Goal: Task Accomplishment & Management: Use online tool/utility

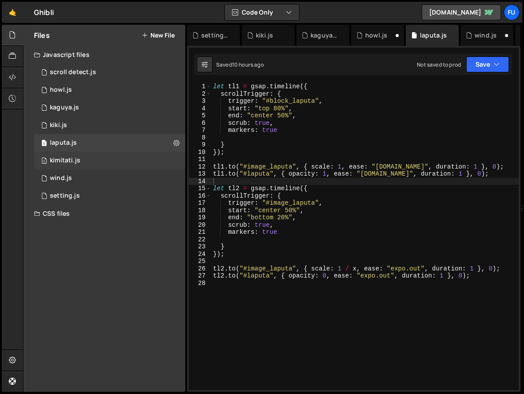
click at [113, 161] on div "2 kimitati.js 0" at bounding box center [111, 161] width 154 height 18
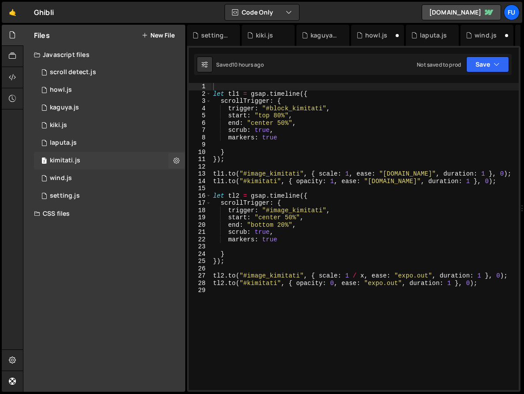
scroll to position [13503, 0]
click at [126, 142] on div "1 laputa.js 0" at bounding box center [111, 143] width 154 height 18
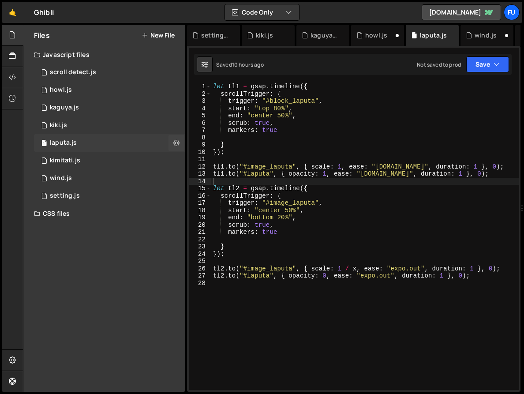
scroll to position [0, 0]
click at [123, 166] on div "2 kimitati.js 0" at bounding box center [111, 161] width 154 height 18
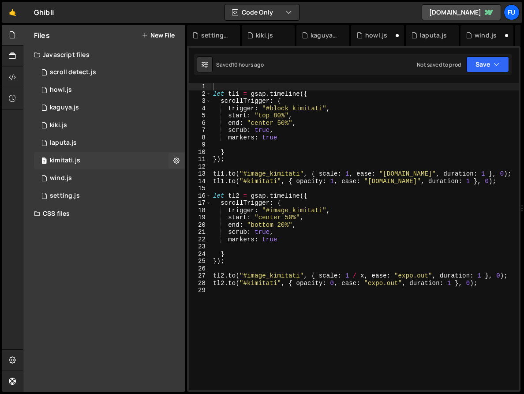
scroll to position [13503, 0]
click at [108, 184] on div "1 wind.js 0" at bounding box center [111, 178] width 154 height 18
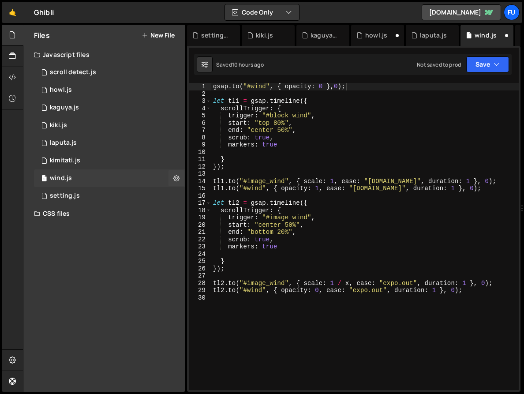
scroll to position [0, 0]
click at [387, 85] on div "gsap . to ( "#wind" , { opacity : 0 } , 0 ) ; let tl1 = gsap . timeline ({ scro…" at bounding box center [395, 240] width 369 height 315
click at [387, 14] on div "🤙 Ghibli ⚠️ Code is being edited in another browser Code Only Code Only Code + …" at bounding box center [262, 12] width 520 height 21
click at [121, 161] on div "2 kimitati.js 0" at bounding box center [111, 161] width 154 height 18
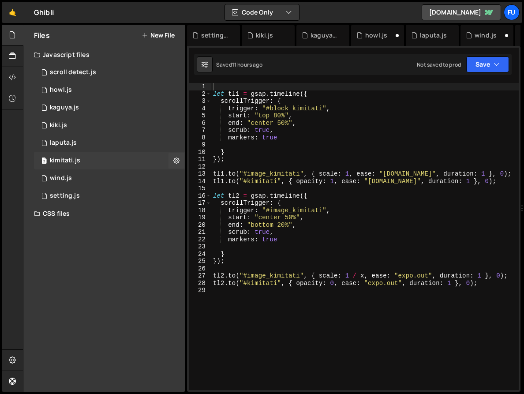
scroll to position [13503, 0]
click at [118, 175] on div "1 wind.js 0" at bounding box center [111, 178] width 154 height 18
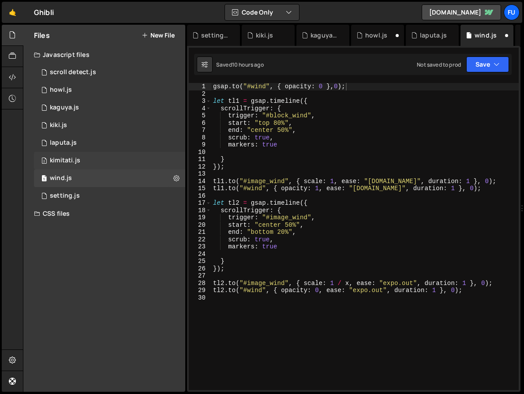
click at [117, 165] on div "2 kimitati.js 0" at bounding box center [111, 161] width 154 height 18
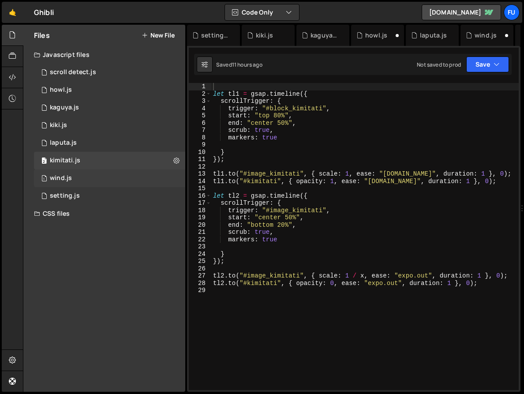
scroll to position [10333, 0]
click at [114, 177] on div "1 wind.js 0" at bounding box center [111, 178] width 154 height 18
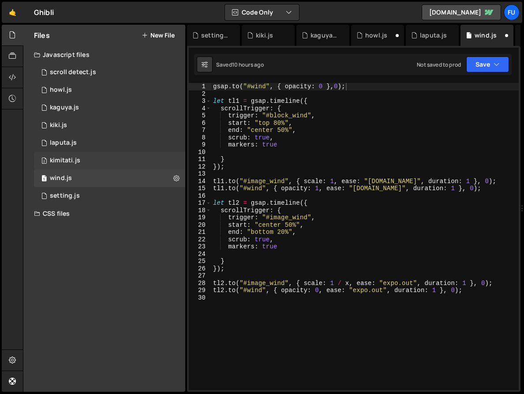
click at [114, 169] on div "2 kimitati.js 0" at bounding box center [111, 161] width 154 height 18
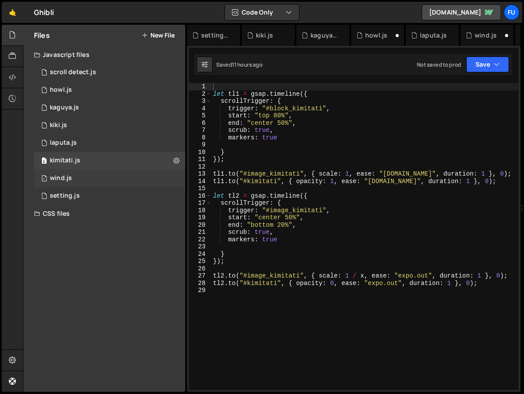
scroll to position [13503, 0]
type textarea "markers: true"
click at [289, 139] on div "let tl1 = gsap . timeline ({ scrollTrigger : { trigger : "#block_kimitati" , st…" at bounding box center [407, 243] width 392 height 321
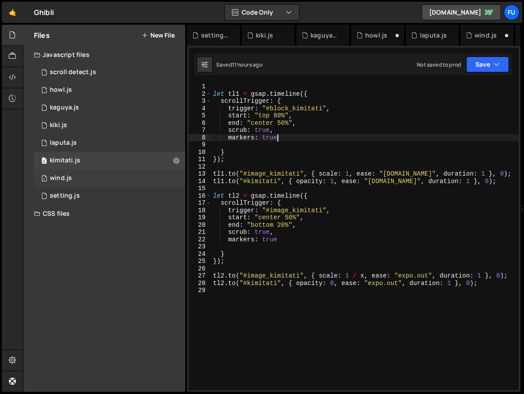
click at [117, 171] on div "1 wind.js 0" at bounding box center [111, 178] width 154 height 18
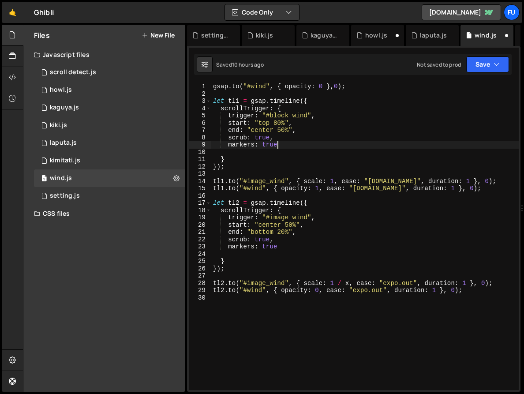
scroll to position [0, 4]
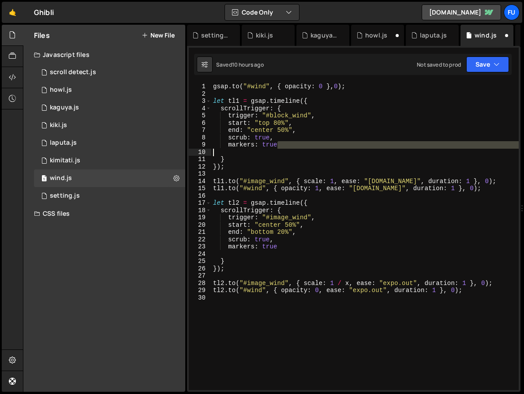
drag, startPoint x: 301, startPoint y: 144, endPoint x: 202, endPoint y: 152, distance: 99.5
click at [202, 152] on div "markers: true 1 2 3 4 5 6 7 8 9 10 11 12 13 14 15 16 17 18 19 20 21 22 23 24 25…" at bounding box center [354, 236] width 330 height 307
click at [292, 145] on div "gsap . to ( "#wind" , { opacity : 0 } , 0 ) ; let tl1 = gsap . timeline ({ scro…" at bounding box center [364, 236] width 307 height 307
type textarea "markers: true"
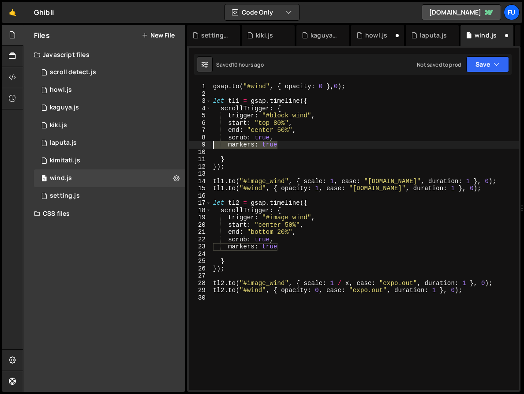
drag, startPoint x: 307, startPoint y: 146, endPoint x: 213, endPoint y: 143, distance: 94.4
click at [213, 143] on div "gsap . to ( "#wind" , { opacity : 0 } , 0 ) ; let tl1 = gsap . timeline ({ scro…" at bounding box center [364, 243] width 307 height 321
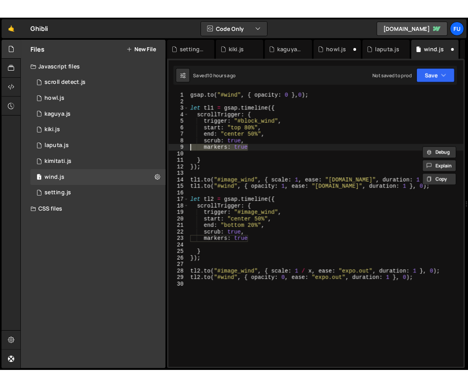
scroll to position [0, 0]
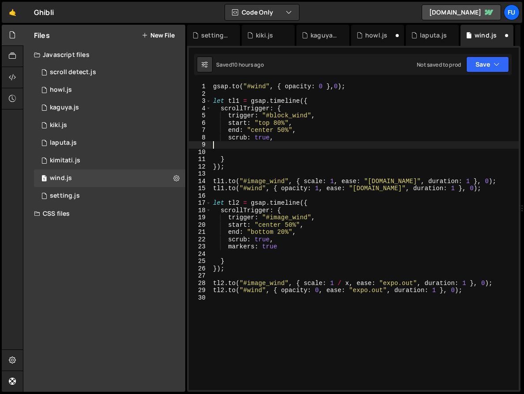
type textarea "scrub: true,"
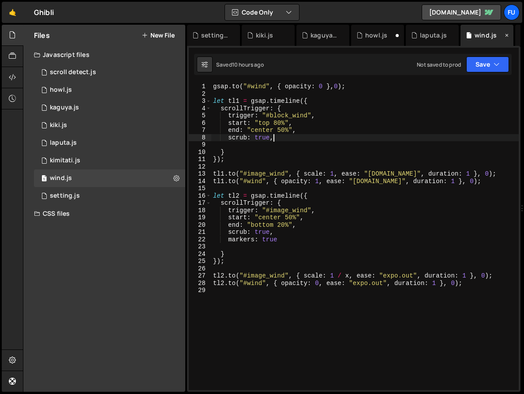
click at [506, 39] on icon at bounding box center [507, 35] width 6 height 9
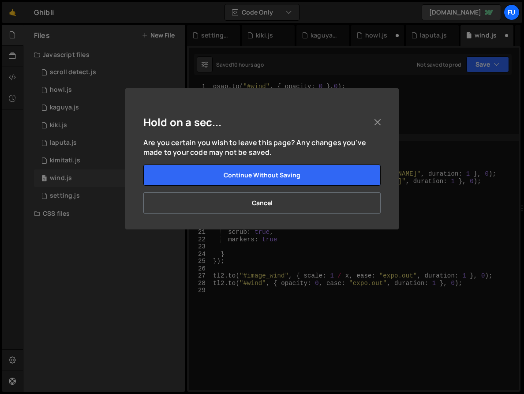
click at [493, 61] on div "Hold on a sec... Are you certain you wish to leave this page? Any changes you'v…" at bounding box center [262, 197] width 524 height 394
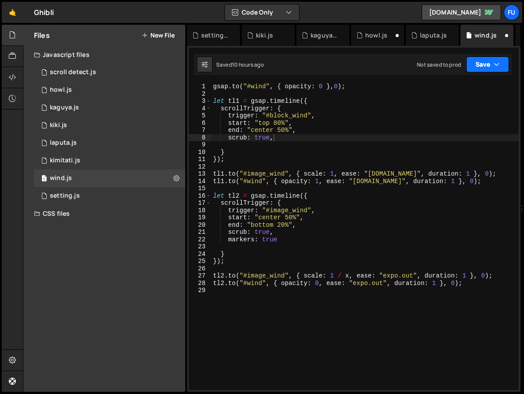
click at [489, 64] on button "Save" at bounding box center [487, 64] width 43 height 16
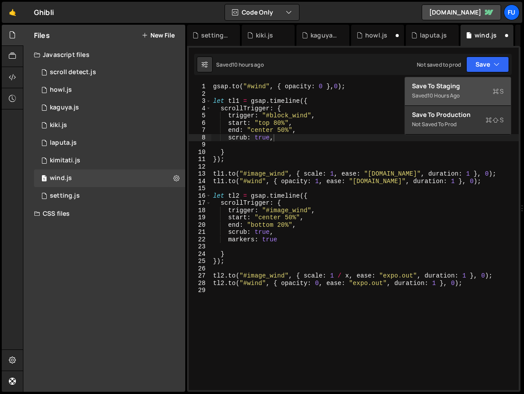
click at [478, 92] on div "Saved 10 hours ago" at bounding box center [458, 95] width 92 height 11
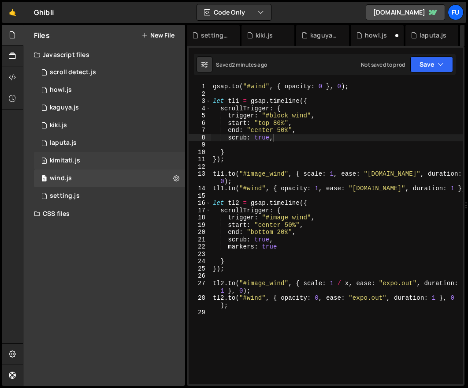
click at [134, 164] on div "2 kimitati.js 0" at bounding box center [111, 161] width 154 height 18
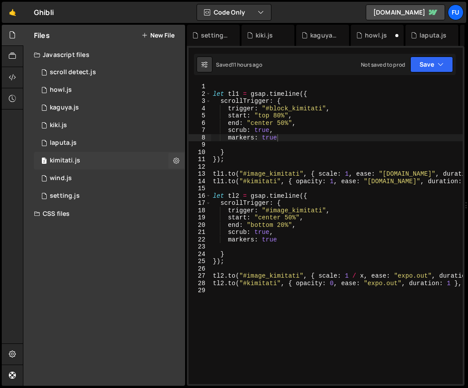
scroll to position [13509, 0]
click at [156, 181] on div "1 wind.js 0" at bounding box center [111, 178] width 154 height 18
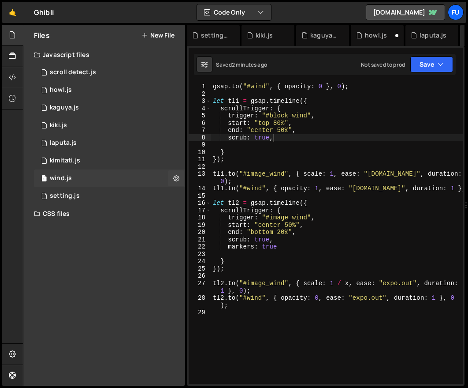
scroll to position [0, 0]
click at [154, 162] on div "2 kimitati.js 0" at bounding box center [111, 161] width 154 height 18
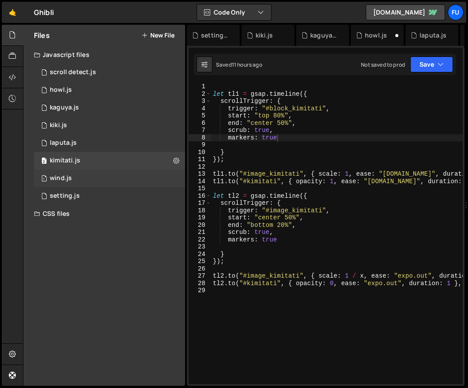
click at [151, 175] on div "1 wind.js 0" at bounding box center [111, 178] width 154 height 18
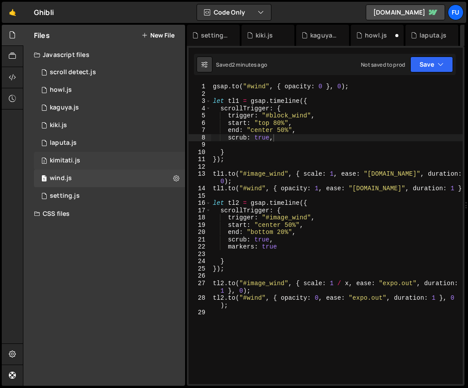
click at [150, 161] on div "2 kimitati.js 0" at bounding box center [111, 161] width 154 height 18
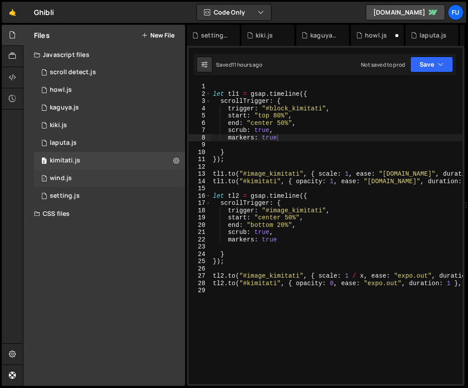
click at [148, 174] on div "1 wind.js 0" at bounding box center [111, 178] width 154 height 18
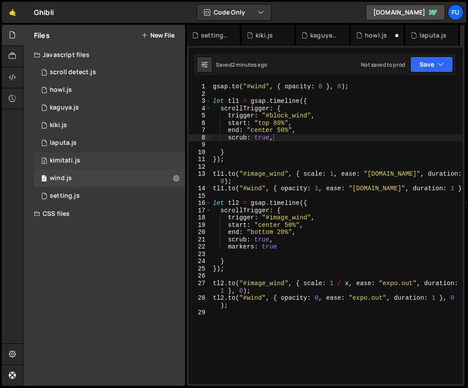
click at [147, 164] on div "2 kimitati.js 0" at bounding box center [111, 161] width 154 height 18
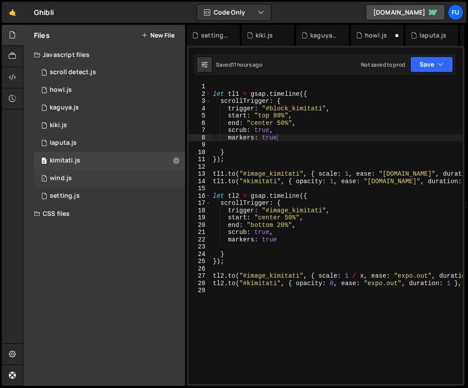
click at [145, 174] on div "1 wind.js 0" at bounding box center [111, 178] width 154 height 18
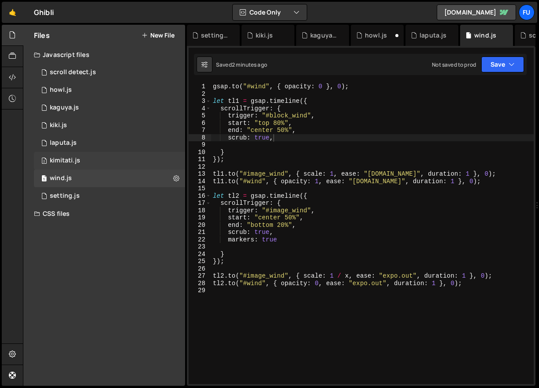
click at [75, 160] on div "kimitati.js" at bounding box center [65, 161] width 30 height 8
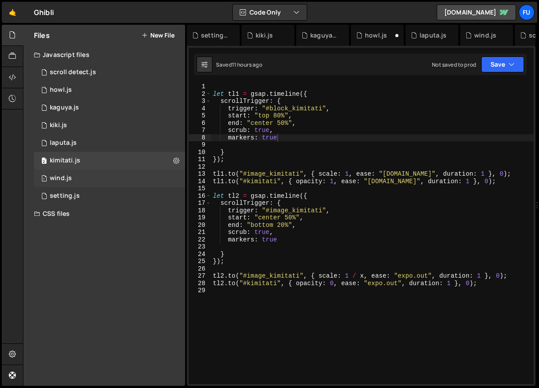
click at [73, 183] on div "1 wind.js 0" at bounding box center [111, 178] width 154 height 18
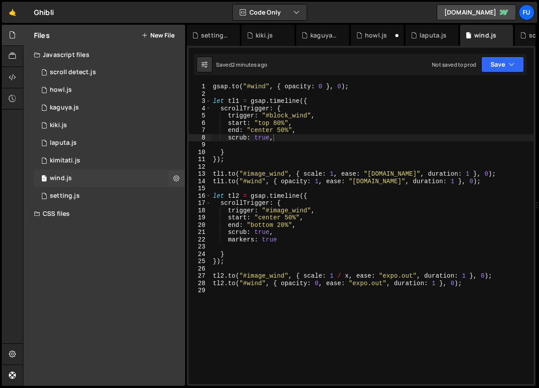
click at [74, 171] on div "1 wind.js 0" at bounding box center [111, 178] width 154 height 18
click at [75, 159] on div "kimitati.js" at bounding box center [65, 161] width 30 height 8
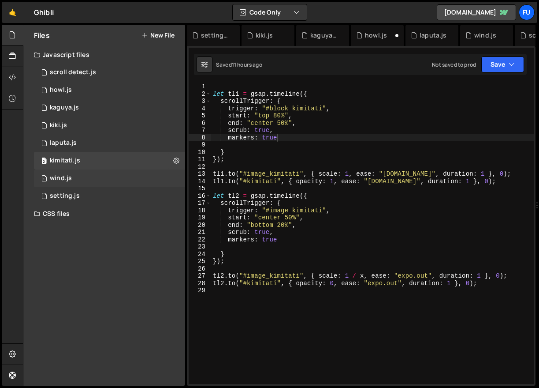
scroll to position [9791, 0]
click at [73, 180] on div "1 wind.js 0" at bounding box center [111, 178] width 154 height 18
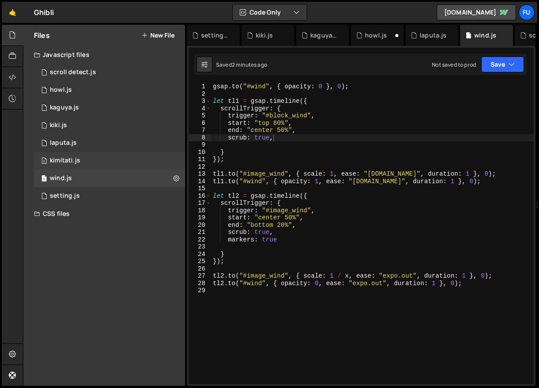
click at [75, 159] on div "kimitati.js" at bounding box center [65, 161] width 30 height 8
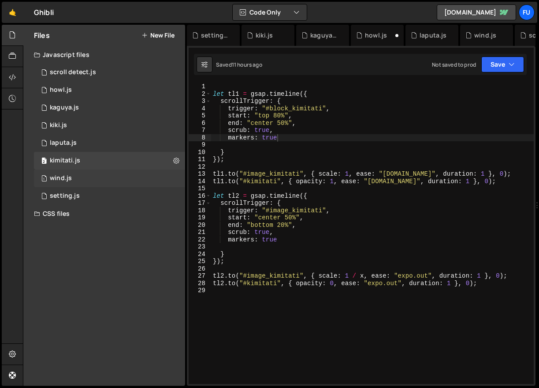
click at [73, 178] on div "1 wind.js 0" at bounding box center [111, 178] width 154 height 18
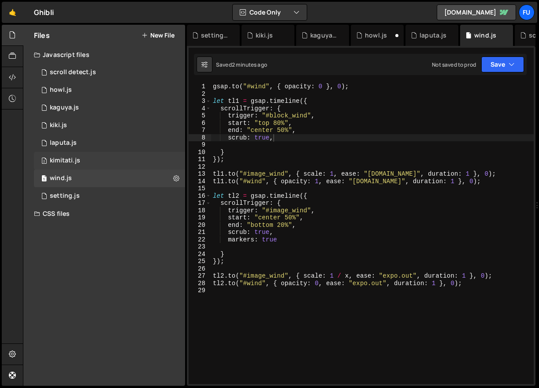
click at [75, 160] on div "kimitati.js" at bounding box center [65, 161] width 30 height 8
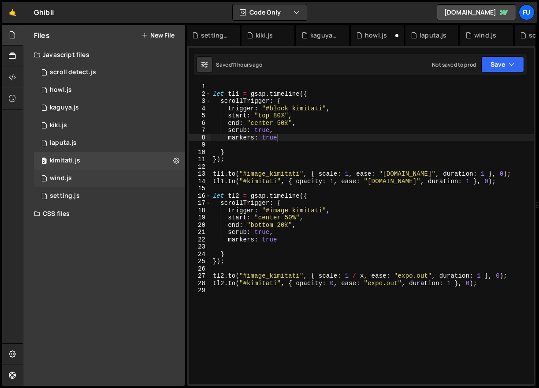
click at [73, 174] on div "1 wind.js 0" at bounding box center [111, 178] width 154 height 18
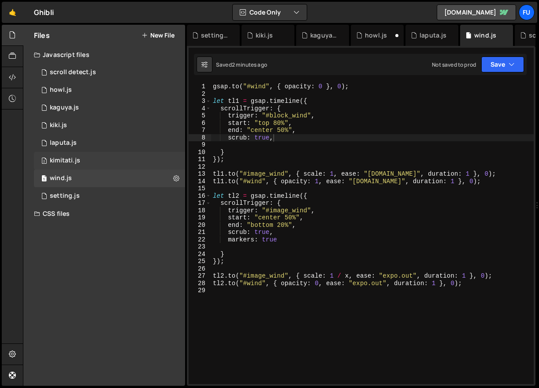
click at [129, 158] on div "2 kimitati.js 0" at bounding box center [111, 161] width 154 height 18
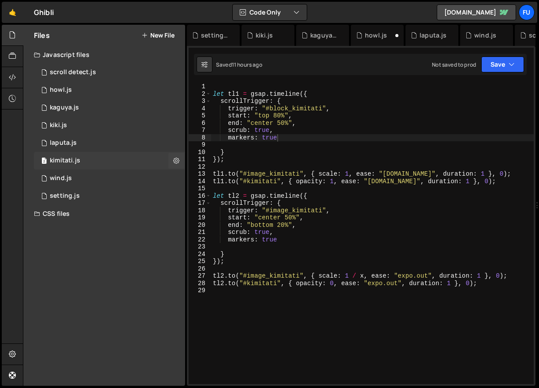
scroll to position [13509, 0]
click at [128, 168] on div "2 kimitati.js 0" at bounding box center [111, 161] width 154 height 18
click at [127, 172] on div "1 wind.js 0" at bounding box center [111, 178] width 154 height 18
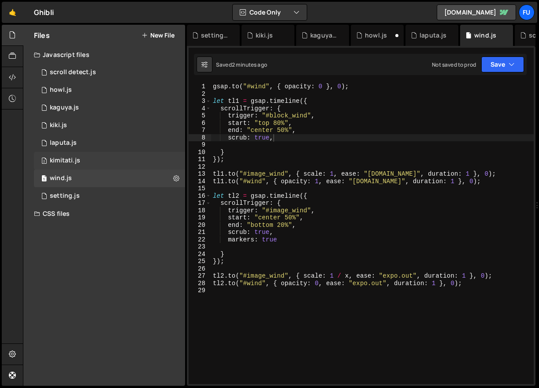
click at [128, 164] on div "2 kimitati.js 0" at bounding box center [111, 161] width 154 height 18
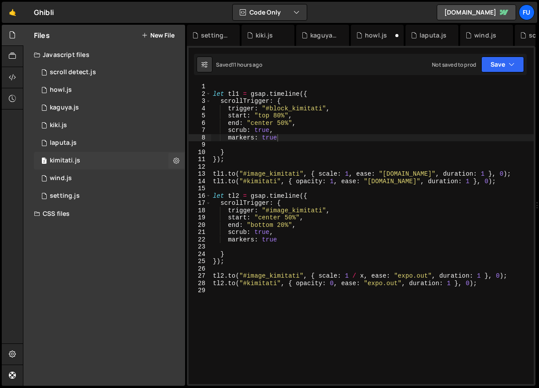
scroll to position [13509, 0]
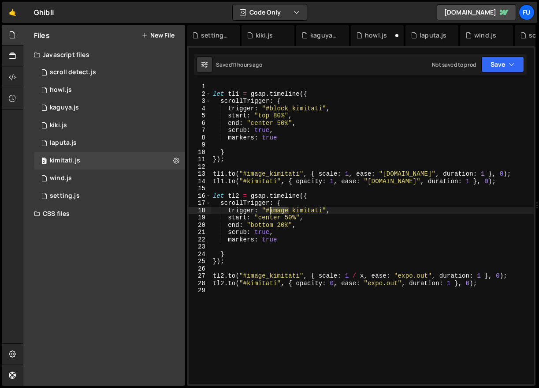
drag, startPoint x: 290, startPoint y: 212, endPoint x: 268, endPoint y: 210, distance: 21.6
click at [268, 210] on div "let tl1 = gsap . timeline ({ scrollTrigger : { trigger : "#block_kimitati" , st…" at bounding box center [372, 240] width 323 height 315
click at [505, 66] on button "Save" at bounding box center [503, 64] width 43 height 16
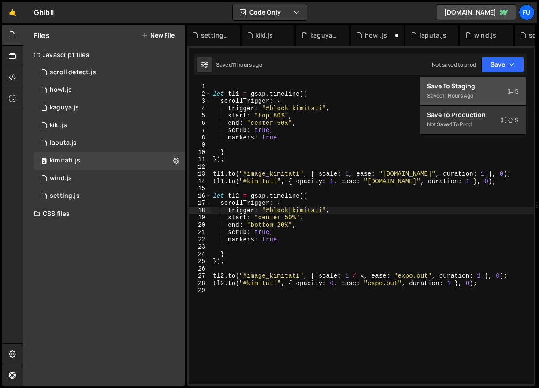
click at [483, 100] on div "Saved 11 hours ago" at bounding box center [473, 95] width 92 height 11
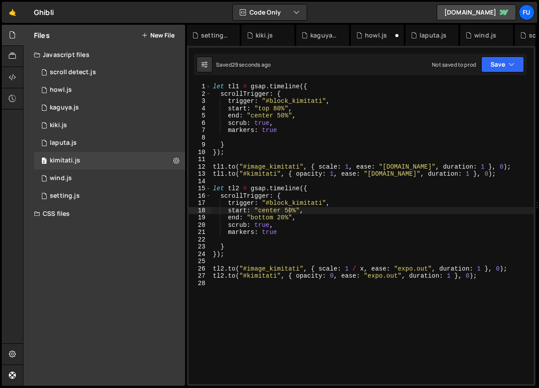
click at [288, 205] on div "let tl1 = gsap . timeline ({ scrollTrigger : { trigger : "#block_kimitati" , st…" at bounding box center [372, 240] width 323 height 315
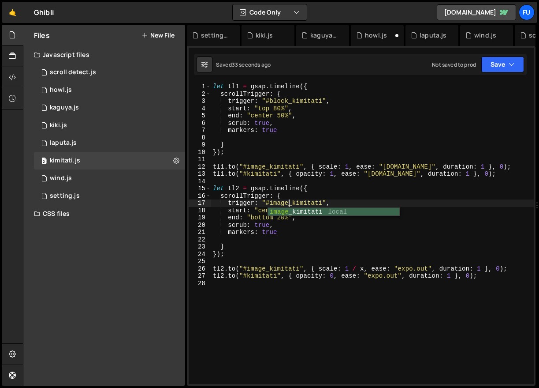
click at [506, 75] on div "trigger: "#image_kimitati", 1 2 3 4 5 6 7 8 9 10 11 12 13 14 15 16 17 18 19 20 …" at bounding box center [361, 216] width 349 height 340
click at [504, 65] on button "Save" at bounding box center [503, 64] width 43 height 16
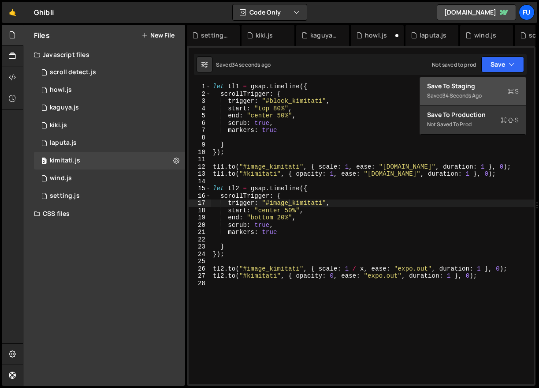
click at [499, 92] on div "Saved 34 seconds ago" at bounding box center [473, 95] width 92 height 11
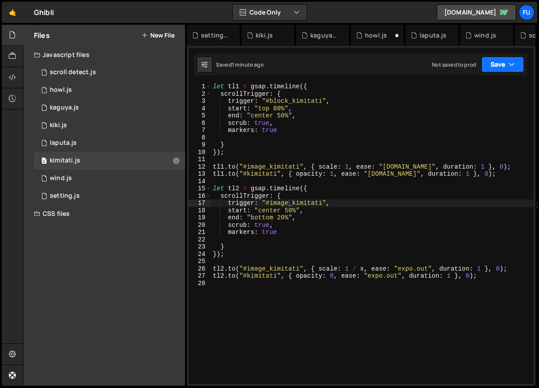
click at [506, 64] on button "Save" at bounding box center [503, 64] width 43 height 16
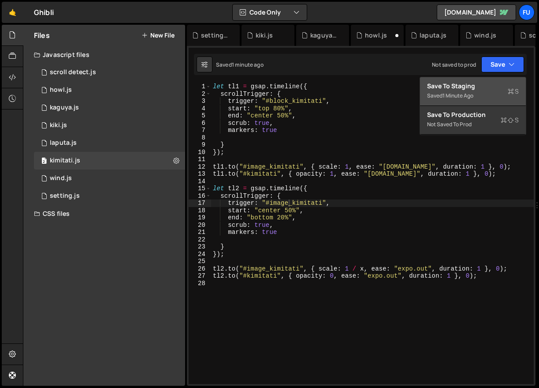
click at [491, 99] on div "Saved 1 minute ago" at bounding box center [473, 95] width 92 height 11
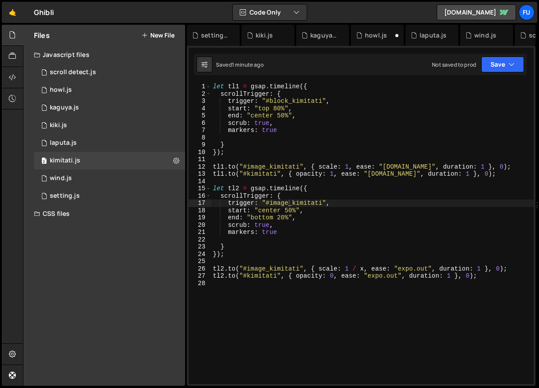
click at [287, 203] on div "let tl1 = gsap . timeline ({ scrollTrigger : { trigger : "#block_kimitati" , st…" at bounding box center [372, 240] width 323 height 315
click at [518, 65] on button "Save" at bounding box center [503, 64] width 43 height 16
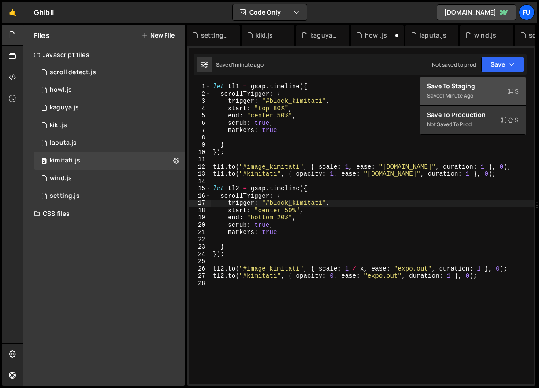
click at [490, 101] on div "Saved 1 minute ago" at bounding box center [473, 95] width 92 height 11
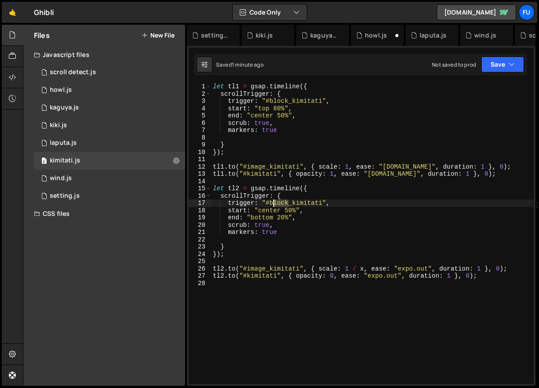
drag, startPoint x: 289, startPoint y: 204, endPoint x: 272, endPoint y: 202, distance: 16.8
click at [272, 202] on div "let tl1 = gsap . timeline ({ scrollTrigger : { trigger : "#block_kimitati" , st…" at bounding box center [372, 240] width 323 height 315
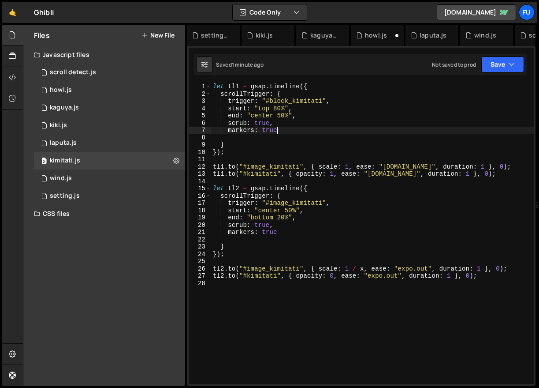
click at [501, 129] on div "let tl1 = gsap . timeline ({ scrollTrigger : { trigger : "#block_kimitati" , st…" at bounding box center [372, 240] width 323 height 315
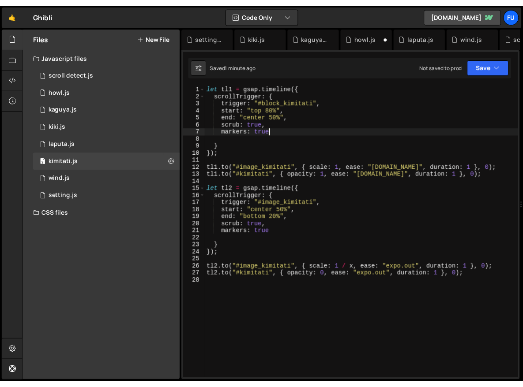
scroll to position [0, 4]
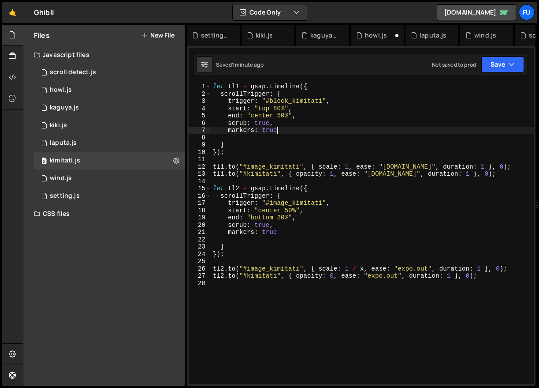
type textarea "markers: true"
click at [479, 67] on div "Not saved to prod Upgrade to Edit Save Save to Staging S Saved 1 minute ago Sav…" at bounding box center [478, 64] width 92 height 16
click at [493, 69] on button "Save" at bounding box center [503, 64] width 43 height 16
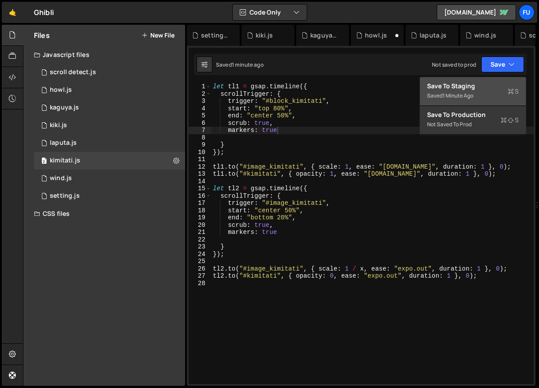
click at [486, 88] on div "Save to Staging S" at bounding box center [473, 86] width 92 height 9
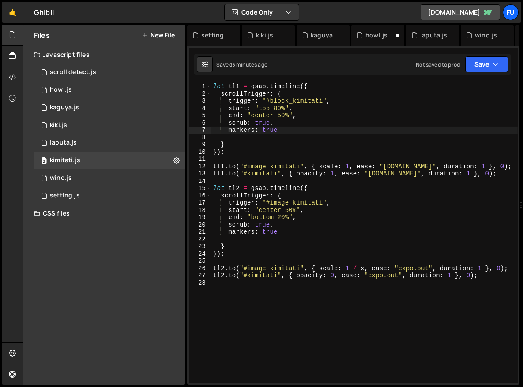
scroll to position [0, 0]
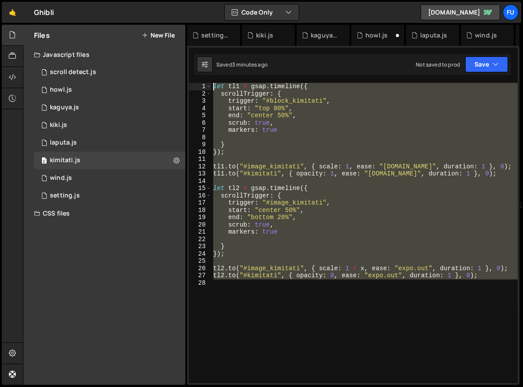
drag, startPoint x: 497, startPoint y: 283, endPoint x: 212, endPoint y: 94, distance: 341.5
click at [213, 73] on div "Debug Explain Copy setting.js kiki.js kaguya.js howl.js laputa.js wind.js scrol…" at bounding box center [353, 205] width 332 height 361
click at [385, 228] on div "let tl1 = gsap . timeline ({ scrollTrigger : { trigger : "#block_kimitati" , st…" at bounding box center [364, 233] width 306 height 300
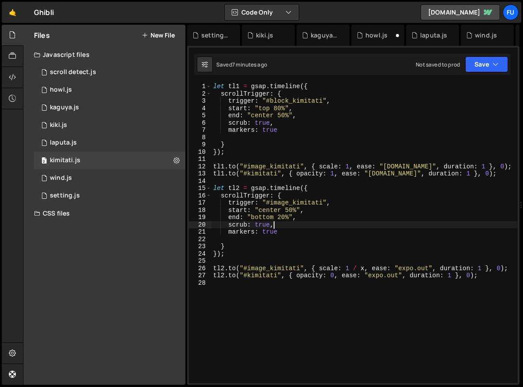
click at [265, 165] on div "let tl1 = gsap . timeline ({ scrollTrigger : { trigger : "#block_kimitati" , st…" at bounding box center [364, 240] width 306 height 315
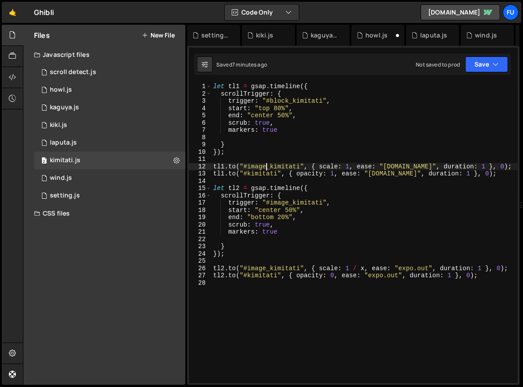
click at [288, 201] on div "let tl1 = gsap . timeline ({ scrollTrigger : { trigger : "#block_kimitati" , st…" at bounding box center [364, 240] width 306 height 315
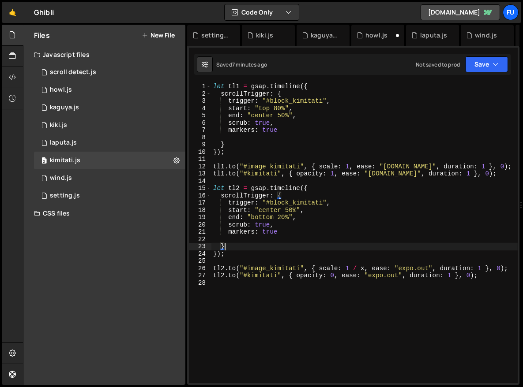
click at [365, 247] on div "let tl1 = gsap . timeline ({ scrollTrigger : { trigger : "#block_kimitati" , st…" at bounding box center [364, 240] width 306 height 315
type textarea "}"
click at [134, 171] on div "1 wind.js 0" at bounding box center [111, 178] width 154 height 18
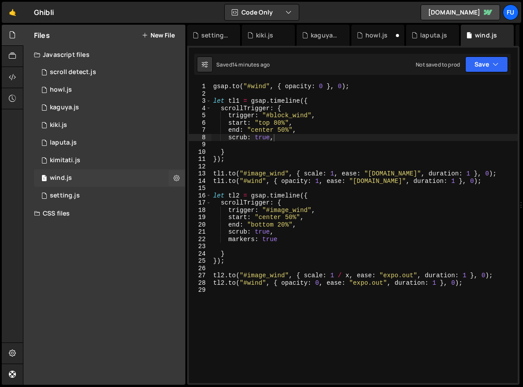
scroll to position [0, 0]
click at [285, 211] on div "gsap . to ( "#wind" , { opacity : 0 } , 0 ) ; let tl1 = gsap . timeline ({ scro…" at bounding box center [372, 240] width 323 height 315
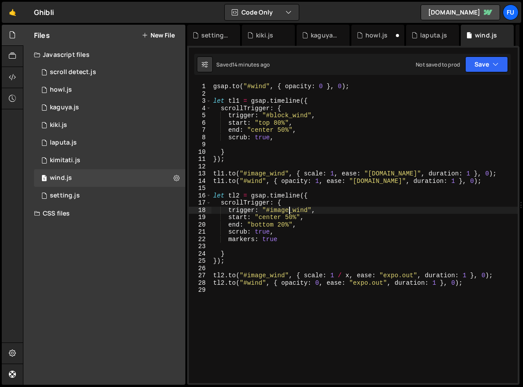
click at [289, 209] on div "gsap . to ( "#wind" , { opacity : 0 } , 0 ) ; let tl1 = gsap . timeline ({ scro…" at bounding box center [364, 240] width 306 height 315
type textarea "trigger: "#block_wind","
click at [246, 189] on div "gsap . to ( "#wind" , { opacity : 0 } , 0 ) ; let tl1 = gsap . timeline ({ scro…" at bounding box center [364, 240] width 306 height 315
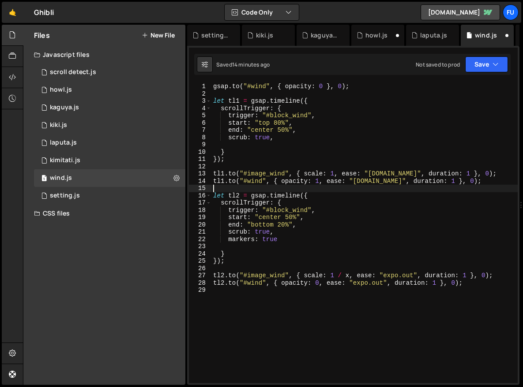
scroll to position [0, 0]
click at [131, 196] on div "2 setting.js 0" at bounding box center [111, 196] width 154 height 18
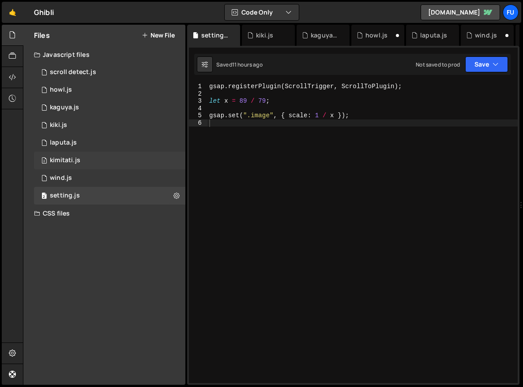
click at [140, 152] on div "2 kimitati.js 0" at bounding box center [111, 161] width 154 height 18
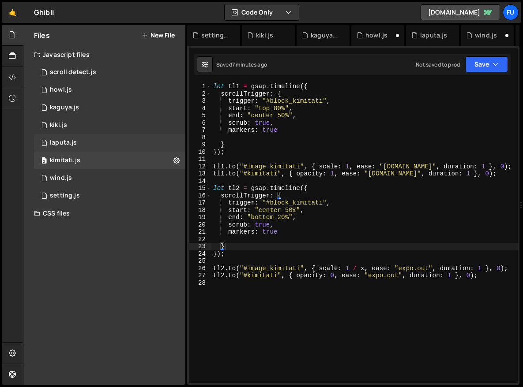
scroll to position [13420, 0]
click at [140, 149] on div "1 laputa.js 0" at bounding box center [111, 143] width 154 height 18
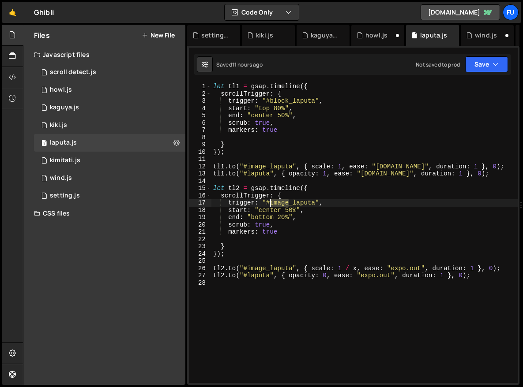
drag, startPoint x: 288, startPoint y: 204, endPoint x: 269, endPoint y: 204, distance: 18.5
click at [269, 204] on div "let tl1 = gsap . timeline ({ scrollTrigger : { trigger : "#block_laputa" , star…" at bounding box center [364, 240] width 306 height 315
type textarea "trigger: "#block_laputa","
click at [148, 120] on div "1 kiki.js 0" at bounding box center [111, 125] width 154 height 18
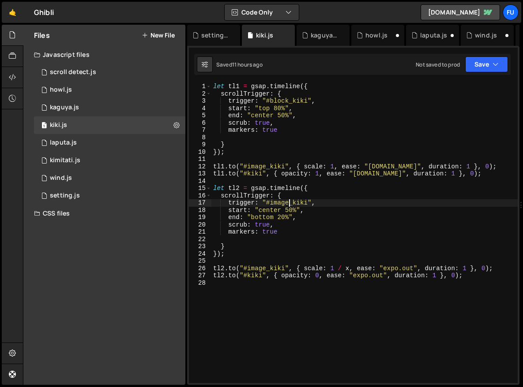
click at [289, 202] on div "let tl1 = gsap . timeline ({ scrollTrigger : { trigger : "#block_kiki" , start …" at bounding box center [364, 240] width 306 height 315
type textarea "trigger: "#block_kiki","
click at [128, 106] on div "1 kaguya.js 0" at bounding box center [111, 108] width 154 height 18
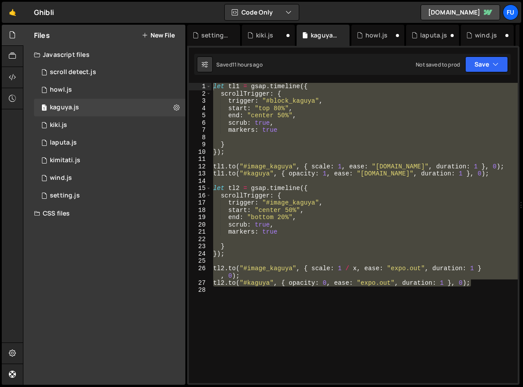
click at [287, 202] on div "let tl1 = gsap . timeline ({ scrollTrigger : { trigger : "#block_kaguya" , star…" at bounding box center [364, 233] width 306 height 300
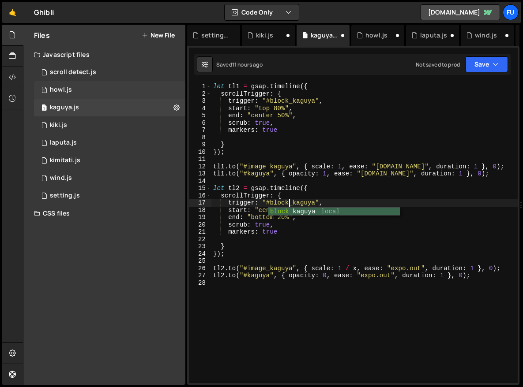
type textarea "trigger: "#block_kaguya","
click at [134, 90] on div "1 howl.js 0" at bounding box center [111, 90] width 154 height 18
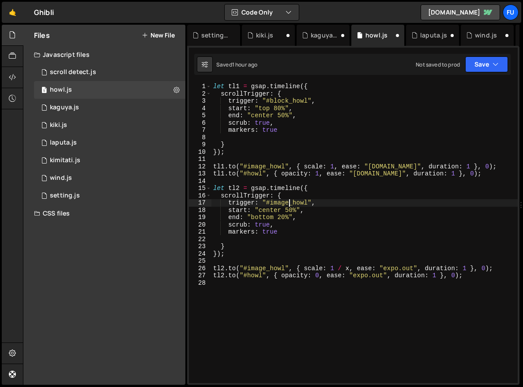
click at [288, 205] on div "let tl1 = gsap . timeline ({ scrollTrigger : { trigger : "#block_howl" , start …" at bounding box center [364, 240] width 306 height 315
type textarea "trigger: "#block_howl","
click at [115, 73] on div "2 scroll detect.js 0" at bounding box center [111, 73] width 154 height 18
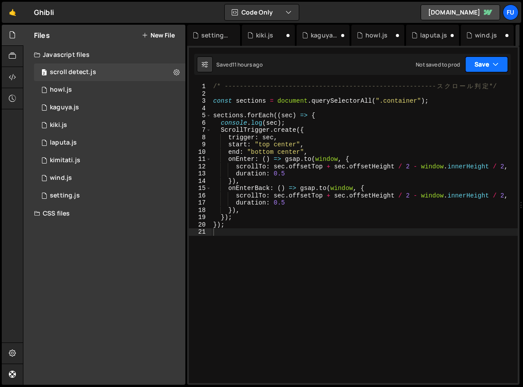
click at [481, 61] on button "Save" at bounding box center [486, 64] width 43 height 16
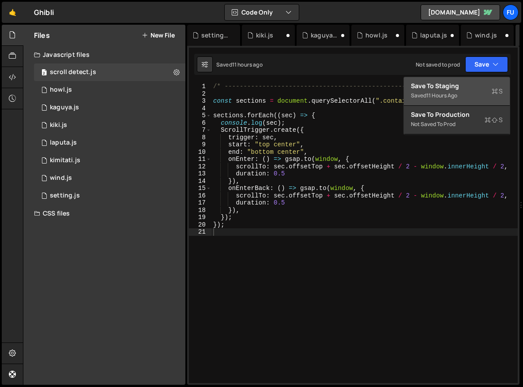
click at [452, 104] on button "Save to Staging S Saved 11 hours ago" at bounding box center [456, 91] width 106 height 29
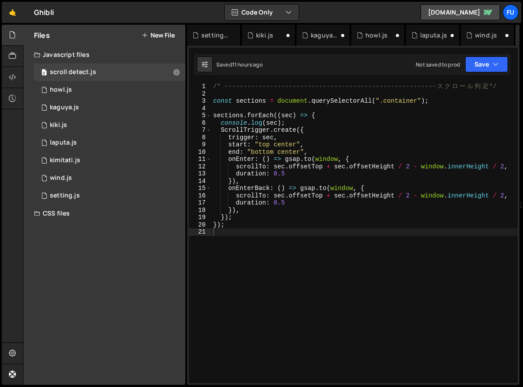
click at [87, 56] on div "Javascript files" at bounding box center [104, 55] width 162 height 18
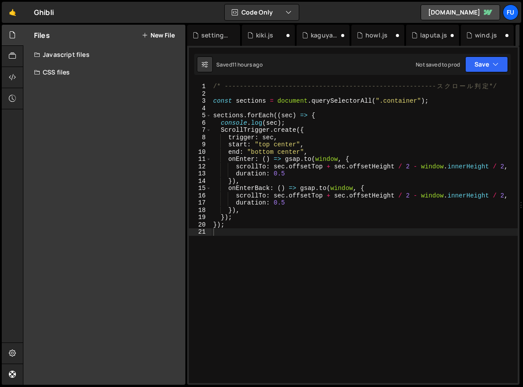
click at [87, 56] on div "Javascript files" at bounding box center [104, 55] width 162 height 18
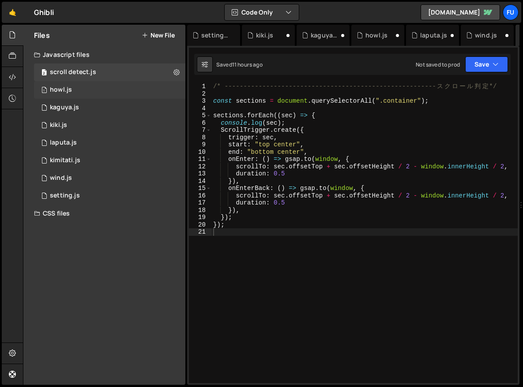
click at [85, 86] on div "1 howl.js 0" at bounding box center [111, 90] width 154 height 18
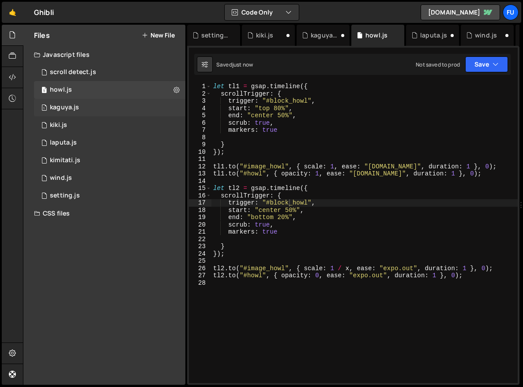
click at [116, 107] on div "1 kaguya.js 0" at bounding box center [111, 108] width 154 height 18
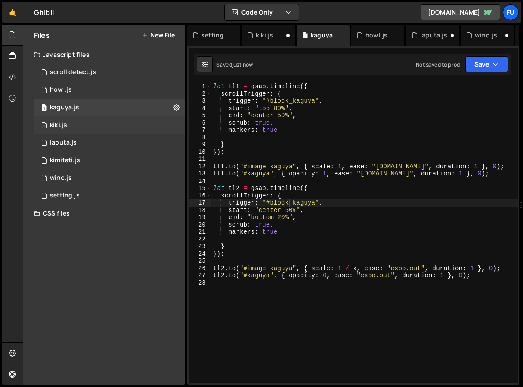
click at [126, 119] on div "1 kiki.js 0" at bounding box center [111, 125] width 154 height 18
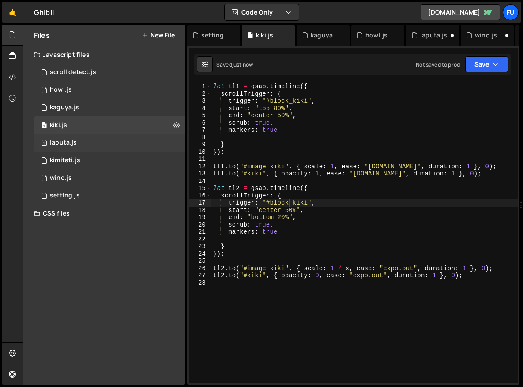
click at [112, 142] on div "1 laputa.js 0" at bounding box center [111, 143] width 154 height 18
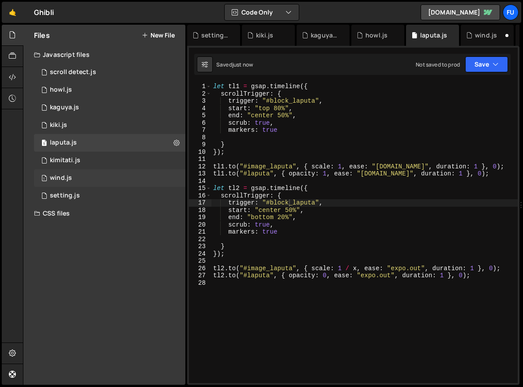
click at [110, 170] on div "1 wind.js 0" at bounding box center [111, 178] width 154 height 18
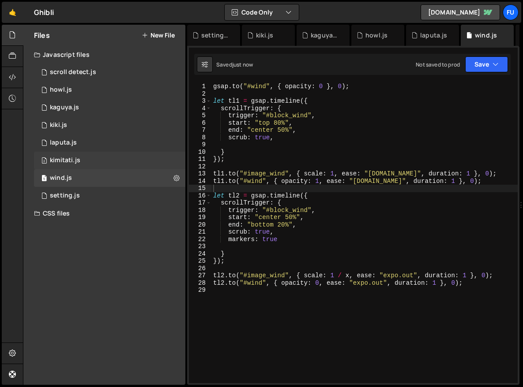
click at [111, 162] on div "2 kimitati.js 0" at bounding box center [111, 161] width 154 height 18
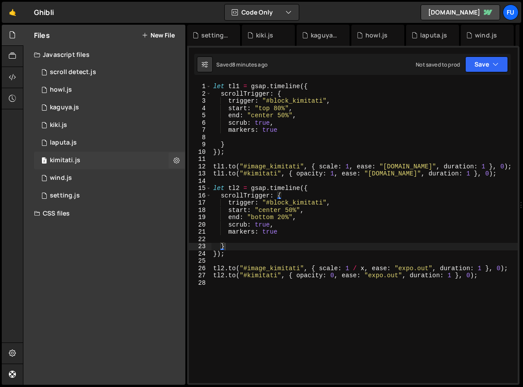
scroll to position [13510, 0]
click at [104, 90] on div "1 howl.js 0" at bounding box center [111, 90] width 154 height 18
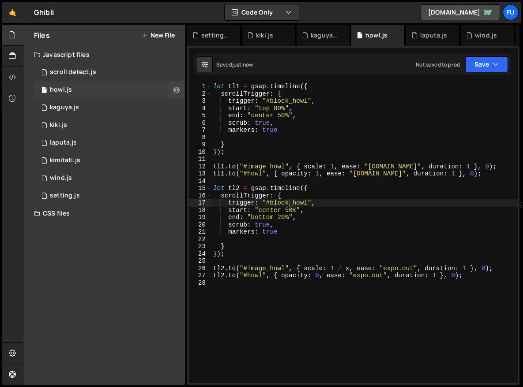
scroll to position [0, 0]
click at [105, 75] on div "2 scroll detect.js 0" at bounding box center [111, 73] width 154 height 18
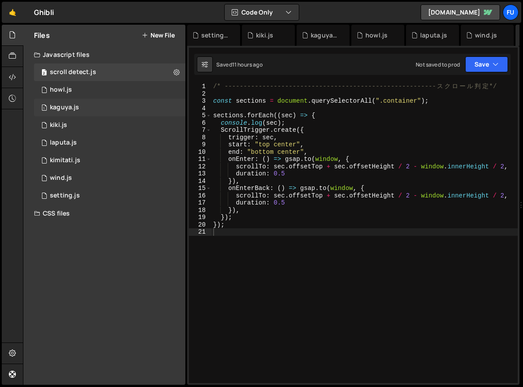
click at [102, 111] on div "1 kaguya.js 0" at bounding box center [111, 108] width 154 height 18
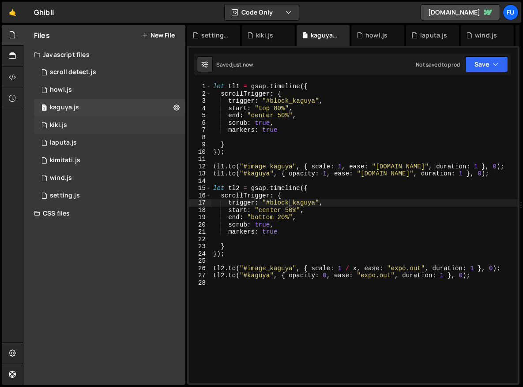
click at [101, 125] on div "1 kiki.js 0" at bounding box center [111, 125] width 154 height 18
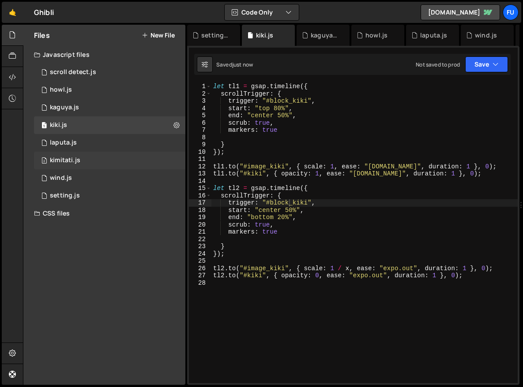
click at [99, 154] on div "2 kimitati.js 0" at bounding box center [111, 161] width 154 height 18
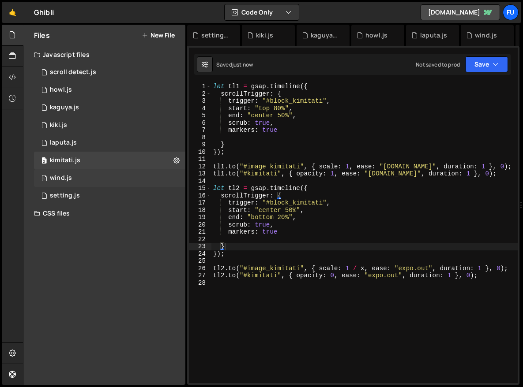
click at [97, 177] on div "1 wind.js 0" at bounding box center [111, 178] width 154 height 18
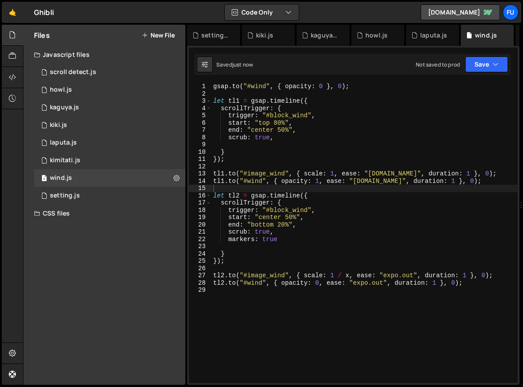
click at [94, 209] on div "CSS files" at bounding box center [104, 214] width 162 height 18
click at [94, 202] on div "2 setting.js 0" at bounding box center [111, 196] width 154 height 18
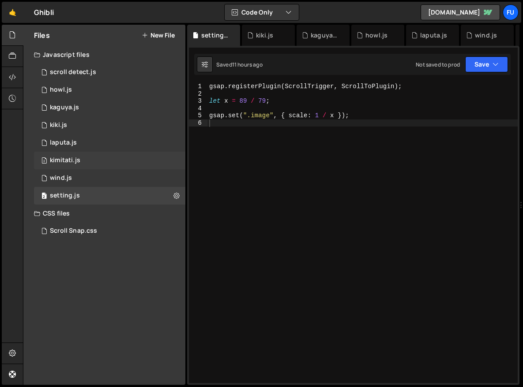
click at [97, 160] on div "2 kimitati.js 0" at bounding box center [111, 161] width 154 height 18
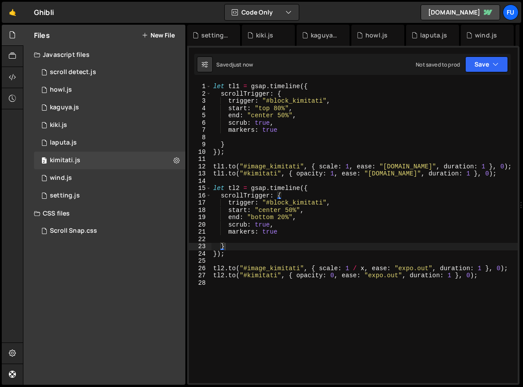
scroll to position [13510, 0]
click at [129, 67] on div "2 scroll detect.js 0" at bounding box center [111, 73] width 154 height 18
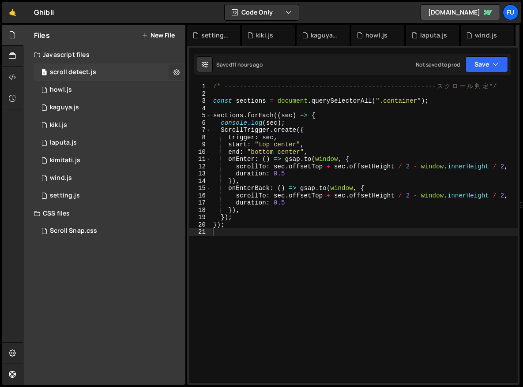
click at [175, 67] on button at bounding box center [176, 72] width 16 height 16
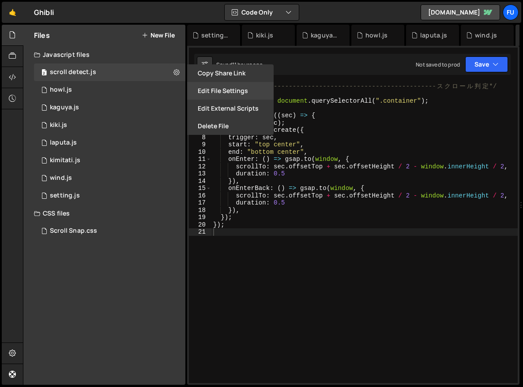
click at [233, 89] on button "Edit File Settings" at bounding box center [230, 91] width 86 height 18
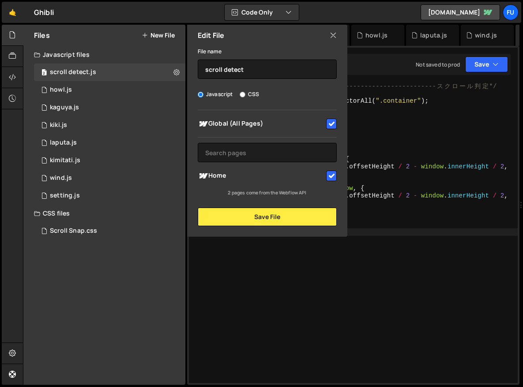
drag, startPoint x: 333, startPoint y: 126, endPoint x: 332, endPoint y: 132, distance: 6.2
click at [333, 126] on input "checkbox" at bounding box center [331, 124] width 11 height 11
checkbox input "false"
click at [329, 177] on input "checkbox" at bounding box center [331, 176] width 11 height 11
checkbox input "false"
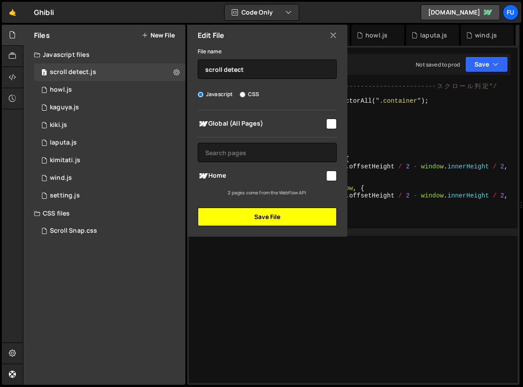
click at [325, 209] on button "Save File" at bounding box center [267, 217] width 139 height 19
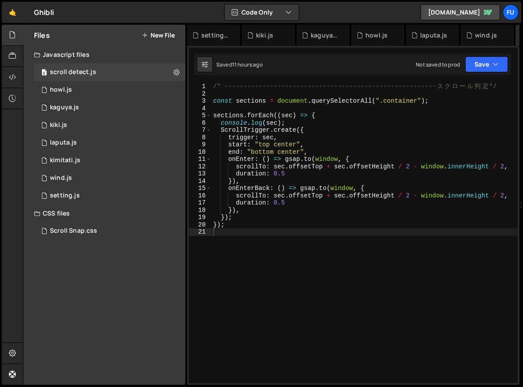
type textarea "});"
click at [320, 215] on div "/* -------------------------------------------------------- ス ク ロ ー ル 判 定 */ co…" at bounding box center [364, 240] width 306 height 315
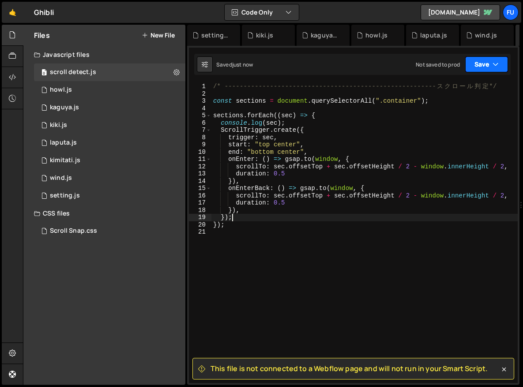
click at [475, 68] on button "Save" at bounding box center [486, 64] width 43 height 16
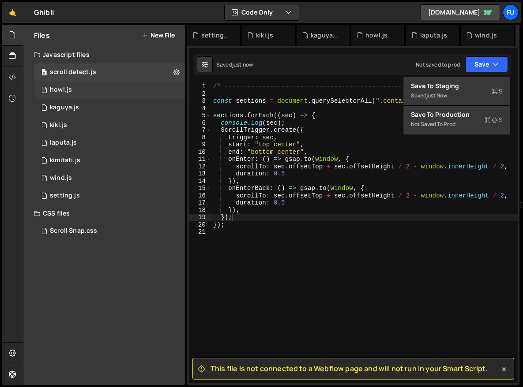
click at [146, 97] on div "1 howl.js 0" at bounding box center [111, 90] width 154 height 18
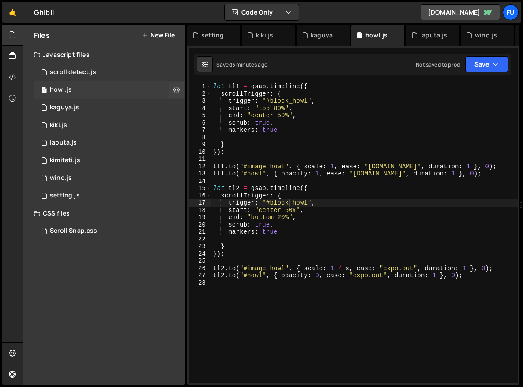
click at [146, 92] on div "1 howl.js 0" at bounding box center [111, 90] width 154 height 18
click at [310, 213] on div "let tl1 = gsap . timeline ({ scrollTrigger : { trigger : "#block_howl" , start …" at bounding box center [364, 240] width 306 height 315
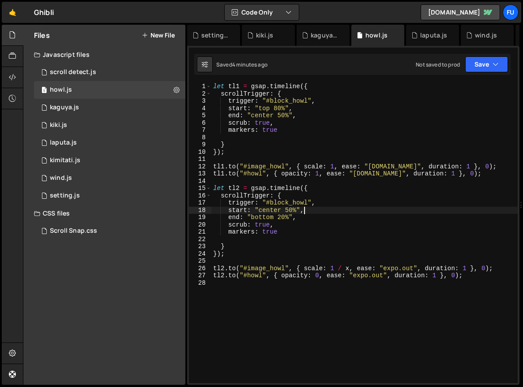
click at [311, 205] on div "let tl1 = gsap . timeline ({ scrollTrigger : { trigger : "#block_howl" , start …" at bounding box center [364, 240] width 306 height 315
click at [311, 209] on div "let tl1 = gsap . timeline ({ scrollTrigger : { trigger : "#block_howl" , start …" at bounding box center [364, 240] width 306 height 315
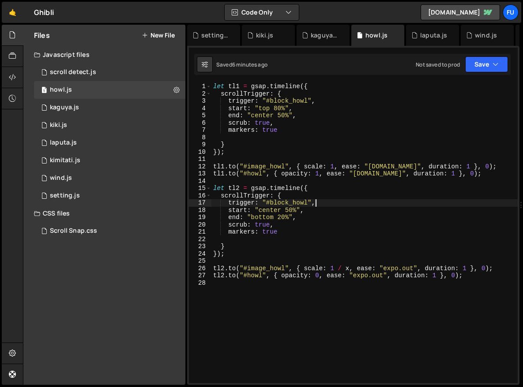
click at [342, 202] on div "let tl1 = gsap . timeline ({ scrollTrigger : { trigger : "#block_howl" , start …" at bounding box center [364, 240] width 306 height 315
click at [342, 206] on div "let tl1 = gsap . timeline ({ scrollTrigger : { trigger : "#block_howl" , start …" at bounding box center [364, 240] width 306 height 315
click at [341, 209] on div "let tl1 = gsap . timeline ({ scrollTrigger : { trigger : "#block_howl" , start …" at bounding box center [364, 240] width 306 height 315
type textarea "start: "center 50%","
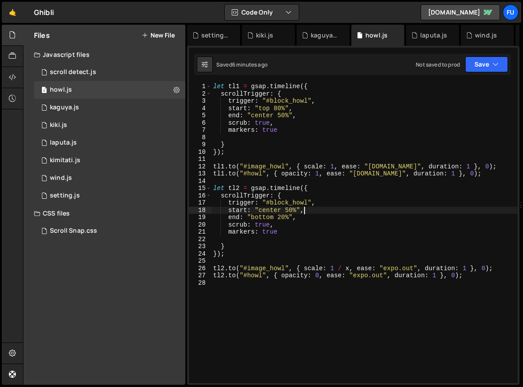
click at [341, 213] on div "let tl1 = gsap . timeline ({ scrollTrigger : { trigger : "#block_howl" , start …" at bounding box center [364, 240] width 306 height 315
click at [111, 196] on div "2 setting.js 0" at bounding box center [111, 196] width 154 height 18
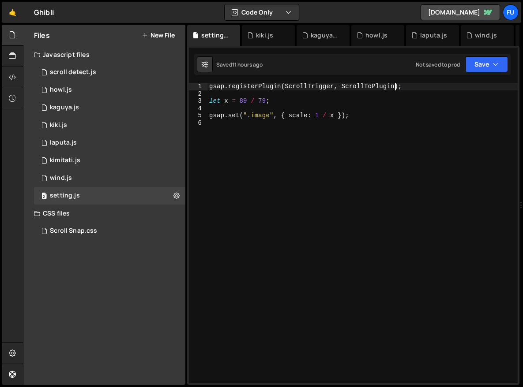
click at [394, 87] on div "gsap . registerPlugin ( ScrollTrigger , ScrollToPlugin ) ; let x = 89 / 79 ; gs…" at bounding box center [362, 240] width 310 height 315
paste textarea "CustomEase"
click at [473, 64] on button "Save" at bounding box center [486, 64] width 43 height 16
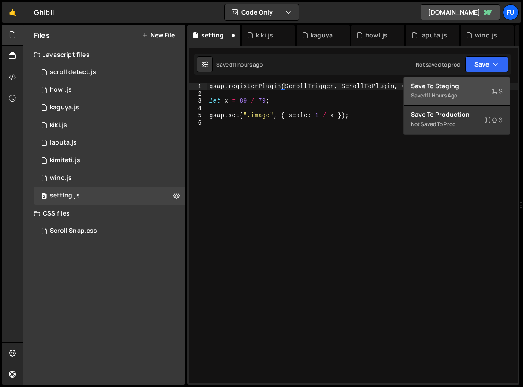
click at [473, 92] on div "Saved 11 hours ago" at bounding box center [457, 95] width 92 height 11
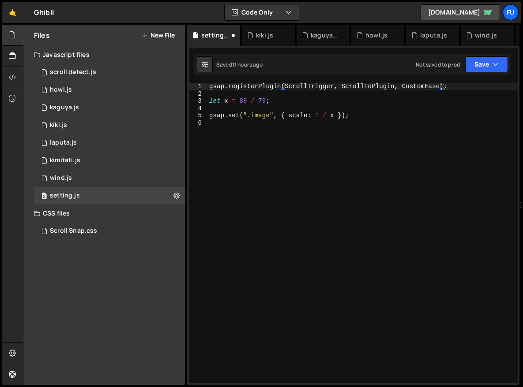
type textarea "let x = 89 / 79;"
click at [472, 97] on div "gsap . registerPlugin ( ScrollTrigger , ScrollToPlugin , CustomEase ) ; let x =…" at bounding box center [362, 240] width 310 height 315
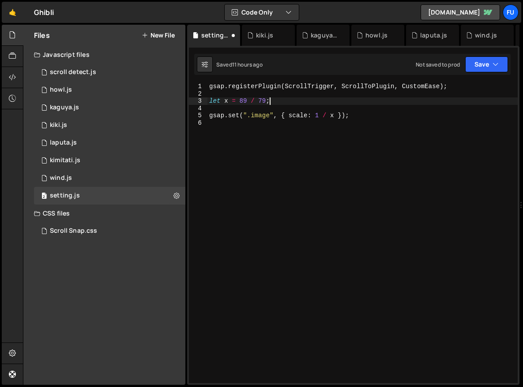
click at [452, 92] on div "gsap . registerPlugin ( ScrollTrigger , ScrollToPlugin , CustomEase ) ; let x =…" at bounding box center [362, 240] width 310 height 315
click at [440, 82] on div "} 1 2 3 4 5 6 7 8 9 10 11 12 13 14 15 16 17 18 19 20 21 22 23 24 25 26 27 28 le…" at bounding box center [353, 215] width 332 height 339
click at [471, 96] on div "gsap . registerPlugin ( ScrollTrigger , ScrollToPlugin , CustomEase ) ; let x =…" at bounding box center [362, 240] width 310 height 315
click at [461, 87] on div "gsap . registerPlugin ( ScrollTrigger , ScrollToPlugin , CustomEase ) ; let x =…" at bounding box center [362, 240] width 310 height 315
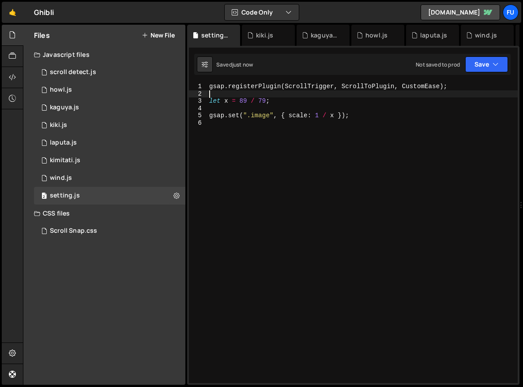
type textarea "gsap.registerPlugin(ScrollTrigger, ScrollToPlugin, CustomEase);"
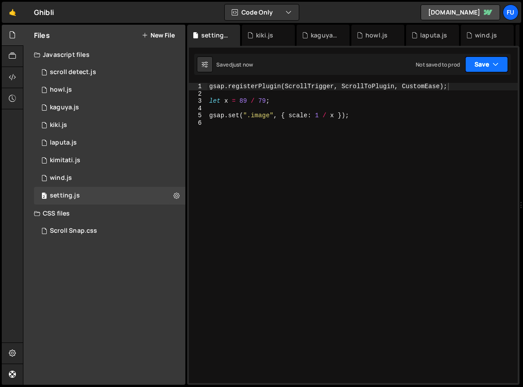
click at [473, 56] on button "Save" at bounding box center [486, 64] width 43 height 16
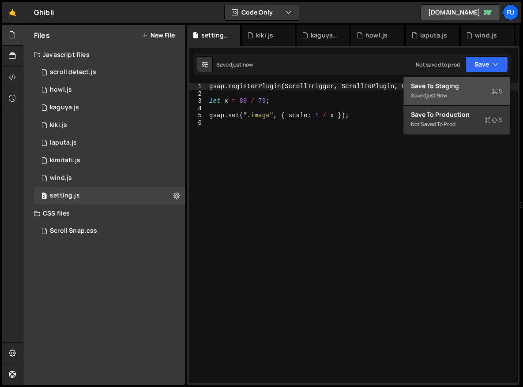
click at [471, 85] on div "Save to Staging S" at bounding box center [457, 86] width 92 height 9
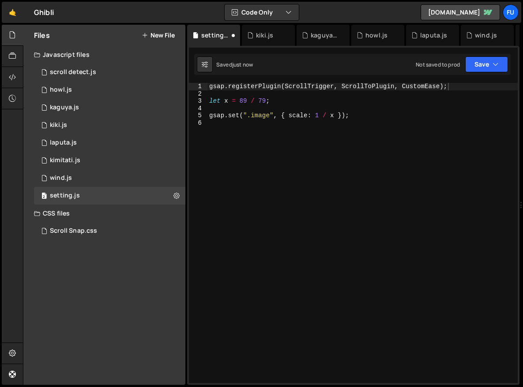
click at [361, 123] on div "gsap . registerPlugin ( ScrollTrigger , ScrollToPlugin , CustomEase ) ; let x =…" at bounding box center [362, 240] width 310 height 315
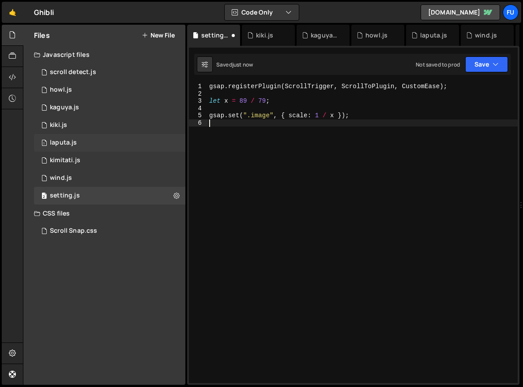
click at [127, 138] on div "1 laputa.js 0" at bounding box center [111, 143] width 154 height 18
click at [122, 189] on div "2 setting.js 0" at bounding box center [111, 196] width 154 height 18
click at [123, 183] on div "1 wind.js 0" at bounding box center [111, 178] width 154 height 18
click at [121, 194] on div "2 setting.js 0" at bounding box center [111, 196] width 154 height 18
click at [121, 192] on div "2 setting.js 0" at bounding box center [111, 196] width 154 height 18
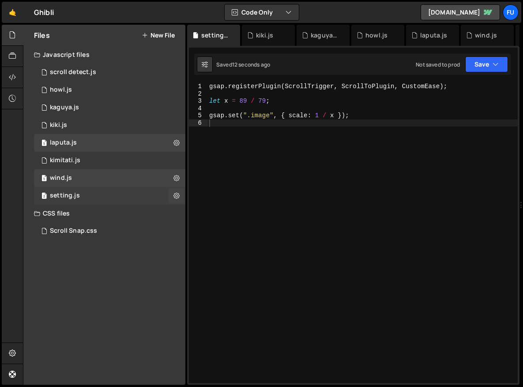
click at [109, 193] on div "2 setting.js 0" at bounding box center [111, 196] width 154 height 18
click at [92, 184] on div "1 wind.js 0" at bounding box center [111, 178] width 154 height 18
click at [86, 192] on div "2 setting.js 0" at bounding box center [111, 196] width 154 height 18
click at [134, 176] on div "1 wind.js 0" at bounding box center [111, 178] width 154 height 18
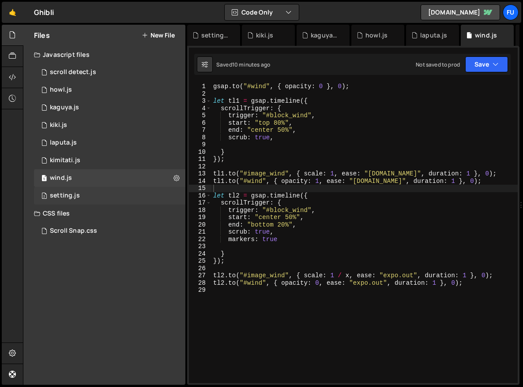
click at [120, 197] on div "2 setting.js 0" at bounding box center [111, 196] width 154 height 18
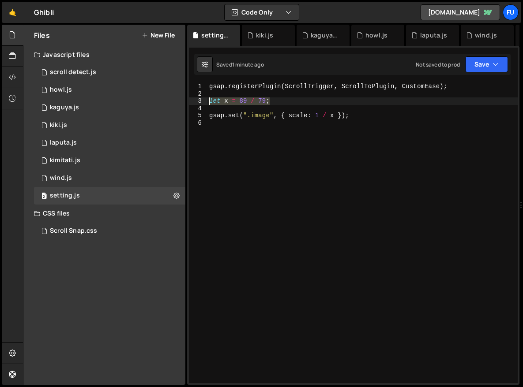
drag, startPoint x: 300, startPoint y: 98, endPoint x: 206, endPoint y: 102, distance: 93.6
click at [206, 102] on div "let x = 89 / 79; 1 2 3 4 5 6 gsap . registerPlugin ( ScrollTrigger , ScrollToPl…" at bounding box center [353, 233] width 329 height 300
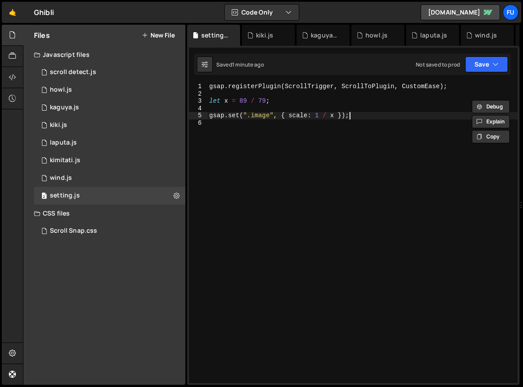
click at [367, 112] on div "gsap . registerPlugin ( ScrollTrigger , ScrollToPlugin , CustomEase ) ; let x =…" at bounding box center [362, 240] width 310 height 315
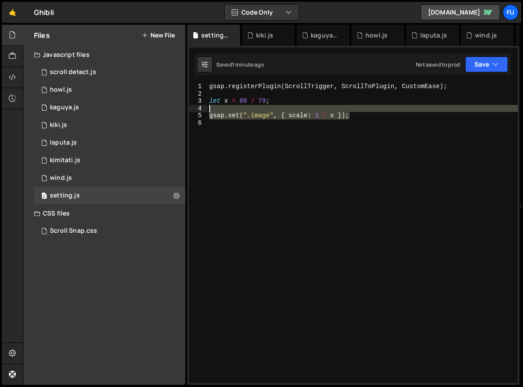
drag, startPoint x: 365, startPoint y: 114, endPoint x: 325, endPoint y: 109, distance: 39.5
click at [325, 109] on div "gsap . registerPlugin ( ScrollTrigger , ScrollToPlugin , CustomEase ) ; let x =…" at bounding box center [362, 240] width 310 height 315
type textarea "gsap.set(".image", { scale: 1 / x });"
click at [294, 109] on div "gsap . registerPlugin ( ScrollTrigger , ScrollToPlugin , CustomEase ) ; let x =…" at bounding box center [362, 233] width 310 height 300
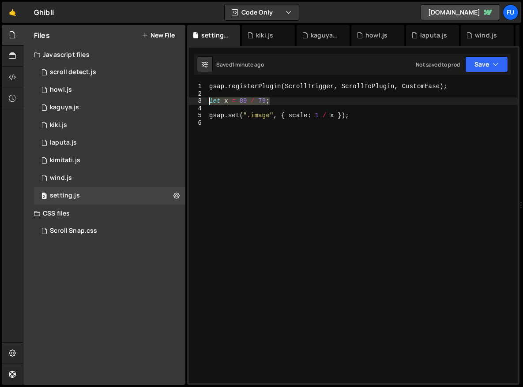
drag, startPoint x: 277, startPoint y: 105, endPoint x: 208, endPoint y: 101, distance: 69.3
click at [208, 101] on div "gsap . registerPlugin ( ScrollTrigger , ScrollToPlugin , CustomEase ) ; let x =…" at bounding box center [362, 240] width 310 height 315
type textarea "let x = 89 / 79;"
click at [72, 168] on div "2 kimitati.js 0" at bounding box center [111, 161] width 154 height 18
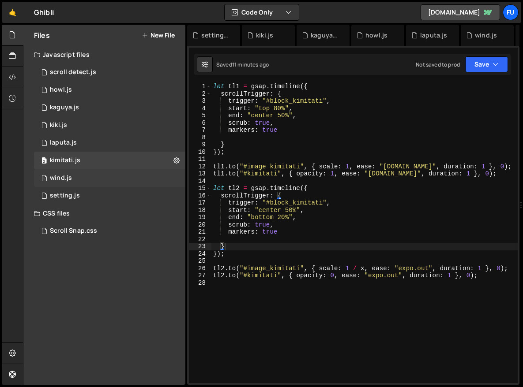
click at [72, 177] on div "1 wind.js 0" at bounding box center [111, 178] width 154 height 18
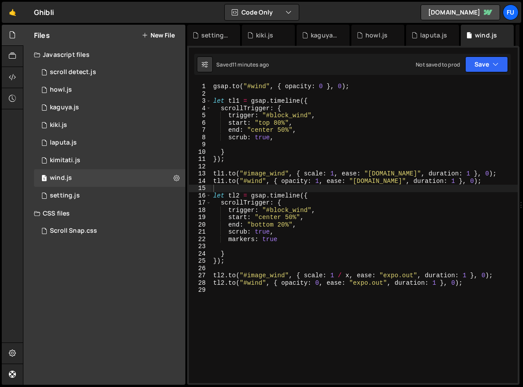
type textarea "[DOMAIN_NAME]("#wind", { opacity: 0 }, 0);"
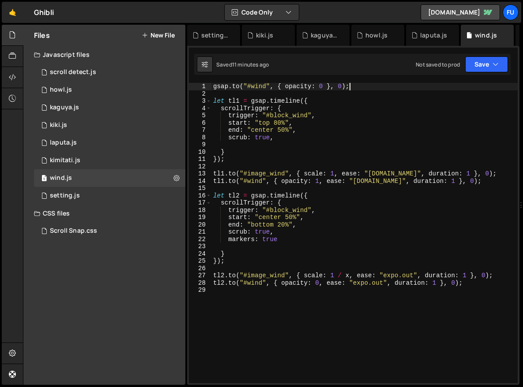
click at [397, 88] on div "gsap . to ( "#wind" , { opacity : 0 } , 0 ) ; let tl1 = gsap . timeline ({ scro…" at bounding box center [364, 240] width 306 height 315
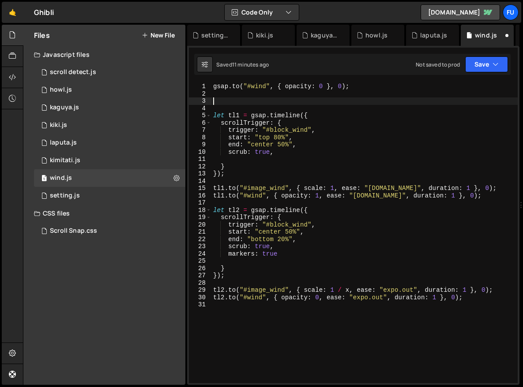
paste textarea "let x = 89 / 79;"
type textarea "let x = 89 / 79;"
click at [130, 157] on div "2 kimitati.js 0" at bounding box center [111, 161] width 154 height 18
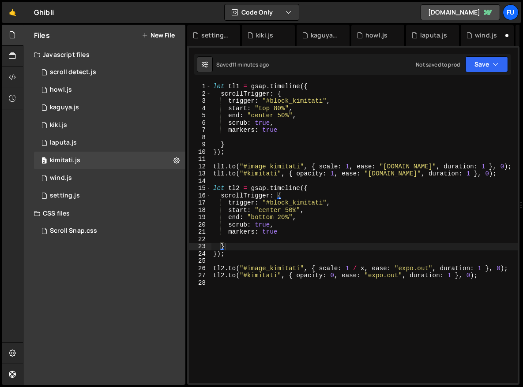
scroll to position [13510, 0]
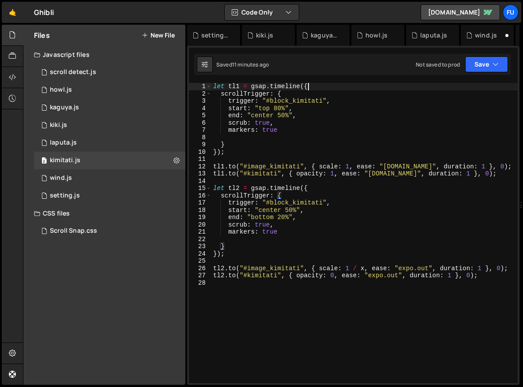
click at [348, 84] on div "let tl1 = gsap . timeline ({ scrollTrigger : { trigger : "#block_kimitati" , st…" at bounding box center [364, 240] width 306 height 315
click at [214, 87] on div "let tl1 = gsap . timeline ({ scrollTrigger : { trigger : "#block_kimitati" , st…" at bounding box center [364, 240] width 306 height 315
type textarea "let tl1 = gsap.timeline({"
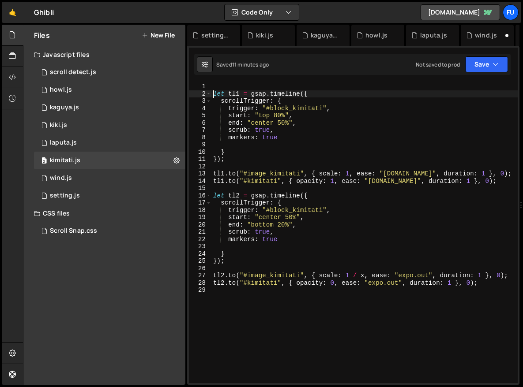
click at [279, 77] on div "let tl1 = gsap.timeline({ 1 2 3 4 5 6 7 8 9 10 11 12 13 14 15 16 17 18 19 20 21…" at bounding box center [353, 215] width 332 height 339
click at [279, 82] on div "let tl1 = gsap.timeline({ 1 2 3 4 5 6 7 8 9 10 11 12 13 14 15 16 17 18 19 20 21…" at bounding box center [353, 215] width 332 height 339
click at [279, 84] on div "let tl1 = gsap . timeline ({ scrollTrigger : { trigger : "#block_kimitati" , st…" at bounding box center [364, 240] width 306 height 315
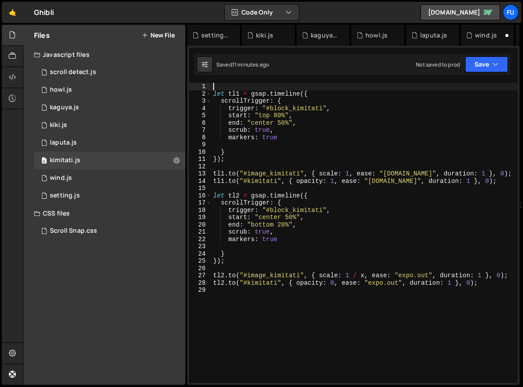
paste textarea "let x = 89 / 79;"
type textarea "let x = 89 / 79;"
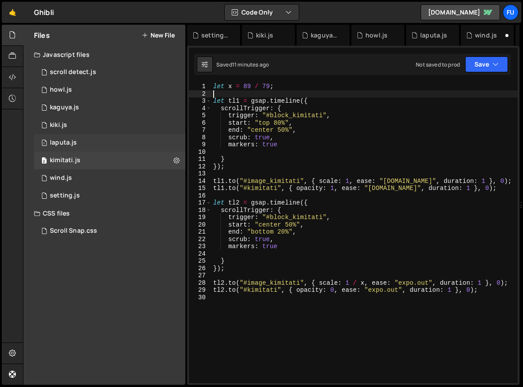
click at [120, 140] on div "1 laputa.js 0" at bounding box center [111, 143] width 154 height 18
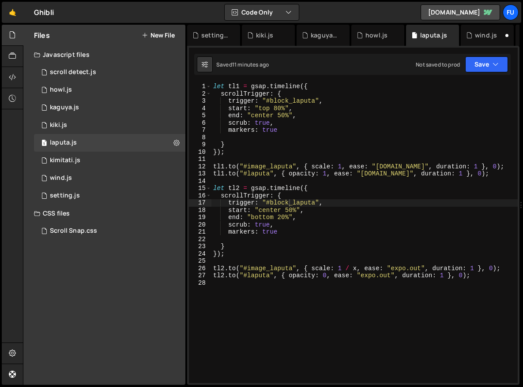
click at [213, 88] on div "let tl1 = gsap . timeline ({ scrollTrigger : { trigger : "#block_laputa" , star…" at bounding box center [364, 240] width 306 height 315
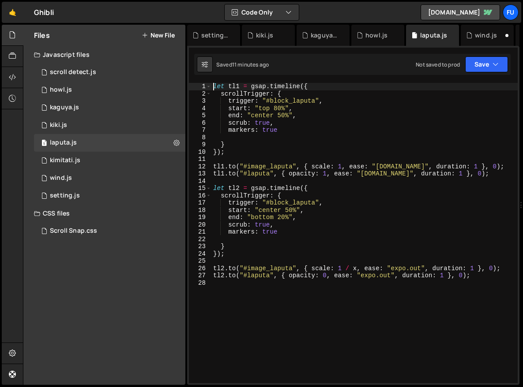
type textarea "let tl1 = gsap.timeline({"
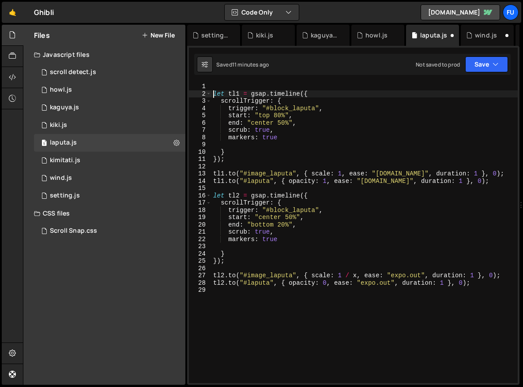
click at [216, 82] on div "1 2 3 4 5 6 7 8 9 10 11 12 13 14 15 16 17 18 19 20 21 22 23 24 25 26 27 28 29 3…" at bounding box center [353, 215] width 332 height 339
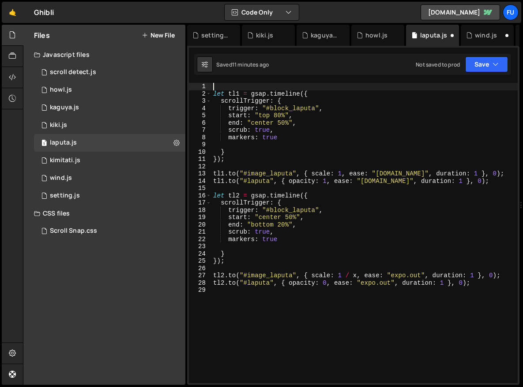
click at [223, 84] on div "let tl1 = gsap . timeline ({ scrollTrigger : { trigger : "#block_laputa" , star…" at bounding box center [364, 240] width 306 height 315
paste textarea "let x = 89 / 79;"
type textarea "let x = 89 / 79;"
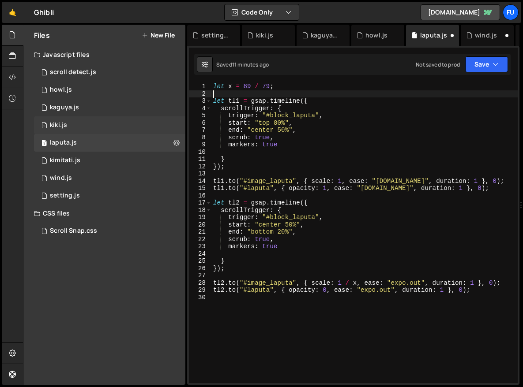
click at [130, 124] on div "1 kiki.js 0" at bounding box center [111, 125] width 154 height 18
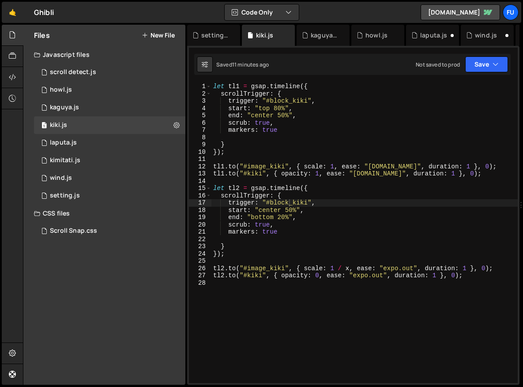
click at [212, 84] on div "let tl1 = gsap . timeline ({ scrollTrigger : { trigger : "#block_kiki" , start …" at bounding box center [364, 240] width 306 height 315
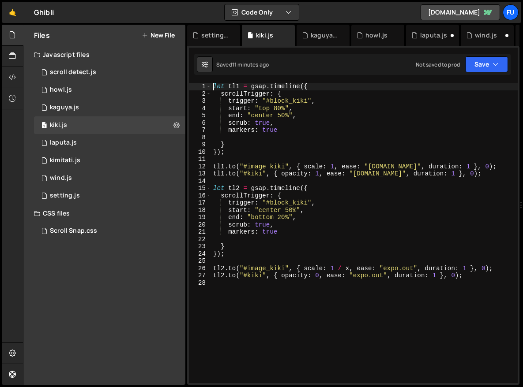
type textarea "let tl1 = gsap.timeline({"
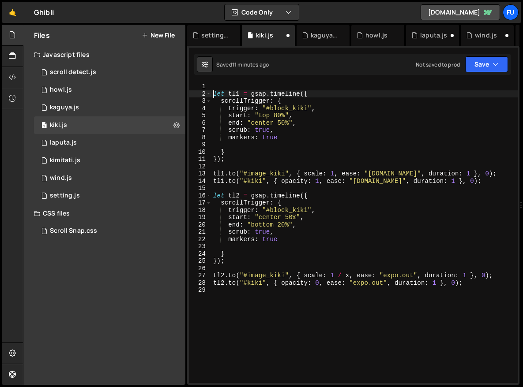
click at [228, 82] on div "1 2 3 4 5 6 7 8 9 10 11 12 13 14 15 16 17 18 19 20 21 22 23 24 25 26 27 28 29 3…" at bounding box center [353, 215] width 332 height 339
click at [228, 84] on div "let tl1 = gsap . timeline ({ scrollTrigger : { trigger : "#block_kiki" , start …" at bounding box center [364, 240] width 306 height 315
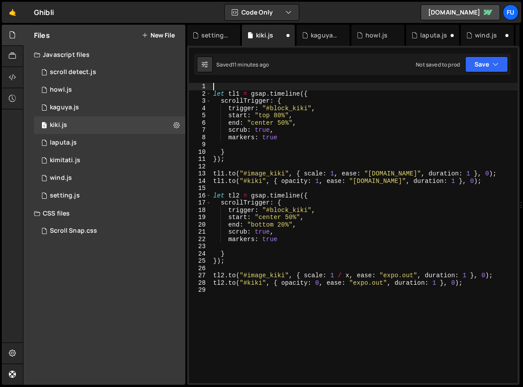
paste textarea "let x = 89 / 79;"
type textarea "let x = 89 / 79;"
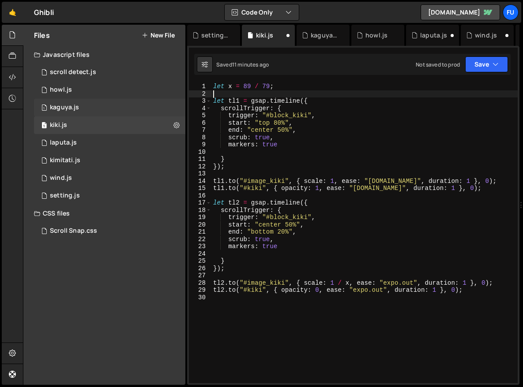
click at [120, 103] on div "1 kaguya.js 0" at bounding box center [111, 108] width 154 height 18
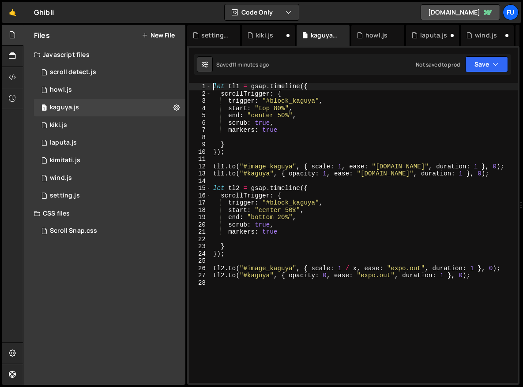
click at [211, 87] on div "let tl1 = gsap . timeline ({ scrollTrigger : { trigger : "#block_kaguya" , star…" at bounding box center [364, 240] width 306 height 315
type textarea "let tl1 = gsap.timeline({"
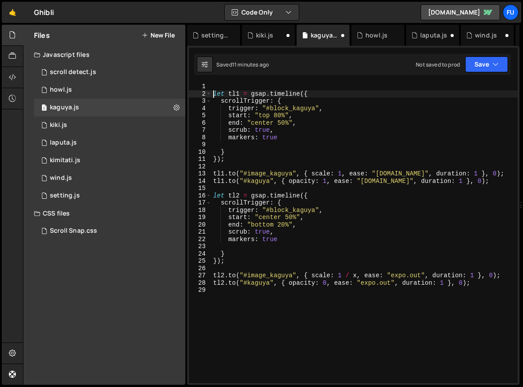
scroll to position [0, 0]
click at [237, 96] on div "let tl1 = gsap . timeline ({ scrollTrigger : { trigger : "#block_kaguya" , star…" at bounding box center [364, 240] width 306 height 315
click at [243, 83] on div "let tl1 = gsap . timeline ({ scrollTrigger : { trigger : "#block_kaguya" , star…" at bounding box center [364, 240] width 306 height 315
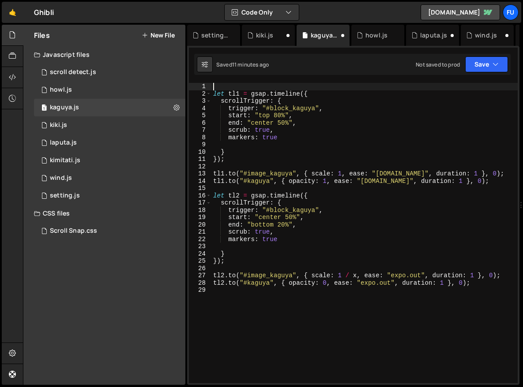
scroll to position [0, 0]
paste textarea "let x = 89 / 79;"
type textarea "let x = 89 / 79;"
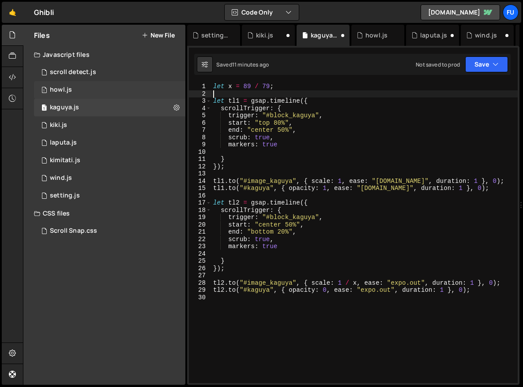
click at [108, 92] on div "1 howl.js 0" at bounding box center [111, 90] width 154 height 18
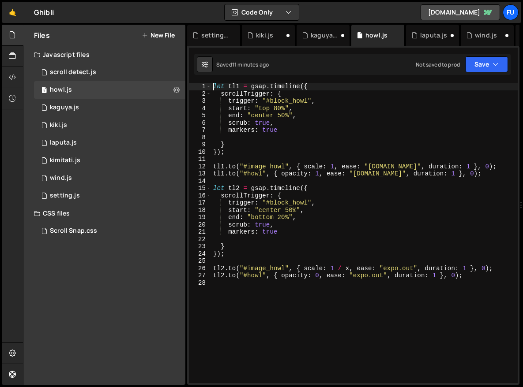
click at [214, 85] on div "let tl1 = gsap . timeline ({ scrollTrigger : { trigger : "#block_howl" , start …" at bounding box center [364, 240] width 306 height 315
type textarea "let tl1 = gsap.timeline({"
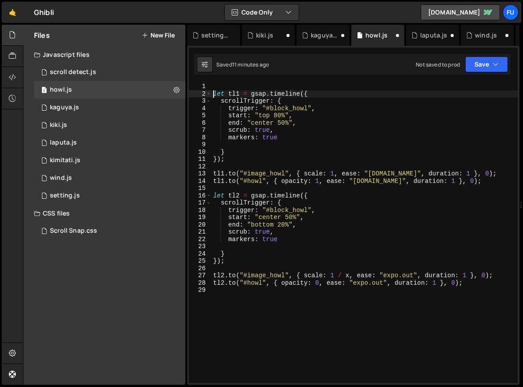
click at [256, 76] on div "1 2 3 4 5 6 7 8 9 10 11 12 13 14 15 16 17 18 19 20 21 22 23 24 25 26 27 28 29 3…" at bounding box center [353, 215] width 332 height 339
click at [256, 79] on div "1 2 3 4 5 6 7 8 9 10 11 12 13 14 15 16 17 18 19 20 21 22 23 24 25 26 27 28 29 3…" at bounding box center [353, 215] width 332 height 339
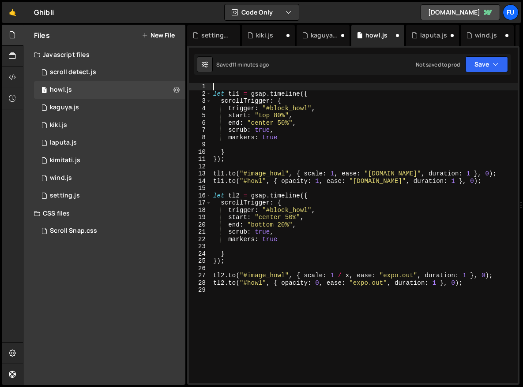
scroll to position [0, 0]
click at [256, 86] on div "let tl1 = gsap . timeline ({ scrollTrigger : { trigger : "#block_howl" , start …" at bounding box center [364, 240] width 306 height 315
paste textarea "let x = 89 / 79;"
type textarea "let x = 89 / 79;"
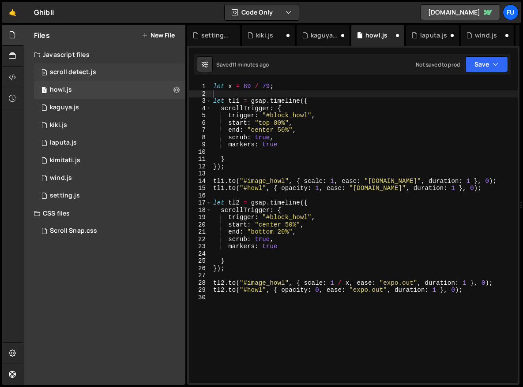
click at [140, 69] on div "0 scroll detect.js 0" at bounding box center [111, 73] width 154 height 18
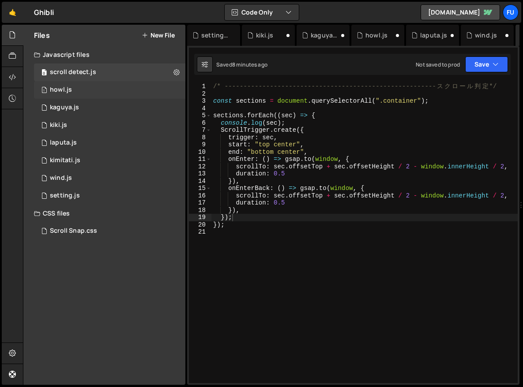
click at [129, 87] on div "1 howl.js 0" at bounding box center [111, 90] width 154 height 18
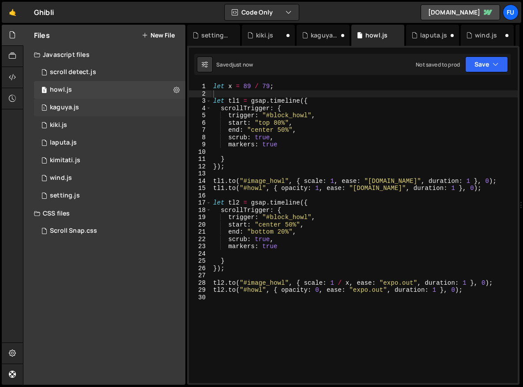
click at [121, 104] on div "1 kaguya.js 0" at bounding box center [111, 108] width 154 height 18
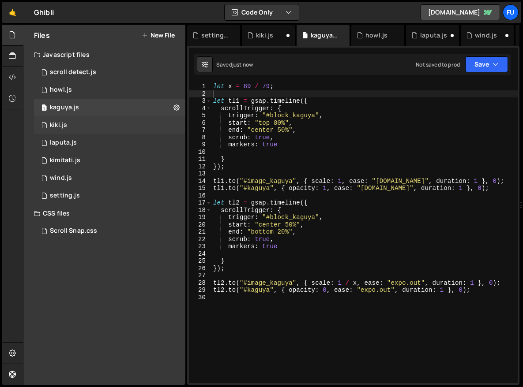
click at [118, 130] on div "1 kiki.js 0" at bounding box center [111, 125] width 154 height 18
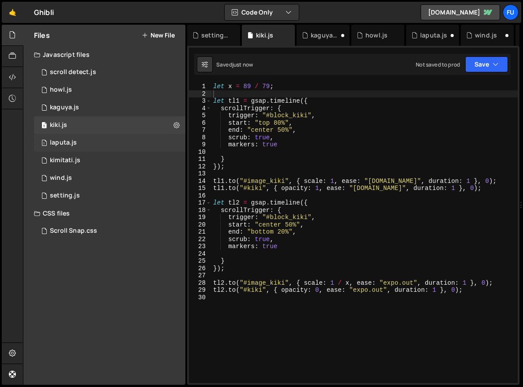
click at [117, 140] on div "1 laputa.js 0" at bounding box center [111, 143] width 154 height 18
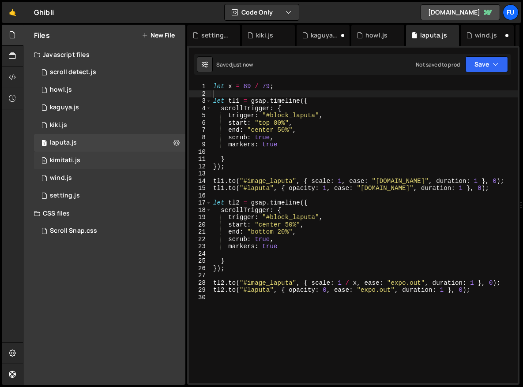
click at [106, 154] on div "2 kimitati.js 0" at bounding box center [111, 161] width 154 height 18
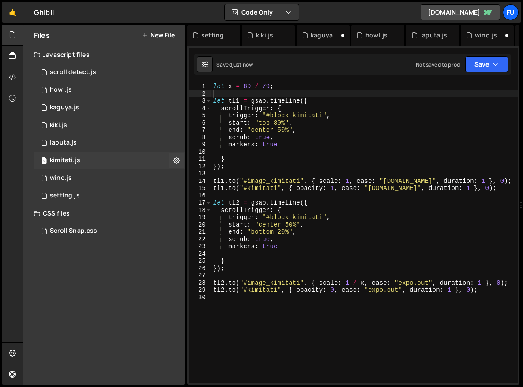
scroll to position [13510, 0]
click at [104, 175] on div "1 wind.js 0" at bounding box center [111, 178] width 154 height 18
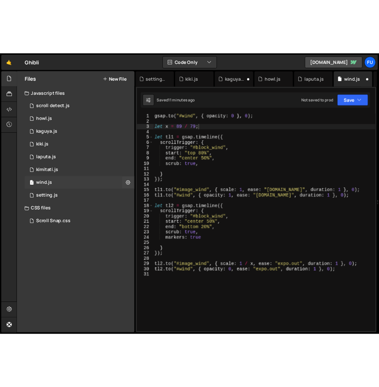
scroll to position [0, 0]
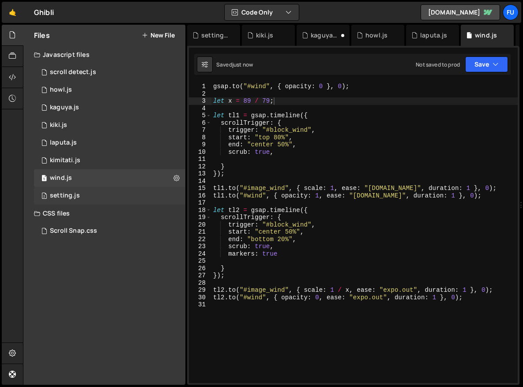
click at [100, 199] on div "2 setting.js 0" at bounding box center [111, 196] width 154 height 18
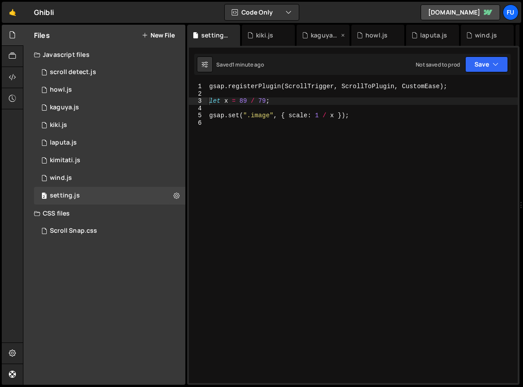
click at [333, 36] on div "kaguya.js" at bounding box center [324, 35] width 28 height 9
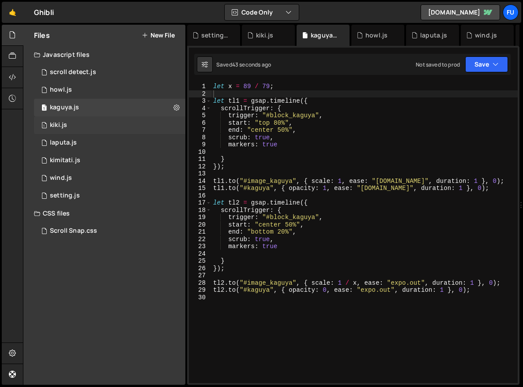
click at [94, 119] on div "1 kiki.js 0" at bounding box center [111, 125] width 154 height 18
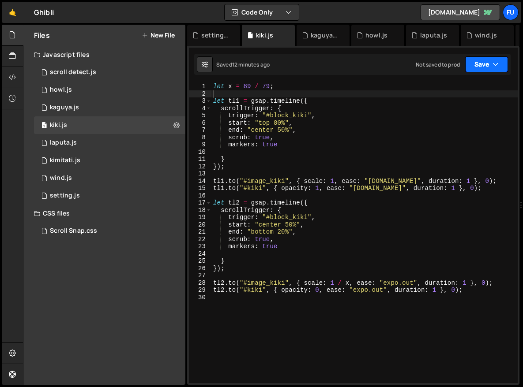
click at [501, 70] on button "Save" at bounding box center [486, 64] width 43 height 16
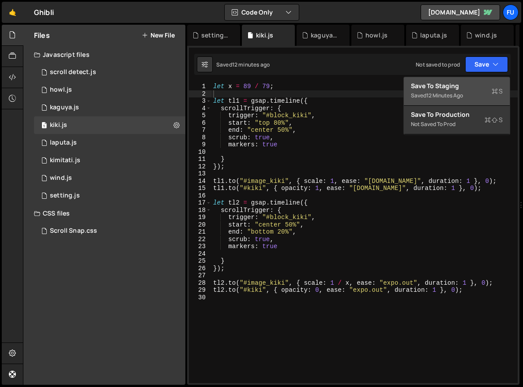
click at [495, 87] on icon at bounding box center [494, 91] width 6 height 9
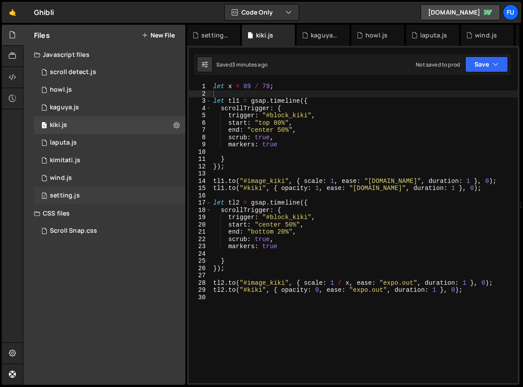
click at [120, 195] on div "2 setting.js 0" at bounding box center [111, 196] width 154 height 18
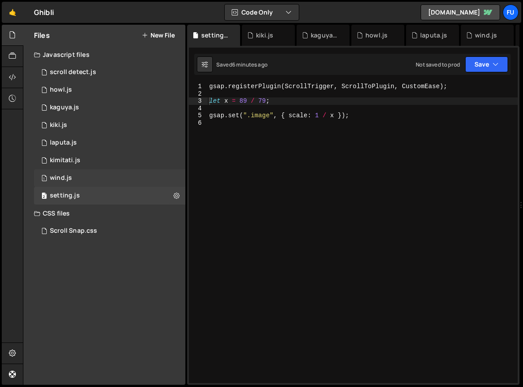
click at [125, 175] on div "1 wind.js 0" at bounding box center [111, 178] width 154 height 18
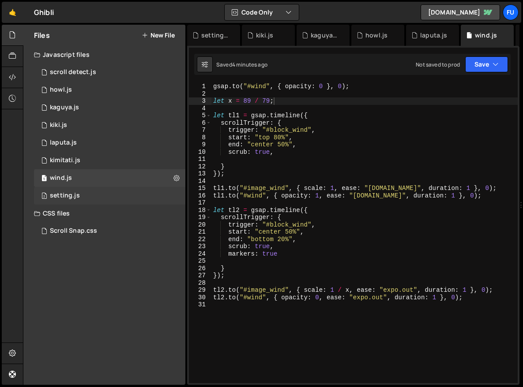
click at [124, 187] on div "2 setting.js 0" at bounding box center [111, 196] width 154 height 18
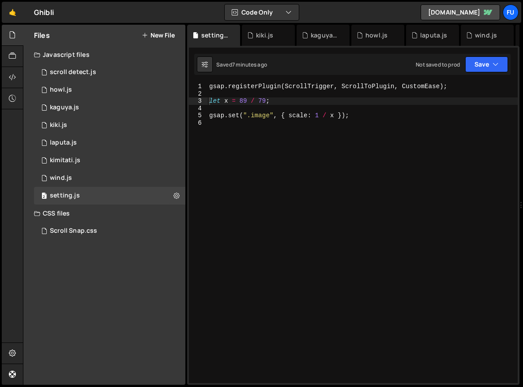
click at [267, 101] on div "gsap . registerPlugin ( ScrollTrigger , ScrollToPlugin , CustomEase ) ; let x =…" at bounding box center [362, 240] width 310 height 315
click at [210, 101] on div "gsap . registerPlugin ( ScrollTrigger , ScrollToPlugin , CustomEase ) ; let x =…" at bounding box center [362, 240] width 310 height 315
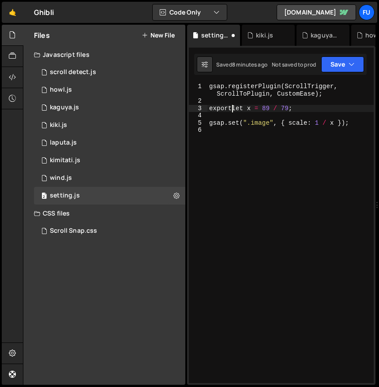
scroll to position [0, 1]
click at [324, 109] on div "gsap . registerPlugin ( ScrollTrigger , ScrollToPlugin , CustomEase ) ; export …" at bounding box center [290, 244] width 166 height 322
type textarea "export let x = 89 / 79;"
click at [112, 177] on div "1 wind.js 0" at bounding box center [111, 178] width 154 height 18
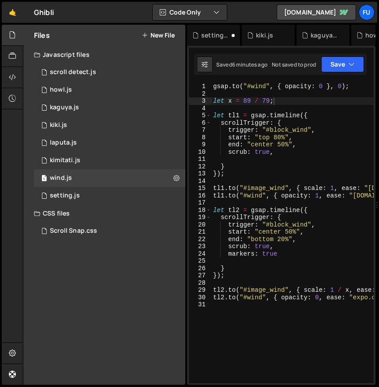
click at [276, 101] on div "gsap . to ( "#wind" , { opacity : 0 } , 0 ) ; let x = 89 / 79 ; let tl1 = gsap …" at bounding box center [364, 240] width 306 height 315
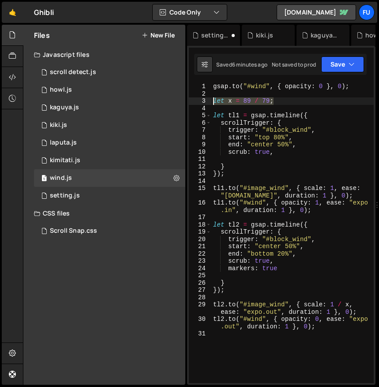
drag, startPoint x: 280, startPoint y: 101, endPoint x: 214, endPoint y: 102, distance: 65.7
click at [214, 102] on div "gsap . to ( "#wind" , { opacity : 0 } , 0 ) ; let x = 89 / 79 ; let tl1 = gsap …" at bounding box center [292, 240] width 162 height 315
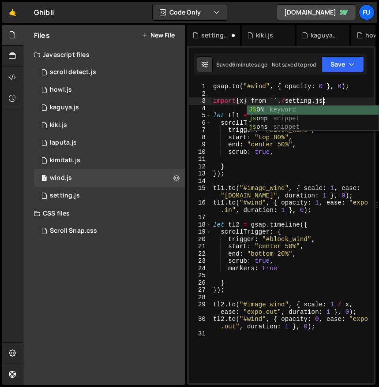
scroll to position [0, 7]
click at [293, 152] on div "gsap . to ( "#wind" , { opacity : 0 } , 0 ) ; import { x } from ` ` . / setting…" at bounding box center [292, 240] width 162 height 315
type textarea "scrub: true,"
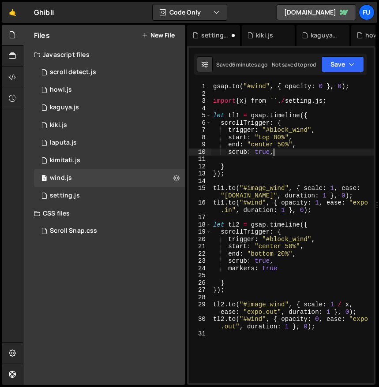
click at [345, 109] on div "gsap . to ( "#wind" , { opacity : 0 } , 0 ) ; import { x } from ` ` . / setting…" at bounding box center [292, 240] width 162 height 315
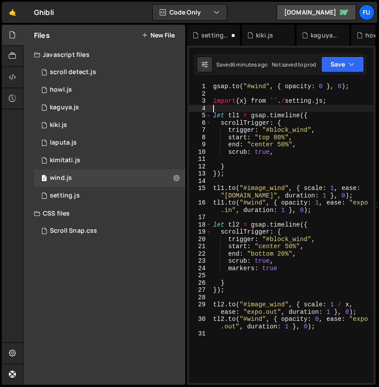
scroll to position [0, 0]
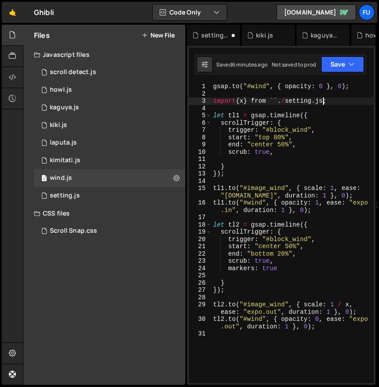
click at [323, 100] on div "gsap . to ( "#wind" , { opacity : 0 } , 0 ) ; import { x } from ` ` . / setting…" at bounding box center [292, 240] width 162 height 315
click at [321, 101] on div "gsap . to ( "#wind" , { opacity : 0 } , 0 ) ; import { x } from ` ` . / setting…" at bounding box center [292, 240] width 162 height 315
click at [317, 101] on div "gsap . to ( "#wind" , { opacity : 0 } , 0 ) ; import { x } from ` ` . / setting…" at bounding box center [292, 240] width 162 height 315
click at [322, 101] on div "gsap . to ( "#wind" , { opacity : 0 } , 0 ) ; import { x } from ` ` . / setting…" at bounding box center [292, 233] width 162 height 300
drag, startPoint x: 322, startPoint y: 101, endPoint x: 278, endPoint y: 102, distance: 44.1
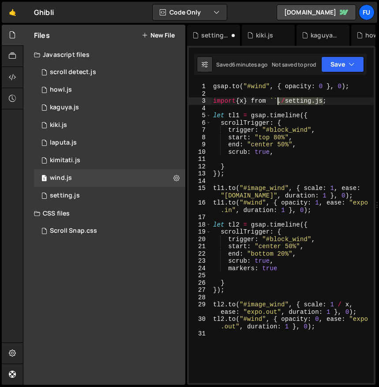
click at [278, 102] on div "gsap . to ( "#wind" , { opacity : 0 } , 0 ) ; import { x } from ` ` . / setting…" at bounding box center [292, 240] width 162 height 315
click at [273, 97] on div "gsap . to ( "#wind" , { opacity : 0 } , 0 ) ; import { x } from ` ` ; let tl1 =…" at bounding box center [292, 240] width 162 height 315
paste textarea "./setting.js"
click at [335, 101] on div "gsap . to ( "#wind" , { opacity : 0 } , 0 ) ; import { x } from ` ./setting.js …" at bounding box center [292, 240] width 162 height 315
drag, startPoint x: 341, startPoint y: 99, endPoint x: 210, endPoint y: 102, distance: 131.4
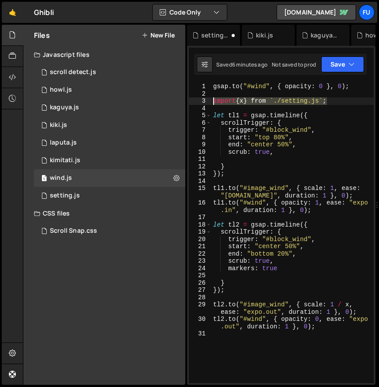
click at [210, 102] on div "import{x} from `./setting.js`; 1 2 3 4 5 6 7 8 9 10 11 12 13 14 15 16 17 18 19 …" at bounding box center [281, 233] width 185 height 300
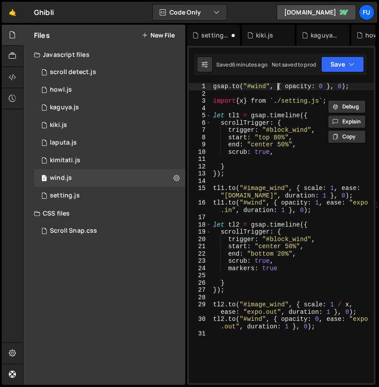
click at [278, 89] on div "gsap . to ( "#wind" , { opacity : 0 } , 0 ) ; import { x } from ` ./setting.js …" at bounding box center [292, 240] width 162 height 315
type textarea "[DOMAIN_NAME]("#wind", { opacity: 0 }, 0);"
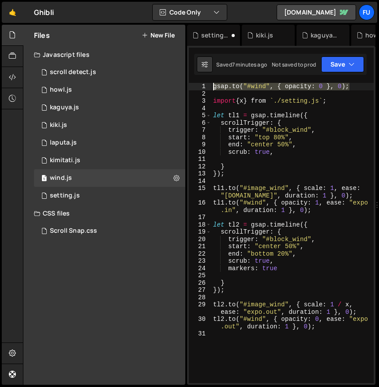
drag, startPoint x: 349, startPoint y: 90, endPoint x: 196, endPoint y: 78, distance: 153.4
click at [196, 78] on div "1 2 3 4 5 6 7 8 9 10 11 12 13 14 15 16 17 18 19 20 21 22 23 24 25 26 27 28 29 3…" at bounding box center [281, 215] width 188 height 339
click at [212, 104] on div "import { x } from ` ./setting.js ` ; let tl1 = gsap . timeline ({ scrollTrigger…" at bounding box center [292, 240] width 162 height 315
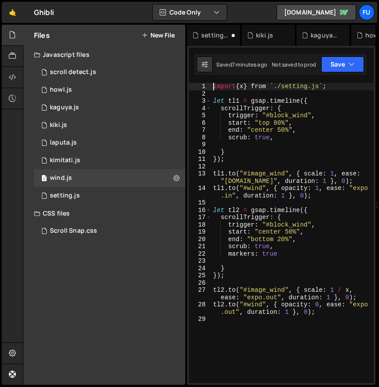
type textarea "import { x } from `./setting.js`;"
drag, startPoint x: 345, startPoint y: 84, endPoint x: 209, endPoint y: 78, distance: 135.9
click at [209, 78] on div "1 2 3 4 5 6 7 8 9 10 11 12 13 14 15 16 17 18 19 20 21 22 23 24 25 26 27 28 29 3…" at bounding box center [281, 215] width 188 height 339
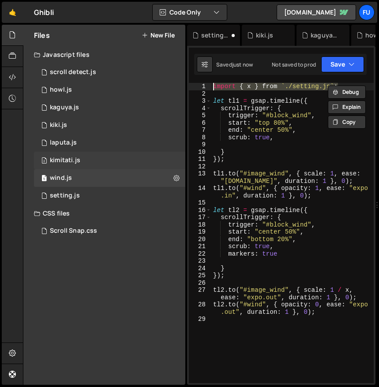
click at [112, 159] on div "2 kimitati.js 0" at bounding box center [111, 161] width 154 height 18
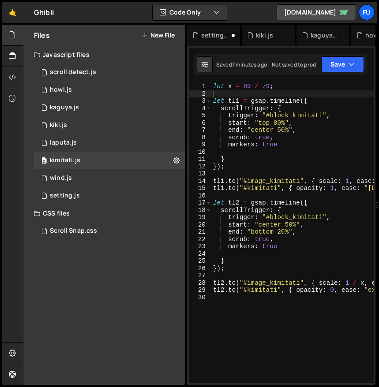
scroll to position [13510, 0]
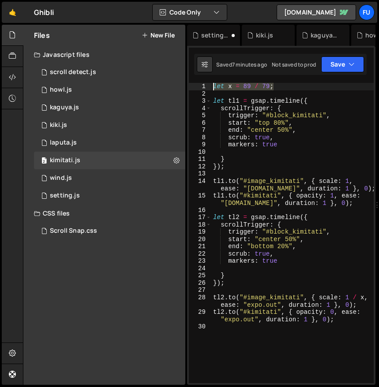
drag, startPoint x: 304, startPoint y: 88, endPoint x: 198, endPoint y: 83, distance: 106.0
click at [198, 83] on div "let x = 89 / 79; 1 2 3 4 5 6 7 8 9 10 11 12 13 14 15 16 17 18 19 20 21 22 23 24…" at bounding box center [281, 233] width 185 height 300
paste textarea "import { x } from `./setting.js`"
type textarea "import { x } from `./setting.js`;"
click at [120, 145] on div "1 laputa.js 0" at bounding box center [111, 143] width 154 height 18
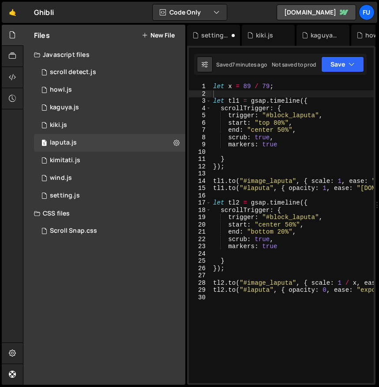
scroll to position [0, 0]
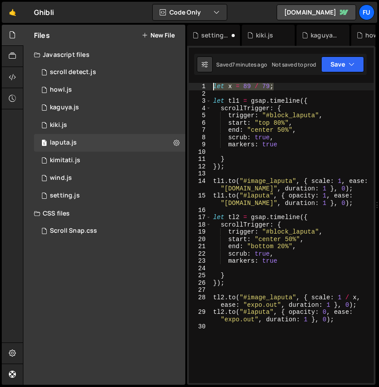
drag, startPoint x: 301, startPoint y: 86, endPoint x: 196, endPoint y: 88, distance: 104.5
click at [196, 88] on div "let x = 89 / 79; 1 2 3 4 5 6 7 8 9 10 11 12 13 14 15 16 17 18 19 20 21 22 23 24…" at bounding box center [281, 233] width 185 height 300
paste textarea "import { x } from `./setting.js`"
type textarea "import { x } from `./setting.js`;"
click at [145, 123] on div "1 kiki.js 0" at bounding box center [111, 125] width 154 height 18
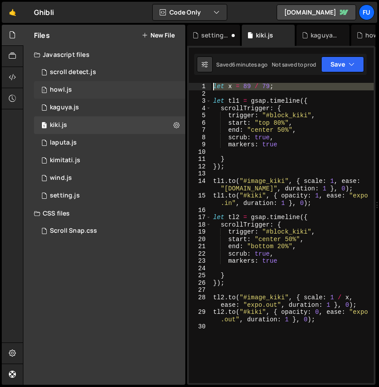
drag, startPoint x: 304, startPoint y: 91, endPoint x: 184, endPoint y: 85, distance: 120.1
click at [184, 85] on div "Files New File Javascript files 0 scroll detect.js 0 1 howl.js 0 1 kaguya.js 0 …" at bounding box center [201, 205] width 356 height 361
paste textarea "import { x } from `./setting.js`;"
type textarea "import { x } from `./setting.js`;"
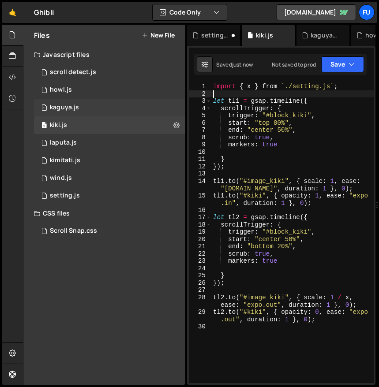
click at [133, 101] on div "1 kaguya.js 0" at bounding box center [111, 108] width 154 height 18
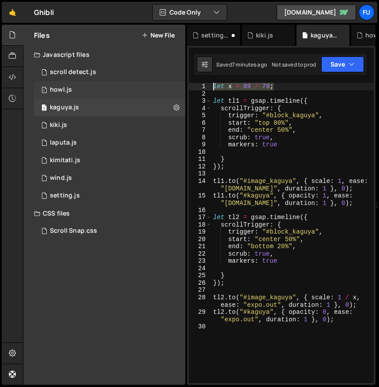
drag, startPoint x: 307, startPoint y: 89, endPoint x: 182, endPoint y: 81, distance: 125.5
click at [182, 81] on div "Files New File Javascript files 0 scroll detect.js 0 1 howl.js 0 1 kaguya.js 0 …" at bounding box center [201, 205] width 356 height 361
paste textarea "import { x } from `./setting.js`"
type textarea "import { x } from `./setting.js`;"
click at [139, 89] on div "1 howl.js 0" at bounding box center [111, 90] width 154 height 18
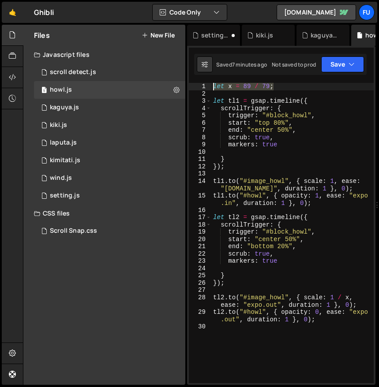
drag, startPoint x: 299, startPoint y: 87, endPoint x: 194, endPoint y: 82, distance: 104.7
click at [194, 82] on div "import { x } from `./setting.js`; 1 2 3 4 5 6 7 8 9 10 11 12 13 14 15 16 17 18 …" at bounding box center [281, 215] width 188 height 339
paste textarea "import { x } from `./setting.js`"
type textarea "import { x } from `./setting.js`;"
click at [131, 75] on div "0 scroll detect.js 0" at bounding box center [111, 73] width 154 height 18
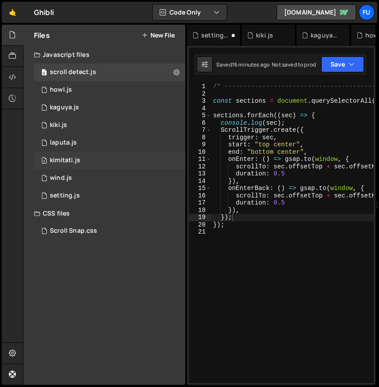
click at [131, 155] on div "2 kimitati.js 0" at bounding box center [111, 161] width 154 height 18
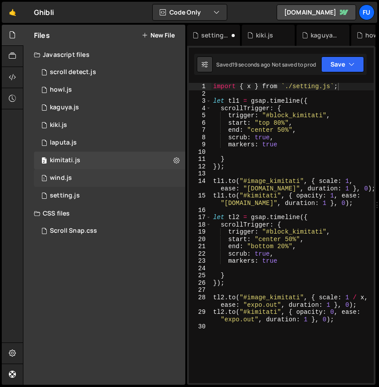
click at [129, 175] on div "1 wind.js 0" at bounding box center [111, 178] width 154 height 18
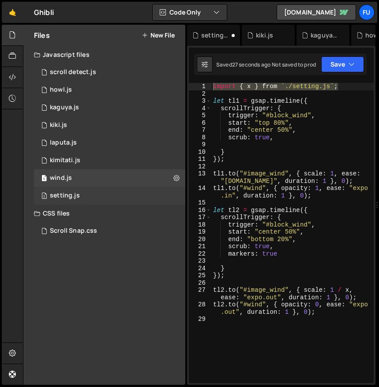
click at [127, 194] on div "2 setting.js 0" at bounding box center [111, 196] width 154 height 18
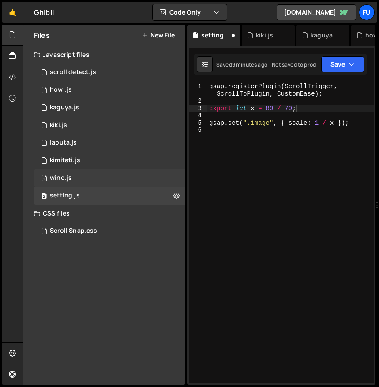
click at [127, 186] on div "1 wind.js 0" at bounding box center [111, 178] width 154 height 18
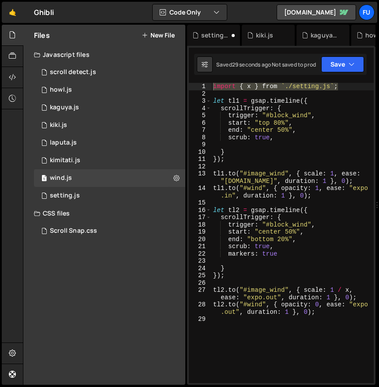
click at [279, 107] on div "import { x } from ` ./setting.js ` ; let tl1 = gsap . timeline ({ scrollTrigger…" at bounding box center [292, 240] width 162 height 315
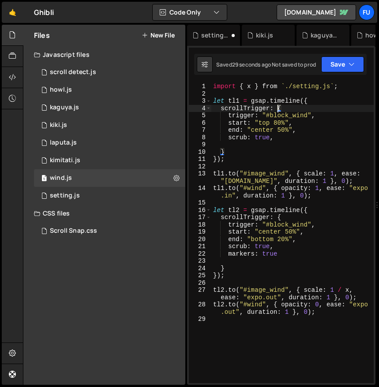
click at [277, 138] on div "import { x } from ` ./setting.js ` ; let tl1 = gsap . timeline ({ scrollTrigger…" at bounding box center [292, 240] width 162 height 315
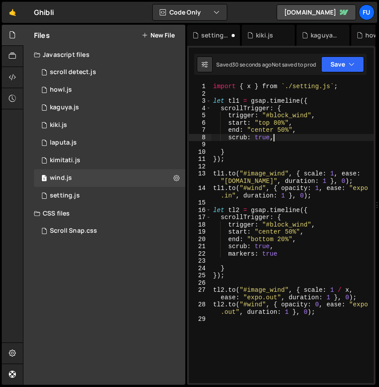
click at [273, 178] on div "import { x } from ` ./setting.js ` ; let tl1 = gsap . timeline ({ scrollTrigger…" at bounding box center [292, 240] width 162 height 315
type textarea "[DOMAIN_NAME]("#image_wind", { scale: 1, ease: "[DOMAIN_NAME]", duration: 1 }, …"
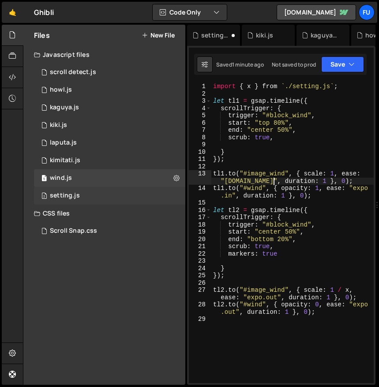
click at [168, 192] on div "2 setting.js 0" at bounding box center [111, 196] width 154 height 18
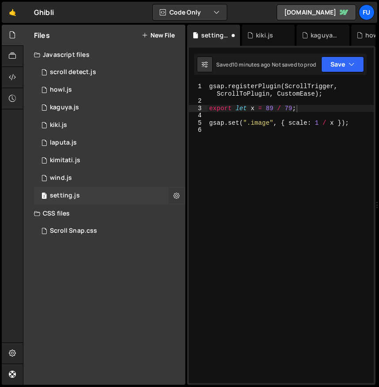
click at [179, 198] on icon at bounding box center [176, 195] width 6 height 8
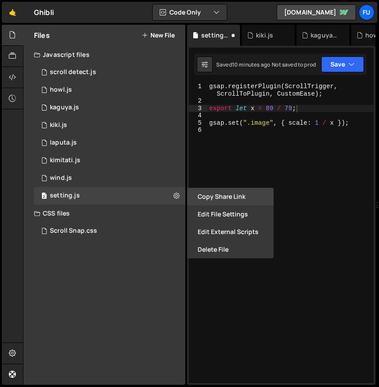
click at [239, 198] on button "Copy share link" at bounding box center [230, 197] width 86 height 18
click at [231, 221] on button "Edit File Settings" at bounding box center [230, 214] width 86 height 18
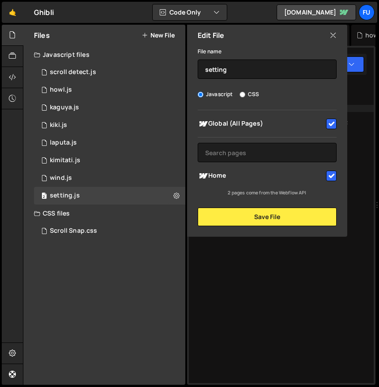
click at [229, 239] on div "gsap . registerPlugin ( ScrollTrigger , ScrollToPlugin , CustomEase ) ; export …" at bounding box center [290, 244] width 166 height 322
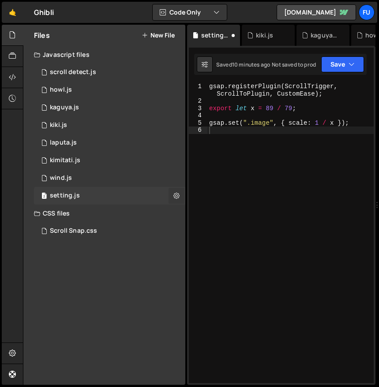
click at [183, 193] on button at bounding box center [176, 196] width 16 height 16
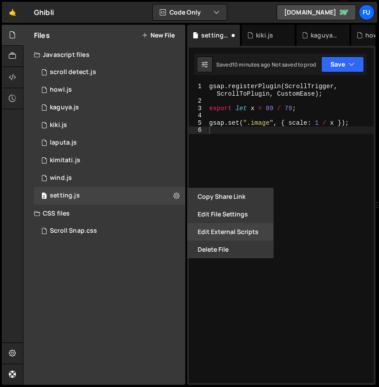
click at [205, 229] on button "Edit External Scripts" at bounding box center [230, 232] width 86 height 18
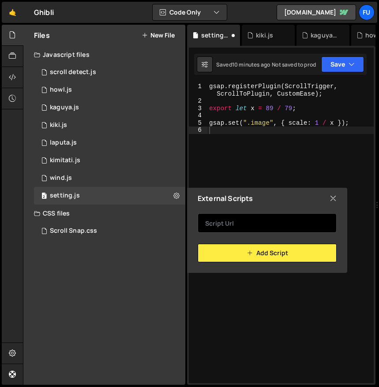
click at [225, 220] on input "text" at bounding box center [267, 222] width 139 height 19
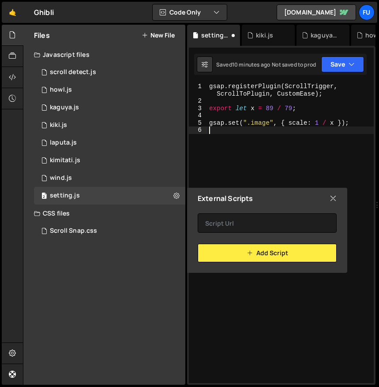
click at [265, 172] on div "gsap . registerPlugin ( ScrollTrigger , ScrollToPlugin , CustomEase ) ; export …" at bounding box center [290, 244] width 166 height 322
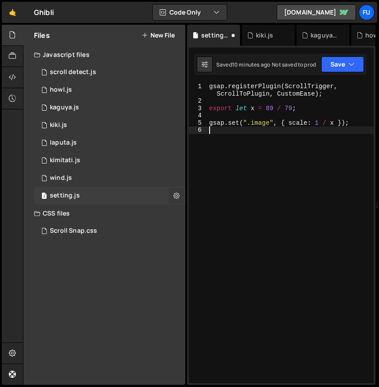
click at [174, 193] on icon at bounding box center [176, 195] width 6 height 8
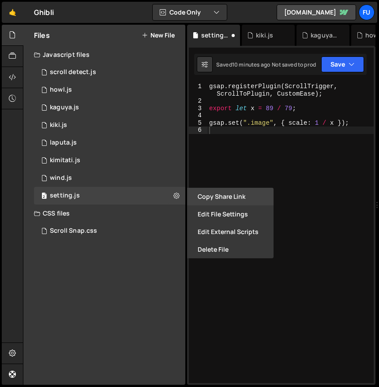
click at [222, 203] on button "Copy share link" at bounding box center [230, 197] width 86 height 18
click at [162, 173] on div "1 wind.js 0" at bounding box center [111, 178] width 154 height 18
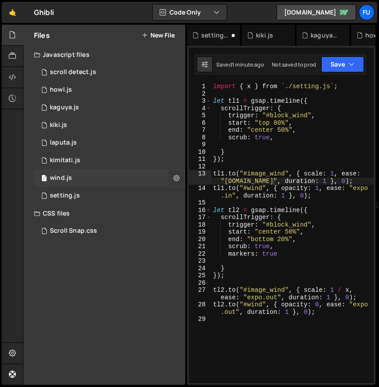
click at [171, 179] on button at bounding box center [176, 178] width 16 height 16
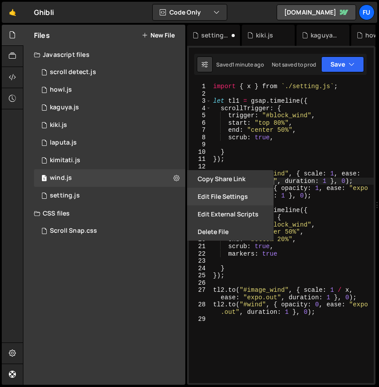
click at [209, 200] on button "Edit File Settings" at bounding box center [230, 197] width 86 height 18
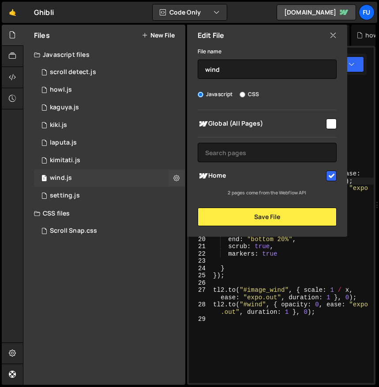
click at [149, 177] on div "1 wind.js 0" at bounding box center [111, 178] width 154 height 18
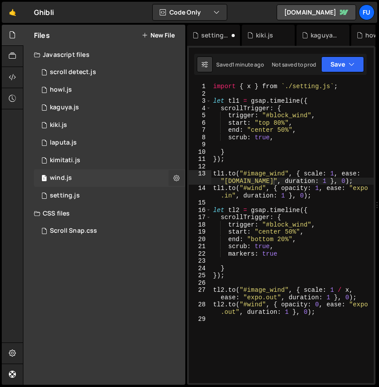
click at [178, 178] on icon at bounding box center [176, 178] width 6 height 8
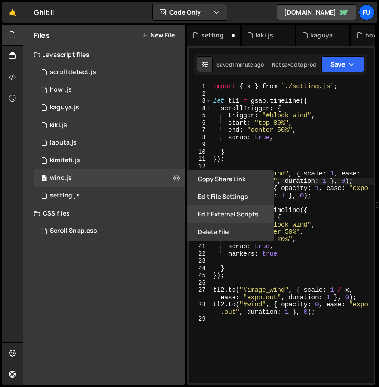
click at [201, 216] on button "Edit External Scripts" at bounding box center [230, 214] width 86 height 18
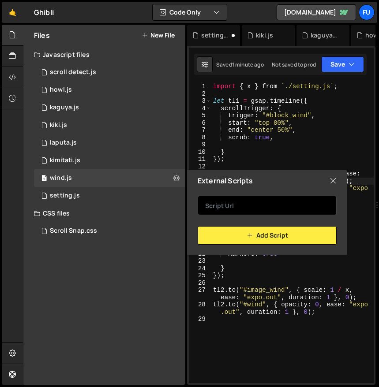
click at [238, 203] on input "text" at bounding box center [267, 205] width 139 height 19
paste input "[URL][PERSON_NAME][DOMAIN_NAME]"
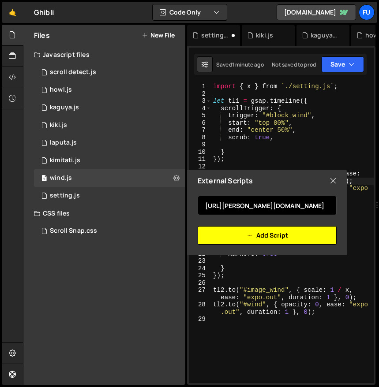
type input "[URL][PERSON_NAME][DOMAIN_NAME]"
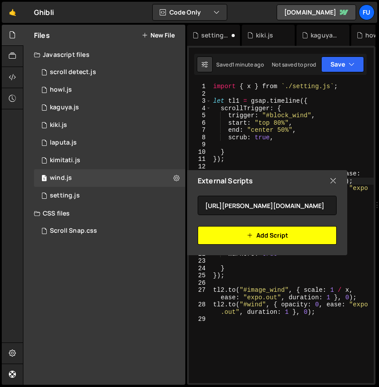
click at [236, 244] on button "Add Script" at bounding box center [267, 235] width 139 height 19
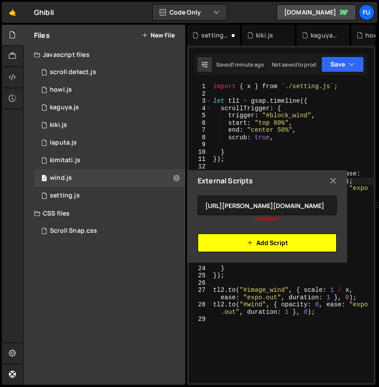
click at [236, 240] on button "Add Script" at bounding box center [267, 243] width 139 height 19
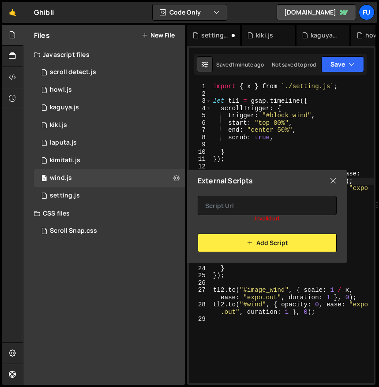
click at [336, 178] on div "External Scripts" at bounding box center [267, 180] width 160 height 21
click at [331, 181] on icon at bounding box center [332, 181] width 7 height 10
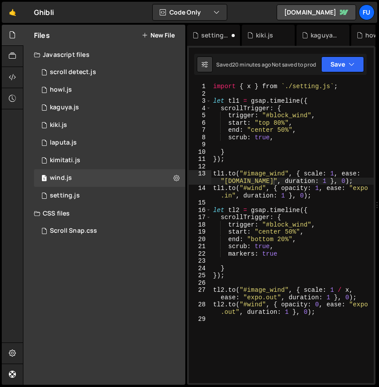
drag, startPoint x: 334, startPoint y: 82, endPoint x: 331, endPoint y: 116, distance: 33.6
click at [334, 82] on div "import { x } from `./setting.js`; 1 2 3 4 5 6 7 8 9 10 11 12 13 14 15 16 17 18 …" at bounding box center [281, 215] width 188 height 339
click at [138, 193] on div "2 setting.js 0" at bounding box center [111, 196] width 154 height 18
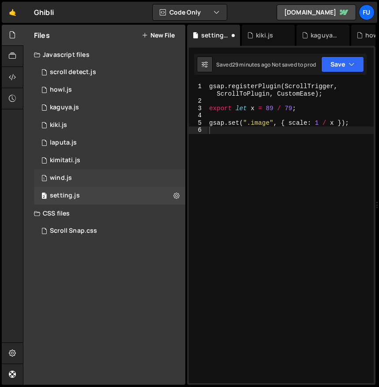
click at [134, 184] on div "1 wind.js 0" at bounding box center [111, 178] width 154 height 18
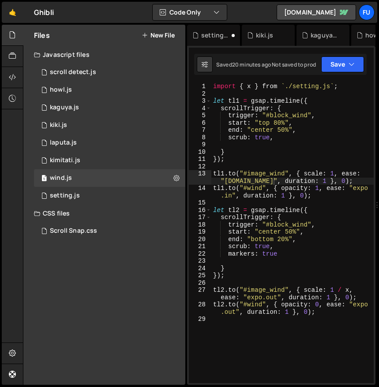
click at [286, 85] on div "import { x } from ` ./setting.js ` ; let tl1 = gsap . timeline ({ scrollTrigger…" at bounding box center [292, 240] width 162 height 315
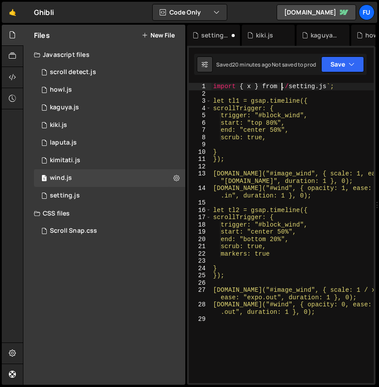
scroll to position [0, 5]
click at [337, 87] on div "import { x } from '' . / setting . js ` ; let tl1 = gsap.timeline({ scrollTrigg…" at bounding box center [292, 240] width 162 height 315
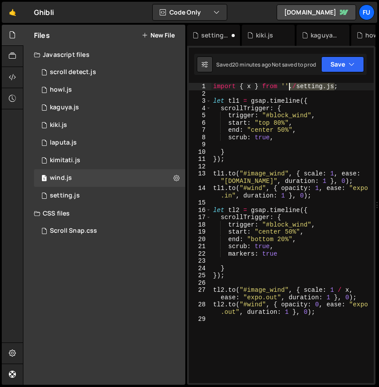
drag, startPoint x: 334, startPoint y: 87, endPoint x: 290, endPoint y: 85, distance: 44.2
click at [290, 85] on div "import { x } from '' . / setting . js ; let tl1 = gsap . timeline ({ scrollTrig…" at bounding box center [292, 240] width 162 height 315
click at [284, 85] on div "import { x } from '' ; let tl1 = gsap . timeline ({ scrollTrigger : { trigger :…" at bounding box center [292, 240] width 162 height 315
paste textarea "./setting.js"
drag, startPoint x: 349, startPoint y: 86, endPoint x: 190, endPoint y: 89, distance: 158.8
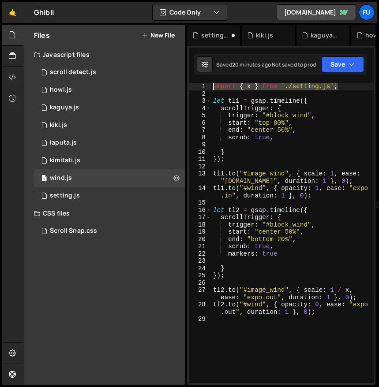
click at [190, 89] on div "import { x } from './setting.js'; 1 2 3 4 5 6 7 8 9 10 11 12 13 14 15 16 17 18 …" at bounding box center [281, 233] width 185 height 300
type textarea "import { x } from './setting.js';"
click at [122, 160] on div "2 kimitati.js 0" at bounding box center [111, 161] width 154 height 18
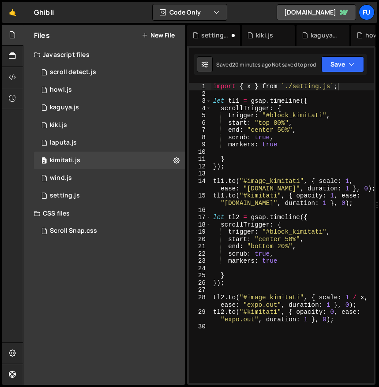
scroll to position [13510, 0]
drag, startPoint x: 346, startPoint y: 90, endPoint x: 215, endPoint y: 83, distance: 131.6
click at [215, 83] on div "import { x } from ` ./setting.js ` ; let tl1 = gsap . timeline ({ scrollTrigger…" at bounding box center [292, 240] width 162 height 315
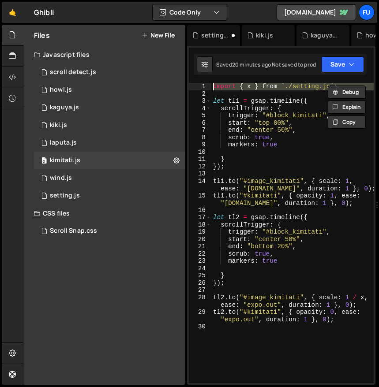
paste textarea "'./setting.js';"
type textarea "import { x } from './setting.js';"
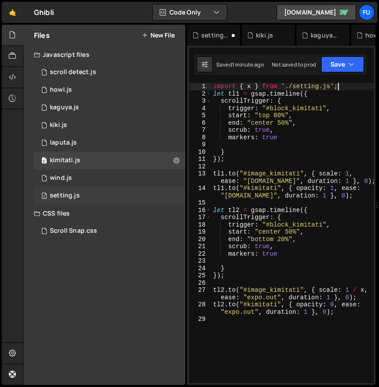
click at [111, 195] on div "2 setting.js 0" at bounding box center [111, 196] width 154 height 18
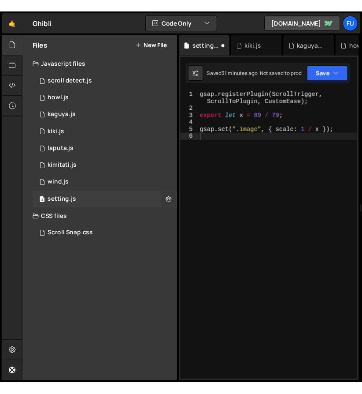
scroll to position [0, 0]
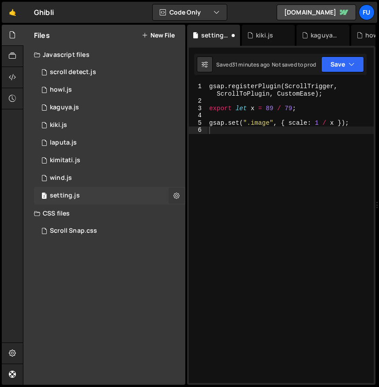
click at [180, 195] on button at bounding box center [176, 196] width 16 height 16
type input "setting"
radio input "true"
checkbox input "true"
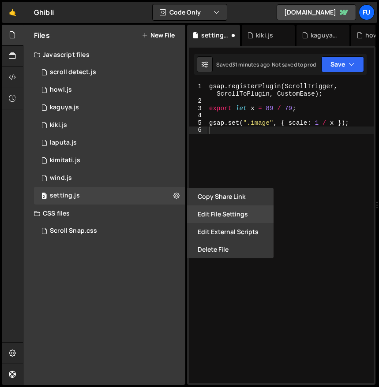
click at [236, 219] on button "Edit File Settings" at bounding box center [230, 214] width 86 height 18
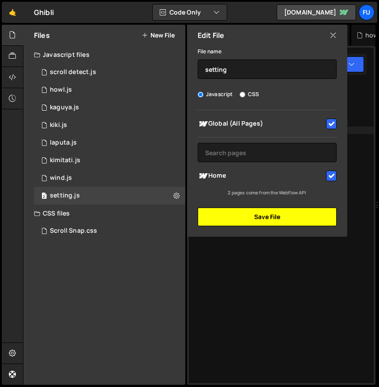
click at [241, 215] on button "Save File" at bounding box center [267, 217] width 139 height 19
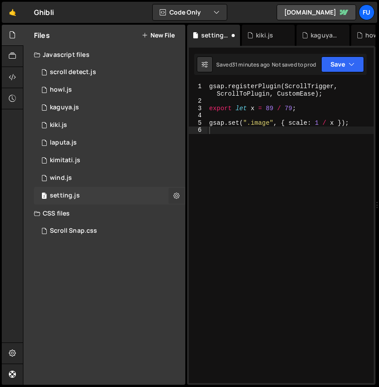
click at [172, 196] on button at bounding box center [176, 196] width 16 height 16
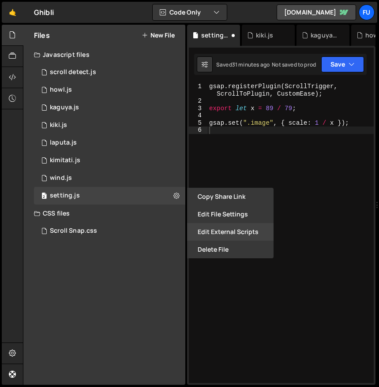
click at [224, 235] on button "Edit External Scripts" at bounding box center [230, 232] width 86 height 18
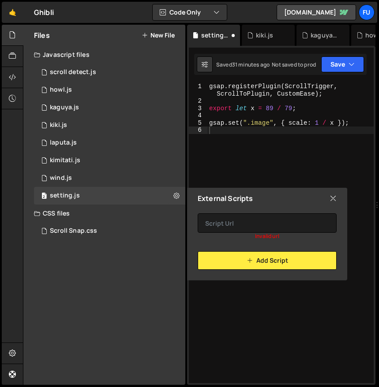
click at [340, 197] on div "External Scripts" at bounding box center [267, 198] width 160 height 21
click at [328, 198] on div "External Scripts" at bounding box center [267, 198] width 160 height 21
click at [180, 196] on button at bounding box center [176, 196] width 16 height 16
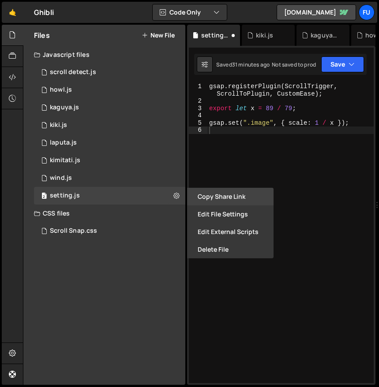
click at [237, 199] on button "Copy share link" at bounding box center [230, 197] width 86 height 18
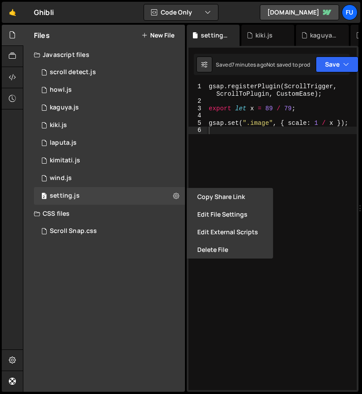
click at [326, 157] on div "gsap . registerPlugin ( ScrollTrigger , ScrollToPlugin , CustomEase ) ; export …" at bounding box center [282, 247] width 150 height 329
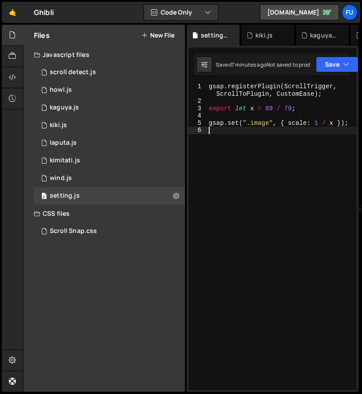
click at [283, 122] on div "gsap . registerPlugin ( ScrollTrigger , ScrollToPlugin , CustomEase ) ; export …" at bounding box center [282, 247] width 150 height 329
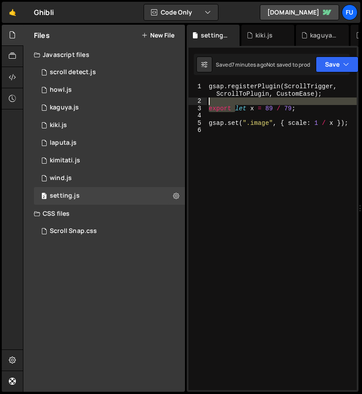
drag, startPoint x: 235, startPoint y: 105, endPoint x: 206, endPoint y: 102, distance: 28.4
click at [206, 102] on div "gsap.set(".image", { scale: 1 / x }); 1 2 3 4 5 6 gsap . registerPlugin ( Scrol…" at bounding box center [273, 236] width 168 height 307
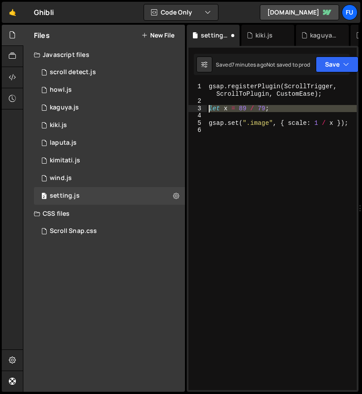
drag, startPoint x: 276, startPoint y: 113, endPoint x: 202, endPoint y: 110, distance: 73.3
click at [202, 110] on div "let x = 89 / 79; 1 2 3 4 5 6 gsap . registerPlugin ( ScrollTrigger , ScrollToPl…" at bounding box center [273, 236] width 168 height 307
type textarea "let x = 89 / 79;"
click at [123, 183] on div "1 wind.js 0" at bounding box center [111, 178] width 154 height 18
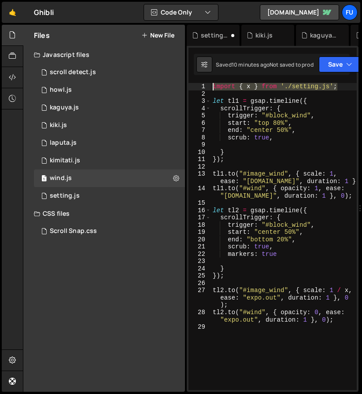
drag, startPoint x: 339, startPoint y: 83, endPoint x: 215, endPoint y: 72, distance: 124.0
click at [215, 72] on div "Debug Explain Copy setting.js kiki.js kaguya.js howl.js laputa.js wind.js scrol…" at bounding box center [273, 208] width 172 height 367
paste textarea
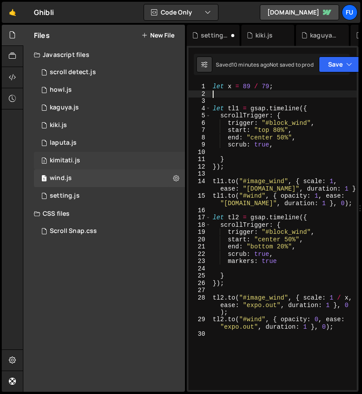
click at [108, 158] on div "2 kimitati.js 0" at bounding box center [111, 161] width 154 height 18
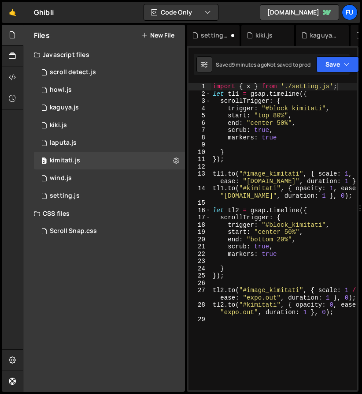
scroll to position [13503, 0]
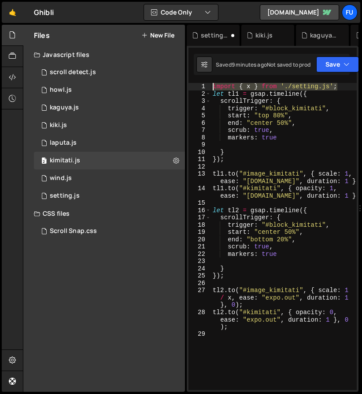
drag, startPoint x: 343, startPoint y: 82, endPoint x: 225, endPoint y: 73, distance: 118.1
click at [225, 73] on div "Debug Explain Copy setting.js kiki.js kaguya.js howl.js laputa.js wind.js scrol…" at bounding box center [273, 208] width 172 height 367
paste textarea
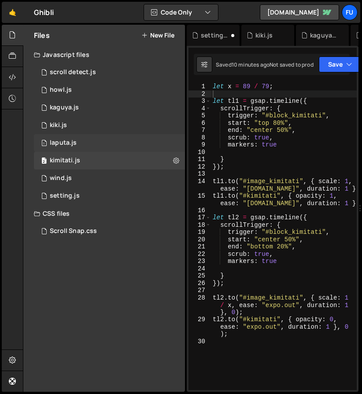
click at [113, 141] on div "1 laputa.js 0" at bounding box center [111, 143] width 154 height 18
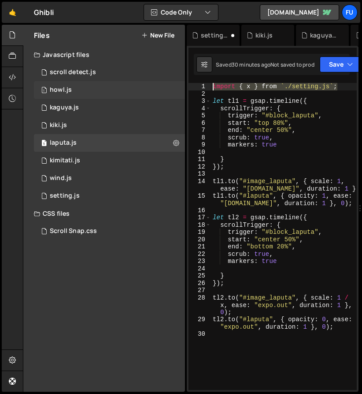
drag, startPoint x: 344, startPoint y: 85, endPoint x: 185, endPoint y: 85, distance: 159.2
click at [185, 85] on div "Files New File Javascript files 0 scroll detect.js 0 1 howl.js 0 1 kaguya.js 0 …" at bounding box center [193, 208] width 340 height 367
paste textarea
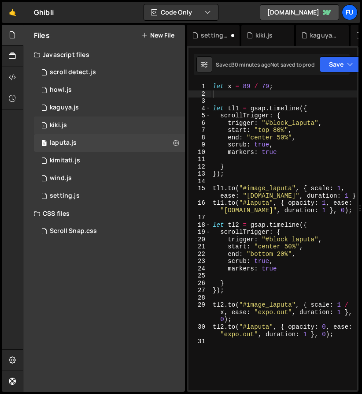
click at [120, 122] on div "1 kiki.js 0" at bounding box center [111, 125] width 154 height 18
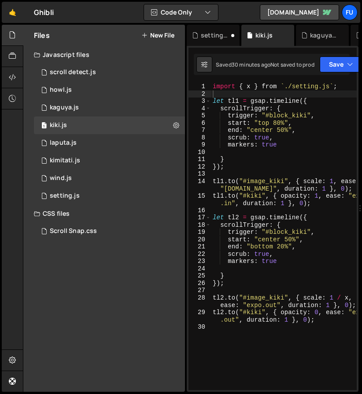
type textarea "import { x } from `./setting.js`;"
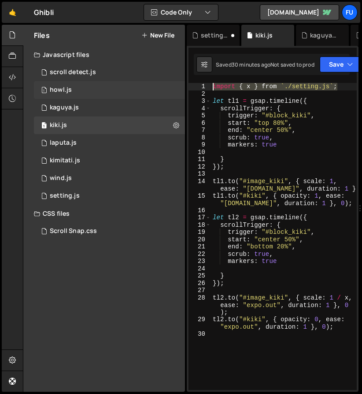
drag, startPoint x: 349, startPoint y: 85, endPoint x: 184, endPoint y: 89, distance: 165.0
click at [184, 89] on div "Files New File Javascript files 0 scroll detect.js 0 1 howl.js 0 1 kaguya.js 0 …" at bounding box center [193, 208] width 340 height 367
paste textarea
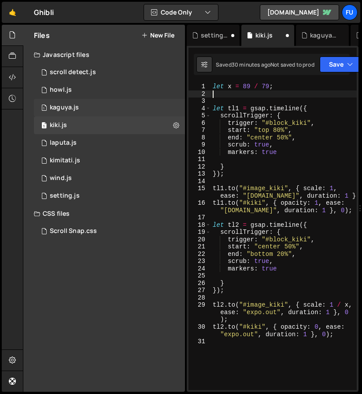
click at [142, 106] on div "1 kaguya.js 0" at bounding box center [111, 108] width 154 height 18
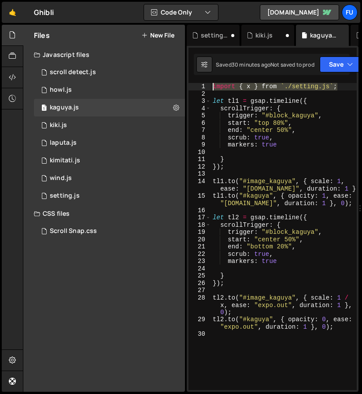
drag, startPoint x: 343, startPoint y: 88, endPoint x: 208, endPoint y: 84, distance: 135.0
click at [208, 84] on div "import { x } from `./setting.js`; 1 2 3 4 5 6 7 8 9 10 11 12 13 14 15 16 17 18 …" at bounding box center [273, 236] width 168 height 307
paste textarea
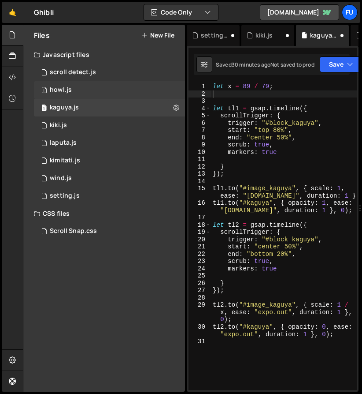
click at [168, 85] on div "1 howl.js 0" at bounding box center [111, 90] width 154 height 18
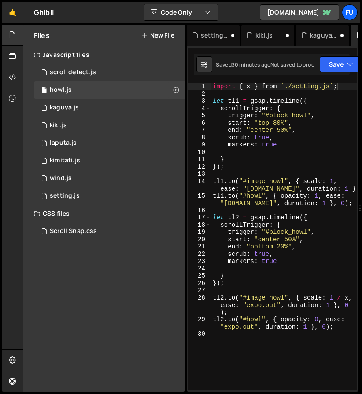
drag, startPoint x: 359, startPoint y: 87, endPoint x: 213, endPoint y: 82, distance: 146.0
click at [213, 82] on div "Files New File Javascript files 0 scroll detect.js 0 1 howl.js 0 1 kaguya.js 0 …" at bounding box center [193, 208] width 340 height 367
drag, startPoint x: 351, startPoint y: 88, endPoint x: 195, endPoint y: 84, distance: 156.6
click at [195, 84] on div "import { x } from `./setting.js`; 1 2 3 4 5 6 7 8 9 10 11 12 13 14 15 16 17 18 …" at bounding box center [273, 236] width 168 height 307
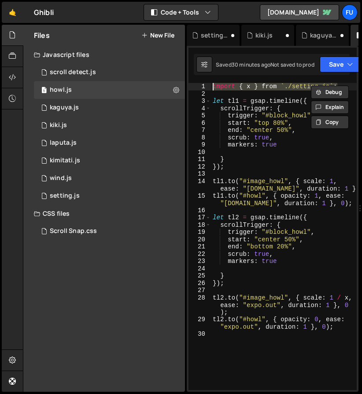
paste textarea
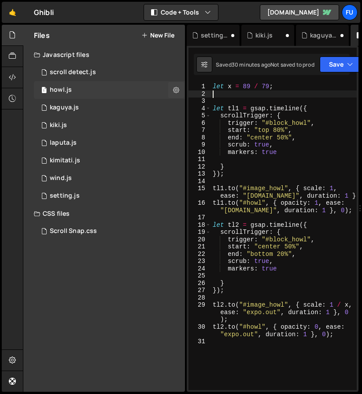
click at [131, 84] on div "1 howl.js 0" at bounding box center [111, 90] width 154 height 18
click at [138, 77] on div "0 scroll detect.js 0" at bounding box center [111, 73] width 154 height 18
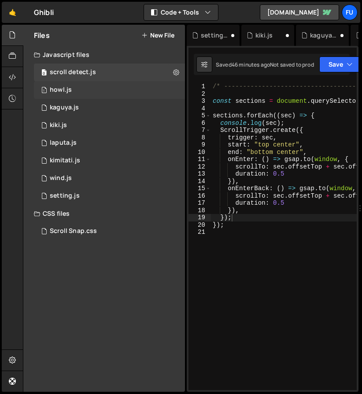
click at [138, 90] on div "1 howl.js 0" at bounding box center [111, 90] width 154 height 18
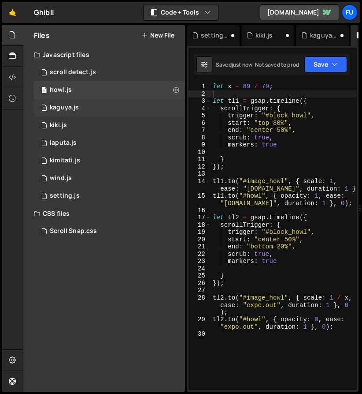
click at [134, 110] on div "1 kaguya.js 0" at bounding box center [111, 108] width 154 height 18
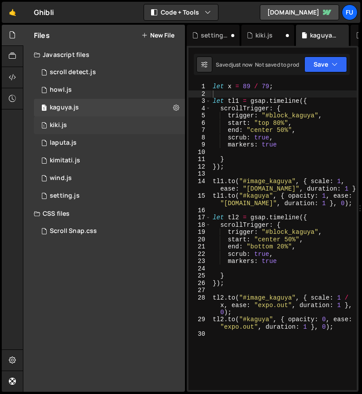
click at [129, 124] on div "1 kiki.js 0" at bounding box center [111, 125] width 154 height 18
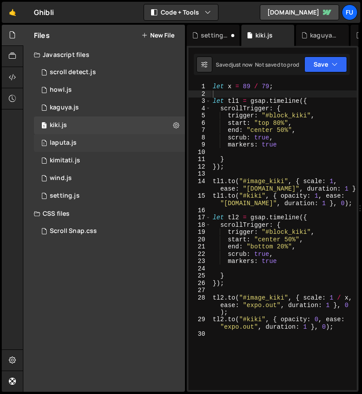
click at [127, 141] on div "1 laputa.js 0" at bounding box center [111, 143] width 154 height 18
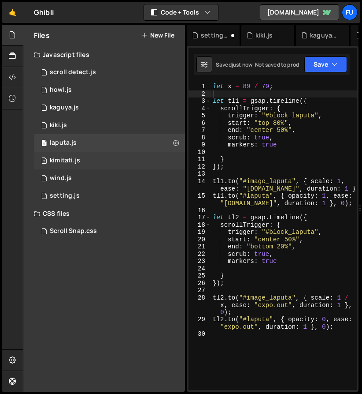
click at [125, 159] on div "2 kimitati.js 0" at bounding box center [111, 161] width 154 height 18
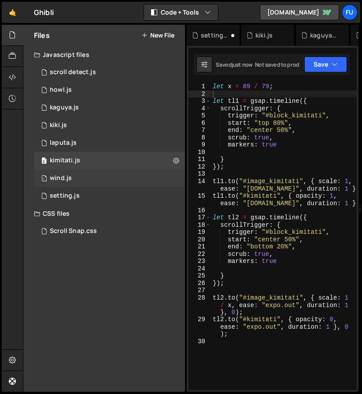
scroll to position [13503, 0]
click at [120, 180] on div "1 wind.js 0" at bounding box center [111, 178] width 154 height 18
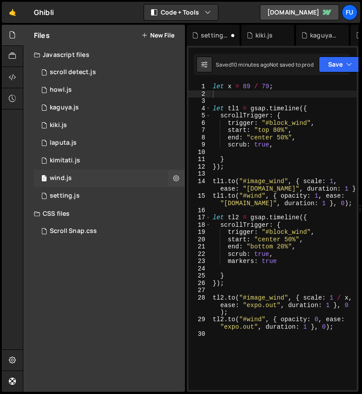
scroll to position [0, 0]
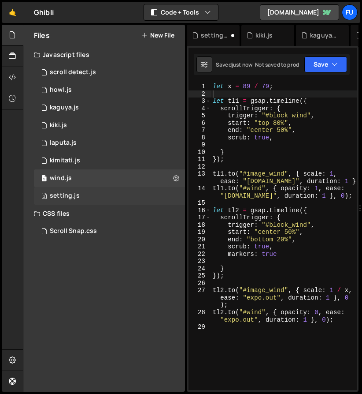
click at [119, 194] on div "2 setting.js 0" at bounding box center [111, 196] width 154 height 18
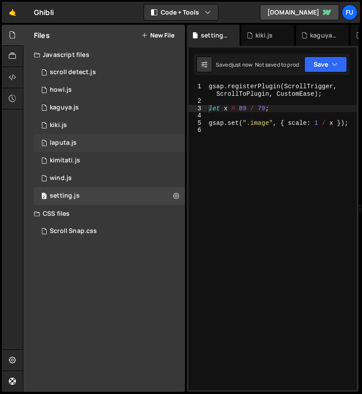
click at [112, 143] on div "1 laputa.js 0" at bounding box center [111, 143] width 154 height 18
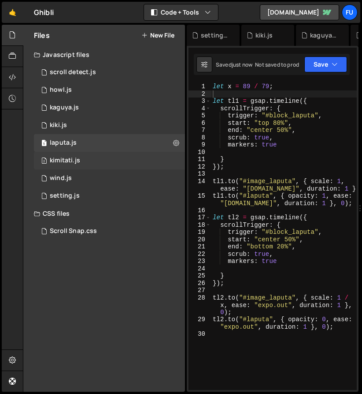
click at [111, 159] on div "2 kimitati.js 0" at bounding box center [111, 161] width 154 height 18
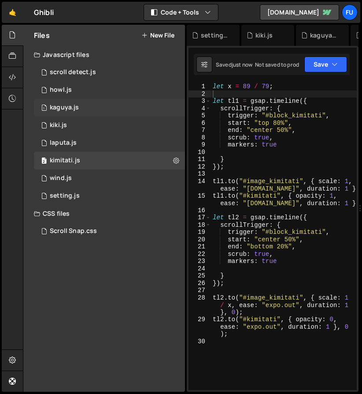
scroll to position [13503, 0]
click at [113, 71] on div "0 scroll detect.js 0" at bounding box center [111, 73] width 154 height 18
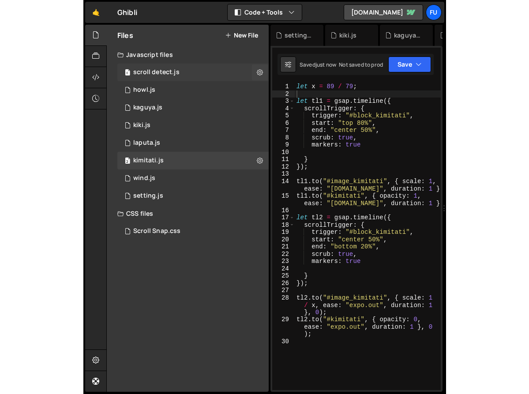
scroll to position [0, 0]
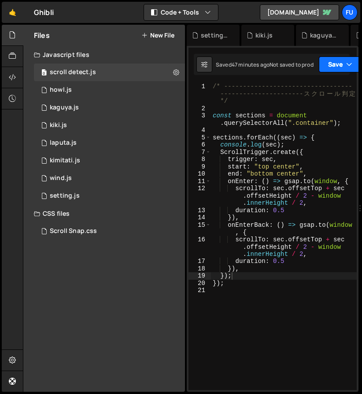
click at [347, 67] on button "Save" at bounding box center [340, 64] width 43 height 16
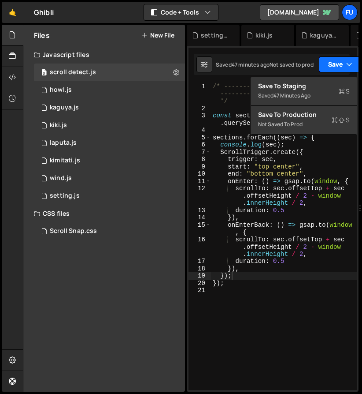
click at [344, 64] on button "Save" at bounding box center [340, 64] width 43 height 16
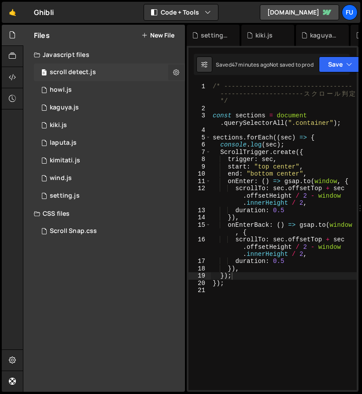
click at [177, 69] on icon at bounding box center [176, 72] width 6 height 8
type input "scroll detect"
radio input "true"
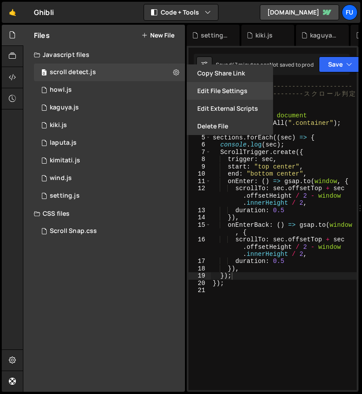
click at [222, 89] on button "Edit File Settings" at bounding box center [230, 91] width 86 height 18
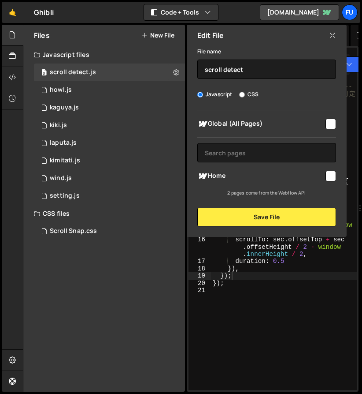
click at [331, 176] on input "checkbox" at bounding box center [331, 176] width 11 height 11
checkbox input "true"
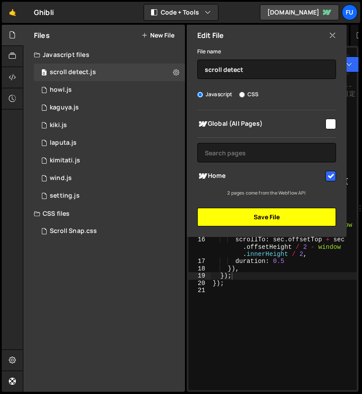
click at [317, 218] on button "Save File" at bounding box center [267, 217] width 139 height 19
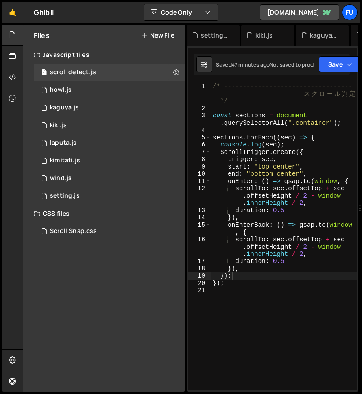
drag, startPoint x: 359, startPoint y: 113, endPoint x: 465, endPoint y: 117, distance: 106.3
click at [362, 117] on html "Projects [GEOGRAPHIC_DATA] Blog Fu Projects Your Teams Account Upgrade Logout" at bounding box center [181, 197] width 362 height 394
type textarea "const sections = document.querySelectorAll(".container");"
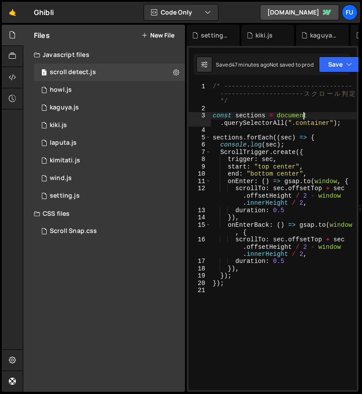
click at [353, 115] on div "/* ---------------------------------- ---------------------- ス ク ロ ー ル 判 定 */ c…" at bounding box center [284, 251] width 146 height 336
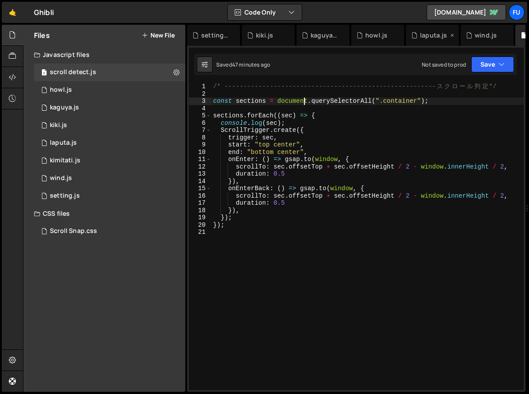
click at [425, 37] on div "laputa.js" at bounding box center [433, 35] width 27 height 9
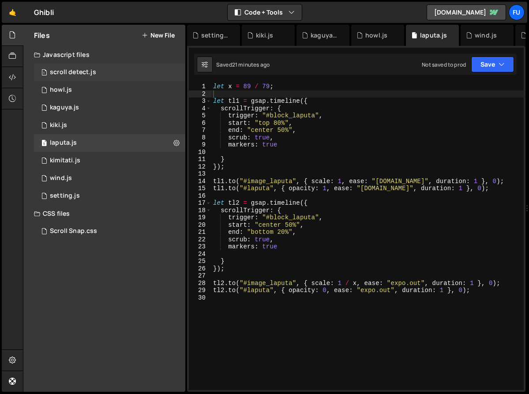
click at [119, 80] on div "1 scroll detect.js 0" at bounding box center [111, 73] width 154 height 18
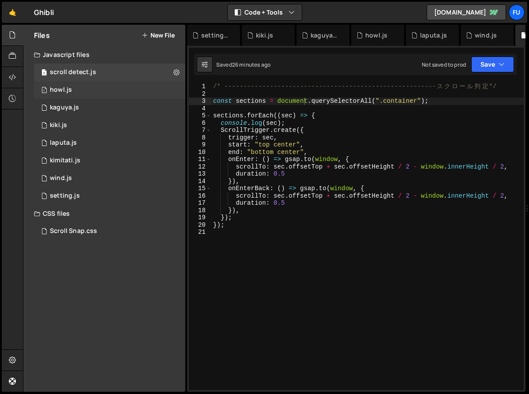
click at [82, 93] on div "1 howl.js 0" at bounding box center [111, 90] width 154 height 18
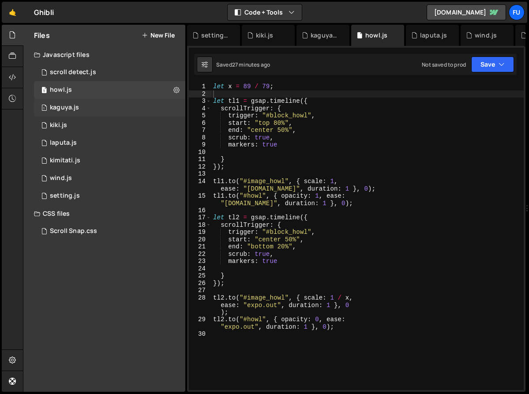
click at [81, 113] on div "1 kaguya.js 0" at bounding box center [111, 108] width 154 height 18
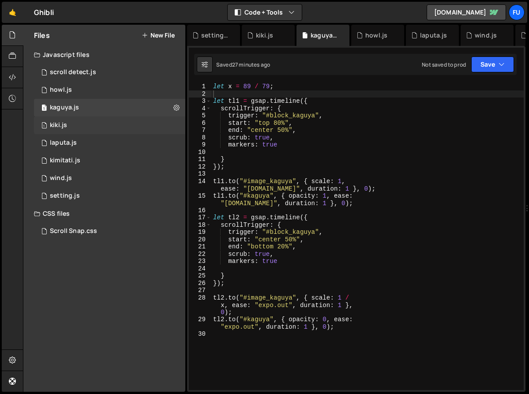
click at [80, 126] on div "1 kiki.js 0" at bounding box center [111, 125] width 154 height 18
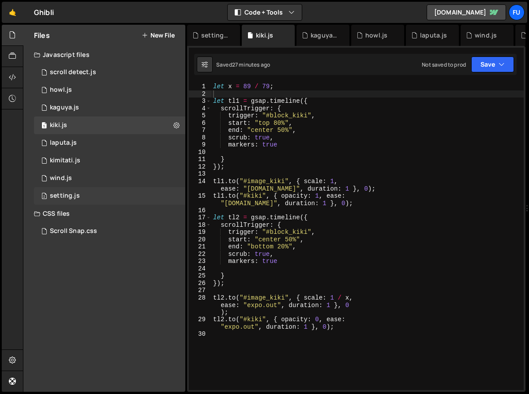
click at [75, 191] on div "2 setting.js 0" at bounding box center [111, 196] width 154 height 18
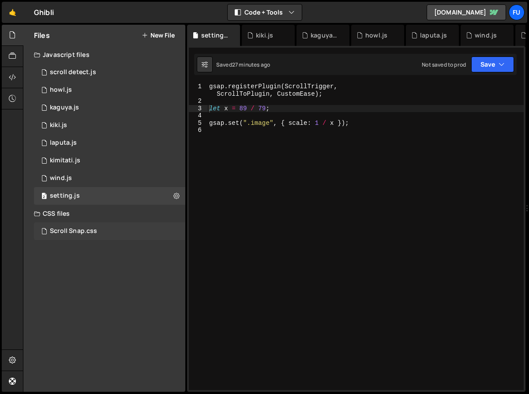
click at [119, 232] on div "Scroll Snap.css 0" at bounding box center [111, 231] width 154 height 18
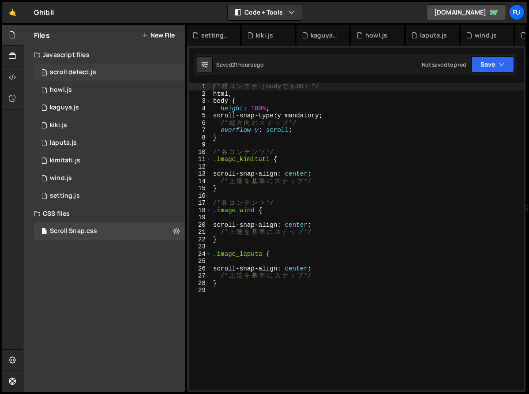
click at [135, 70] on div "1 scroll detect.js 0" at bounding box center [111, 73] width 154 height 18
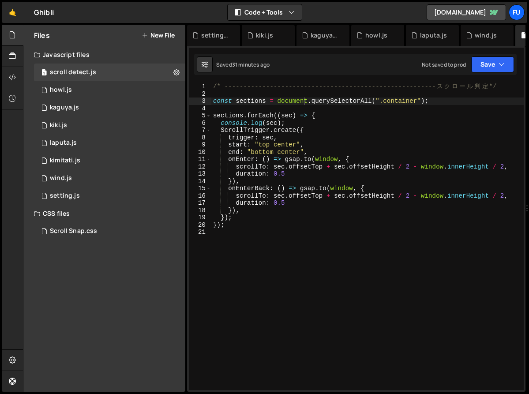
click at [244, 236] on div "/* -------------------------------------------------------- ス ク ロ ー ル 判 定 */ co…" at bounding box center [367, 243] width 312 height 321
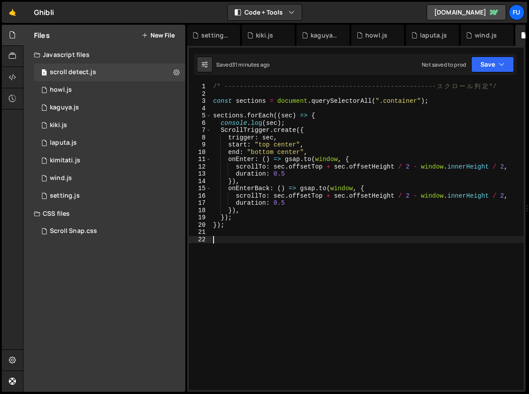
paste textarea "});"
type textarea "});"
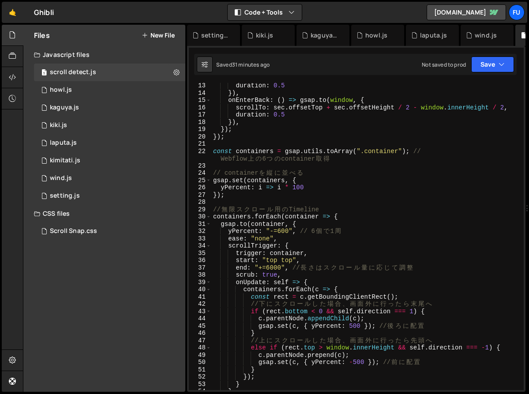
scroll to position [88, 0]
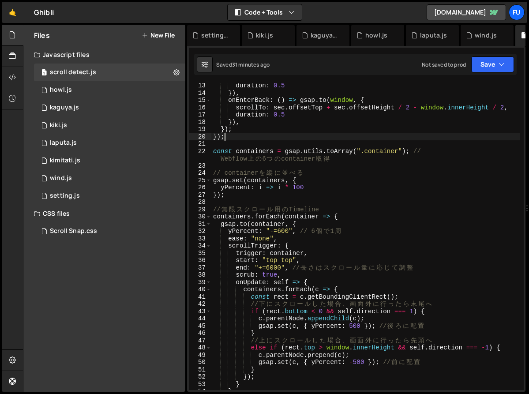
click at [280, 137] on div "duration : 0.5 }) , onEnterBack : ( ) => gsap . to ( window , { scrollTo : sec …" at bounding box center [365, 242] width 309 height 321
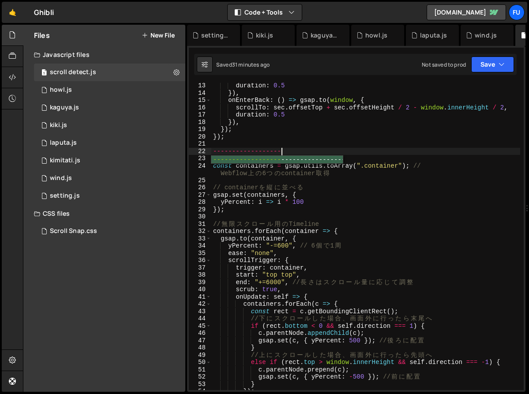
scroll to position [0, 4]
drag, startPoint x: 428, startPoint y: 153, endPoint x: 488, endPoint y: 153, distance: 60.0
click at [488, 153] on div "duration : 0.5 }) , onEnterBack : ( ) => gsap . to ( window , { scrollTo : sec …" at bounding box center [365, 242] width 309 height 321
click at [490, 168] on div "duration : 0.5 }) , onEnterBack : ( ) => gsap . to ( window , { scrollTo : sec …" at bounding box center [365, 242] width 309 height 321
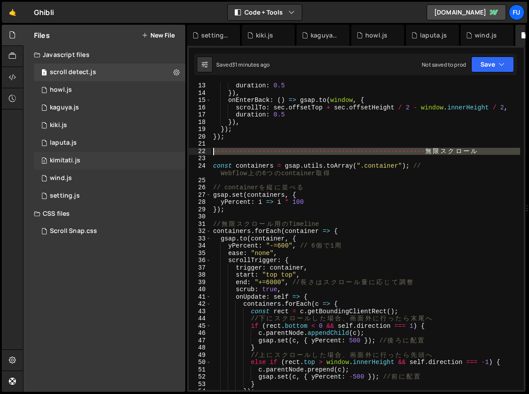
drag, startPoint x: 486, startPoint y: 155, endPoint x: 158, endPoint y: 154, distance: 328.1
click at [158, 154] on div "Files New File Javascript files 1 scroll detect.js 0 1 howl.js 0 1 kaguya.js 0 …" at bounding box center [276, 208] width 506 height 367
type textarea "// --------------------------------------------------------無限スクロール"
click at [404, 183] on div "duration : 0.5 }) , onEnterBack : ( ) => gsap . to ( window , { scrollTo : sec …" at bounding box center [365, 242] width 309 height 321
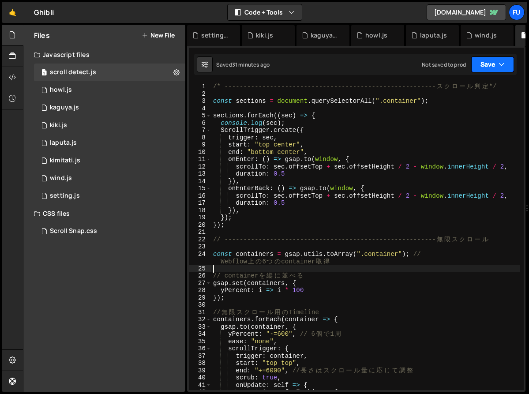
click at [510, 67] on button "Save" at bounding box center [492, 64] width 43 height 16
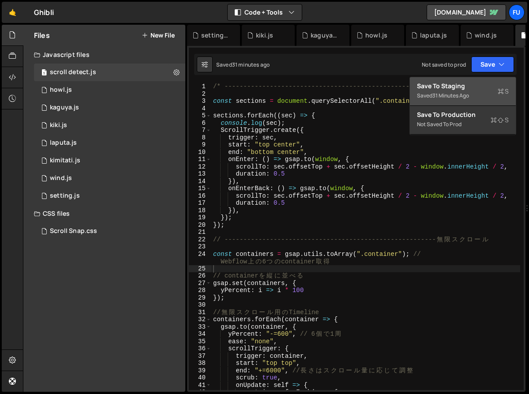
click at [494, 83] on div "Save to Staging S" at bounding box center [463, 86] width 92 height 9
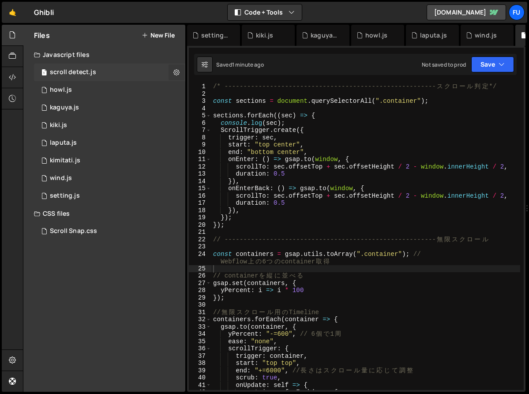
click at [176, 72] on icon at bounding box center [176, 72] width 6 height 8
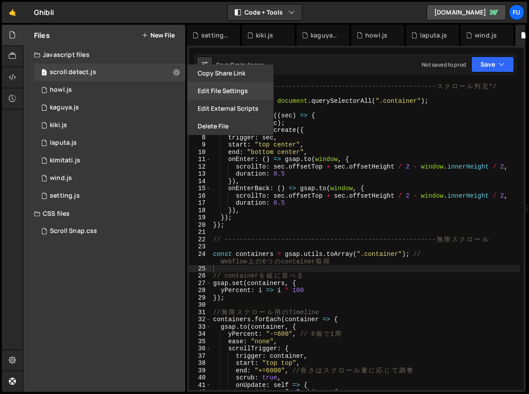
click at [246, 93] on button "Edit File Settings" at bounding box center [230, 91] width 86 height 18
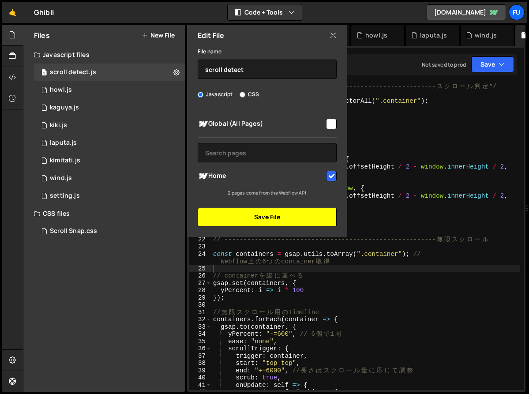
click at [299, 220] on button "Save File" at bounding box center [267, 217] width 139 height 19
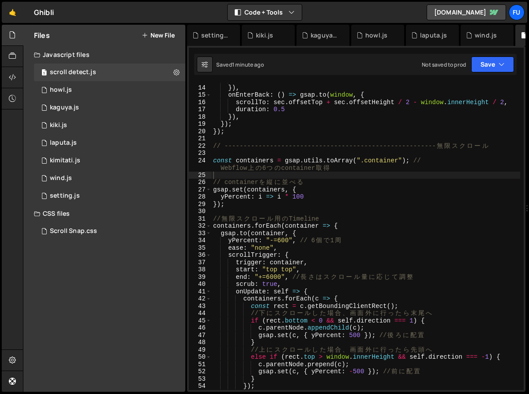
scroll to position [93, 0]
click at [329, 194] on div "duration : 0.5 }) , onEnterBack : ( ) => gsap . to ( window , { scrollTo : sec …" at bounding box center [365, 237] width 309 height 321
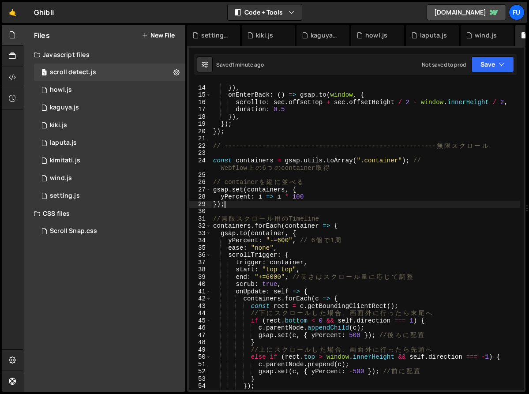
click at [329, 202] on div "duration : 0.5 }) , onEnterBack : ( ) => gsap . to ( window , { scrollTo : sec …" at bounding box center [365, 237] width 309 height 321
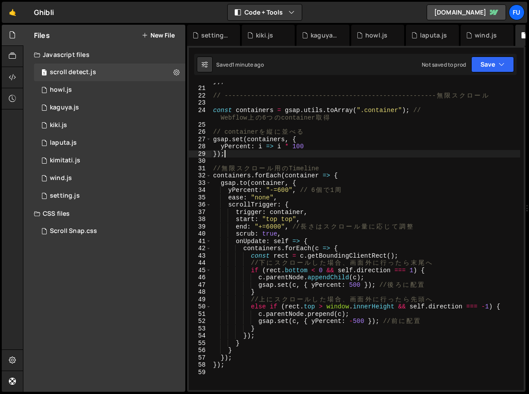
scroll to position [144, 0]
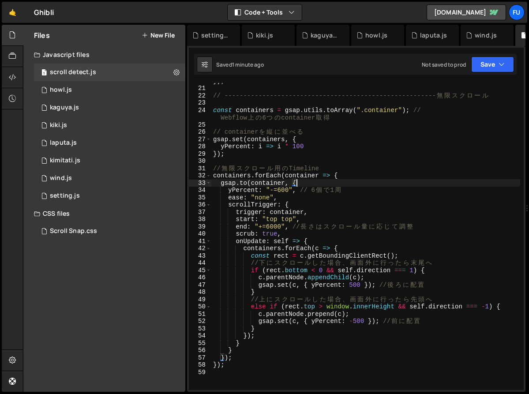
click at [319, 184] on div "}) ; // -------------------------------------------------------- 無 限 ス ク ロ ー ル …" at bounding box center [365, 237] width 309 height 321
click at [316, 193] on div "}) ; // -------------------------------------------------------- 無 限 ス ク ロ ー ル …" at bounding box center [365, 237] width 309 height 321
click at [315, 202] on div "}) ; // -------------------------------------------------------- 無 限 ス ク ロ ー ル …" at bounding box center [365, 237] width 309 height 321
click at [379, 187] on div "}) ; // -------------------------------------------------------- 無 限 ス ク ロ ー ル …" at bounding box center [365, 237] width 309 height 321
click at [368, 193] on div "}) ; // -------------------------------------------------------- 無 限 ス ク ロ ー ル …" at bounding box center [365, 237] width 309 height 321
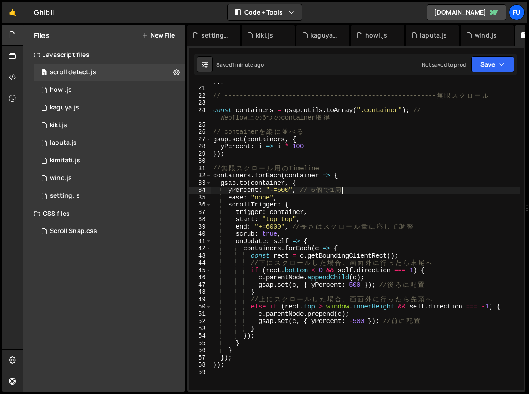
click at [366, 196] on div "}) ; // -------------------------------------------------------- 無 限 ス ク ロ ー ル …" at bounding box center [365, 237] width 309 height 321
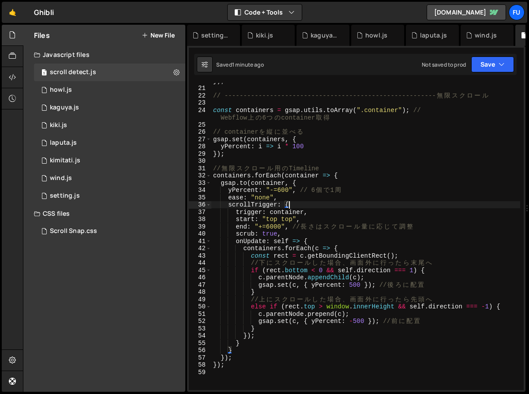
click at [310, 205] on div "}) ; // -------------------------------------------------------- 無 限 ス ク ロ ー ル …" at bounding box center [365, 237] width 309 height 321
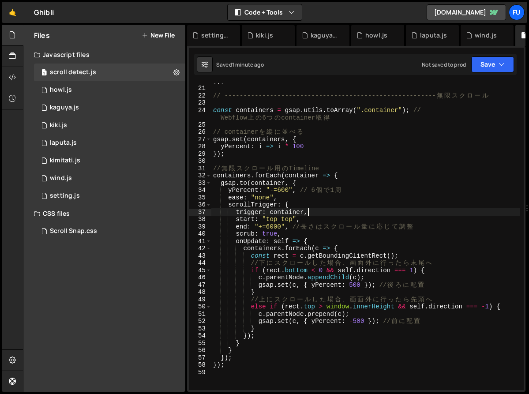
click at [309, 215] on div "}) ; // -------------------------------------------------------- 無 限 ス ク ロ ー ル …" at bounding box center [365, 237] width 309 height 321
click at [330, 218] on div "}) ; // -------------------------------------------------------- 無 限 ス ク ロ ー ル …" at bounding box center [365, 237] width 309 height 321
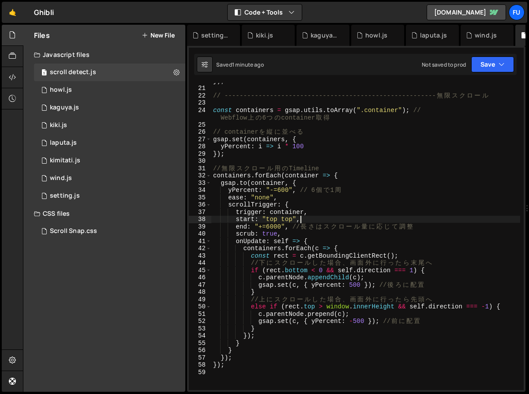
click at [428, 227] on div "}) ; // -------------------------------------------------------- 無 限 ス ク ロ ー ル …" at bounding box center [365, 237] width 309 height 321
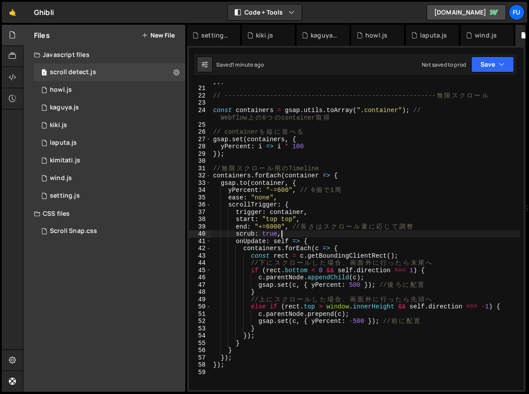
click at [399, 236] on div "}) ; // -------------------------------------------------------- 無 限 ス ク ロ ー ル …" at bounding box center [365, 237] width 309 height 321
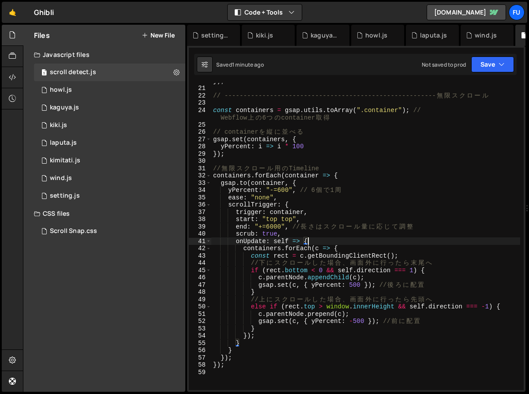
click at [398, 242] on div "}) ; // -------------------------------------------------------- 無 限 ス ク ロ ー ル …" at bounding box center [365, 237] width 309 height 321
click at [398, 246] on div "}) ; // -------------------------------------------------------- 無 限 ス ク ロ ー ル …" at bounding box center [365, 237] width 309 height 321
click at [398, 250] on div "}) ; // -------------------------------------------------------- 無 限 ス ク ロ ー ル …" at bounding box center [365, 237] width 309 height 321
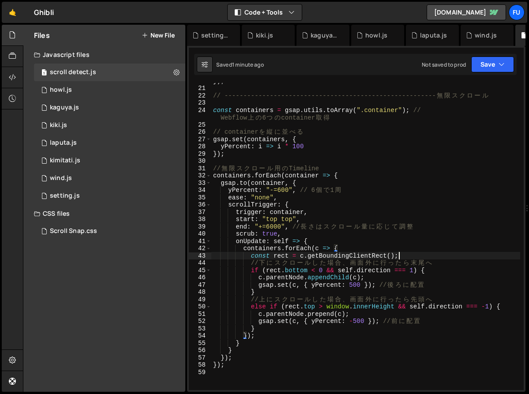
click at [424, 255] on div "}) ; // -------------------------------------------------------- 無 限 ス ク ロ ー ル …" at bounding box center [365, 237] width 309 height 321
drag, startPoint x: 304, startPoint y: 257, endPoint x: 385, endPoint y: 253, distance: 81.2
click at [385, 253] on div "}) ; // -------------------------------------------------------- 無 限 ス ク ロ ー ル …" at bounding box center [365, 237] width 309 height 321
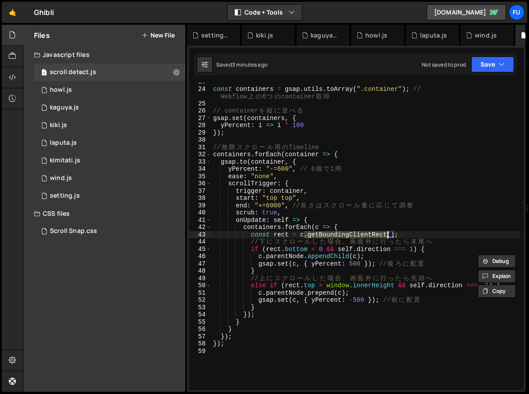
scroll to position [164, 0]
click at [299, 211] on div "const containers = gsap . utils . toArray ( ".container" ) ; // Webflow 上 の 6 つ…" at bounding box center [365, 238] width 309 height 321
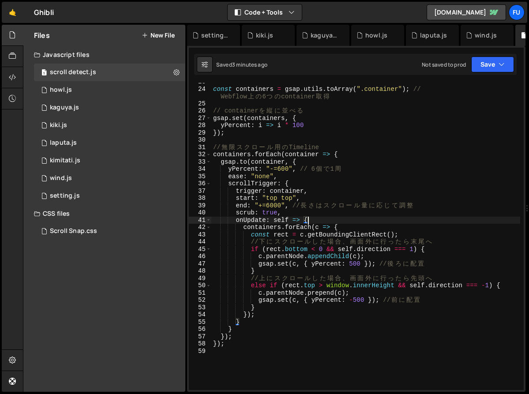
click at [382, 223] on div "const containers = gsap . utils . toArray ( ".container" ) ; // Webflow 上 の 6 つ…" at bounding box center [365, 238] width 309 height 321
click at [421, 241] on div "const containers = gsap . utils . toArray ( ".container" ) ; // Webflow 上 の 6 つ…" at bounding box center [365, 238] width 309 height 321
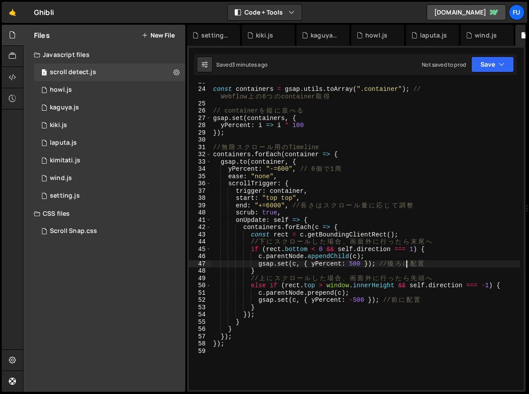
click at [411, 267] on div "const containers = gsap . utils . toArray ( ".container" ) ; // Webflow 上 の 6 つ…" at bounding box center [365, 238] width 309 height 321
click at [411, 264] on div "const containers = gsap . utils . toArray ( ".container" ) ; // Webflow 上 の 6 つ…" at bounding box center [365, 238] width 309 height 321
click at [414, 255] on div "const containers = gsap . utils . toArray ( ".container" ) ; // Webflow 上 の 6 つ…" at bounding box center [365, 238] width 309 height 321
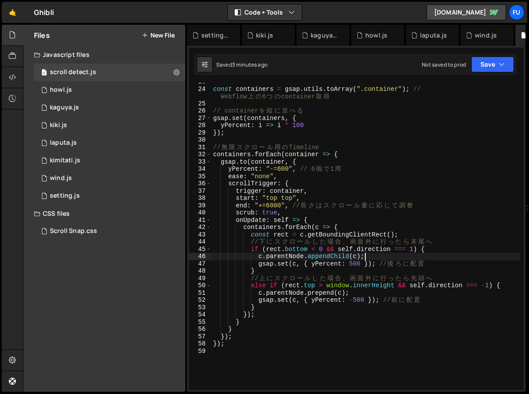
click at [430, 245] on div "const containers = gsap . utils . toArray ( ".container" ) ; // Webflow 上 の 6 つ…" at bounding box center [365, 238] width 309 height 321
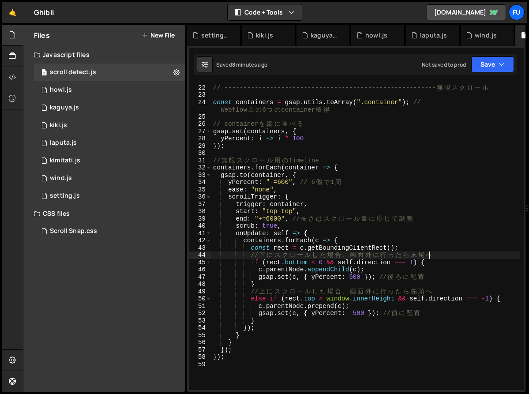
scroll to position [0, 0]
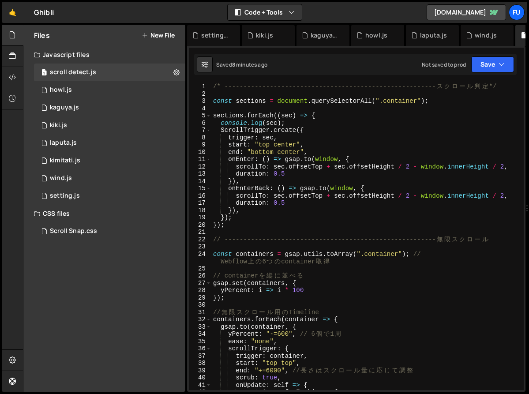
click at [313, 216] on div "/* -------------------------------------------------------- ス ク ロ ー ル 判 定 */ co…" at bounding box center [365, 243] width 309 height 321
click at [417, 120] on div "/* -------------------------------------------------------- ス ク ロ ー ル 判 定 */ co…" at bounding box center [365, 243] width 309 height 321
click at [406, 138] on div "/* -------------------------------------------------------- ス ク ロ ー ル 判 定 */ co…" at bounding box center [365, 243] width 309 height 321
click at [387, 150] on div "/* -------------------------------------------------------- ス ク ロ ー ル 判 定 */ co…" at bounding box center [365, 243] width 309 height 321
click at [352, 127] on div "/* -------------------------------------------------------- ス ク ロ ー ル 判 定 */ co…" at bounding box center [365, 243] width 309 height 321
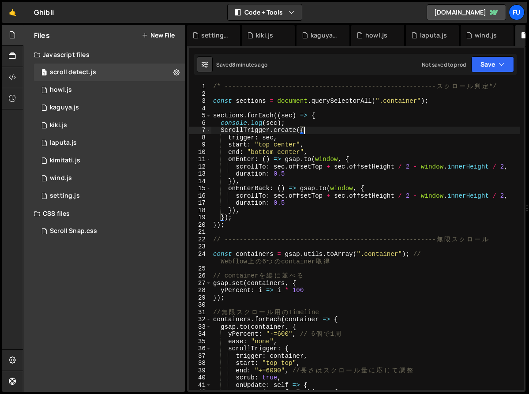
click at [353, 118] on div "/* -------------------------------------------------------- ス ク ロ ー ル 判 定 */ co…" at bounding box center [365, 243] width 309 height 321
click at [345, 123] on div "/* -------------------------------------------------------- ス ク ロ ー ル 判 定 */ co…" at bounding box center [365, 243] width 309 height 321
type textarea "console.log(sec);"
drag, startPoint x: 345, startPoint y: 123, endPoint x: 211, endPoint y: 124, distance: 134.1
click at [211, 124] on div "console.log(sec); 1 2 3 4 5 6 7 8 9 10 11 12 13 14 15 16 17 18 19 20 21 22 23 2…" at bounding box center [356, 236] width 335 height 307
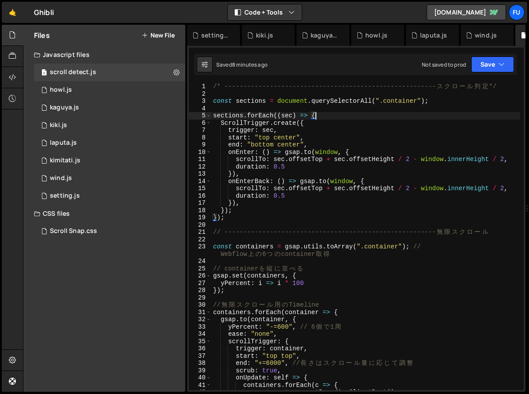
click at [445, 203] on div "/* -------------------------------------------------------- ス ク ロ ー ル 判 定 */ co…" at bounding box center [365, 243] width 309 height 321
type textarea "}),"
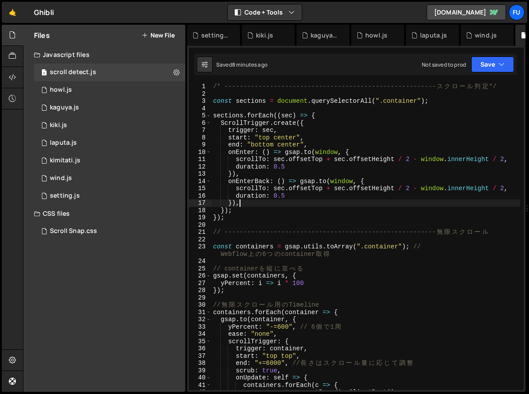
click at [417, 225] on div "/* -------------------------------------------------------- ス ク ロ ー ル 判 定 */ co…" at bounding box center [365, 243] width 309 height 321
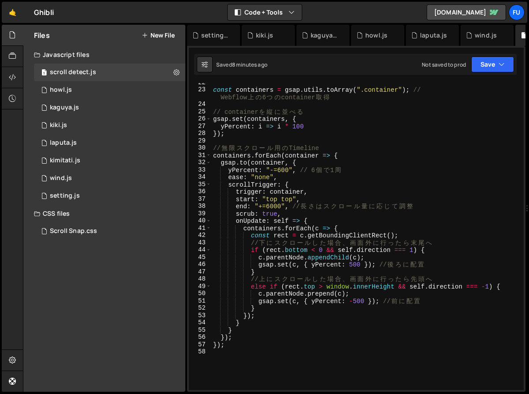
scroll to position [158, 0]
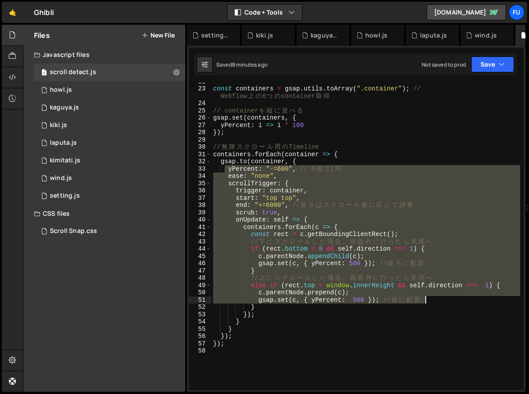
drag, startPoint x: 224, startPoint y: 168, endPoint x: 429, endPoint y: 319, distance: 254.7
click at [444, 299] on div "const containers = gsap . utils . toArray ( ".container" ) ; // Webflow 上 の 6 つ…" at bounding box center [365, 238] width 309 height 321
click at [429, 319] on div "const containers = gsap . utils . toArray ( ".container" ) ; // Webflow 上 の 6 つ…" at bounding box center [365, 238] width 309 height 321
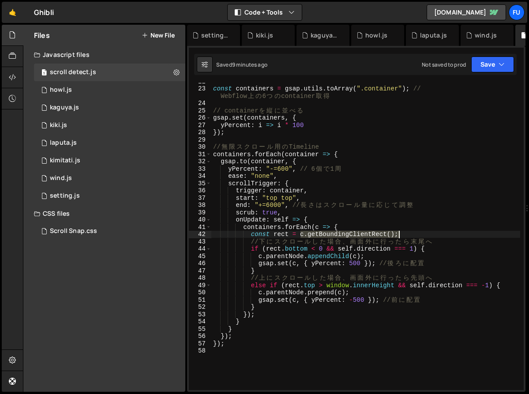
drag, startPoint x: 300, startPoint y: 235, endPoint x: 426, endPoint y: 237, distance: 125.7
click at [426, 237] on div "const containers = gsap . utils . toArray ( ".container" ) ; // Webflow 上 の 6 つ…" at bounding box center [365, 238] width 309 height 321
click at [426, 237] on div "const containers = gsap . utils . toArray ( ".container" ) ; // Webflow 上 の 6 つ…" at bounding box center [365, 236] width 309 height 307
click at [362, 231] on div "const containers = gsap . utils . toArray ( ".container" ) ; // Webflow 上 の 6 つ…" at bounding box center [365, 238] width 309 height 321
click at [361, 228] on div "const containers = gsap . utils . toArray ( ".container" ) ; // Webflow 上 の 6 つ…" at bounding box center [365, 238] width 309 height 321
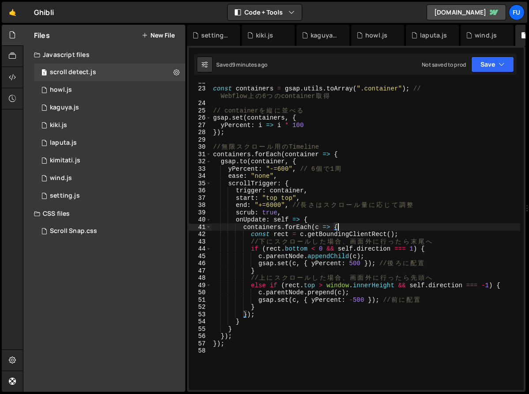
click at [360, 234] on div "const containers = gsap . utils . toArray ( ".container" ) ; // Webflow 上 の 6 つ…" at bounding box center [365, 238] width 309 height 321
click at [450, 238] on div "const containers = gsap . utils . toArray ( ".container" ) ; // Webflow 上 の 6 つ…" at bounding box center [365, 238] width 309 height 321
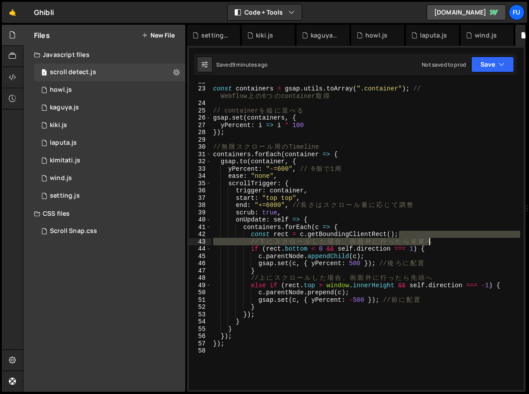
drag, startPoint x: 418, startPoint y: 233, endPoint x: 429, endPoint y: 238, distance: 11.6
click at [429, 238] on div "const containers = gsap . utils . toArray ( ".container" ) ; // Webflow 上 の 6 つ…" at bounding box center [365, 238] width 309 height 321
click at [429, 238] on div "const containers = gsap . utils . toArray ( ".container" ) ; // Webflow 上 の 6 つ…" at bounding box center [365, 236] width 309 height 307
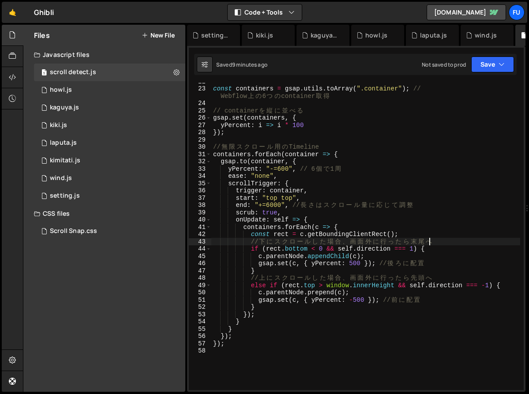
click at [427, 251] on div "const containers = gsap . utils . toArray ( ".container" ) ; // Webflow 上 の 6 つ…" at bounding box center [365, 238] width 309 height 321
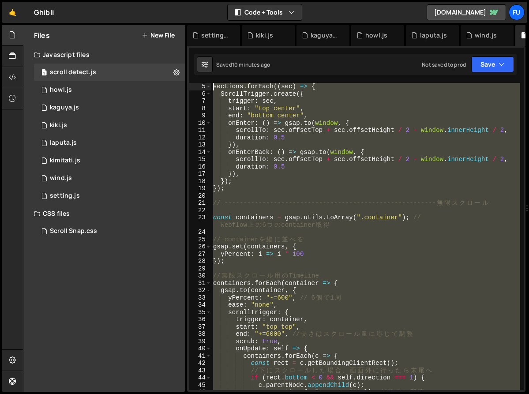
scroll to position [0, 0]
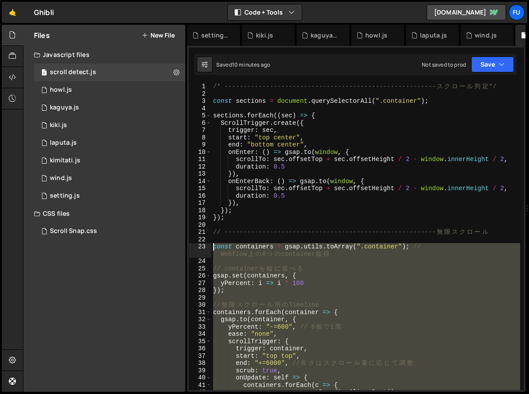
drag, startPoint x: 288, startPoint y: 285, endPoint x: 174, endPoint y: 246, distance: 121.3
click at [174, 246] on div "Files New File Javascript files 1 scroll detect.js 0 1 howl.js 0 1 kaguya.js 0 …" at bounding box center [276, 208] width 506 height 367
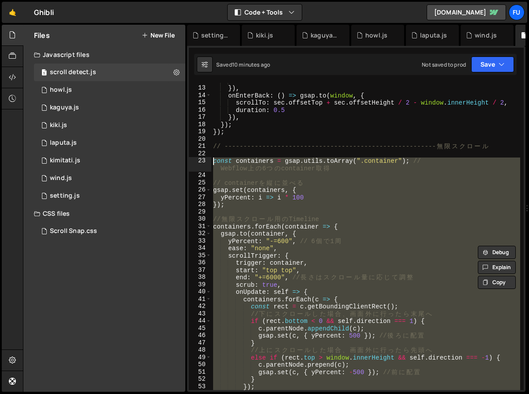
paste textarea "});"
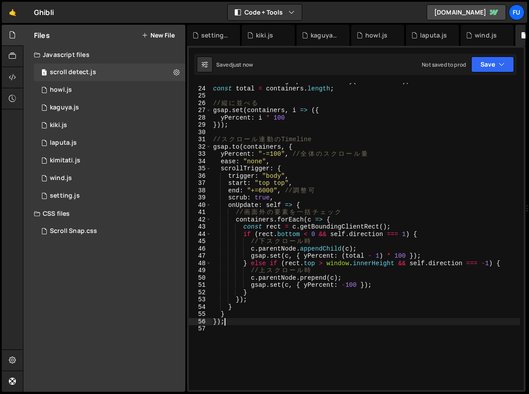
scroll to position [165, 0]
click at [490, 63] on button "Save" at bounding box center [492, 64] width 43 height 16
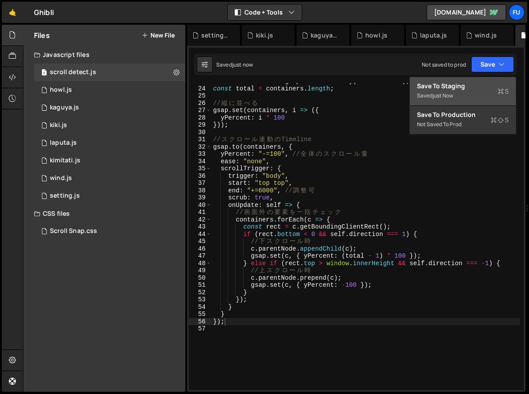
click at [483, 88] on div "Save to Staging S" at bounding box center [463, 86] width 92 height 9
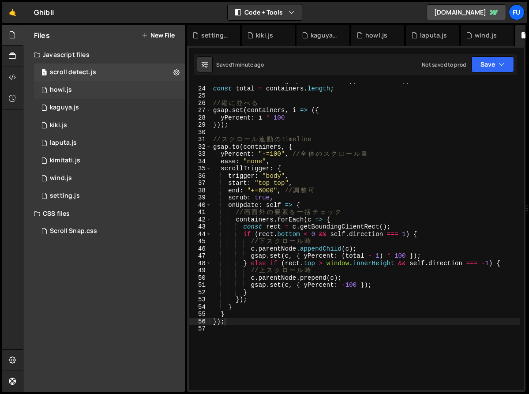
click at [79, 88] on div "1 howl.js 0" at bounding box center [111, 90] width 154 height 18
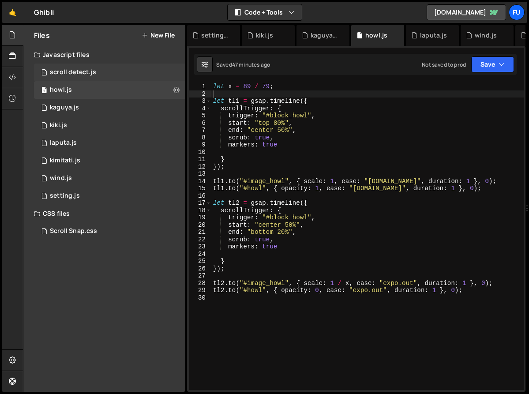
click at [127, 76] on div "1 scroll detect.js 0" at bounding box center [111, 73] width 154 height 18
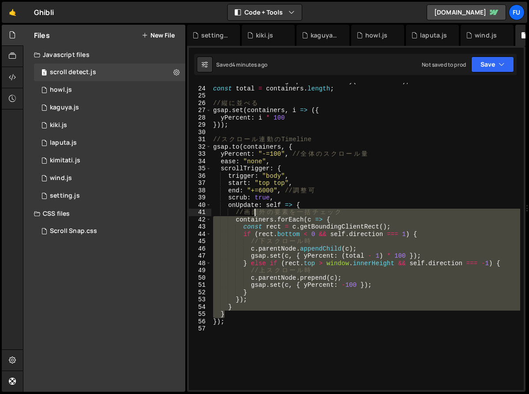
drag, startPoint x: 321, startPoint y: 316, endPoint x: 260, endPoint y: 213, distance: 120.0
click at [260, 213] on div "const containers = gsap . utils . toArray ( ".container" ) ; const total = cont…" at bounding box center [365, 238] width 309 height 321
type textarea "// 画面外の要素を一括チェック containers.forEach(c => {"
click at [250, 335] on div "const containers = gsap . utils . toArray ( ".container" ) ; const total = cont…" at bounding box center [365, 238] width 309 height 321
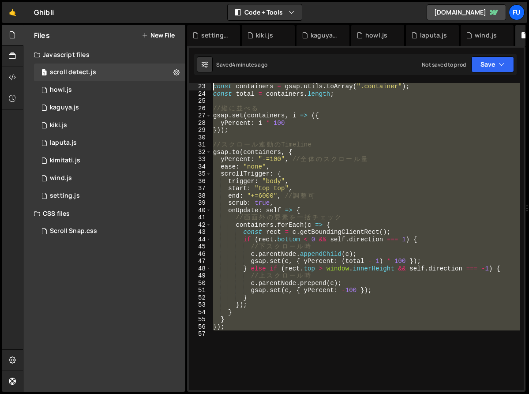
scroll to position [0, 0]
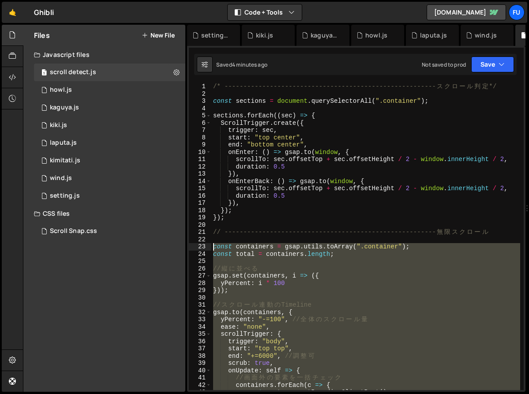
drag, startPoint x: 248, startPoint y: 331, endPoint x: 193, endPoint y: 247, distance: 100.5
click at [193, 247] on div "1 2 3 4 5 6 7 8 9 10 11 12 13 14 15 16 17 18 19 20 21 22 23 24 25 26 27 28 29 3…" at bounding box center [356, 236] width 335 height 307
type textarea "const containers = gsap.utils.toArray(".container"); const total = containers.l…"
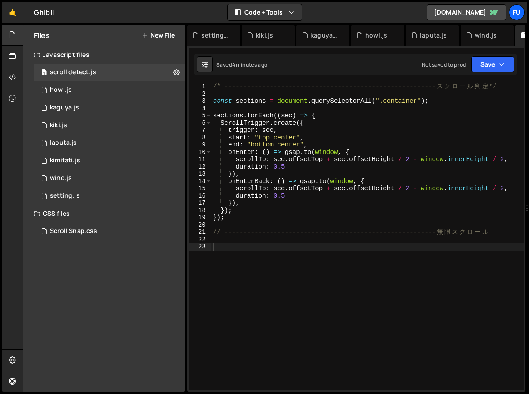
click at [168, 27] on div "Files New File" at bounding box center [104, 35] width 162 height 21
click at [168, 35] on button "New File" at bounding box center [158, 35] width 33 height 7
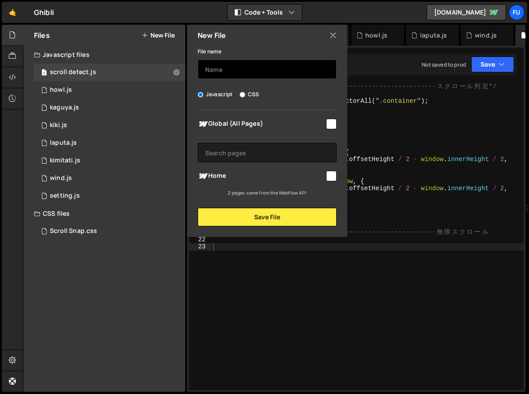
click at [239, 75] on input "text" at bounding box center [267, 69] width 139 height 19
type input "あ"
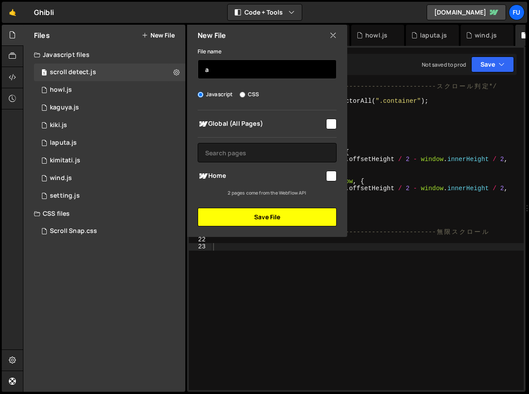
type input "a"
click at [300, 215] on button "Save File" at bounding box center [267, 217] width 139 height 19
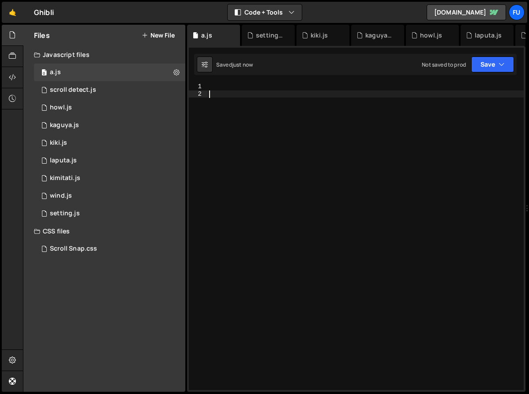
click at [273, 118] on div at bounding box center [365, 243] width 316 height 321
click at [273, 91] on div at bounding box center [365, 243] width 316 height 321
click at [273, 85] on div at bounding box center [365, 243] width 316 height 321
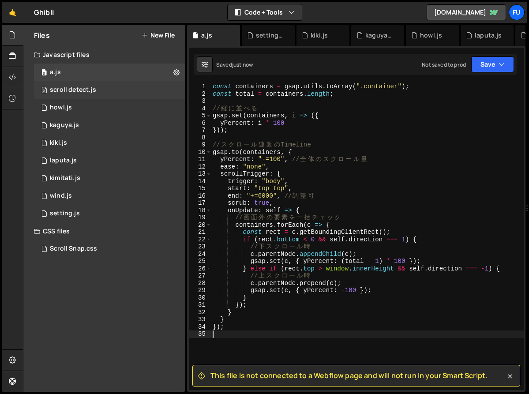
click at [118, 92] on div "0 scroll detect.js 0" at bounding box center [111, 90] width 154 height 18
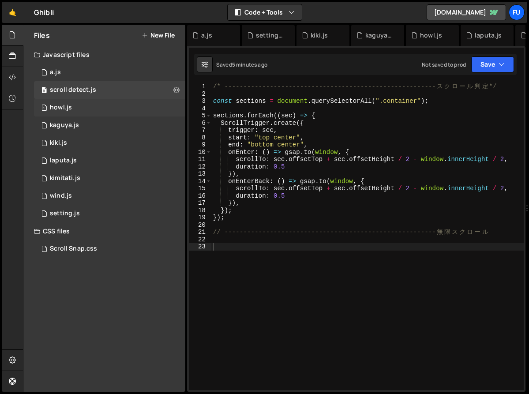
click at [83, 113] on div "1 howl.js 0" at bounding box center [111, 108] width 154 height 18
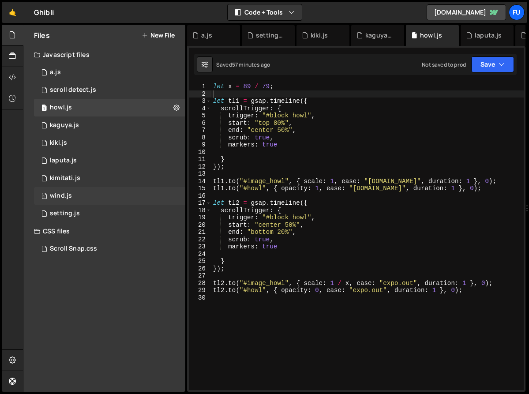
click at [111, 198] on div "1 wind.js 0" at bounding box center [111, 196] width 154 height 18
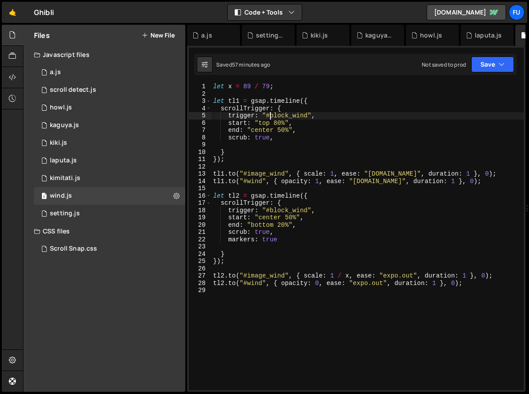
click at [271, 115] on div "let x = 89 / 79 ; let tl1 = gsap . timeline ({ scrollTrigger : { trigger : "#bl…" at bounding box center [367, 243] width 312 height 321
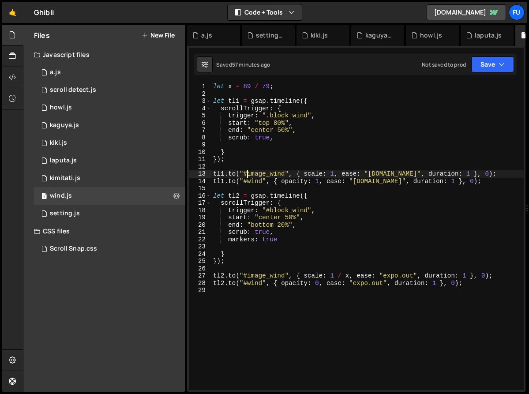
click at [247, 173] on div "let x = 89 / 79 ; let tl1 = gsap . timeline ({ scrollTrigger : { trigger : ".bl…" at bounding box center [367, 243] width 312 height 321
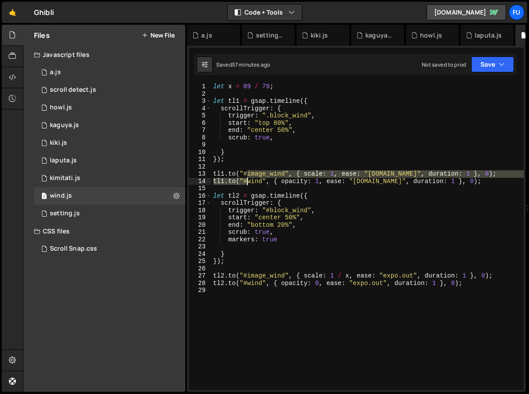
click at [247, 182] on div "let x = 89 / 79 ; let tl1 = gsap . timeline ({ scrollTrigger : { trigger : ".bl…" at bounding box center [367, 243] width 312 height 321
click at [262, 176] on div "let x = 89 / 79 ; let tl1 = gsap . timeline ({ scrollTrigger : { trigger : ".bl…" at bounding box center [367, 236] width 312 height 307
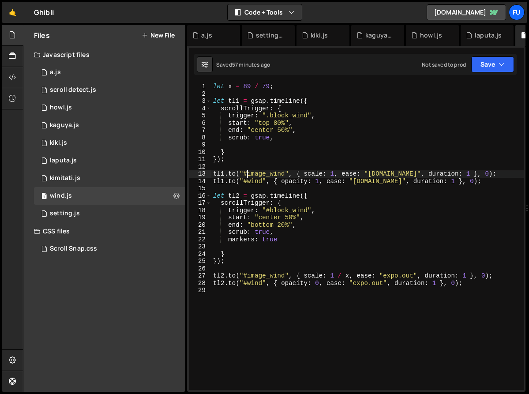
click at [246, 175] on div "let x = 89 / 79 ; let tl1 = gsap . timeline ({ scrollTrigger : { trigger : ".bl…" at bounding box center [367, 243] width 312 height 321
click at [246, 181] on div "let x = 89 / 79 ; let tl1 = gsap . timeline ({ scrollTrigger : { trigger : ".bl…" at bounding box center [367, 243] width 312 height 321
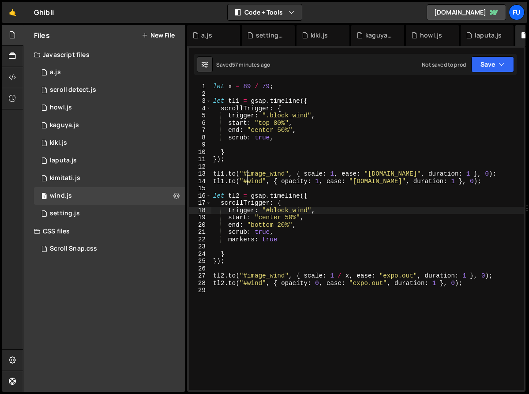
click at [270, 210] on div "let x = 89 / 79 ; let tl1 = gsap . timeline ({ scrollTrigger : { trigger : ".bl…" at bounding box center [367, 243] width 312 height 321
click at [248, 274] on div "let x = 89 / 79 ; let tl1 = gsap . timeline ({ scrollTrigger : { trigger : ".bl…" at bounding box center [367, 243] width 312 height 321
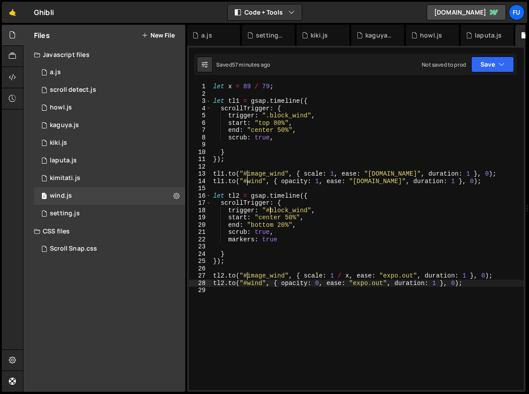
click at [247, 284] on div "let x = 89 / 79 ; let tl1 = gsap . timeline ({ scrollTrigger : { trigger : ".bl…" at bounding box center [367, 243] width 312 height 321
type textarea "[DOMAIN_NAME](".wind", { opacity: 0, ease: "expo.out", duration: 1 }, 0);"
click at [116, 172] on div "2 kimitati.js 0" at bounding box center [111, 178] width 154 height 18
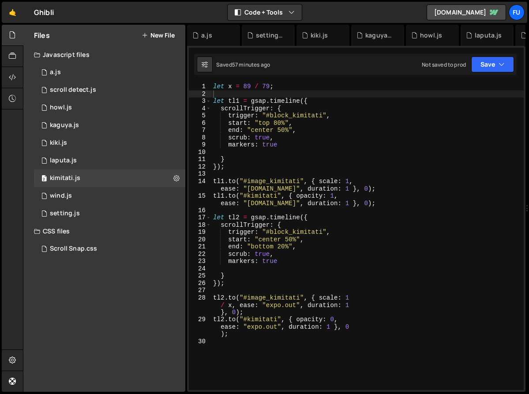
click at [269, 115] on div "let x = 89 / 79 ; let tl1 = gsap . timeline ({ scrollTrigger : { trigger : "#bl…" at bounding box center [367, 243] width 312 height 321
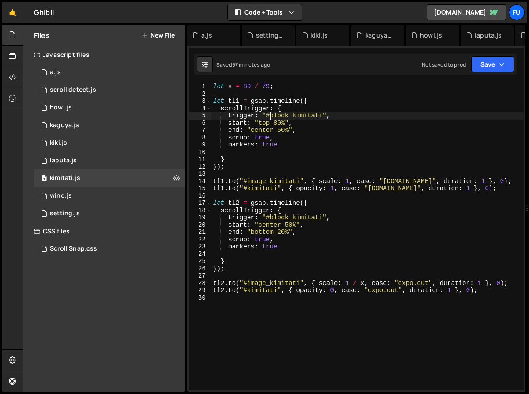
scroll to position [13503, 0]
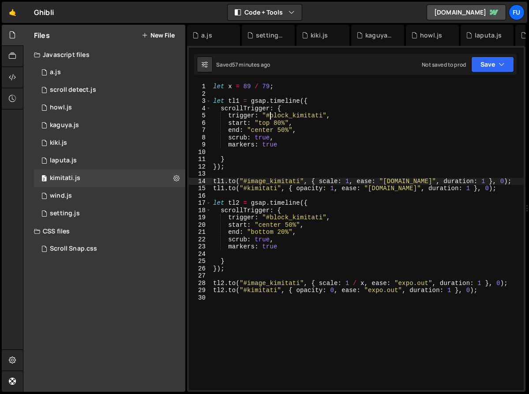
click at [247, 182] on div "let x = 89 / 79 ; let tl1 = gsap . timeline ({ scrollTrigger : { trigger : "#bl…" at bounding box center [367, 243] width 312 height 321
click at [247, 190] on div "let x = 89 / 79 ; let tl1 = gsap . timeline ({ scrollTrigger : { trigger : "#bl…" at bounding box center [367, 243] width 312 height 321
click at [270, 217] on div "let x = 89 / 79 ; let tl1 = gsap . timeline ({ scrollTrigger : { trigger : "#bl…" at bounding box center [367, 243] width 312 height 321
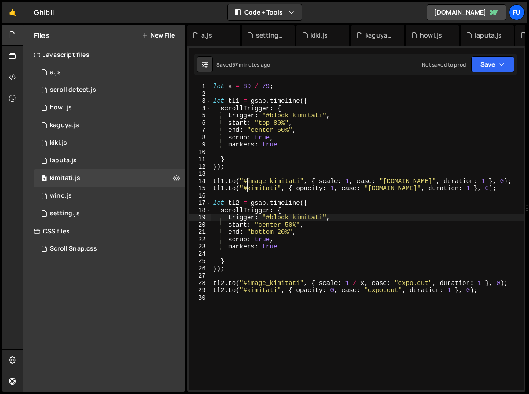
click at [247, 283] on div "let x = 89 / 79 ; let tl1 = gsap . timeline ({ scrollTrigger : { trigger : "#bl…" at bounding box center [367, 243] width 312 height 321
type textarea "[DOMAIN_NAME]("#image_kimitati", { scale: 1 / x, ease: "expo.out", duration: 1 …"
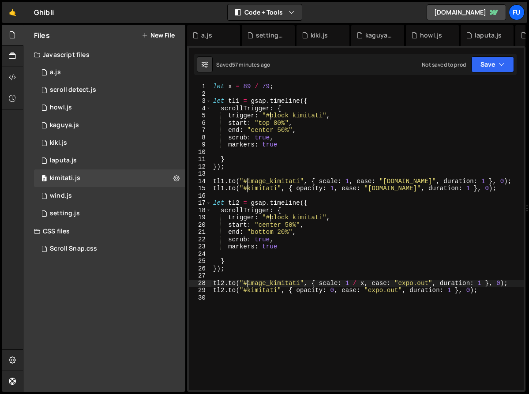
click at [247, 295] on div "let x = 89 / 79 ; let tl1 = gsap . timeline ({ scrollTrigger : { trigger : "#bl…" at bounding box center [367, 243] width 312 height 321
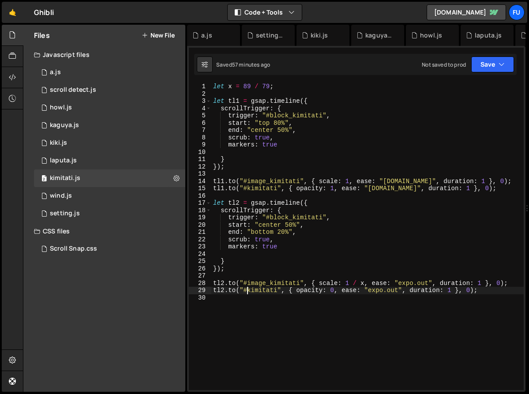
click at [247, 290] on div "let x = 89 / 79 ; let tl1 = gsap . timeline ({ scrollTrigger : { trigger : "#bl…" at bounding box center [367, 243] width 312 height 321
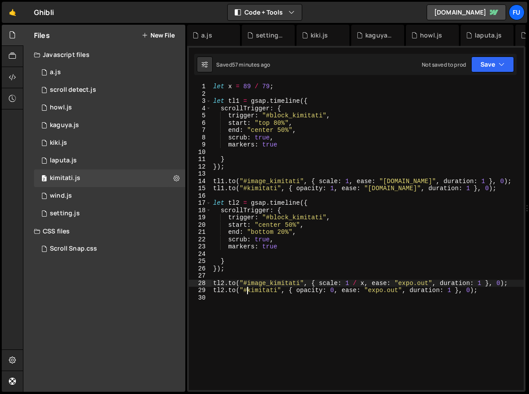
click at [248, 283] on div "let x = 89 / 79 ; let tl1 = gsap . timeline ({ scrollTrigger : { trigger : "#bl…" at bounding box center [367, 243] width 312 height 321
click at [271, 218] on div "let x = 89 / 79 ; let tl1 = gsap . timeline ({ scrollTrigger : { trigger : "#bl…" at bounding box center [367, 243] width 312 height 321
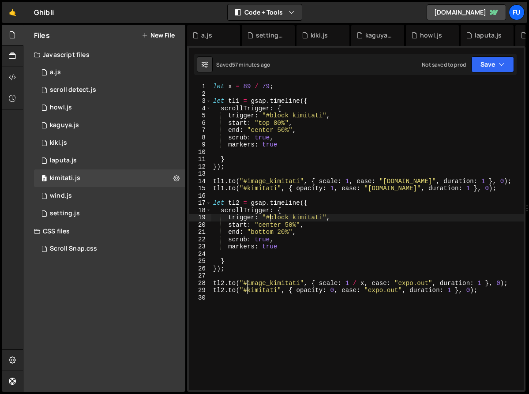
click at [246, 189] on div "let x = 89 / 79 ; let tl1 = gsap . timeline ({ scrollTrigger : { trigger : "#bl…" at bounding box center [367, 243] width 312 height 321
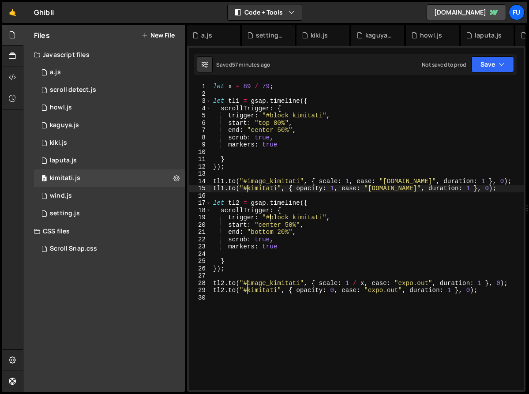
click at [247, 179] on div "let x = 89 / 79 ; let tl1 = gsap . timeline ({ scrollTrigger : { trigger : "#bl…" at bounding box center [367, 243] width 312 height 321
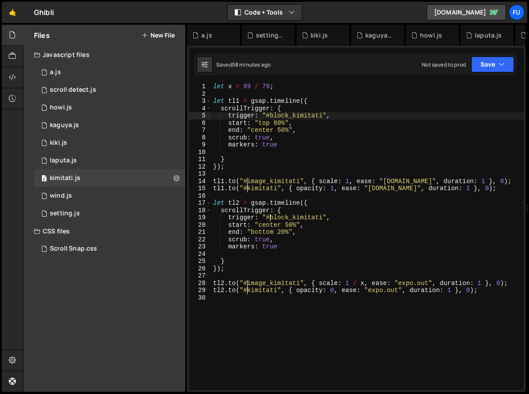
click at [273, 115] on div "let x = 89 / 79 ; let tl1 = gsap . timeline ({ scrollTrigger : { trigger : "#bl…" at bounding box center [367, 243] width 312 height 321
type textarea "[DOMAIN_NAME]("#kimitati", { opacity: 0, ease: "expo.out", duration: 1 }, 0);"
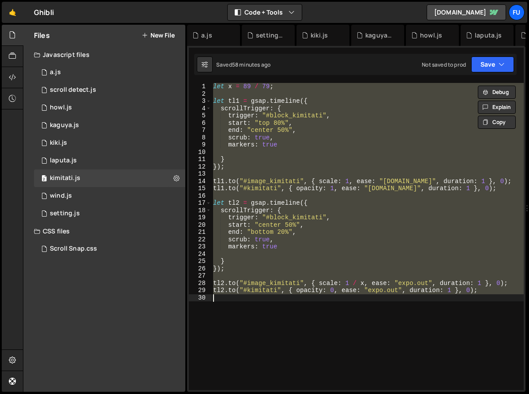
click at [364, 174] on div "let x = 89 / 79 ; let tl1 = gsap . timeline ({ scrollTrigger : { trigger : "#bl…" at bounding box center [367, 236] width 312 height 307
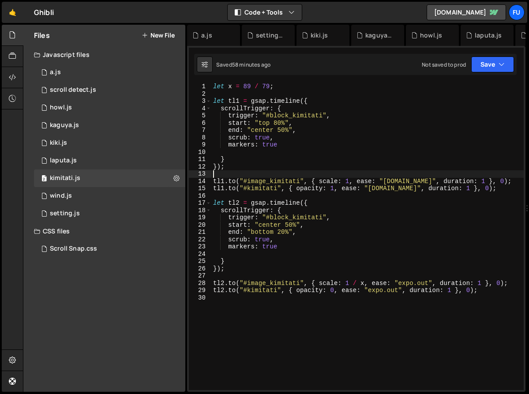
click at [247, 284] on div "let x = 89 / 79 ; let tl1 = gsap . timeline ({ scrollTrigger : { trigger : "#bl…" at bounding box center [367, 243] width 312 height 321
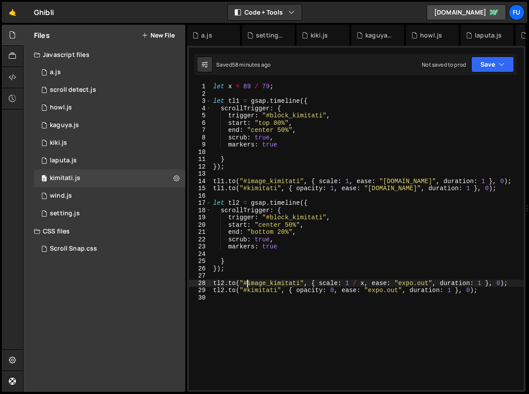
click at [247, 292] on div "let x = 89 / 79 ; let tl1 = gsap . timeline ({ scrollTrigger : { trigger : "#bl…" at bounding box center [367, 243] width 312 height 321
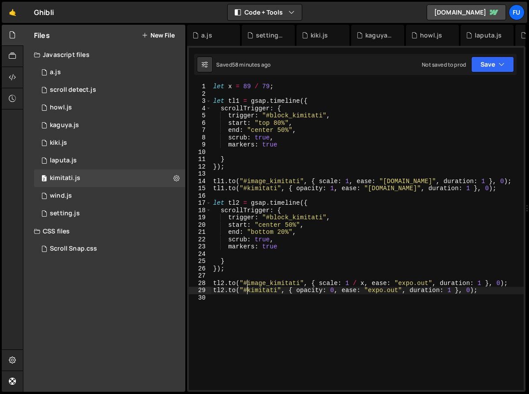
click at [269, 218] on div "let x = 89 / 79 ; let tl1 = gsap . timeline ({ scrollTrigger : { trigger : "#bl…" at bounding box center [367, 243] width 312 height 321
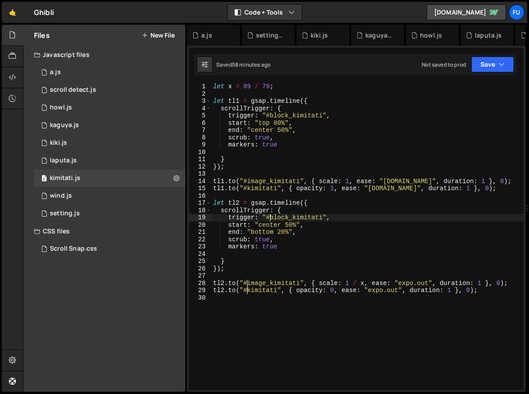
click at [245, 189] on div "let x = 89 / 79 ; let tl1 = gsap . timeline ({ scrollTrigger : { trigger : "#bl…" at bounding box center [367, 243] width 312 height 321
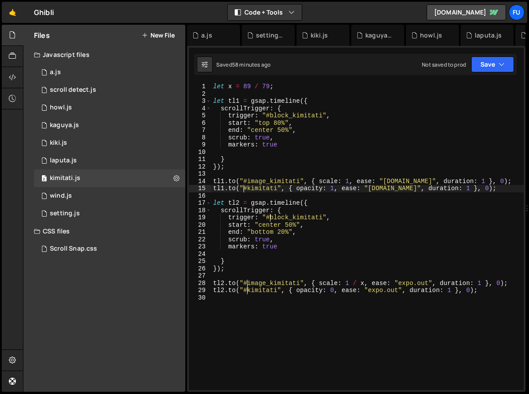
click at [243, 189] on div "let x = 89 / 79 ; let tl1 = gsap . timeline ({ scrollTrigger : { trigger : "#bl…" at bounding box center [367, 243] width 312 height 321
click at [248, 187] on div "let x = 89 / 79 ; let tl1 = gsap . timeline ({ scrollTrigger : { trigger : "#bl…" at bounding box center [367, 243] width 312 height 321
click at [248, 179] on div "let x = 89 / 79 ; let tl1 = gsap . timeline ({ scrollTrigger : { trigger : "#bl…" at bounding box center [367, 243] width 312 height 321
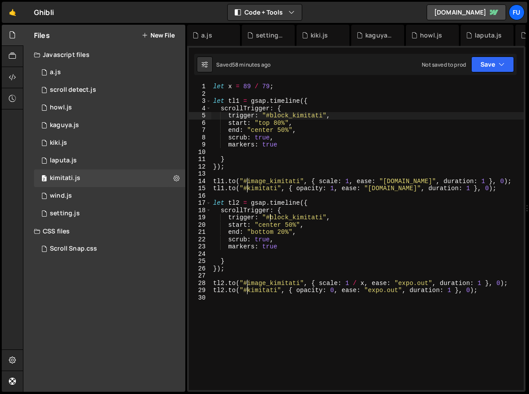
click at [270, 115] on div "let x = 89 / 79 ; let tl1 = gsap . timeline ({ scrollTrigger : { trigger : "#bl…" at bounding box center [367, 243] width 312 height 321
type textarea "trigger: ".block_kimitati","
click at [124, 194] on div "1 wind.js 0" at bounding box center [111, 196] width 154 height 18
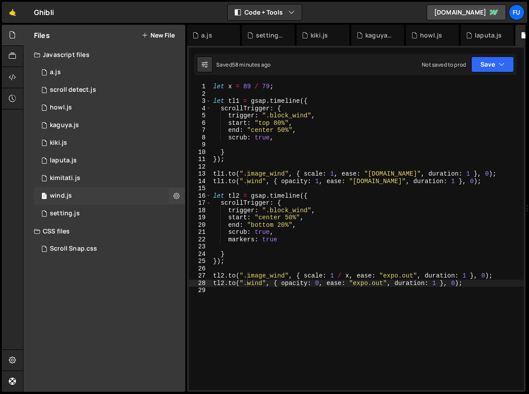
scroll to position [0, 0]
click at [121, 178] on div "2 kimitati.js 0" at bounding box center [111, 178] width 154 height 18
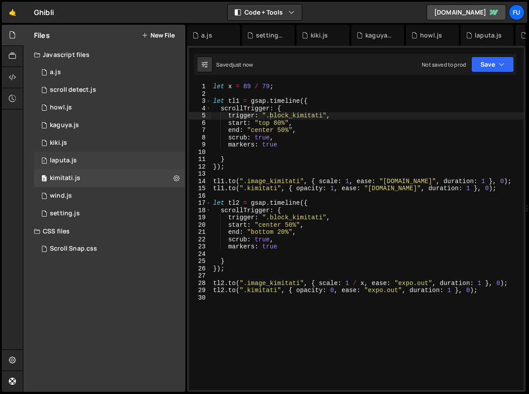
click at [119, 157] on div "1 laputa.js 0" at bounding box center [111, 161] width 154 height 18
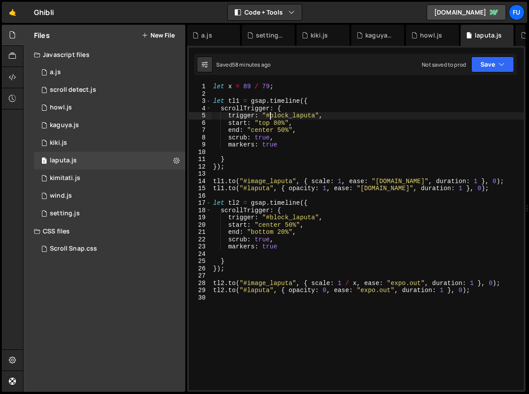
click at [270, 115] on div "let x = 89 / 79 ; let tl1 = gsap . timeline ({ scrollTrigger : { trigger : "#bl…" at bounding box center [367, 243] width 312 height 321
click at [248, 181] on div "let x = 89 / 79 ; let tl1 = gsap . timeline ({ scrollTrigger : { trigger : "#bl…" at bounding box center [367, 243] width 312 height 321
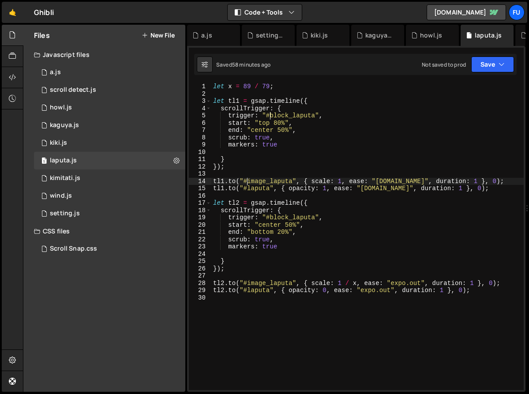
click at [247, 191] on div "let x = 89 / 79 ; let tl1 = gsap . timeline ({ scrollTrigger : { trigger : "#bl…" at bounding box center [367, 243] width 312 height 321
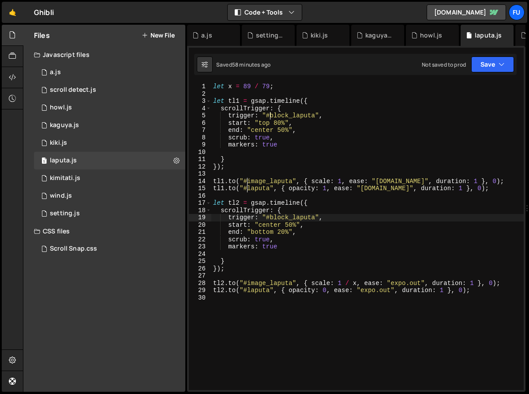
click at [271, 217] on div "let x = 89 / 79 ; let tl1 = gsap . timeline ({ scrollTrigger : { trigger : "#bl…" at bounding box center [367, 243] width 312 height 321
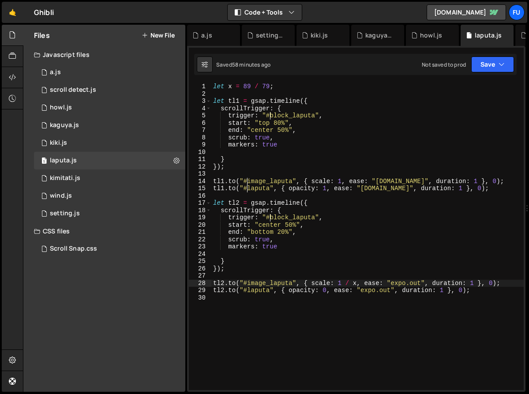
click at [247, 284] on div "let x = 89 / 79 ; let tl1 = gsap . timeline ({ scrollTrigger : { trigger : "#bl…" at bounding box center [367, 243] width 312 height 321
click at [247, 291] on div "let x = 89 / 79 ; let tl1 = gsap . timeline ({ scrollTrigger : { trigger : "#bl…" at bounding box center [367, 243] width 312 height 321
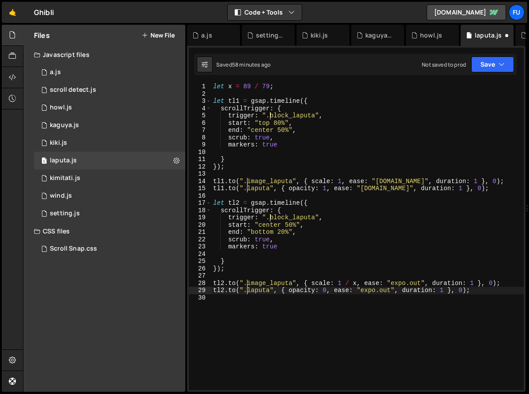
scroll to position [0, 2]
type textarea "[DOMAIN_NAME](".laputa", { opacity: 0, ease: "expo.out", duration: 1 }, 0);"
click at [113, 143] on div "1 kiki.js 0" at bounding box center [111, 143] width 154 height 18
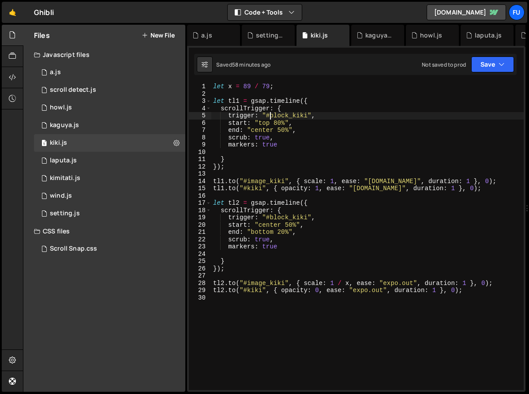
click at [270, 114] on div "let x = 89 / 79 ; let tl1 = gsap . timeline ({ scrollTrigger : { trigger : "#bl…" at bounding box center [367, 243] width 312 height 321
click at [248, 180] on div "let x = 89 / 79 ; let tl1 = gsap . timeline ({ scrollTrigger : { trigger : "#bl…" at bounding box center [367, 243] width 312 height 321
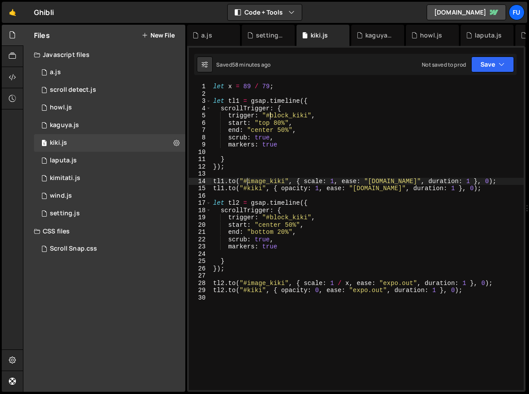
click at [247, 187] on div "let x = 89 / 79 ; let tl1 = gsap . timeline ({ scrollTrigger : { trigger : "#bl…" at bounding box center [367, 243] width 312 height 321
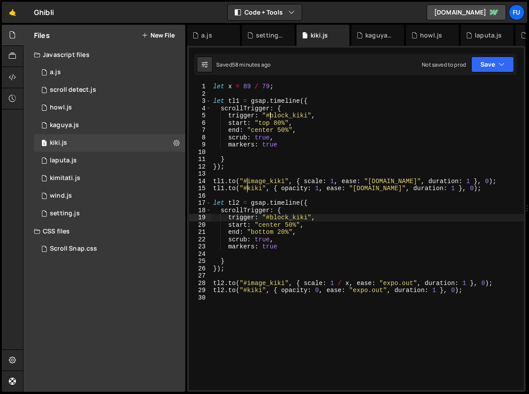
click at [272, 217] on div "let x = 89 / 79 ; let tl1 = gsap . timeline ({ scrollTrigger : { trigger : "#bl…" at bounding box center [367, 243] width 312 height 321
click at [247, 283] on div "let x = 89 / 79 ; let tl1 = gsap . timeline ({ scrollTrigger : { trigger : "#bl…" at bounding box center [367, 243] width 312 height 321
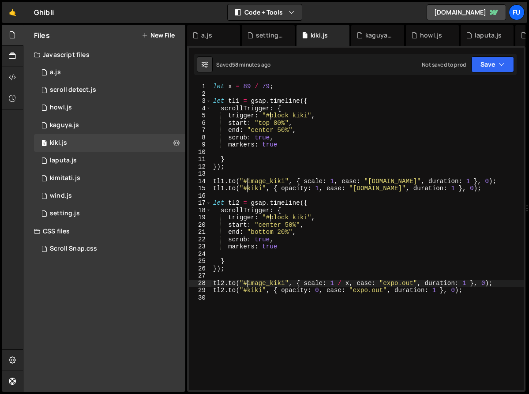
click at [246, 292] on div "let x = 89 / 79 ; let tl1 = gsap . timeline ({ scrollTrigger : { trigger : "#bl…" at bounding box center [367, 243] width 312 height 321
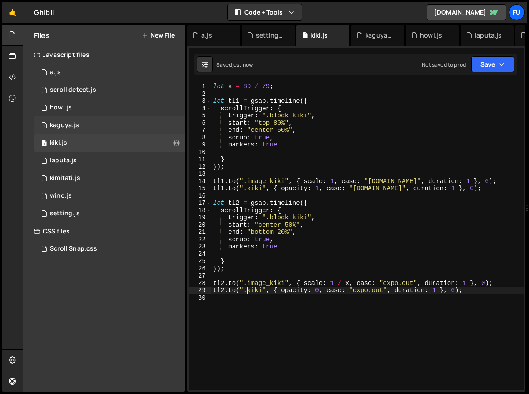
type textarea "[DOMAIN_NAME](".kiki", { opacity: 0, ease: "expo.out", duration: 1 }, 0);"
click at [128, 124] on div "1 kaguya.js 0" at bounding box center [111, 125] width 154 height 18
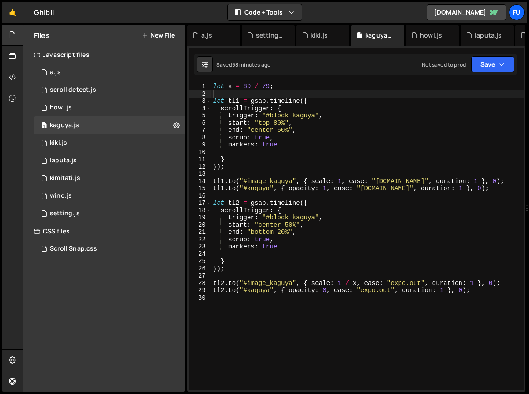
click at [269, 114] on div "let x = 89 / 79 ; let tl1 = gsap . timeline ({ scrollTrigger : { trigger : "#bl…" at bounding box center [367, 243] width 312 height 321
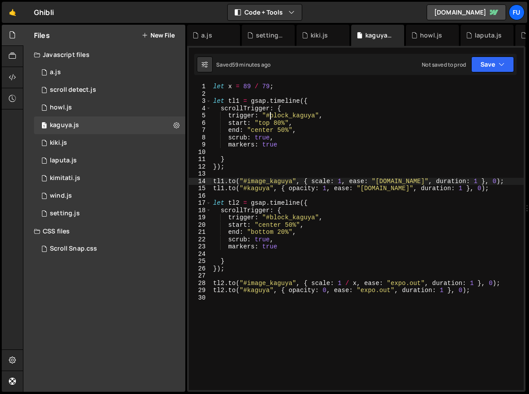
click at [246, 179] on div "let x = 89 / 79 ; let tl1 = gsap . timeline ({ scrollTrigger : { trigger : "#bl…" at bounding box center [367, 243] width 312 height 321
click at [247, 189] on div "let x = 89 / 79 ; let tl1 = gsap . timeline ({ scrollTrigger : { trigger : "#bl…" at bounding box center [367, 243] width 312 height 321
click at [270, 218] on div "let x = 89 / 79 ; let tl1 = gsap . timeline ({ scrollTrigger : { trigger : "#bl…" at bounding box center [367, 243] width 312 height 321
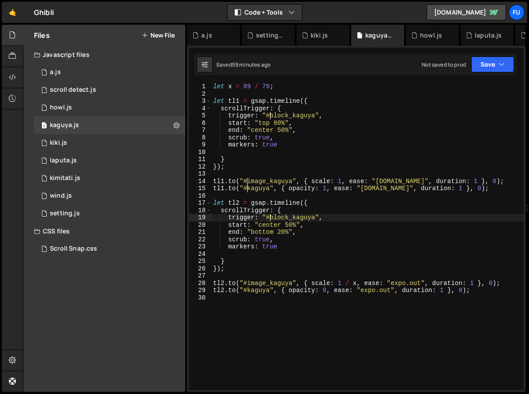
click at [247, 281] on div "let x = 89 / 79 ; let tl1 = gsap . timeline ({ scrollTrigger : { trigger : "#bl…" at bounding box center [367, 243] width 312 height 321
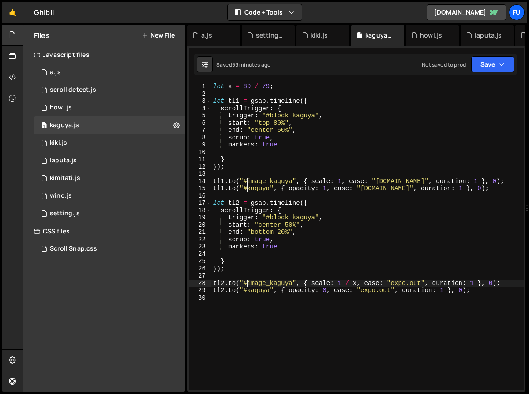
click at [247, 290] on div "let x = 89 / 79 ; let tl1 = gsap . timeline ({ scrollTrigger : { trigger : "#bl…" at bounding box center [367, 243] width 312 height 321
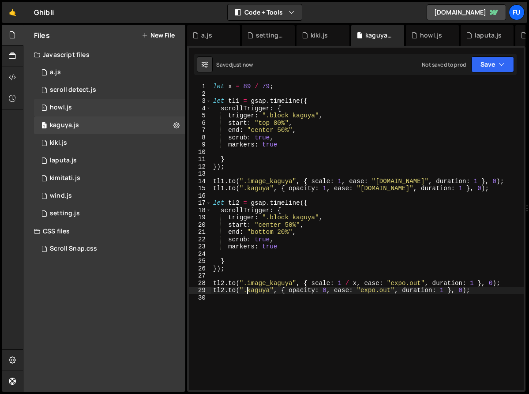
type textarea "[DOMAIN_NAME](".kaguya", { opacity: 0, ease: "expo.out", duration: 1 }, 0);"
click at [137, 110] on div "1 howl.js 0" at bounding box center [111, 108] width 154 height 18
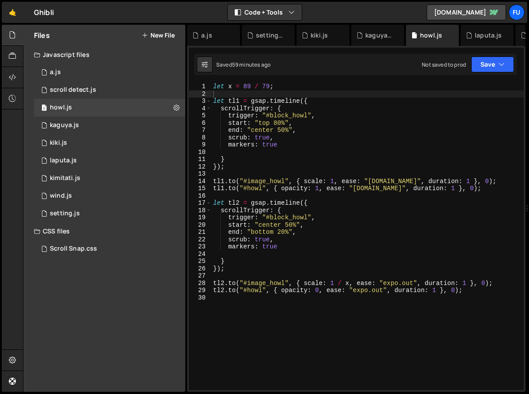
click at [269, 114] on div "let x = 89 / 79 ; let tl1 = gsap . timeline ({ scrollTrigger : { trigger : "#bl…" at bounding box center [367, 243] width 312 height 321
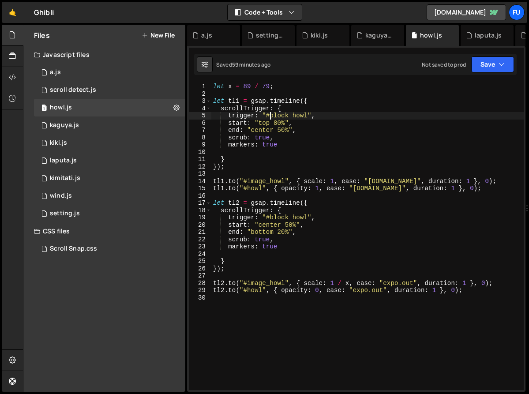
click at [247, 180] on div "let x = 89 / 79 ; let tl1 = gsap . timeline ({ scrollTrigger : { trigger : "#bl…" at bounding box center [367, 243] width 312 height 321
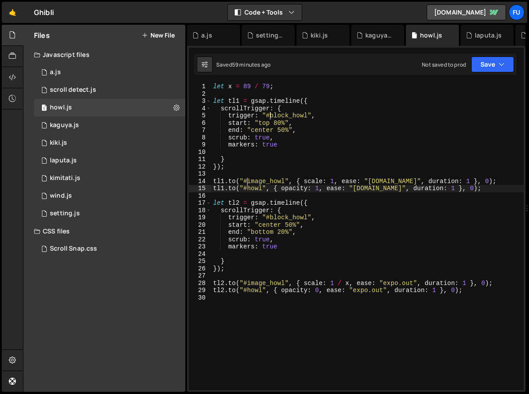
click at [247, 189] on div "let x = 89 / 79 ; let tl1 = gsap . timeline ({ scrollTrigger : { trigger : "#bl…" at bounding box center [367, 243] width 312 height 321
click at [270, 216] on div "let x = 89 / 79 ; let tl1 = gsap . timeline ({ scrollTrigger : { trigger : "#bl…" at bounding box center [367, 243] width 312 height 321
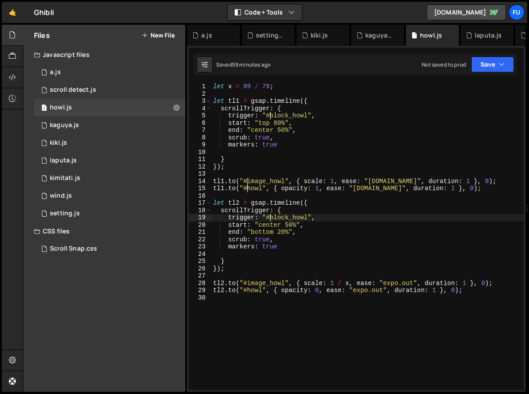
click at [247, 283] on div "let x = 89 / 79 ; let tl1 = gsap . timeline ({ scrollTrigger : { trigger : "#bl…" at bounding box center [367, 243] width 312 height 321
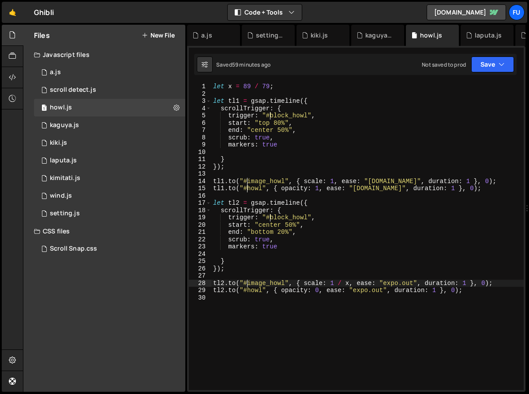
click at [246, 291] on div "let x = 89 / 79 ; let tl1 = gsap . timeline ({ scrollTrigger : { trigger : "#bl…" at bounding box center [367, 243] width 312 height 321
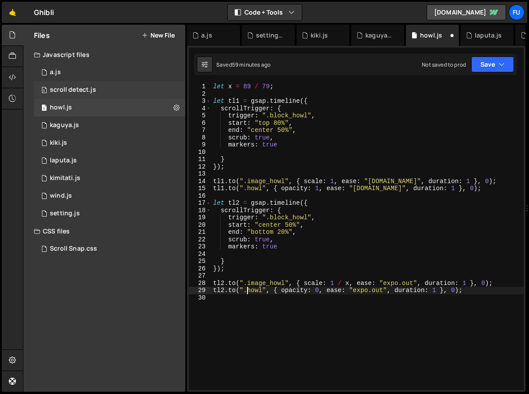
type textarea "[DOMAIN_NAME](".howl", { opacity: 0, ease: "expo.out", duration: 1 }, 0);"
click at [116, 93] on div "0 scroll detect.js 0" at bounding box center [111, 90] width 154 height 18
click at [116, 90] on div "0 scroll detect.js 0" at bounding box center [111, 90] width 154 height 18
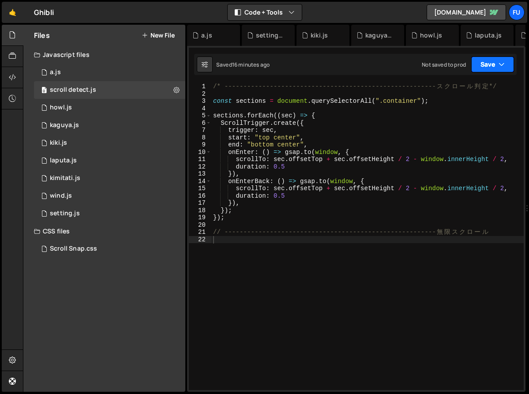
click at [493, 58] on button "Save" at bounding box center [492, 64] width 43 height 16
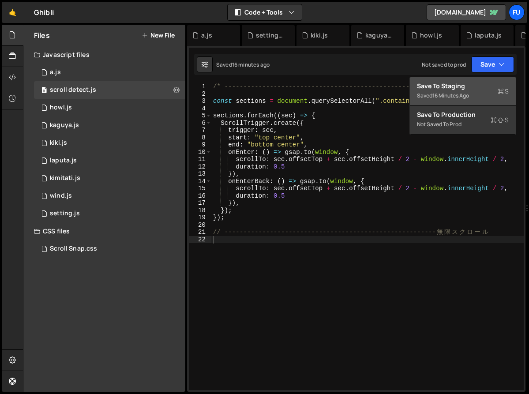
click at [490, 92] on div "Saved 16 minutes ago" at bounding box center [463, 95] width 92 height 11
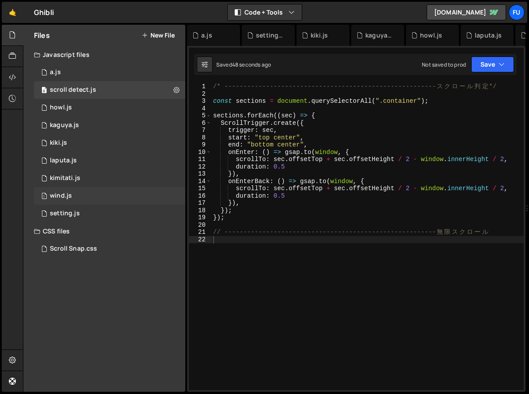
click at [95, 189] on div "1 wind.js 0" at bounding box center [111, 196] width 154 height 18
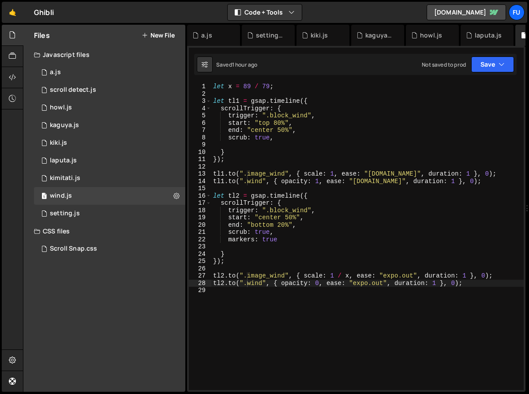
type textarea "markers: true"
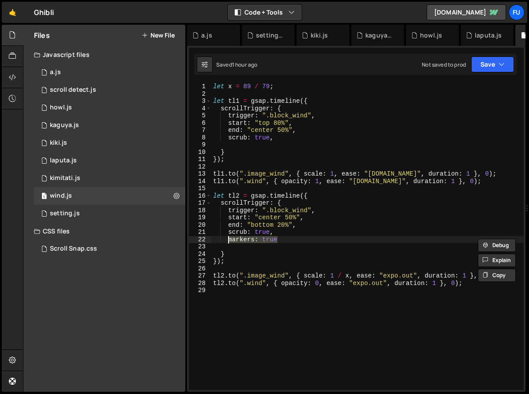
drag, startPoint x: 285, startPoint y: 240, endPoint x: 227, endPoint y: 242, distance: 57.8
click at [227, 242] on div "let x = 89 / 79 ; let tl1 = gsap . timeline ({ scrollTrigger : { trigger : ".bl…" at bounding box center [367, 243] width 312 height 321
click at [289, 141] on div "let x = 89 / 79 ; let tl1 = gsap . timeline ({ scrollTrigger : { trigger : ".bl…" at bounding box center [367, 243] width 312 height 321
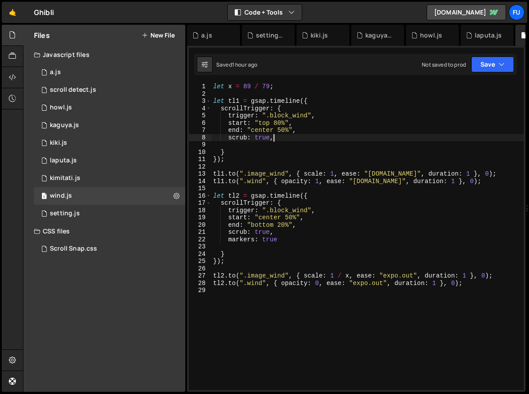
click at [289, 136] on div "let x = 89 / 79 ; let tl1 = gsap . timeline ({ scrollTrigger : { trigger : ".bl…" at bounding box center [367, 243] width 312 height 321
type textarea "scrub: true,"
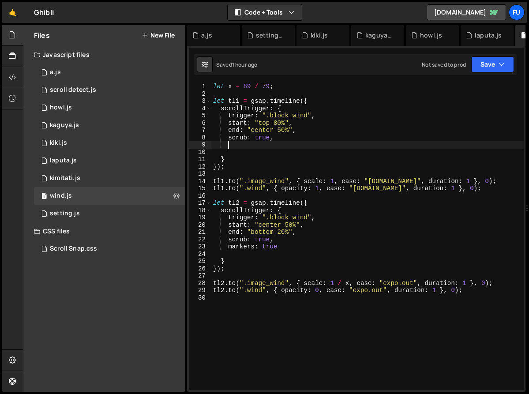
scroll to position [0, 0]
paste textarea "markers: true"
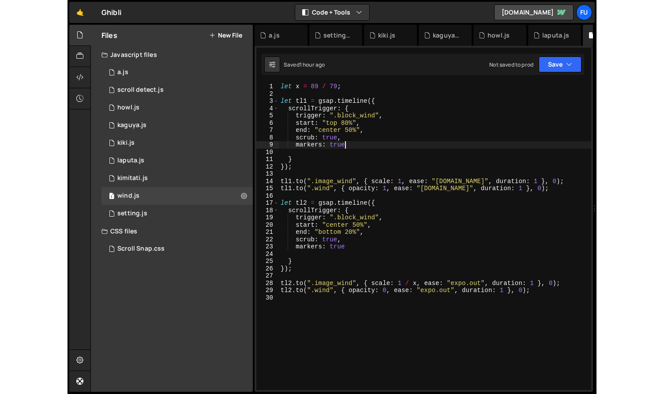
scroll to position [0, 4]
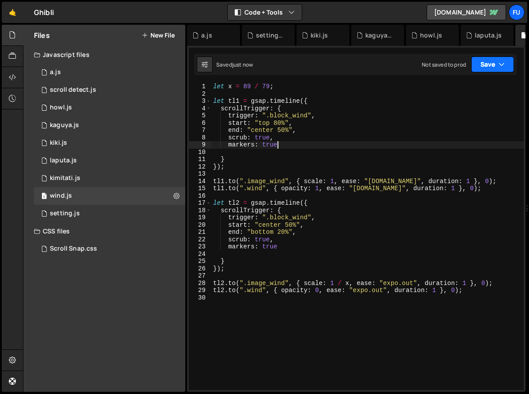
type textarea "markers: true"
click at [500, 63] on icon "button" at bounding box center [501, 64] width 6 height 9
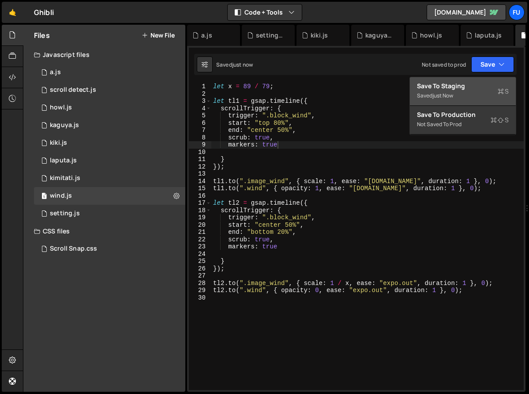
click at [478, 86] on div "Save to Staging S" at bounding box center [463, 86] width 92 height 9
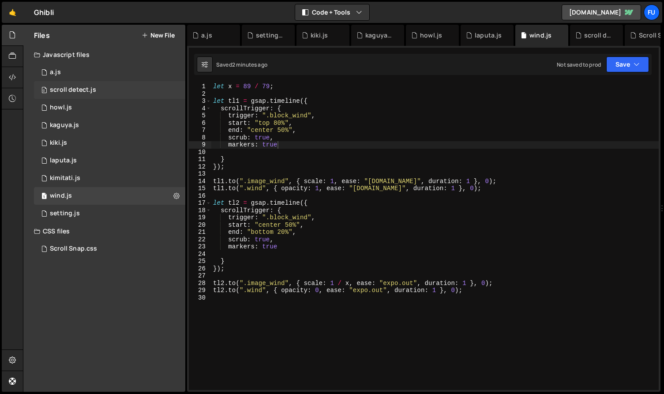
click at [100, 93] on div "0 scroll detect.js 0" at bounding box center [111, 90] width 154 height 18
click at [101, 86] on div "0 scroll detect.js 0" at bounding box center [111, 90] width 154 height 18
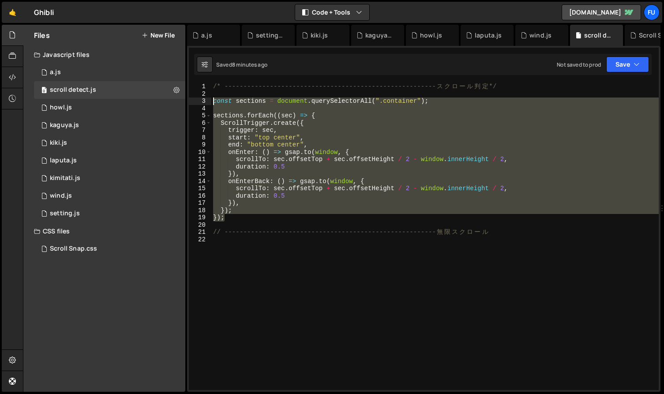
drag, startPoint x: 289, startPoint y: 217, endPoint x: 211, endPoint y: 98, distance: 141.8
click at [211, 98] on div "/* -------------------------------------------------------- ス ク ロ ー ル 判 定 */ co…" at bounding box center [434, 243] width 447 height 321
click at [243, 219] on div "/* -------------------------------------------------------- ス ク ロ ー ル 判 定 */ co…" at bounding box center [434, 236] width 447 height 307
type textarea "});"
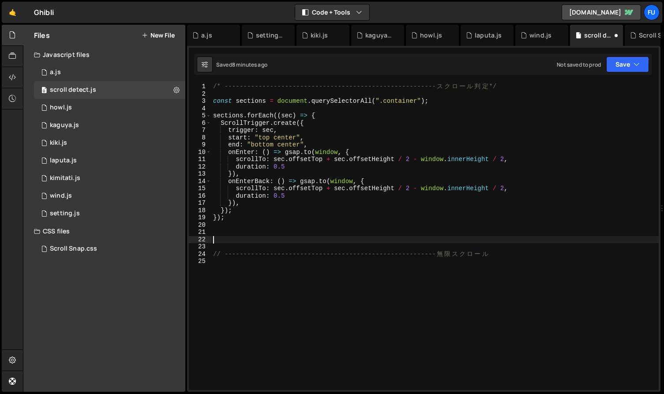
paste textarea "}, { passive: false });"
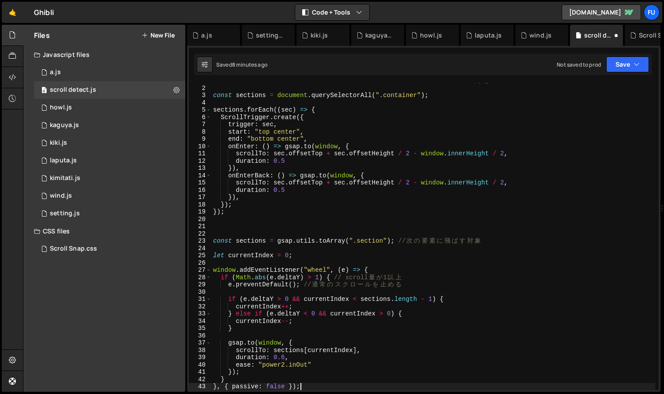
scroll to position [6, 0]
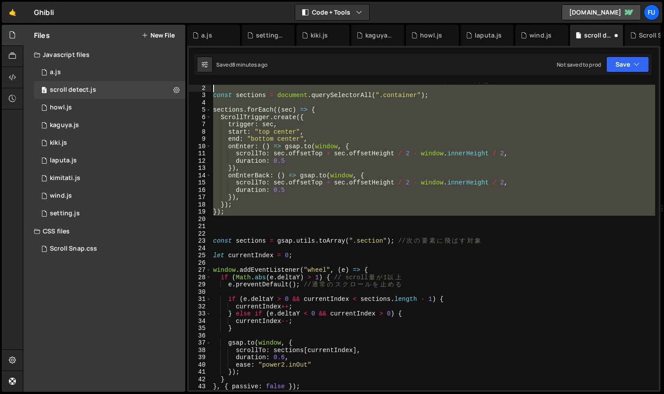
drag, startPoint x: 263, startPoint y: 219, endPoint x: 205, endPoint y: 90, distance: 141.5
click at [205, 90] on div "}, { passive: false }); 1 2 3 4 5 6 7 8 9 10 11 12 13 14 15 16 17 18 19 20 21 2…" at bounding box center [424, 236] width 470 height 307
type textarea "？"
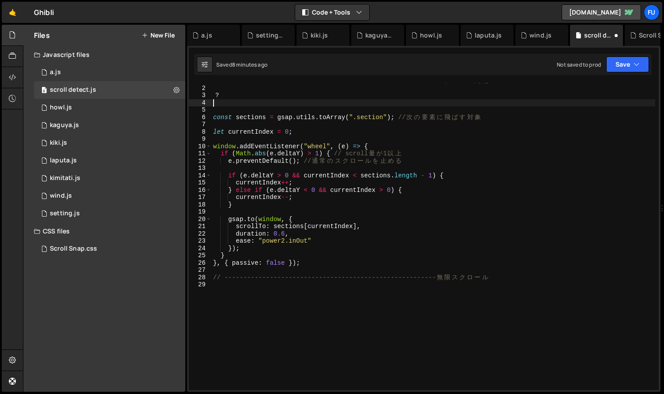
click at [269, 101] on div "/* -------------------------------------------------------- ス ク ロ ー ル 判 定 */ ？ …" at bounding box center [433, 237] width 444 height 321
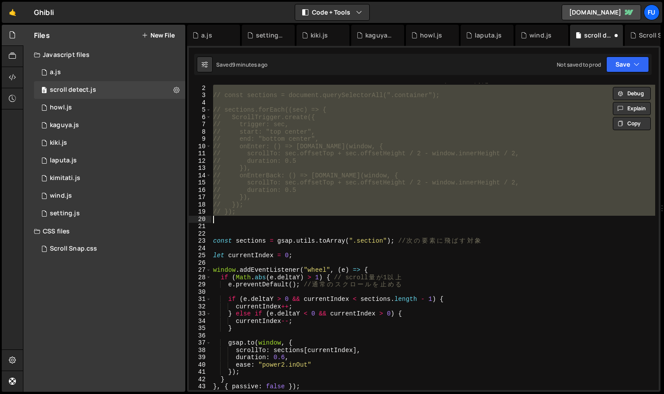
click at [384, 239] on div "/* -------------------------------------------------------- ス ク ロ ー ル 判 定 */ //…" at bounding box center [433, 237] width 444 height 321
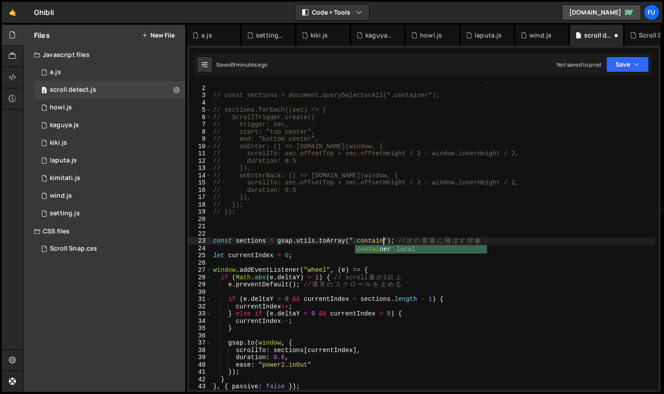
scroll to position [0, 12]
click at [437, 243] on div "/* -------------------------------------------------------- ス ク ロ ー ル 判 定 */ //…" at bounding box center [433, 237] width 444 height 321
click at [439, 256] on div "/* -------------------------------------------------------- ス ク ロ ー ル 判 定 */ //…" at bounding box center [433, 237] width 444 height 321
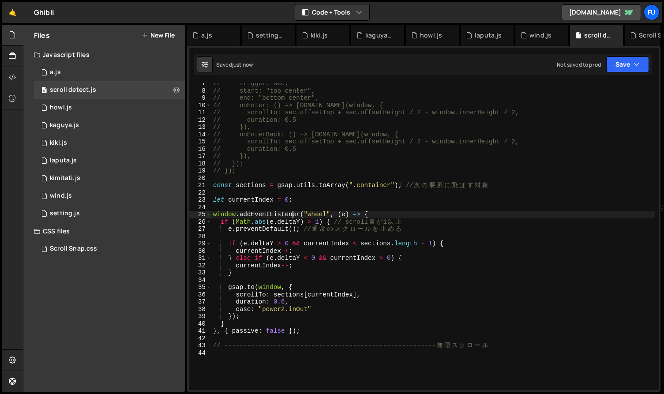
scroll to position [0, 0]
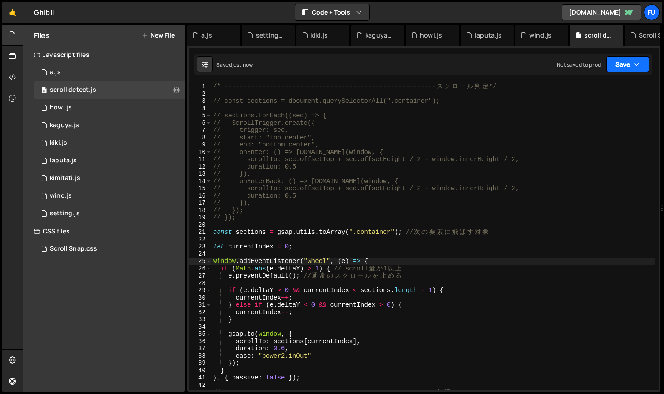
click at [523, 64] on button "Save" at bounding box center [627, 64] width 43 height 16
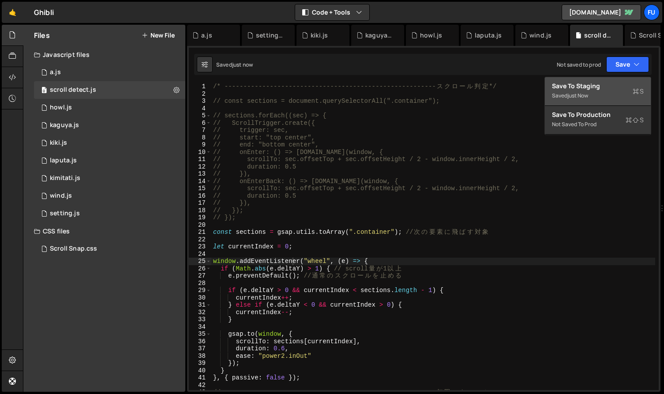
click at [523, 104] on button "Save to Staging S Saved just now" at bounding box center [598, 91] width 106 height 29
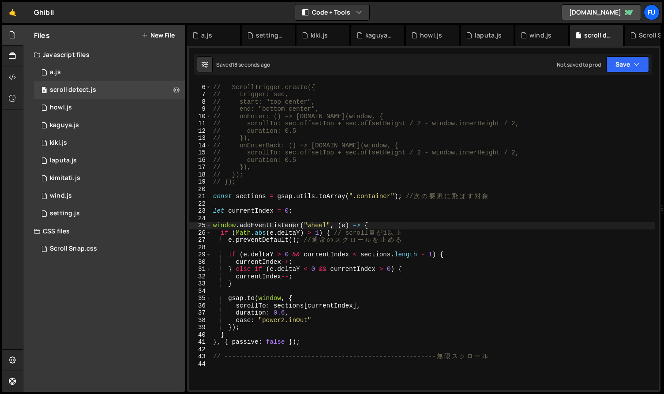
scroll to position [75, 0]
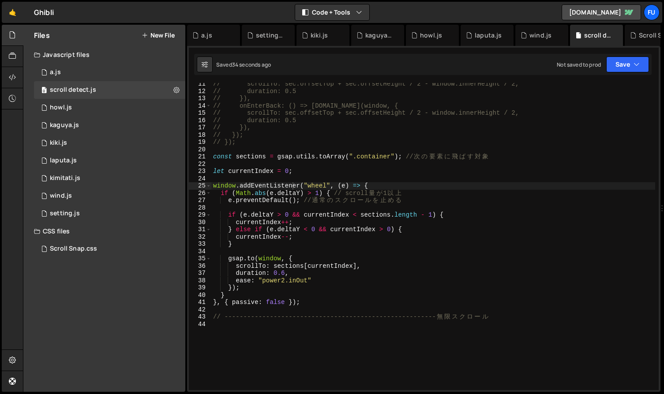
click at [289, 219] on div "// scrollTo: sec.offsetTop + sec.offsetHeight / 2 - window.innerHeight / 2, // …" at bounding box center [433, 240] width 444 height 321
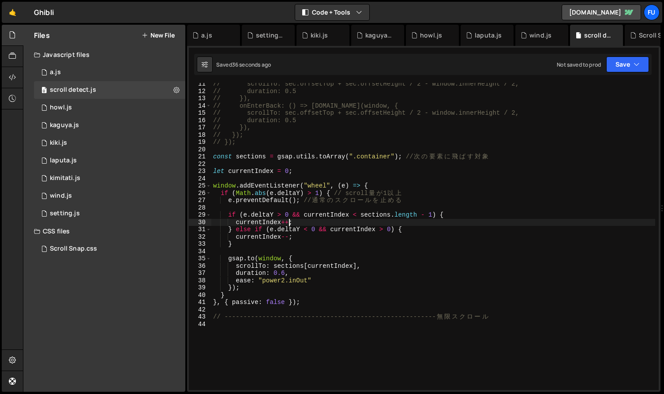
scroll to position [0, 5]
click at [316, 190] on div "// scrollTo: sec.offsetTop + sec.offsetHeight / 2 - window.innerHeight / 2, // …" at bounding box center [433, 240] width 444 height 321
click at [314, 218] on div "// scrollTo: sec.offsetTop + sec.offsetHeight / 2 - window.innerHeight / 2, // …" at bounding box center [433, 240] width 444 height 321
type textarea "if (e.deltaY > 0 && currentIndex < sections.length - 1) {"
click at [311, 249] on div "// scrollTo: sec.offsetTop + sec.offsetHeight / 2 - window.innerHeight / 2, // …" at bounding box center [433, 240] width 444 height 321
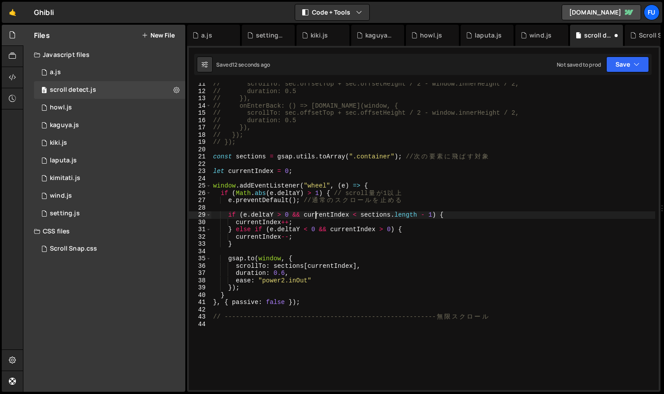
scroll to position [0, 0]
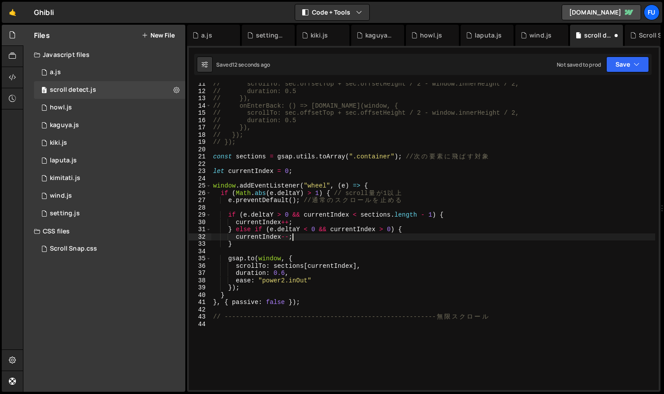
click at [311, 239] on div "// scrollTo: sec.offsetTop + sec.offsetHeight / 2 - window.innerHeight / 2, // …" at bounding box center [433, 240] width 444 height 321
click at [321, 190] on div "// scrollTo: sec.offsetTop + sec.offsetHeight / 2 - window.innerHeight / 2, // …" at bounding box center [433, 240] width 444 height 321
click at [321, 191] on div "// scrollTo: sec.offsetTop + sec.offsetHeight / 2 - window.innerHeight / 2, // …" at bounding box center [433, 240] width 444 height 321
click at [381, 265] on div "// scrollTo: sec.offsetTop + sec.offsetHeight / 2 - window.innerHeight / 2, // …" at bounding box center [433, 240] width 444 height 321
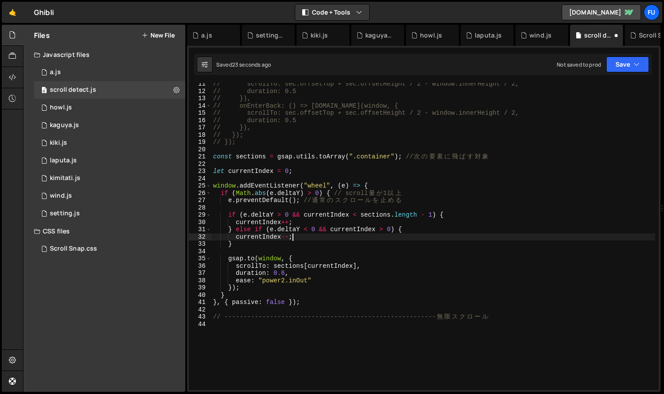
click at [366, 234] on div "// scrollTo: sec.offsetTop + sec.offsetHeight / 2 - window.innerHeight / 2, // …" at bounding box center [433, 240] width 444 height 321
type textarea "currentIndex--;"
click at [360, 251] on div "// scrollTo: sec.offsetTop + sec.offsetHeight / 2 - window.innerHeight / 2, // …" at bounding box center [433, 240] width 444 height 321
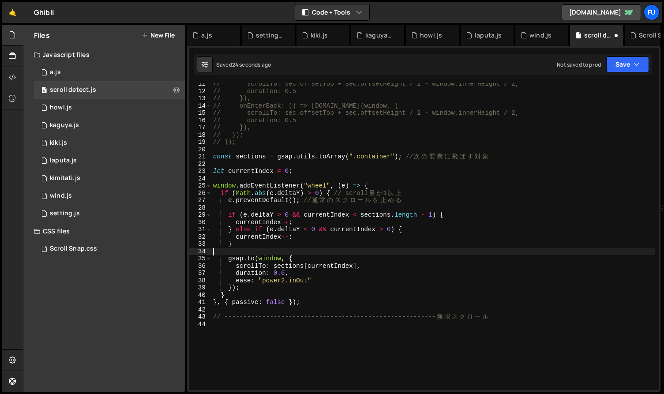
scroll to position [0, 0]
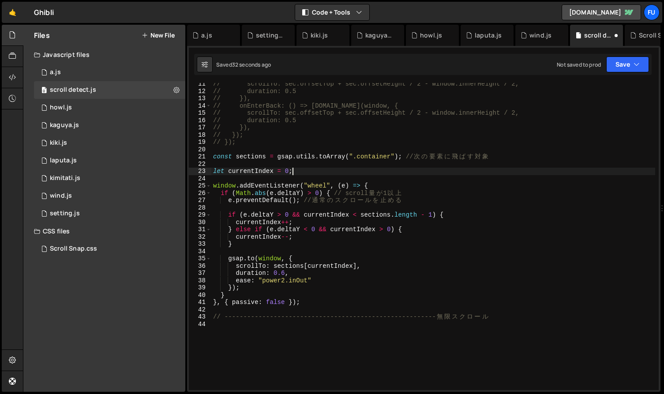
click at [346, 171] on div "// scrollTo: sec.offsetTop + sec.offsetHeight / 2 - window.innerHeight / 2, // …" at bounding box center [433, 240] width 444 height 321
type textarea "let currentIndex = 0;"
click at [346, 174] on div "// scrollTo: sec.offsetTop + sec.offsetHeight / 2 - window.innerHeight / 2, // …" at bounding box center [433, 240] width 444 height 321
click at [345, 175] on div "// scrollTo: sec.offsetTop + sec.offsetHeight / 2 - window.innerHeight / 2, // …" at bounding box center [433, 240] width 444 height 321
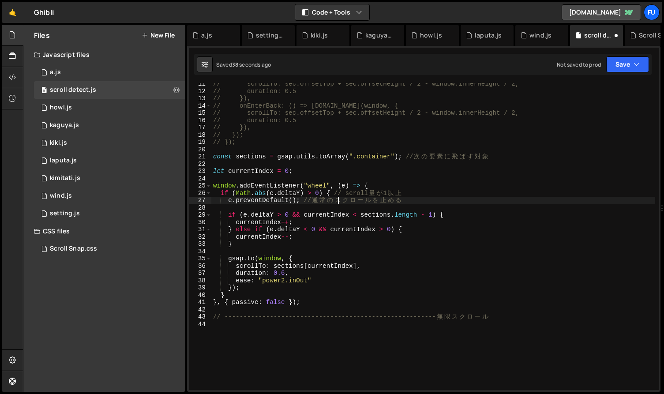
click at [344, 199] on div "// scrollTo: sec.offsetTop + sec.offsetHeight / 2 - window.innerHeight / 2, // …" at bounding box center [433, 240] width 444 height 321
click at [437, 201] on div "// scrollTo: sec.offsetTop + sec.offsetHeight / 2 - window.innerHeight / 2, // …" at bounding box center [433, 240] width 444 height 321
paste textarea "}, { passive: false });"
click at [450, 224] on div "// scrollTo: sec.offsetTop + sec.offsetHeight / 2 - window.innerHeight / 2, // …" at bounding box center [433, 240] width 444 height 321
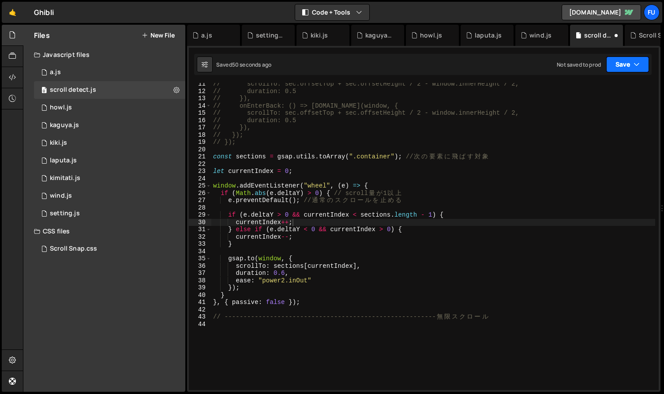
click at [523, 65] on button "Save" at bounding box center [627, 64] width 43 height 16
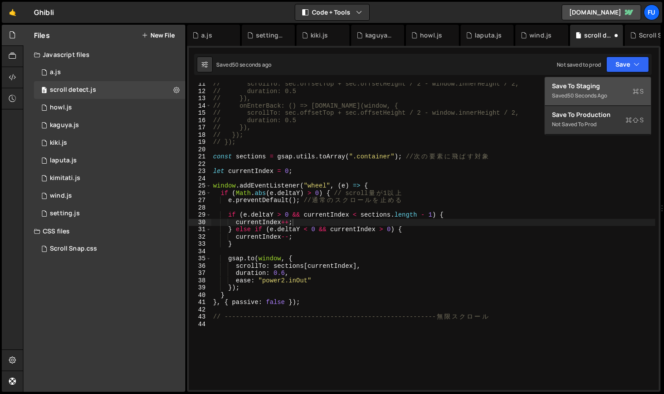
click at [523, 98] on div "50 seconds ago" at bounding box center [587, 95] width 40 height 7
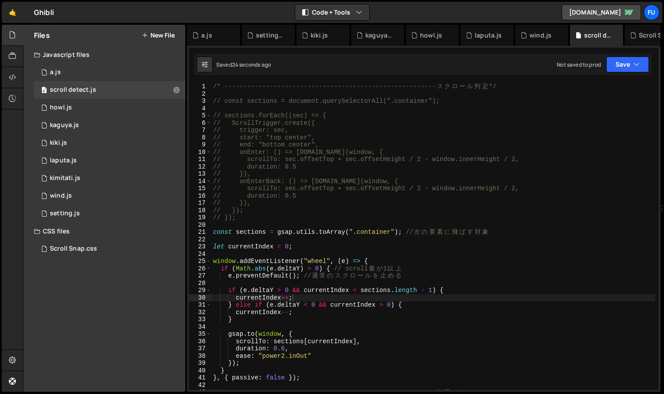
click at [344, 208] on div "/* -------------------------------------------------------- ス ク ロ ー ル 判 定 */ //…" at bounding box center [433, 243] width 444 height 321
click at [336, 213] on div "/* -------------------------------------------------------- ス ク ロ ー ル 判 定 */ //…" at bounding box center [433, 243] width 444 height 321
click at [336, 218] on div "/* -------------------------------------------------------- ス ク ロ ー ル 判 定 */ //…" at bounding box center [433, 243] width 444 height 321
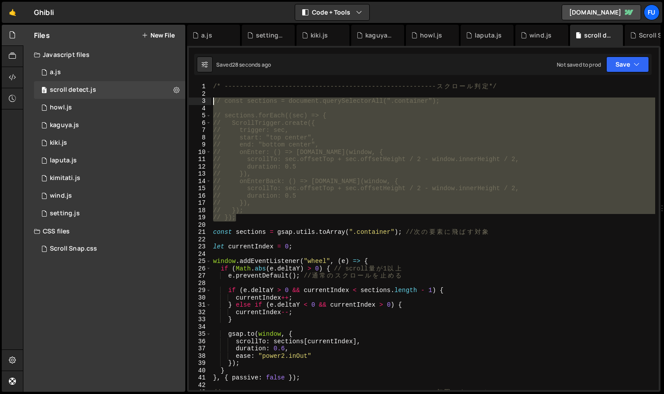
drag, startPoint x: 336, startPoint y: 218, endPoint x: 213, endPoint y: 100, distance: 170.0
click at [213, 100] on div "/* -------------------------------------------------------- ス ク ロ ー ル 判 定 */ //…" at bounding box center [433, 243] width 444 height 321
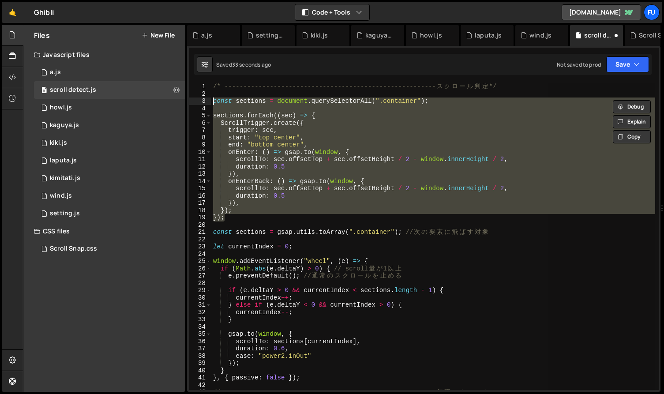
click at [356, 143] on div "/* -------------------------------------------------------- ス ク ロ ー ル 判 定 */ co…" at bounding box center [433, 236] width 444 height 307
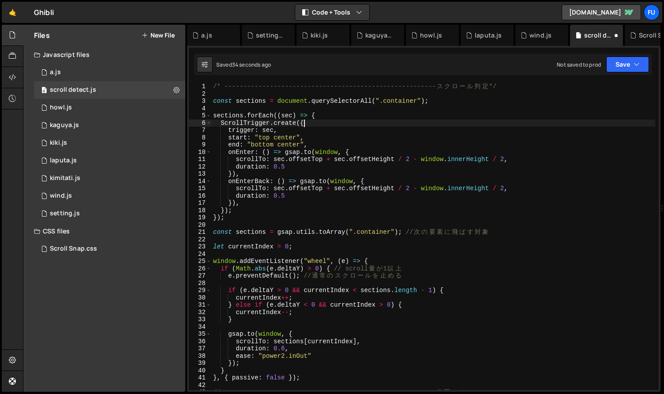
click at [330, 126] on div "/* -------------------------------------------------------- ス ク ロ ー ル 判 定 */ co…" at bounding box center [433, 243] width 444 height 321
click at [330, 131] on div "/* -------------------------------------------------------- ス ク ロ ー ル 判 定 */ co…" at bounding box center [433, 243] width 444 height 321
click at [330, 134] on div "/* -------------------------------------------------------- ス ク ロ ー ル 判 定 */ co…" at bounding box center [433, 243] width 444 height 321
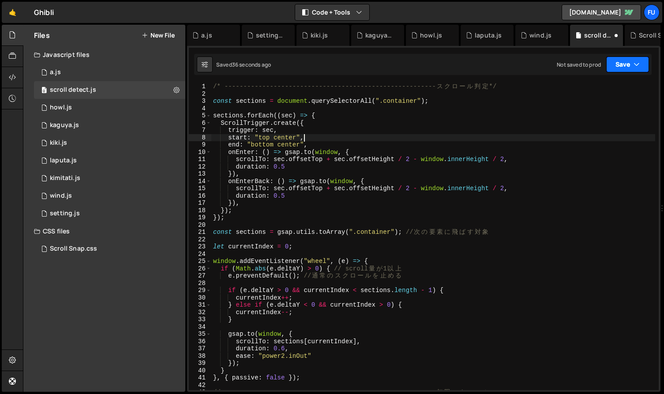
click at [523, 62] on button "Save" at bounding box center [627, 64] width 43 height 16
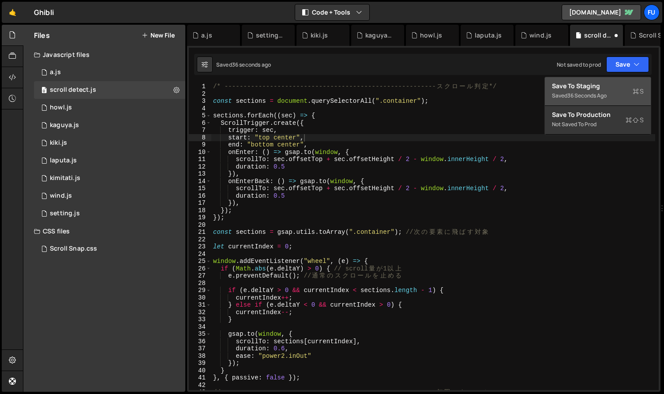
click at [523, 99] on div "Saved 36 seconds ago" at bounding box center [598, 95] width 92 height 11
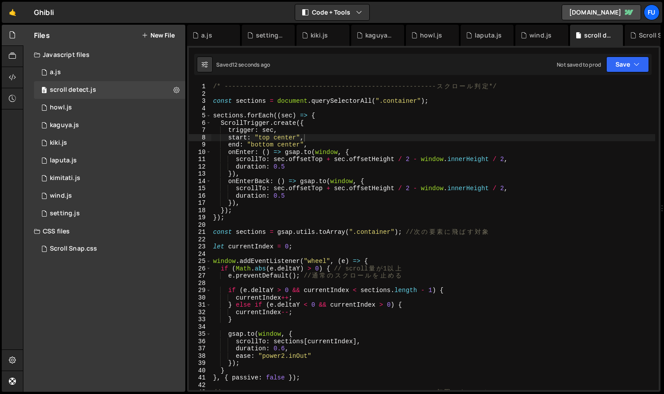
click at [376, 126] on div "/* -------------------------------------------------------- ス ク ロ ー ル 判 定 */ co…" at bounding box center [433, 243] width 444 height 321
click at [374, 141] on div "/* -------------------------------------------------------- ス ク ロ ー ル 判 定 */ co…" at bounding box center [433, 243] width 444 height 321
click at [389, 152] on div "/* -------------------------------------------------------- ス ク ロ ー ル 判 定 */ co…" at bounding box center [433, 243] width 444 height 321
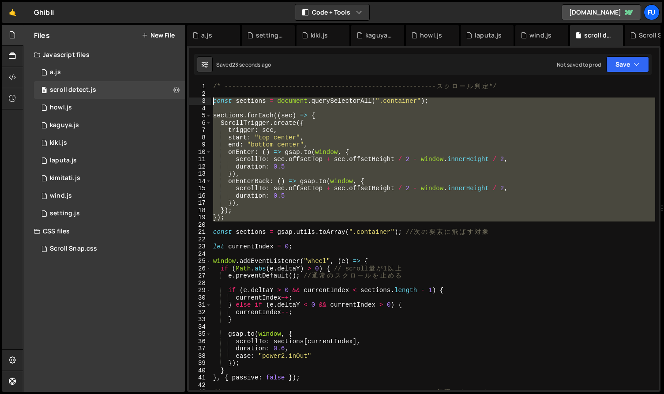
drag, startPoint x: 274, startPoint y: 224, endPoint x: 213, endPoint y: 99, distance: 139.4
click at [213, 99] on div "/* -------------------------------------------------------- ス ク ロ ー ル 判 定 */ co…" at bounding box center [433, 243] width 444 height 321
type textarea "// const sections = document.querySelectorAll(".container");"
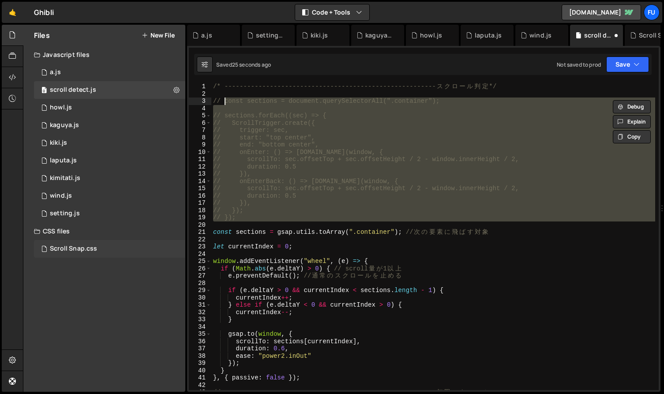
click at [128, 246] on div "Scroll Snap.css 0" at bounding box center [111, 249] width 154 height 18
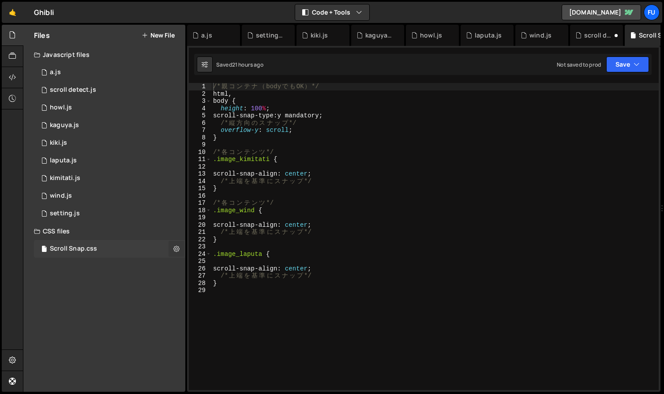
click at [172, 246] on button at bounding box center [176, 249] width 16 height 16
type input "Scroll Snap"
radio input "false"
radio input "true"
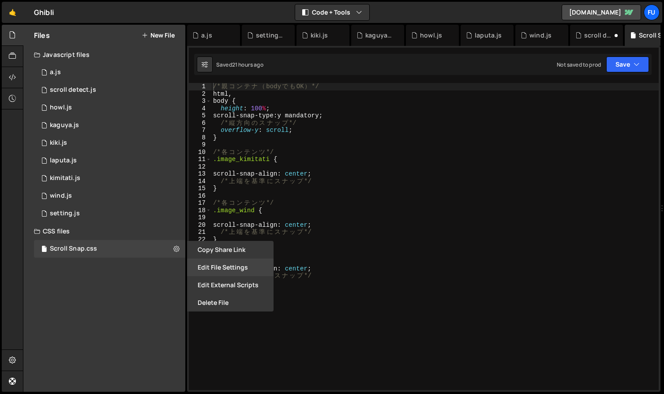
click at [228, 272] on button "Edit File Settings" at bounding box center [230, 267] width 86 height 18
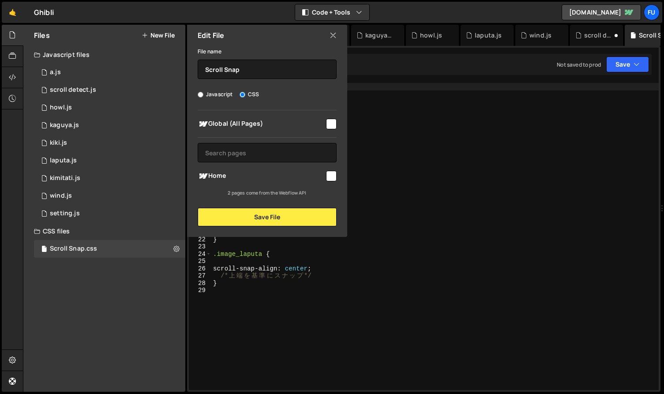
click at [330, 177] on input "checkbox" at bounding box center [331, 176] width 11 height 11
checkbox input "true"
click at [278, 215] on button "Save File" at bounding box center [267, 217] width 139 height 19
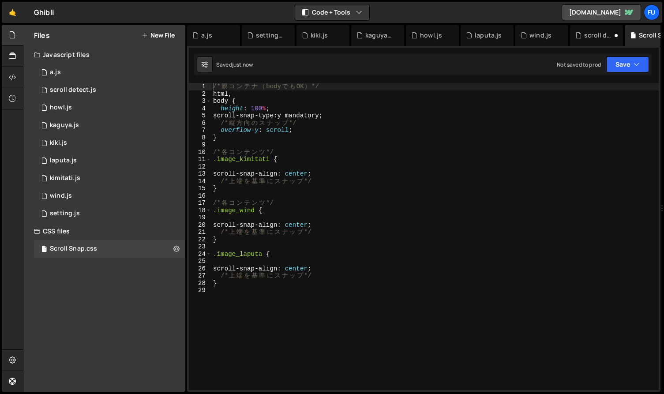
click at [523, 53] on div at bounding box center [662, 208] width 4 height 367
click at [523, 67] on button "Save" at bounding box center [627, 64] width 43 height 16
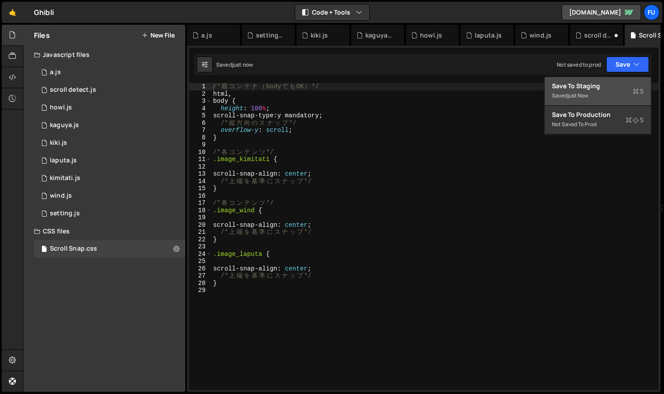
click at [523, 90] on div "Save to Staging S" at bounding box center [598, 86] width 92 height 9
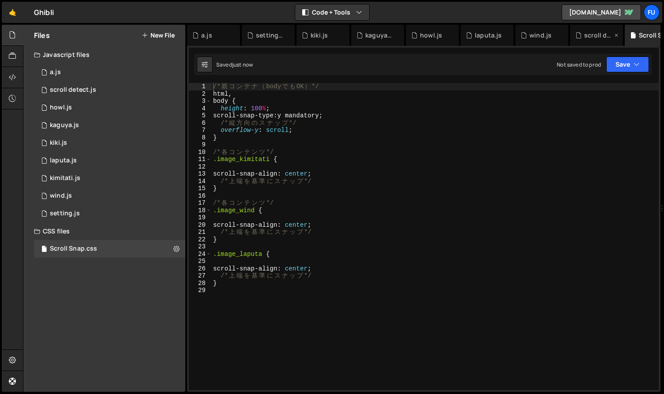
click at [523, 38] on div "scroll detect.js" at bounding box center [598, 35] width 28 height 9
type textarea "// const sections = document.querySelectorAll(".container");"
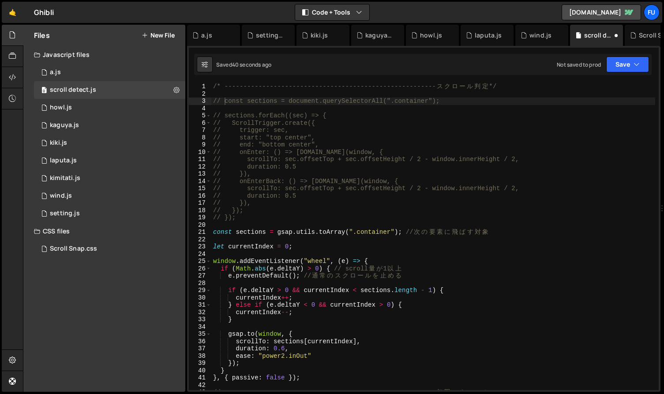
click at [523, 36] on div "Scroll Snap.css" at bounding box center [653, 35] width 28 height 9
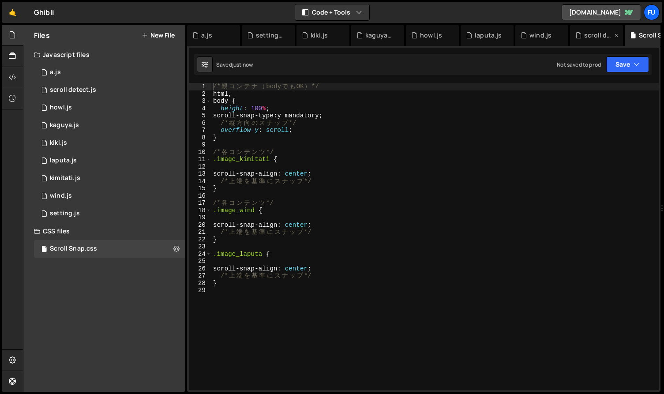
click at [523, 37] on div "scroll detect.js" at bounding box center [598, 35] width 28 height 9
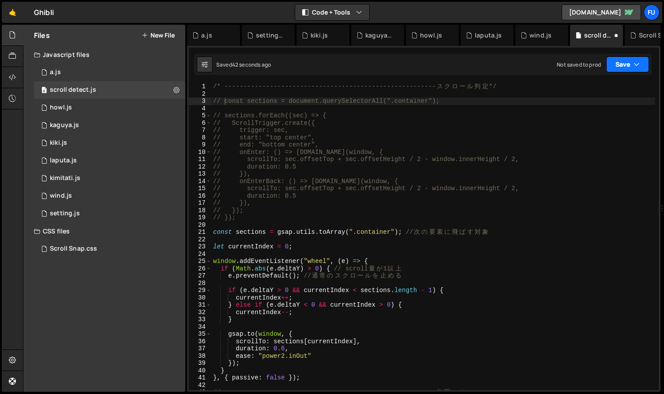
click at [523, 56] on button "Save" at bounding box center [627, 64] width 43 height 16
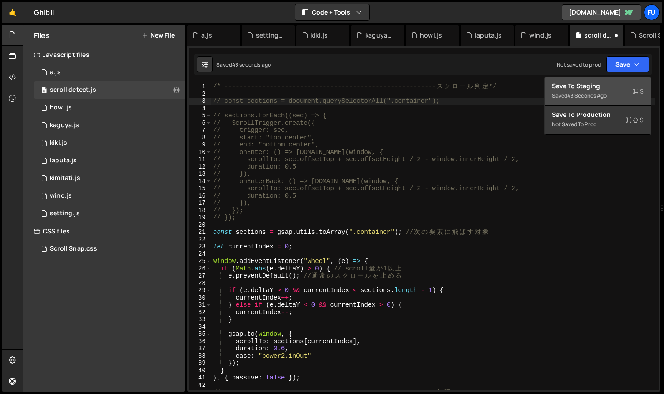
click at [523, 89] on div "Save to Staging S" at bounding box center [598, 86] width 92 height 9
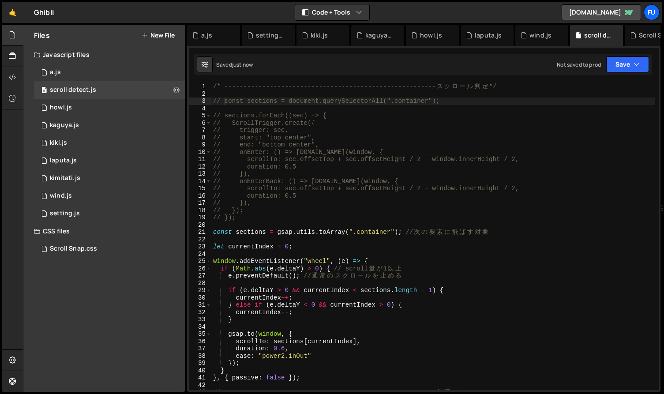
click at [523, 37] on div "Scroll Snap.css" at bounding box center [653, 35] width 28 height 9
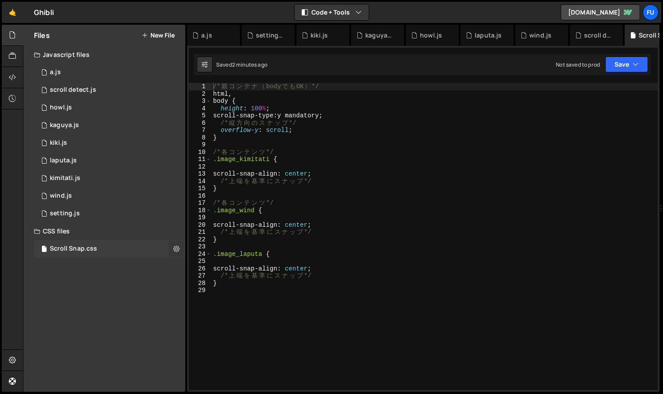
click at [178, 250] on icon at bounding box center [176, 248] width 6 height 8
type input "Scroll Snap"
radio input "false"
radio input "true"
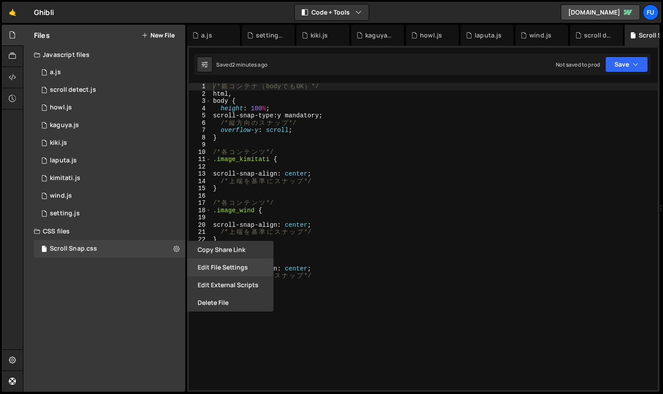
click at [238, 271] on button "Edit File Settings" at bounding box center [230, 267] width 86 height 18
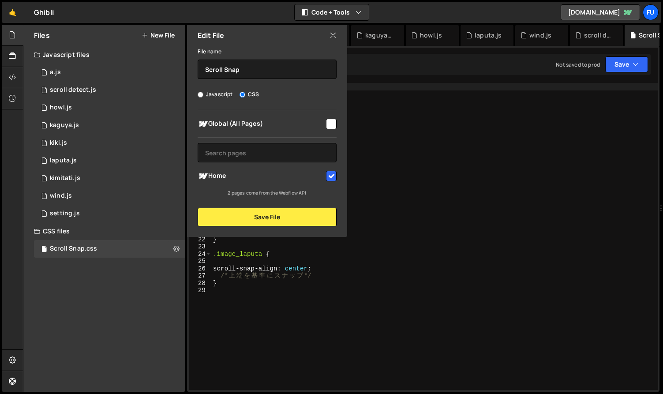
click at [333, 170] on div at bounding box center [331, 175] width 12 height 12
click at [329, 179] on input "checkbox" at bounding box center [331, 176] width 11 height 11
checkbox input "false"
click at [325, 212] on button "Save File" at bounding box center [267, 217] width 139 height 19
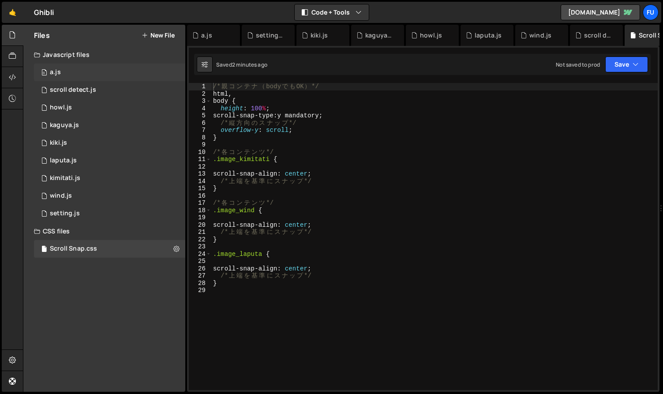
click at [129, 73] on div "0 a.js 0" at bounding box center [109, 73] width 151 height 18
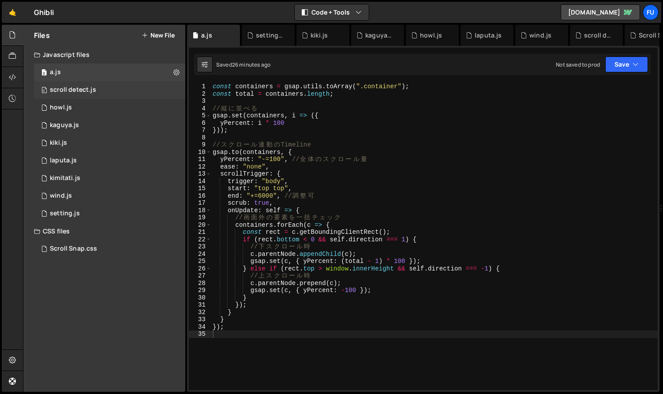
click at [128, 85] on div "0 scroll detect.js 0" at bounding box center [111, 90] width 154 height 18
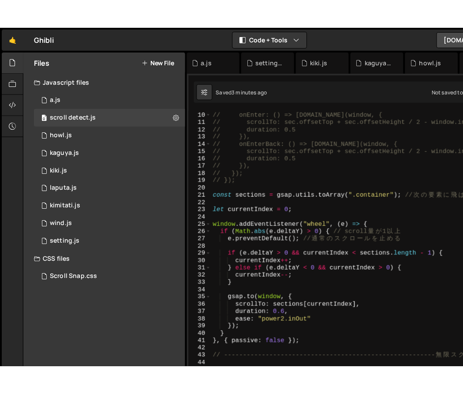
scroll to position [72, 0]
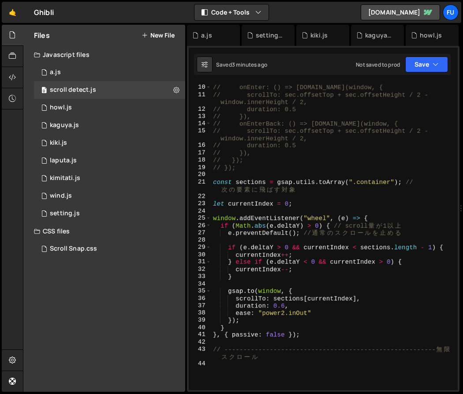
click at [325, 215] on div "// end: "bottom center", // onEnter: () => [DOMAIN_NAME](window, { // scrollTo:…" at bounding box center [332, 236] width 243 height 321
click at [324, 205] on div "// end: "bottom center", // onEnter: () => [DOMAIN_NAME](window, { // scrollTo:…" at bounding box center [332, 236] width 243 height 321
type textarea "let currentIndex = 0;"
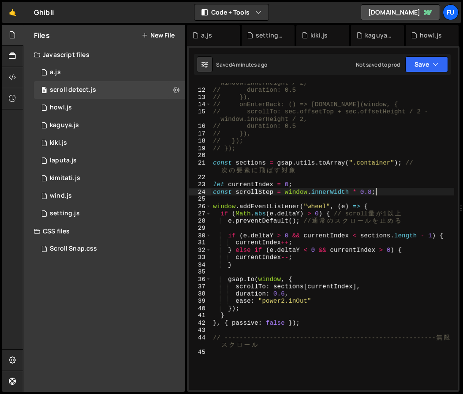
scroll to position [93, 0]
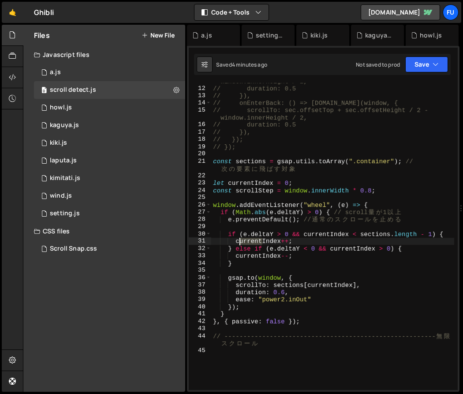
drag, startPoint x: 262, startPoint y: 241, endPoint x: 237, endPoint y: 241, distance: 25.6
click at [237, 241] on div "// scrollTo: sec.offsetTop + sec.offsetHeight / 2 - window.innerHeight / 2, // …" at bounding box center [332, 234] width 243 height 329
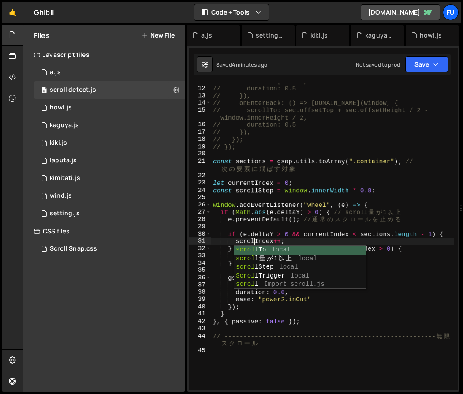
scroll to position [0, 3]
click at [306, 213] on div "// scrollTo: sec.offsetTop + sec.offsetHeight / 2 - window.innerHeight / 2, // …" at bounding box center [332, 234] width 243 height 329
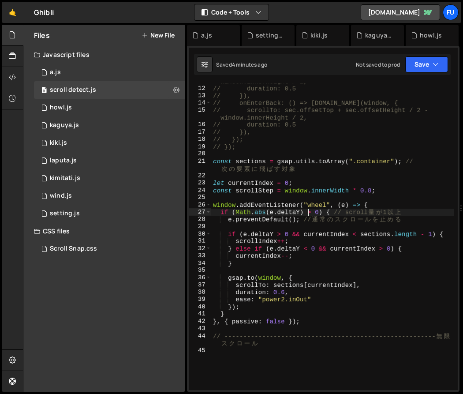
click at [302, 237] on div "// scrollTo: sec.offsetTop + sec.offsetHeight / 2 - window.innerHeight / 2, // …" at bounding box center [332, 234] width 243 height 329
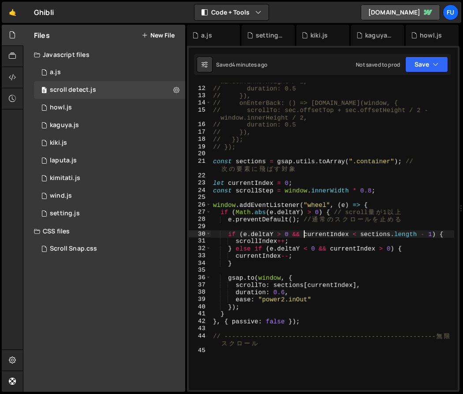
click at [256, 183] on div "// scrollTo: sec.offsetTop + sec.offsetHeight / 2 - window.innerHeight / 2, // …" at bounding box center [332, 234] width 243 height 329
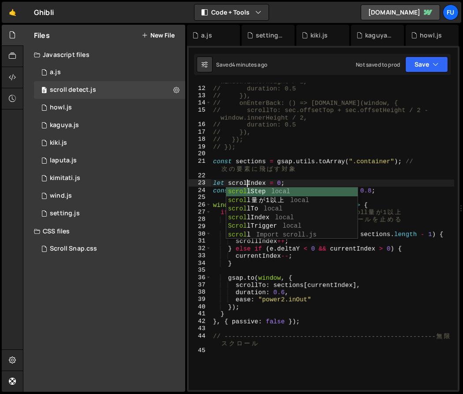
scroll to position [0, 2]
click at [360, 159] on div "// scrollTo: sec.offsetTop + sec.offsetHeight / 2 - window.innerHeight / 2, // …" at bounding box center [332, 234] width 243 height 329
type textarea "const sections = gsap.utils.toArray(".container"); // 次の要素に飛ばす対象"
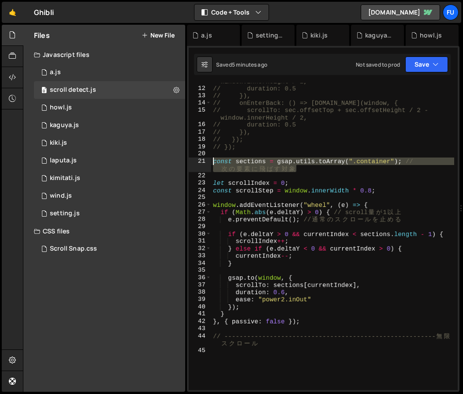
drag, startPoint x: 419, startPoint y: 168, endPoint x: 211, endPoint y: 160, distance: 208.7
click at [211, 160] on div "const sections = gsap.utils.toArray(".container"); // 次の要素に飛ばす対象 11 12 13 14 15…" at bounding box center [323, 236] width 269 height 307
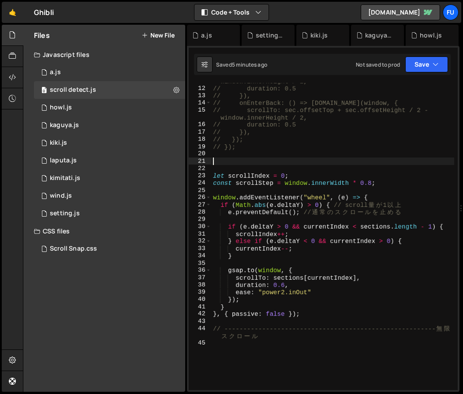
click at [263, 247] on div "// scrollTo: sec.offsetTop + sec.offsetHeight / 2 - window.innerHeight / 2, // …" at bounding box center [332, 234] width 243 height 329
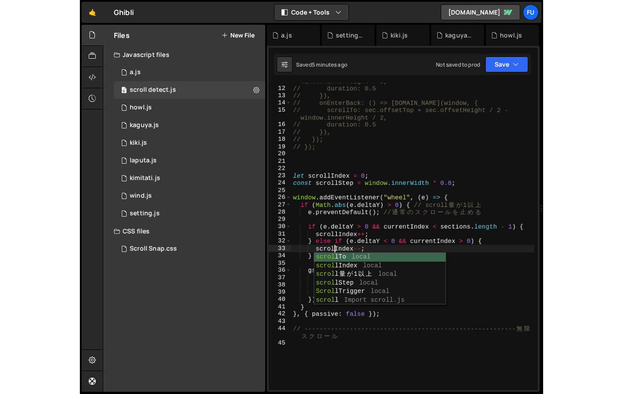
scroll to position [0, 3]
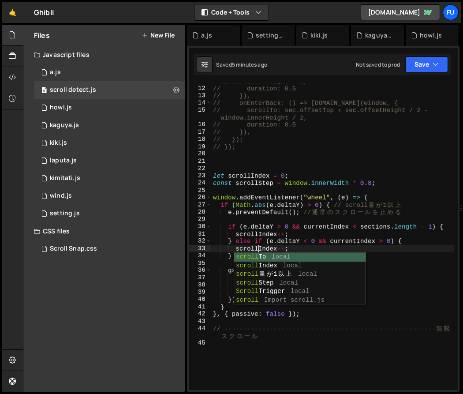
click at [395, 215] on div "// scrollTo: sec.offsetTop + sec.offsetHeight / 2 - window.innerHeight / 2, // …" at bounding box center [332, 234] width 243 height 329
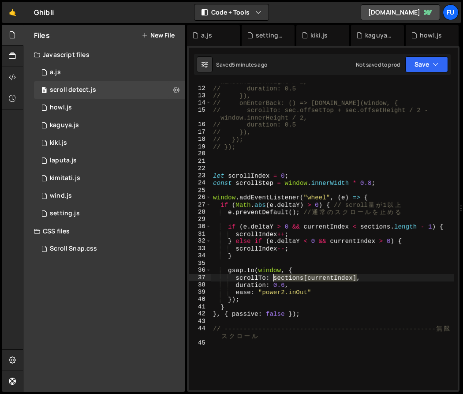
drag, startPoint x: 358, startPoint y: 278, endPoint x: 274, endPoint y: 276, distance: 83.4
click at [274, 276] on div "// scrollTo: sec.offsetTop + sec.offsetHeight / 2 - window.innerHeight / 2, // …" at bounding box center [332, 234] width 243 height 329
paste textarea "crollIndex * scrollStep"
click at [344, 286] on div "// scrollTo: sec.offsetTop + sec.offsetHeight / 2 - window.innerHeight / 2, // …" at bounding box center [332, 234] width 243 height 329
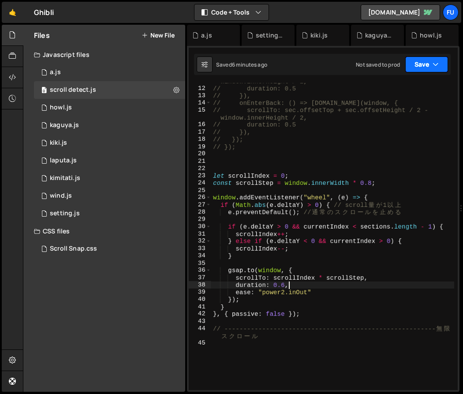
click at [426, 67] on button "Save" at bounding box center [426, 64] width 43 height 16
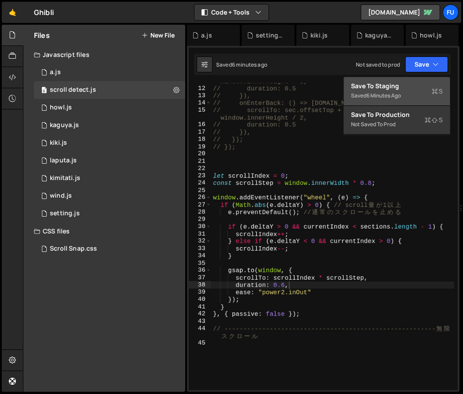
click at [426, 86] on div "Save to Staging S" at bounding box center [397, 86] width 92 height 9
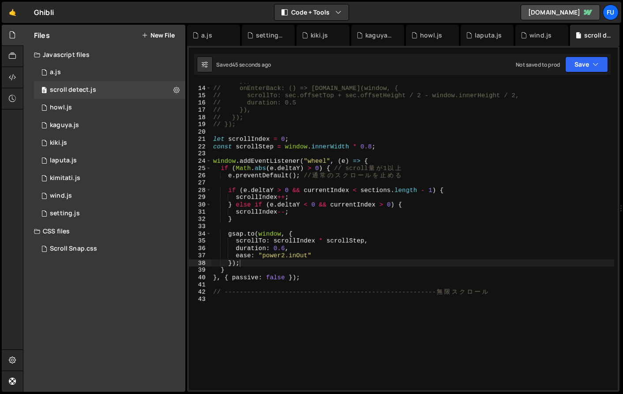
click at [319, 169] on div "// }), // onEnterBack: () => [DOMAIN_NAME](window, { // scrollTo: sec.offsetTop…" at bounding box center [412, 237] width 403 height 321
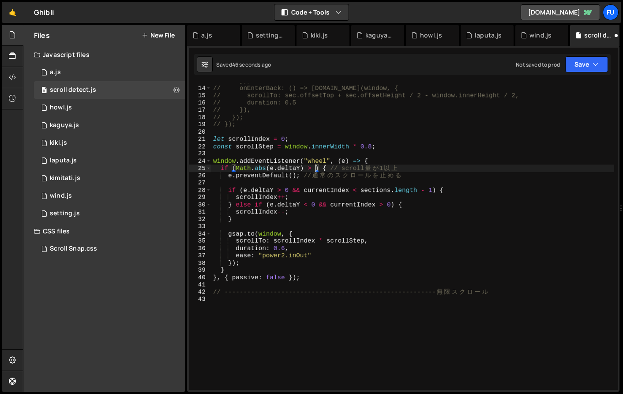
type textarea "if (Math.abs(e.deltaY) > 1) { // scroll量が1以上"
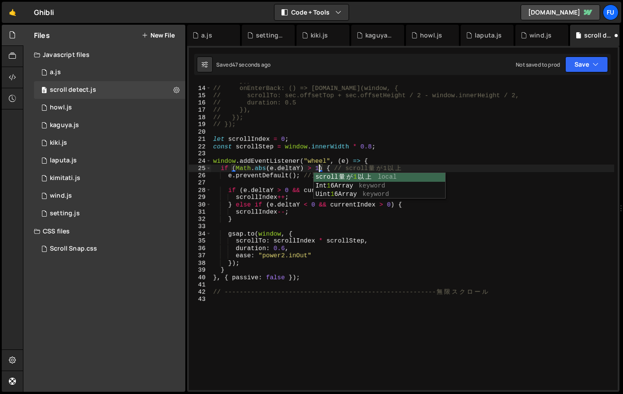
click at [485, 154] on div "// }), // onEnterBack: () => [DOMAIN_NAME](window, { // scrollTo: sec.offsetTop…" at bounding box center [412, 237] width 403 height 321
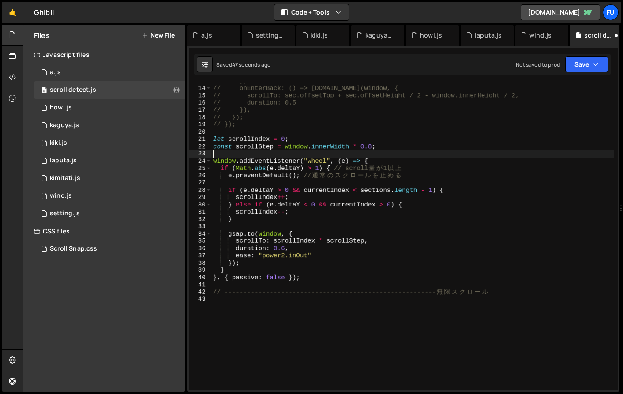
scroll to position [0, 0]
click at [523, 67] on button "Save" at bounding box center [586, 64] width 43 height 16
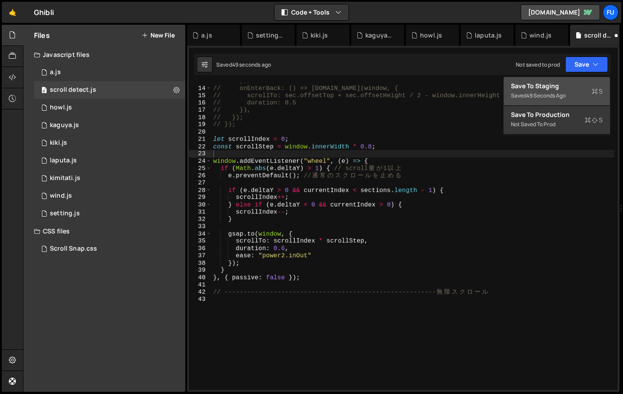
click at [523, 90] on div "Saved 49 seconds ago" at bounding box center [557, 95] width 92 height 11
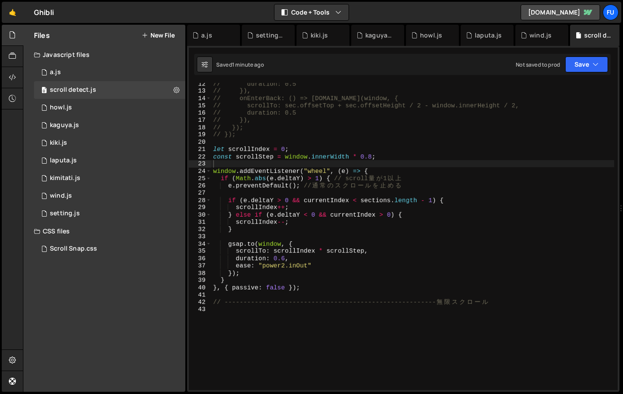
scroll to position [83, 0]
drag, startPoint x: 329, startPoint y: 200, endPoint x: 303, endPoint y: 197, distance: 25.7
click at [303, 197] on div "// duration: 0.5 // }), // onEnterBack: () => [DOMAIN_NAME](window, { // scroll…" at bounding box center [412, 240] width 403 height 321
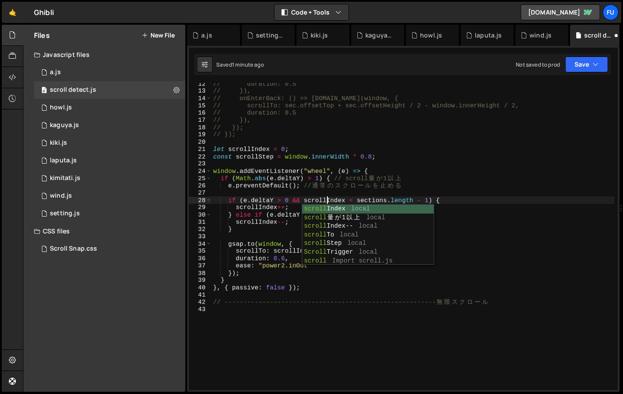
scroll to position [0, 7]
click at [461, 158] on div "// duration: 0.5 // }), // onEnterBack: () => [DOMAIN_NAME](window, { // scroll…" at bounding box center [412, 240] width 403 height 321
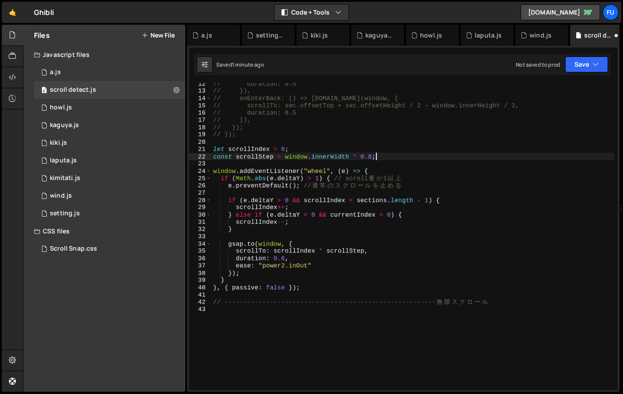
click at [416, 212] on div "// duration: 0.5 // }), // onEnterBack: () => [DOMAIN_NAME](window, { // scroll…" at bounding box center [412, 240] width 403 height 321
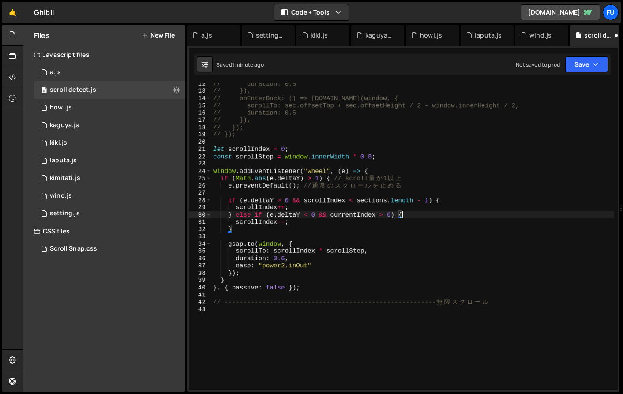
click at [418, 228] on div "// duration: 0.5 // }), // onEnterBack: () => [DOMAIN_NAME](window, { // scroll…" at bounding box center [412, 240] width 403 height 321
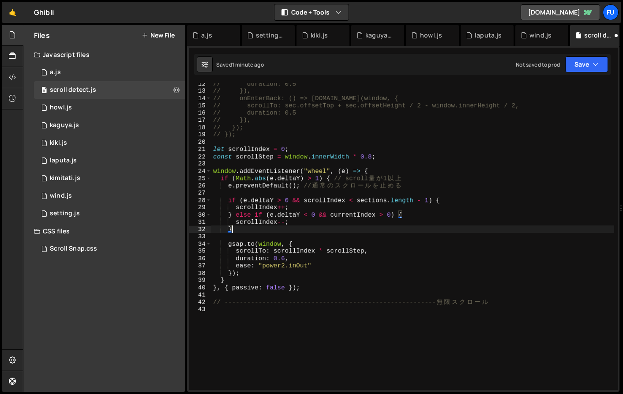
scroll to position [0, 1]
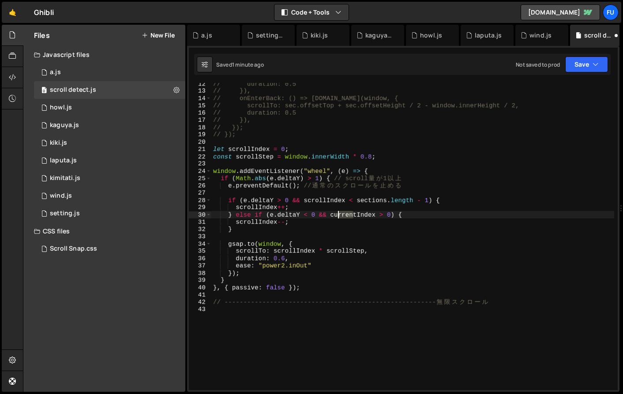
drag, startPoint x: 355, startPoint y: 216, endPoint x: 336, endPoint y: 216, distance: 18.5
click at [336, 216] on div "// duration: 0.5 // }), // onEnterBack: () => [DOMAIN_NAME](window, { // scroll…" at bounding box center [412, 240] width 403 height 321
click at [484, 152] on div "// duration: 0.5 // }), // onEnterBack: () => [DOMAIN_NAME](window, { // scroll…" at bounding box center [412, 240] width 403 height 321
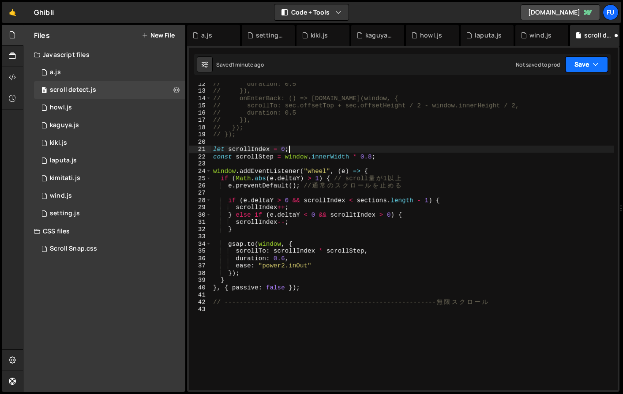
click at [523, 64] on button "Save" at bounding box center [586, 64] width 43 height 16
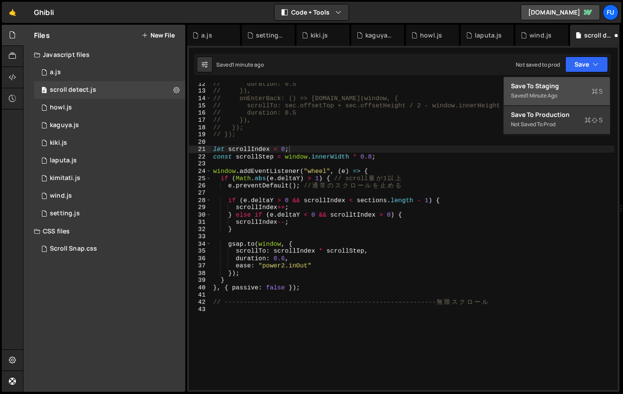
click at [523, 84] on div "Save to Staging S" at bounding box center [557, 86] width 92 height 9
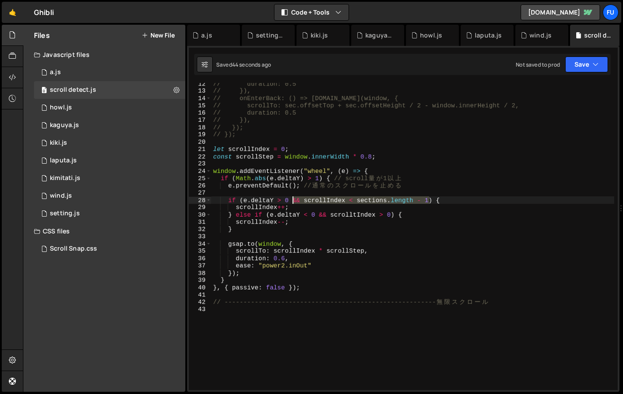
drag, startPoint x: 429, startPoint y: 200, endPoint x: 291, endPoint y: 201, distance: 137.6
click at [291, 201] on div "// duration: 0.5 // }), // onEnterBack: () => [DOMAIN_NAME](window, { // scroll…" at bounding box center [412, 240] width 403 height 321
type textarea "if (e.deltaY > 0) {"
click at [523, 76] on div "trigger: ".block_kimitati", 1 2 3 4 5 6 7 8 9 10 11 12 13 14 15 16 17 18 19 20 …" at bounding box center [403, 219] width 432 height 346
click at [523, 70] on button "Save" at bounding box center [586, 64] width 43 height 16
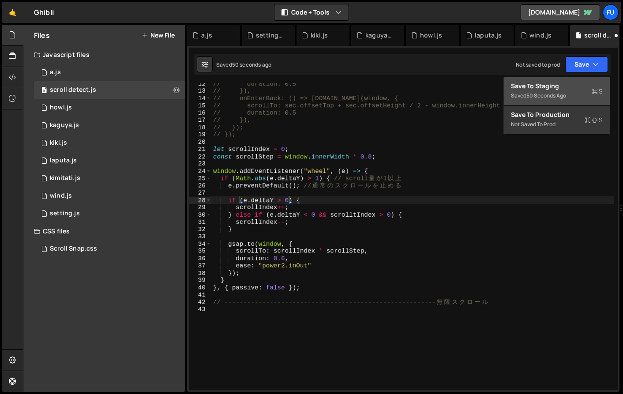
click at [523, 88] on div "Save to Staging S" at bounding box center [557, 86] width 92 height 9
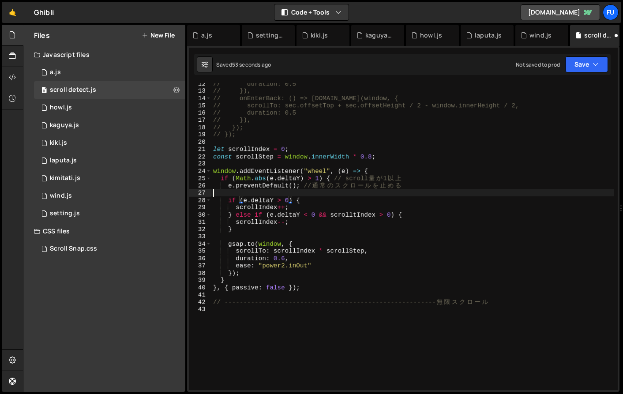
click at [425, 194] on div "// duration: 0.5 // }), // onEnterBack: () => [DOMAIN_NAME](window, { // scroll…" at bounding box center [412, 240] width 403 height 321
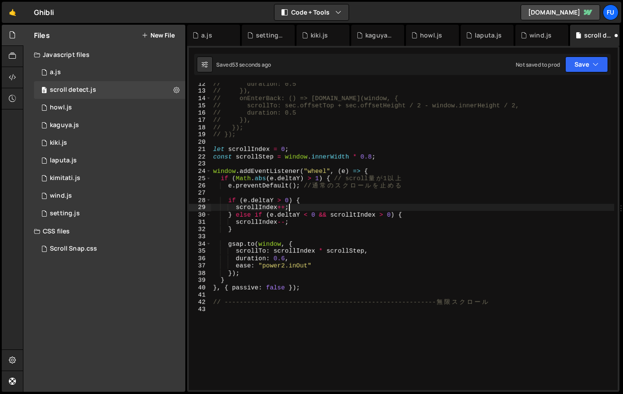
click at [418, 207] on div "// duration: 0.5 // }), // onEnterBack: () => [DOMAIN_NAME](window, { // scroll…" at bounding box center [412, 240] width 403 height 321
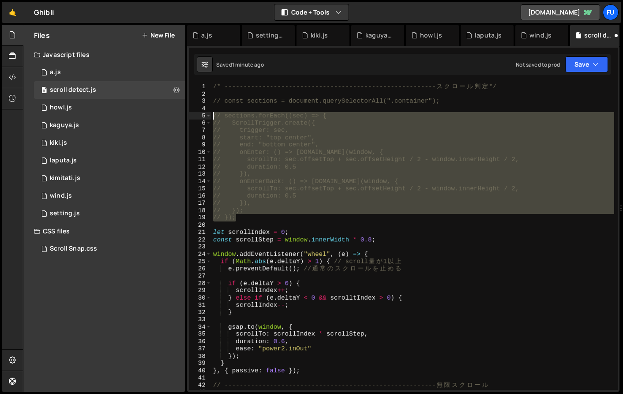
drag, startPoint x: 266, startPoint y: 213, endPoint x: 211, endPoint y: 113, distance: 113.5
click at [211, 113] on div "/* -------------------------------------------------------- ス ク ロ ー ル 判 定 */ //…" at bounding box center [412, 243] width 403 height 321
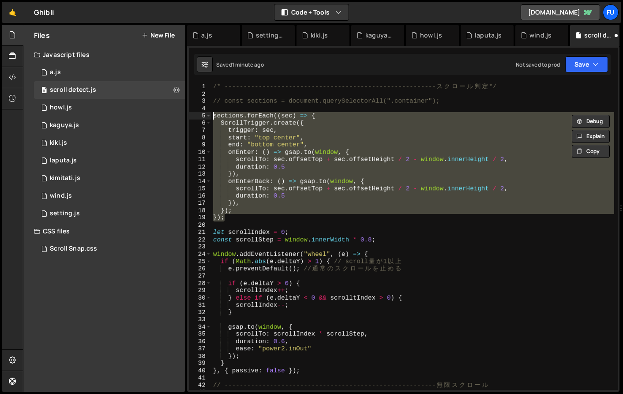
click at [385, 117] on div "/* -------------------------------------------------------- ス ク ロ ー ル 判 定 */ //…" at bounding box center [412, 236] width 403 height 307
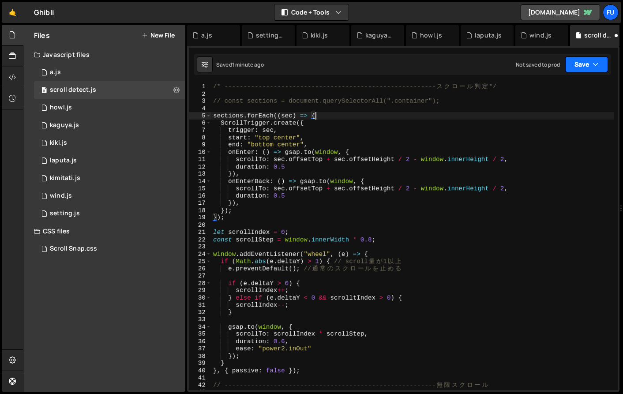
click at [523, 57] on button "Save" at bounding box center [586, 64] width 43 height 16
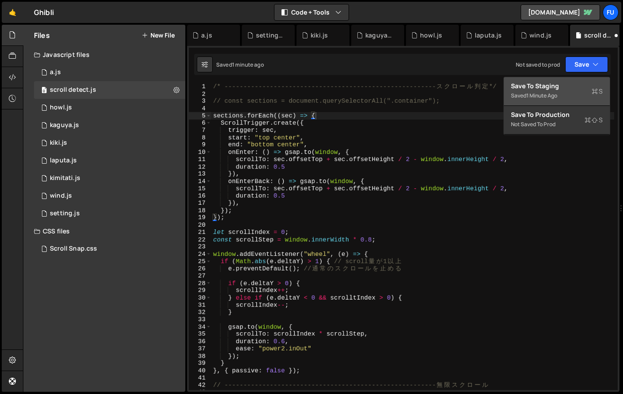
click at [523, 96] on div "Saved 1 minute ago" at bounding box center [557, 95] width 92 height 11
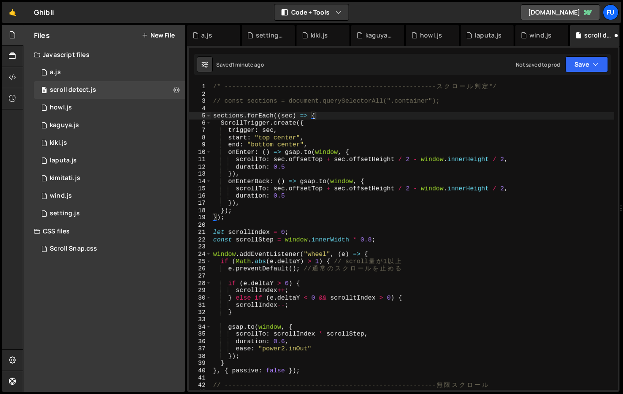
click at [335, 205] on div "/* -------------------------------------------------------- ス ク ロ ー ル 判 定 */ //…" at bounding box center [412, 243] width 403 height 321
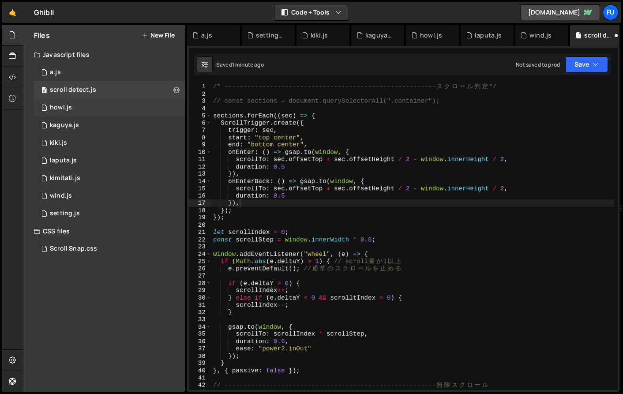
click at [134, 104] on div "1 howl.js 0" at bounding box center [111, 108] width 154 height 18
click at [131, 91] on div "0 scroll detect.js 0" at bounding box center [111, 90] width 154 height 18
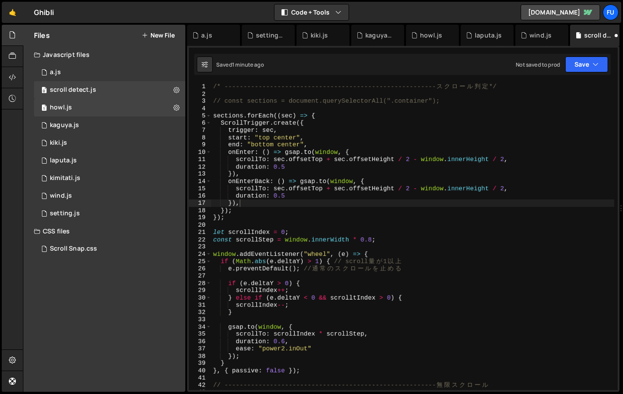
click at [388, 163] on div "/* -------------------------------------------------------- ス ク ロ ー ル 判 定 */ //…" at bounding box center [412, 243] width 403 height 321
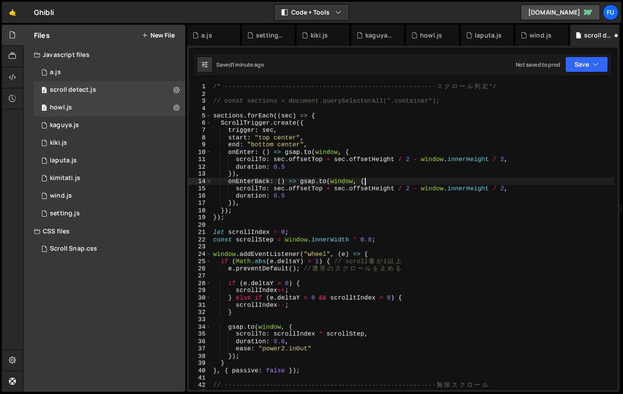
click at [387, 183] on div "/* -------------------------------------------------------- ス ク ロ ー ル 判 定 */ //…" at bounding box center [412, 243] width 403 height 321
click at [523, 57] on button "Save" at bounding box center [586, 64] width 43 height 16
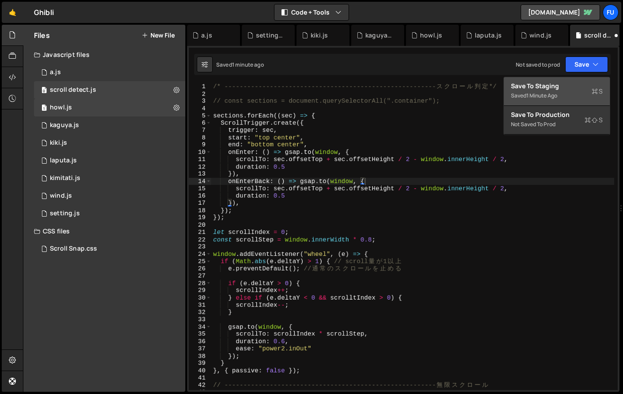
click at [523, 86] on div "Save to Staging S" at bounding box center [557, 86] width 92 height 9
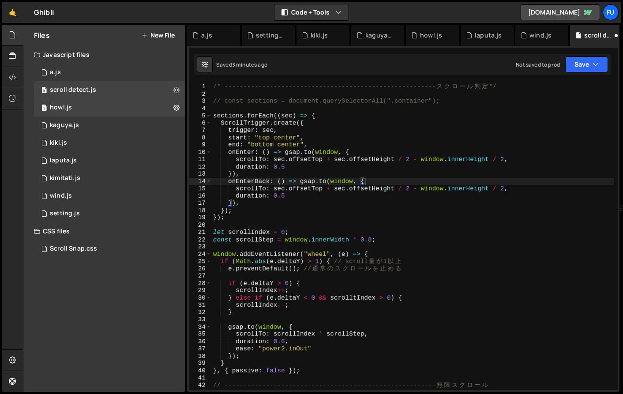
click at [523, 164] on div "/* -------------------------------------------------------- ス ク ロ ー ル 判 定 */ //…" at bounding box center [412, 243] width 403 height 321
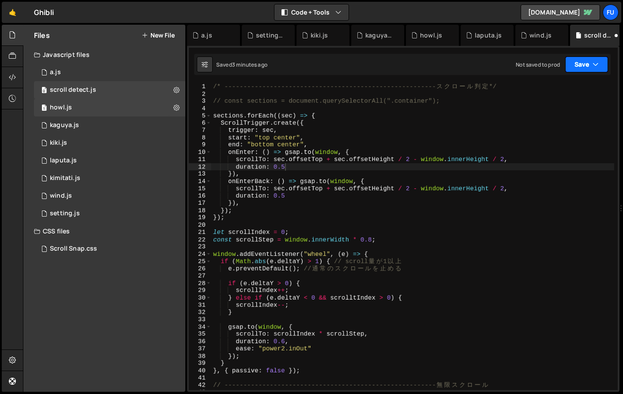
click at [523, 62] on button "Save" at bounding box center [586, 64] width 43 height 16
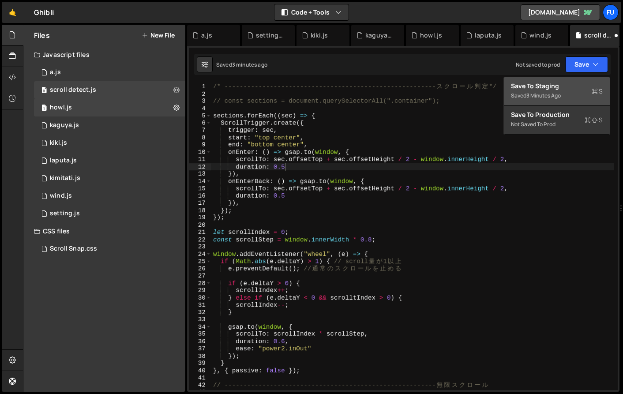
click at [523, 90] on div "Save to Staging S" at bounding box center [557, 86] width 92 height 9
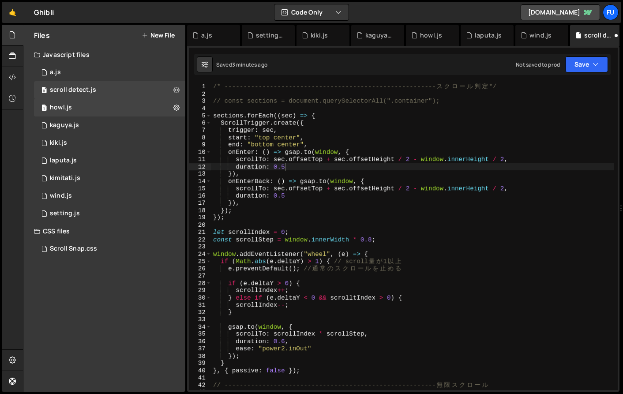
drag, startPoint x: 621, startPoint y: 55, endPoint x: 676, endPoint y: 57, distance: 54.7
click at [523, 57] on html "Projects [GEOGRAPHIC_DATA] Blog Fu Projects Your Teams Account Upgrade Logout" at bounding box center [311, 197] width 623 height 394
click at [523, 49] on div "trigger: ".block_kimitati", 1 2 3 4 5 6 7 8 9 10 11 12 13 14 15 16 17 18 19 20 …" at bounding box center [403, 219] width 432 height 346
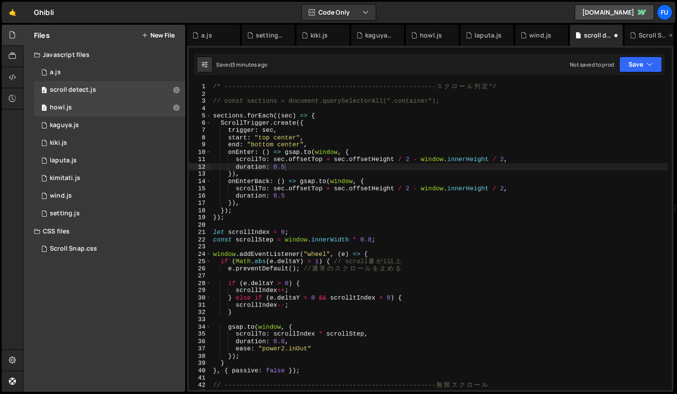
click at [523, 39] on div "Scroll Snap.css" at bounding box center [653, 35] width 28 height 9
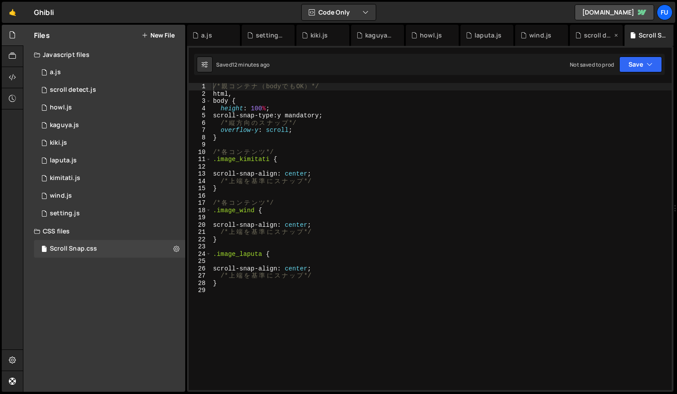
click at [523, 37] on div "scroll detect.js" at bounding box center [598, 35] width 28 height 9
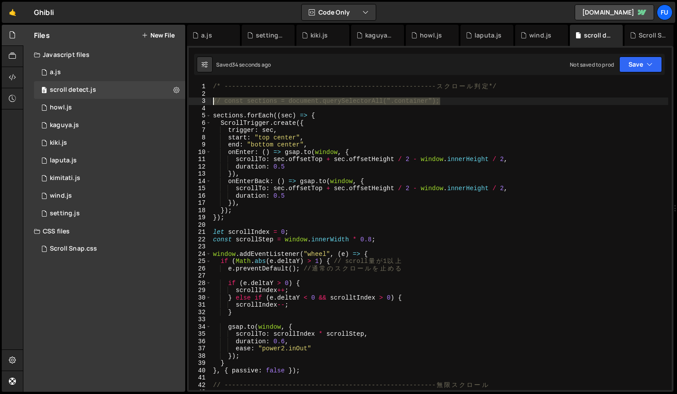
drag, startPoint x: 466, startPoint y: 100, endPoint x: 213, endPoint y: 100, distance: 253.6
click at [213, 100] on div "/* -------------------------------------------------------- ス ク ロ ー ル 判 定 */ //…" at bounding box center [439, 243] width 457 height 321
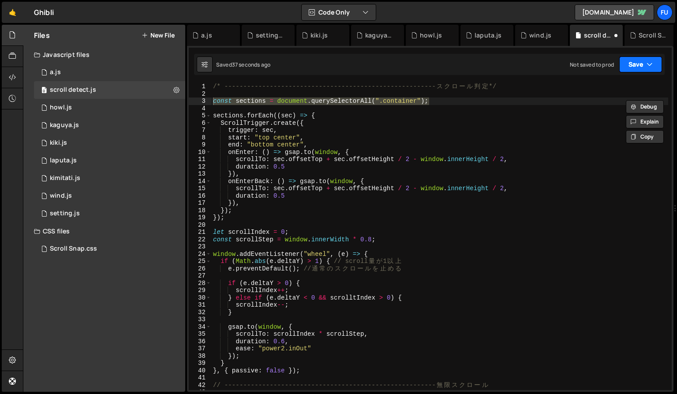
click at [523, 67] on button "Save" at bounding box center [640, 64] width 43 height 16
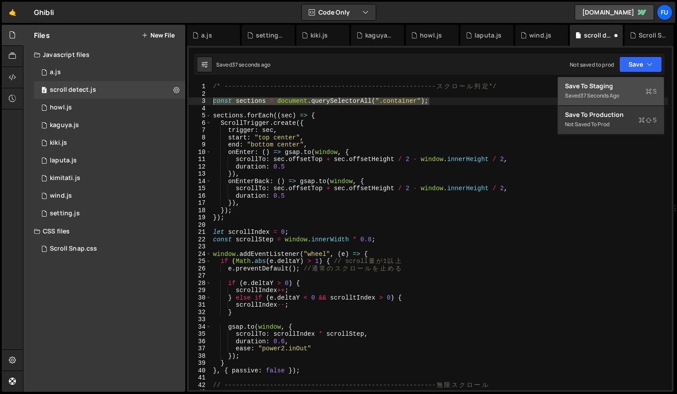
click at [523, 85] on div "Save to Staging S" at bounding box center [611, 86] width 92 height 9
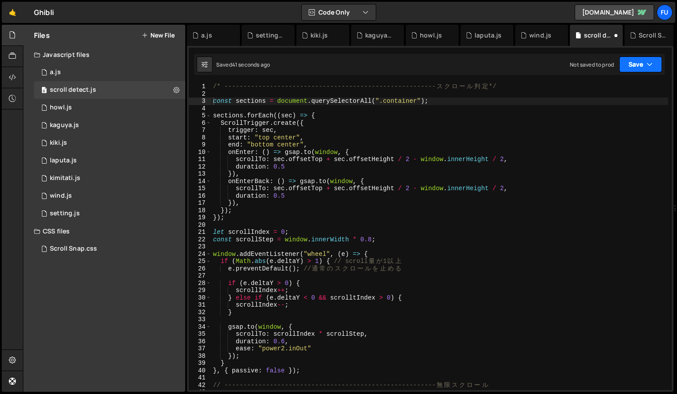
click at [523, 67] on button "Save" at bounding box center [640, 64] width 43 height 16
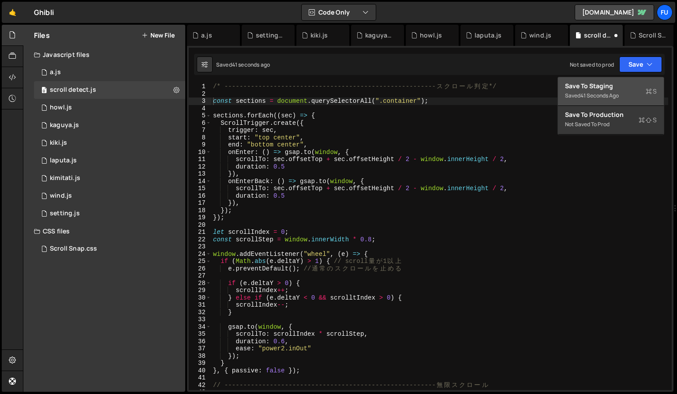
click at [523, 93] on div "Saved 41 seconds ago" at bounding box center [611, 95] width 92 height 11
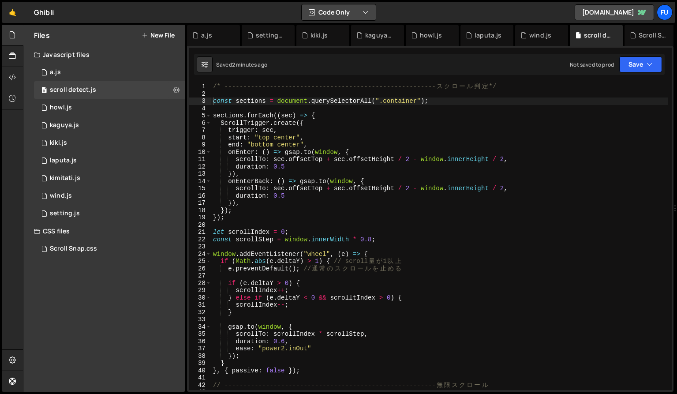
click at [356, 15] on button "Code Only" at bounding box center [339, 12] width 74 height 16
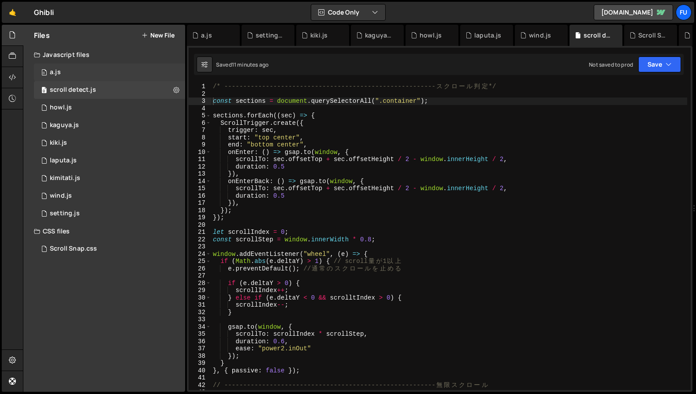
click at [135, 67] on div "0 a.js 0" at bounding box center [109, 73] width 151 height 18
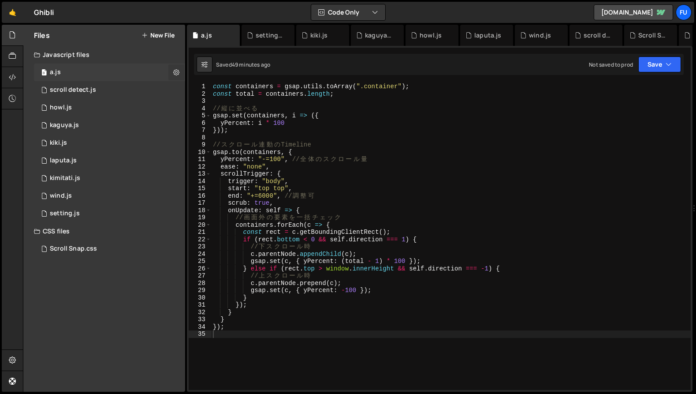
click at [171, 71] on button at bounding box center [176, 72] width 16 height 16
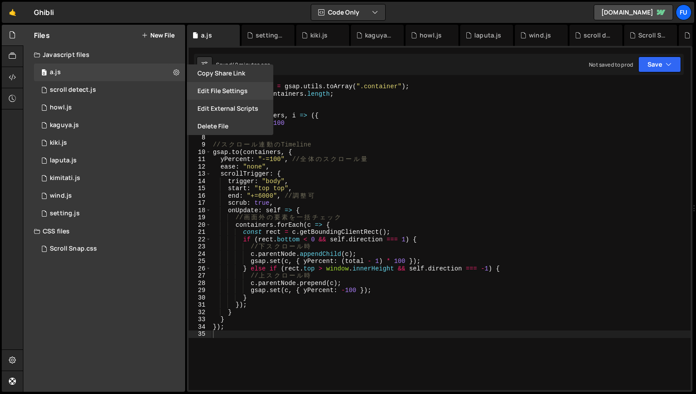
click at [236, 95] on button "Edit File Settings" at bounding box center [230, 91] width 86 height 18
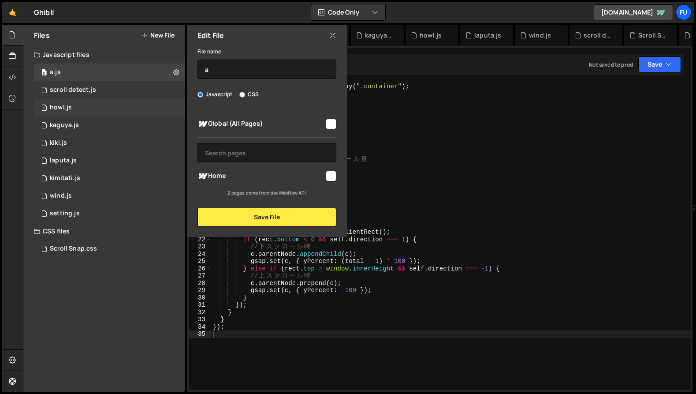
click at [157, 101] on div "1 howl.js 0" at bounding box center [111, 108] width 154 height 18
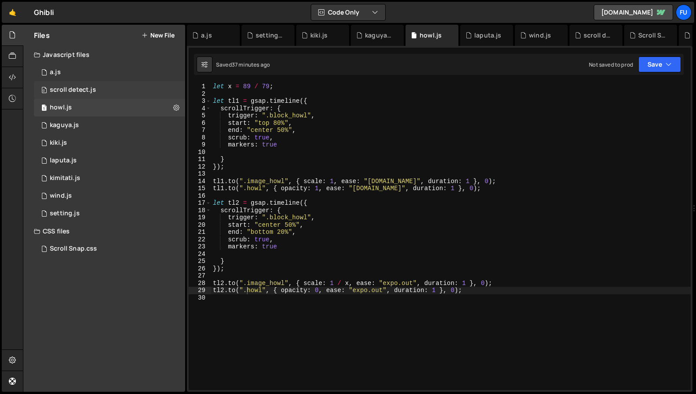
click at [154, 97] on div "0 scroll detect.js 0" at bounding box center [111, 90] width 154 height 18
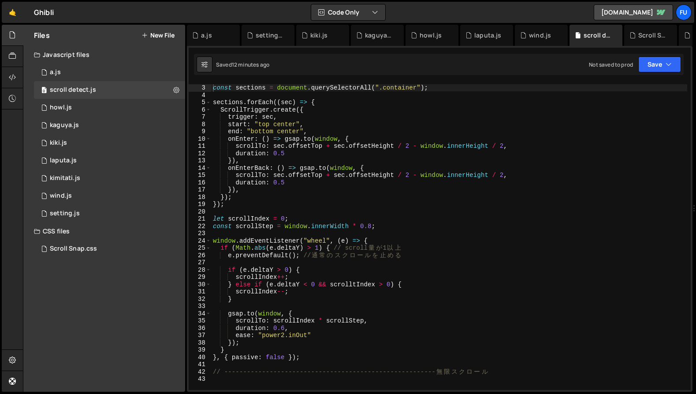
scroll to position [12, 0]
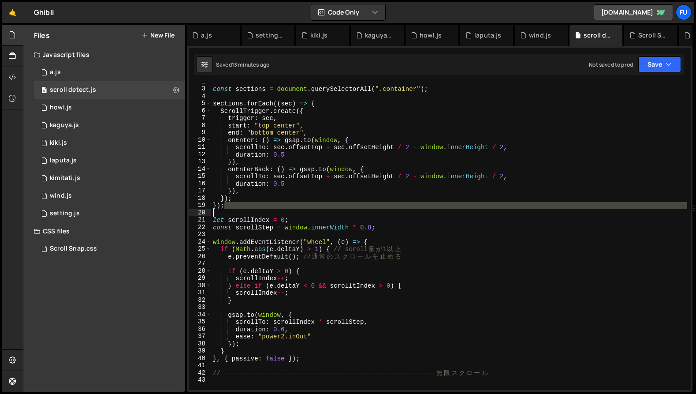
drag, startPoint x: 236, startPoint y: 206, endPoint x: 252, endPoint y: 206, distance: 15.9
click at [252, 206] on div "const sections = document . querySelectorAll ( ".container" ) ; sections . forE…" at bounding box center [449, 238] width 476 height 321
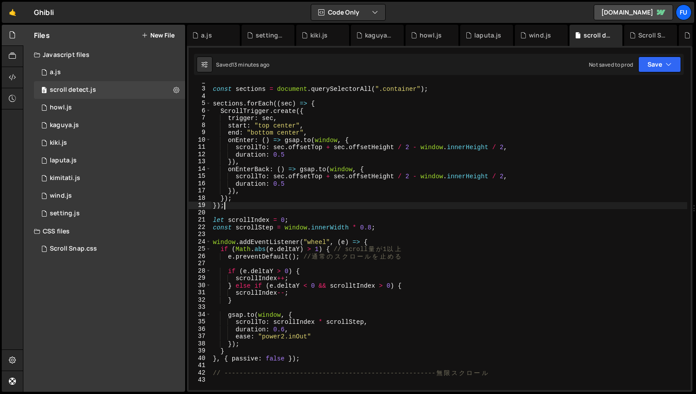
click at [252, 206] on div "const sections = document . querySelectorAll ( ".container" ) ; sections . forE…" at bounding box center [449, 238] width 476 height 321
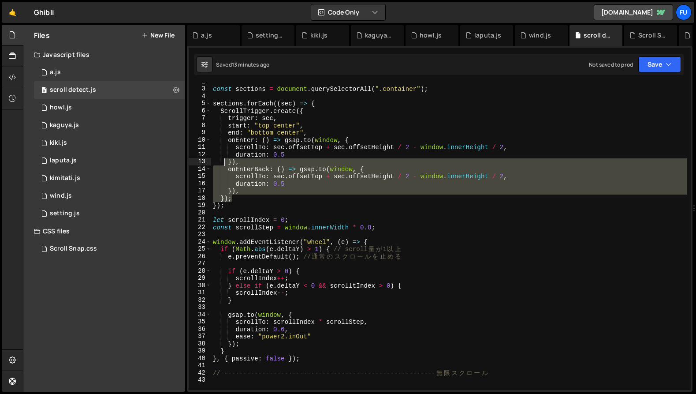
drag, startPoint x: 261, startPoint y: 199, endPoint x: 223, endPoint y: 164, distance: 51.8
click at [223, 164] on div "const sections = document . querySelectorAll ( ".container" ) ; sections . forE…" at bounding box center [449, 238] width 476 height 321
click at [237, 198] on div "const sections = document . querySelectorAll ( ".container" ) ; sections . forE…" at bounding box center [449, 236] width 476 height 307
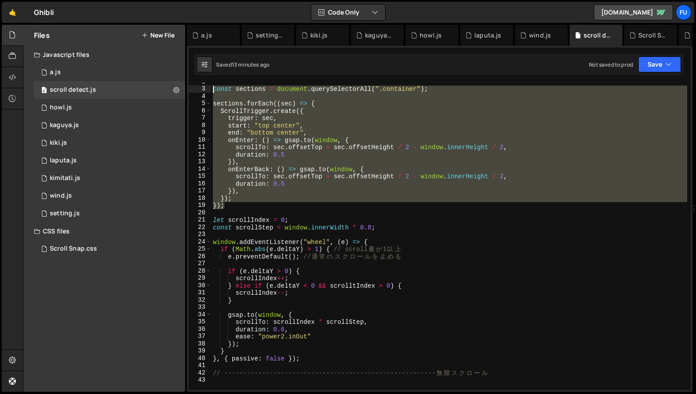
drag, startPoint x: 236, startPoint y: 208, endPoint x: 202, endPoint y: 89, distance: 123.8
click at [202, 89] on div "}); 2 3 4 5 6 7 8 9 10 11 12 13 14 15 16 17 18 19 20 21 22 23 24 25 26 27 28 29…" at bounding box center [440, 236] width 502 height 307
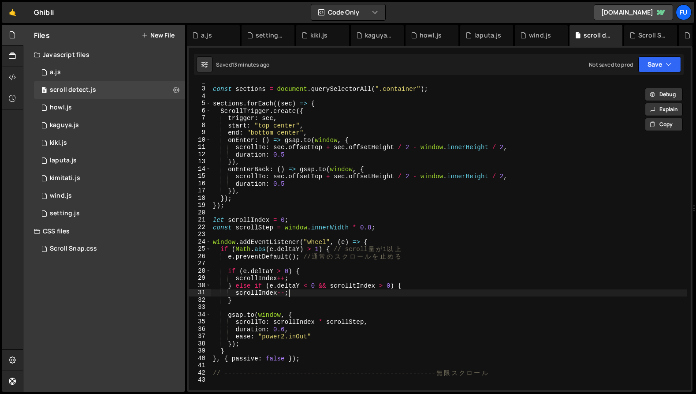
click at [325, 292] on div "const sections = document . querySelectorAll ( ".container" ) ; sections . forE…" at bounding box center [449, 238] width 476 height 321
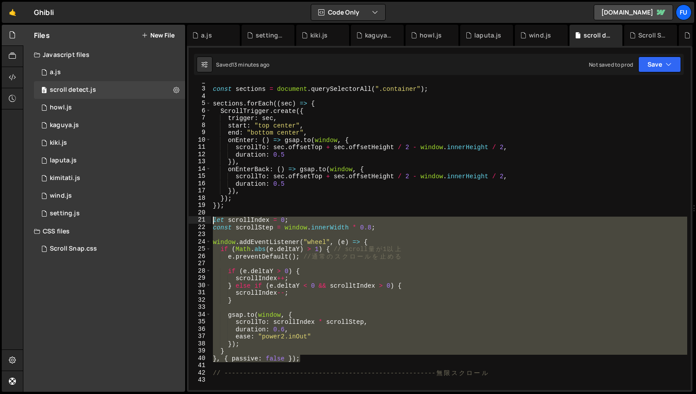
drag, startPoint x: 308, startPoint y: 359, endPoint x: 213, endPoint y: 219, distance: 169.9
click at [213, 219] on div "const sections = document . querySelectorAll ( ".container" ) ; sections . forE…" at bounding box center [449, 238] width 476 height 321
click at [370, 140] on div "const sections = document . querySelectorAll ( ".container" ) ; sections . forE…" at bounding box center [449, 238] width 476 height 321
type textarea "onEnter: () => [DOMAIN_NAME](window, {"
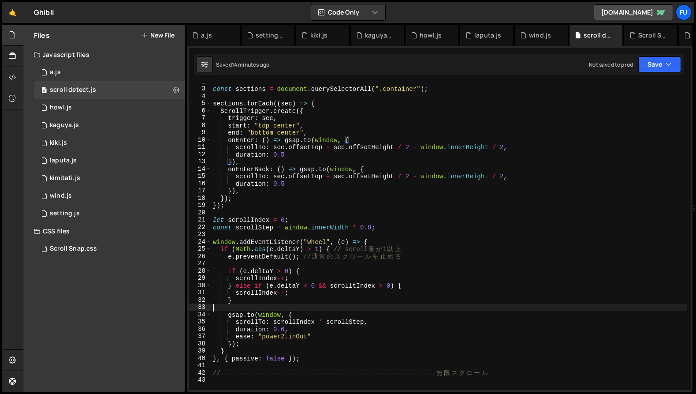
click at [346, 306] on div "const sections = document . querySelectorAll ( ".container" ) ; sections . forE…" at bounding box center [449, 238] width 476 height 321
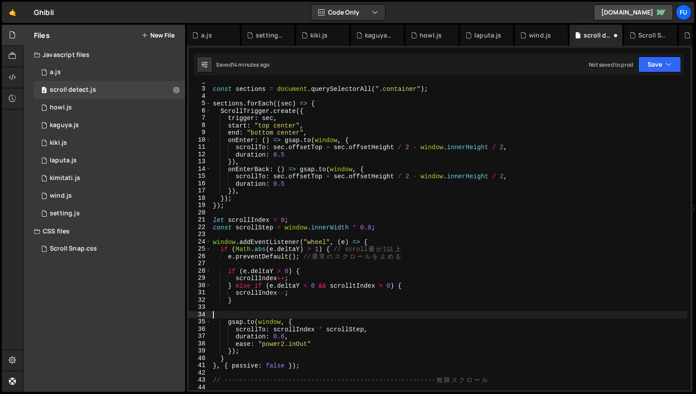
paste textarea "const target = scrollIndex * scrollStep;"
type textarea "const target = scrollIndex * scrollStep;"
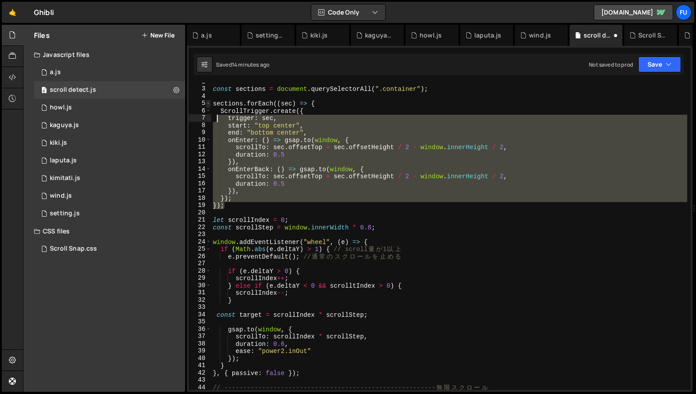
drag, startPoint x: 286, startPoint y: 205, endPoint x: 207, endPoint y: 102, distance: 129.8
click at [207, 102] on div "2 3 4 5 6 7 8 9 10 11 12 13 14 15 16 17 18 19 20 21 22 23 24 25 26 27 28 29 30 …" at bounding box center [440, 236] width 502 height 307
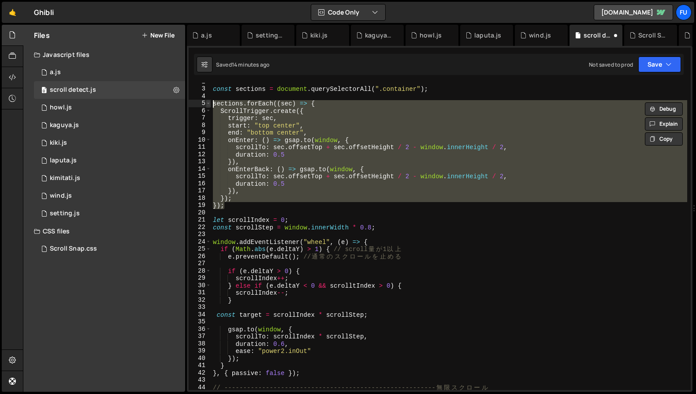
click at [207, 102] on span at bounding box center [208, 103] width 5 height 7
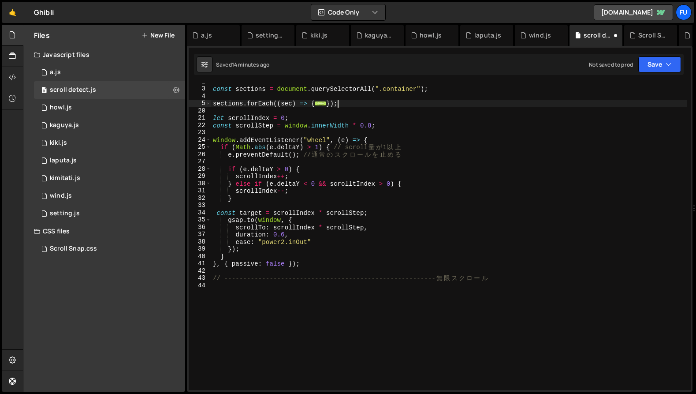
click at [355, 103] on div "const sections = document . querySelectorAll ( ".container" ) ; sections . forE…" at bounding box center [449, 238] width 476 height 321
type textarea "});"
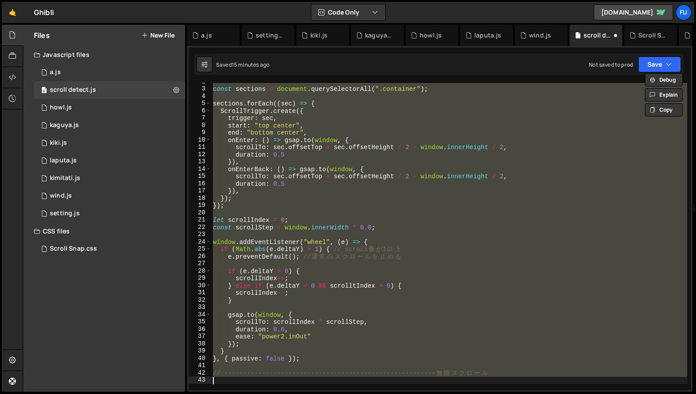
click at [345, 134] on div "const sections = document . querySelectorAll ( ".container" ) ; sections . forE…" at bounding box center [449, 236] width 476 height 307
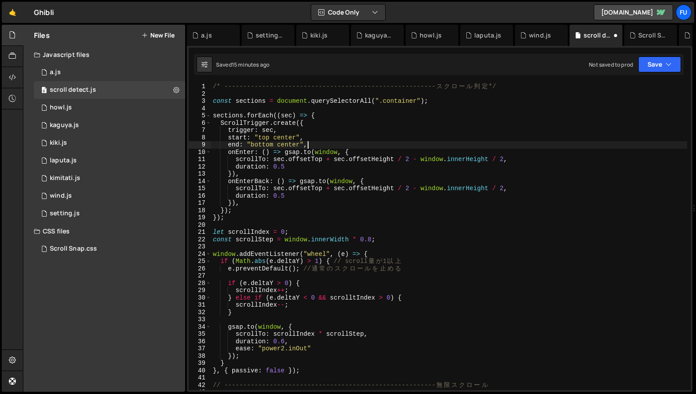
scroll to position [0, 0]
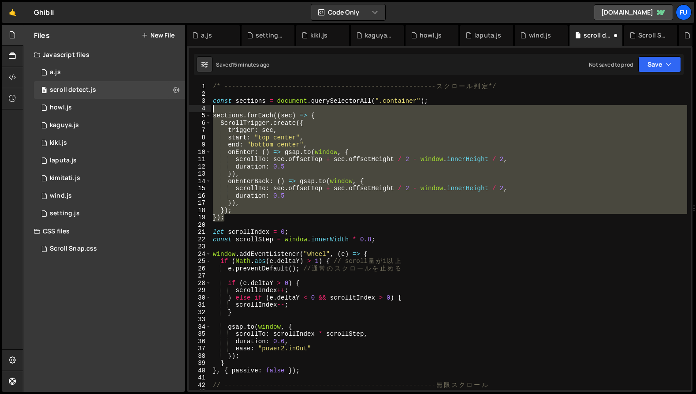
drag, startPoint x: 235, startPoint y: 217, endPoint x: 199, endPoint y: 90, distance: 132.1
click at [199, 90] on div "end: "bottom center", 1 2 3 4 5 6 7 8 9 10 11 12 13 14 15 16 17 18 19 20 21 22 …" at bounding box center [440, 236] width 502 height 307
type textarea "const sections = document.querySelectorAll(".container");"
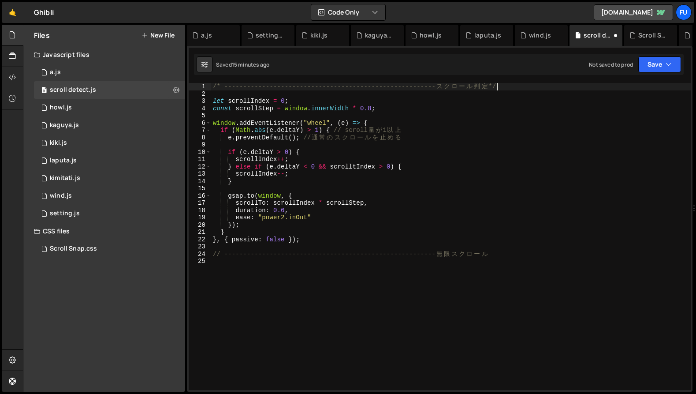
click at [314, 183] on div "/* -------------------------------------------------------- ス ク ロ ー ル 判 定 */ le…" at bounding box center [451, 243] width 480 height 321
type textarea "}"
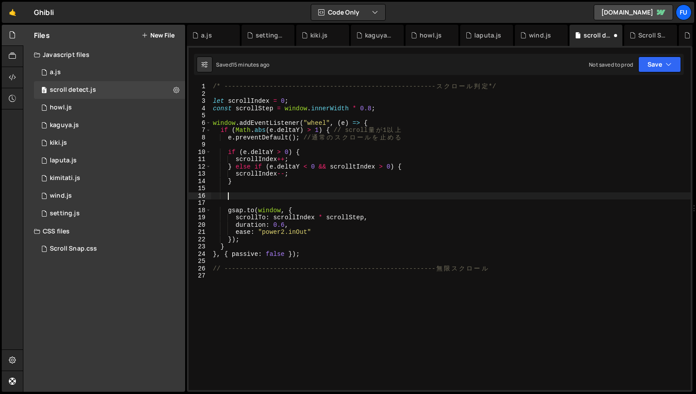
paste textarea "const target = scrollIndex * scrollStep;"
drag, startPoint x: 275, startPoint y: 217, endPoint x: 386, endPoint y: 214, distance: 111.2
click at [386, 214] on div "/* -------------------------------------------------------- ス ク ロ ー ル 判 定 */ le…" at bounding box center [451, 243] width 480 height 321
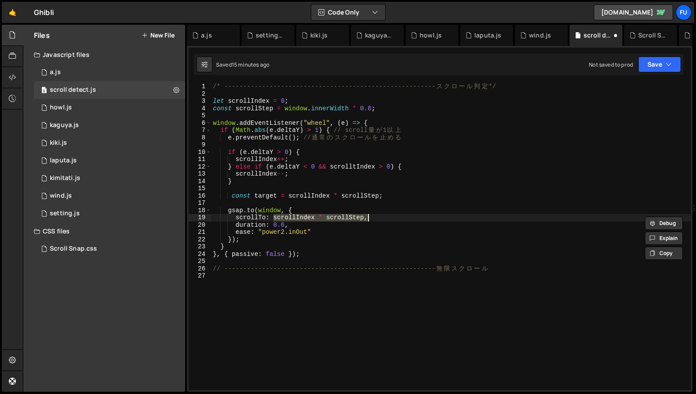
paste textarea "target - window.innerWidth / 2 + scrollStep / 2"
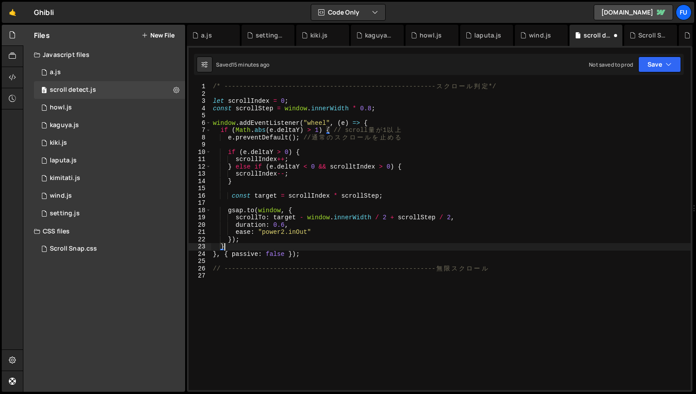
click at [508, 244] on div "/* -------------------------------------------------------- ス ク ロ ー ル 判 定 */ le…" at bounding box center [451, 243] width 480 height 321
click at [523, 68] on button "Save" at bounding box center [660, 64] width 43 height 16
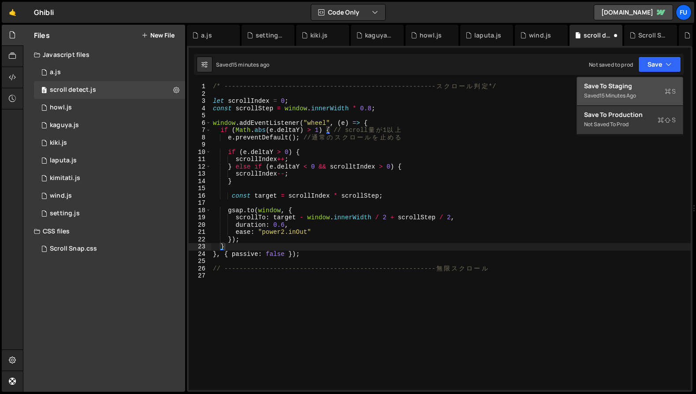
click at [523, 98] on div "15 minutes ago" at bounding box center [618, 95] width 37 height 7
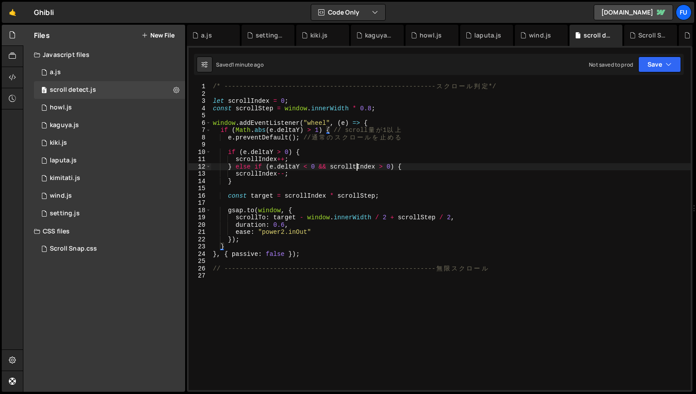
click at [357, 167] on div "/* -------------------------------------------------------- ス ク ロ ー ル 判 定 */ le…" at bounding box center [451, 243] width 480 height 321
type textarea "} else if (e.deltaY < 0 && scrollIndex > 0) {"
click at [523, 69] on button "Save" at bounding box center [660, 64] width 43 height 16
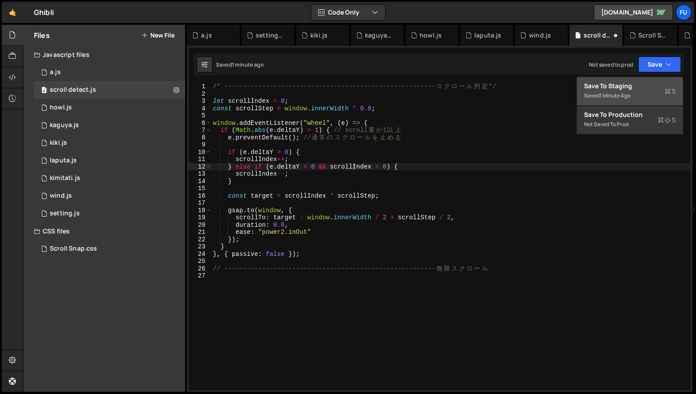
click at [523, 94] on div "Saved 1 minute ago" at bounding box center [630, 95] width 92 height 11
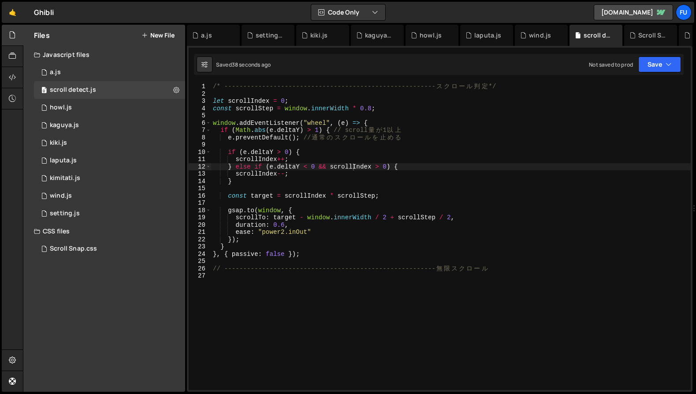
click at [295, 97] on div "/* -------------------------------------------------------- ス ク ロ ー ル 判 定 */ le…" at bounding box center [451, 243] width 480 height 321
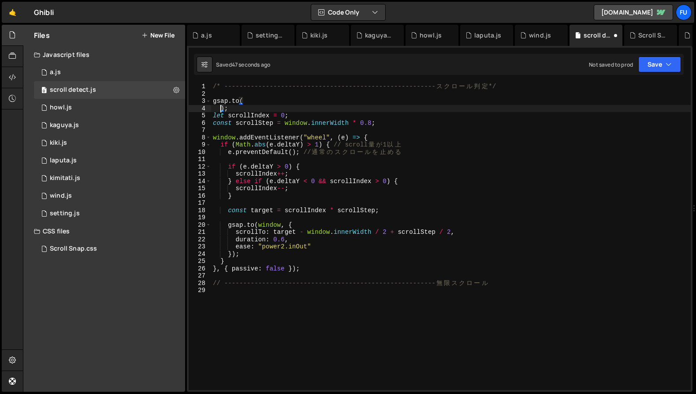
type textarea ");"
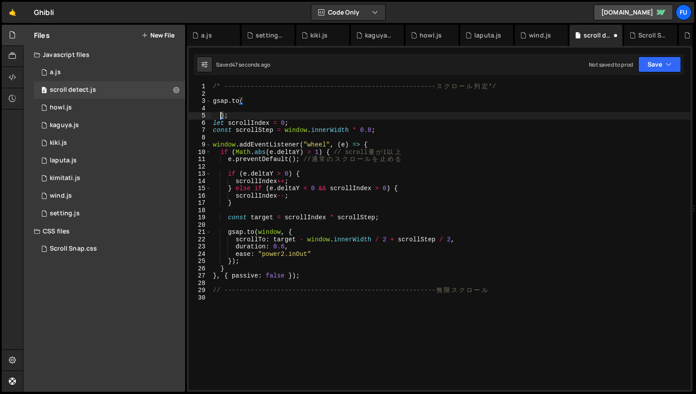
click at [305, 108] on div "/* -------------------------------------------------------- ス ク ロ ー ル 判 定 */ gs…" at bounding box center [451, 243] width 480 height 321
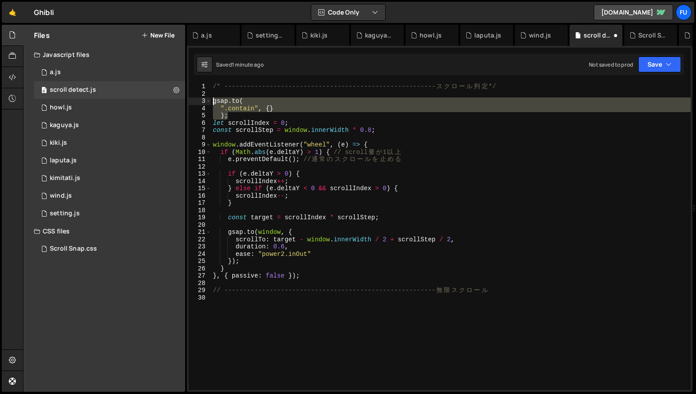
drag, startPoint x: 255, startPoint y: 115, endPoint x: 213, endPoint y: 104, distance: 43.3
click at [213, 104] on div "/* -------------------------------------------------------- ス ク ロ ー ル 判 定 */ gs…" at bounding box center [451, 243] width 480 height 321
click at [265, 113] on div "/* -------------------------------------------------------- ス ク ロ ー ル 判 定 */ gs…" at bounding box center [451, 236] width 480 height 307
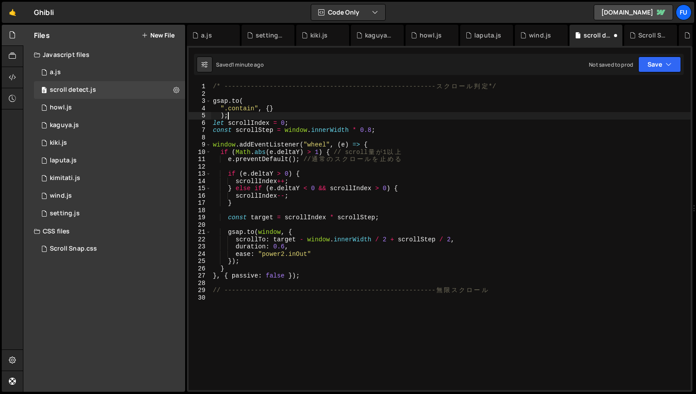
scroll to position [0, 0]
click at [140, 120] on div "1 kaguya.js 0" at bounding box center [111, 125] width 154 height 18
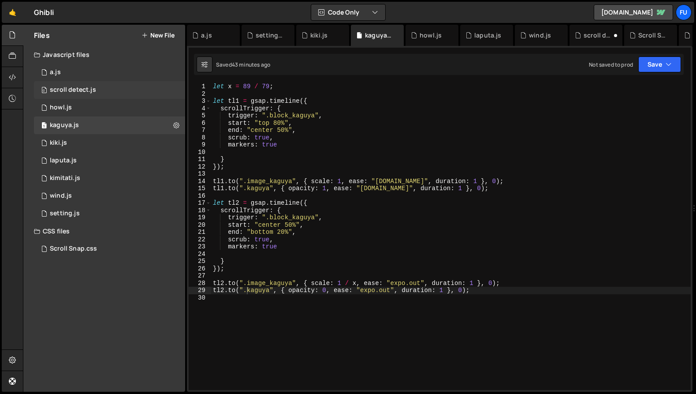
click at [134, 84] on div "0 scroll detect.js 0" at bounding box center [111, 90] width 154 height 18
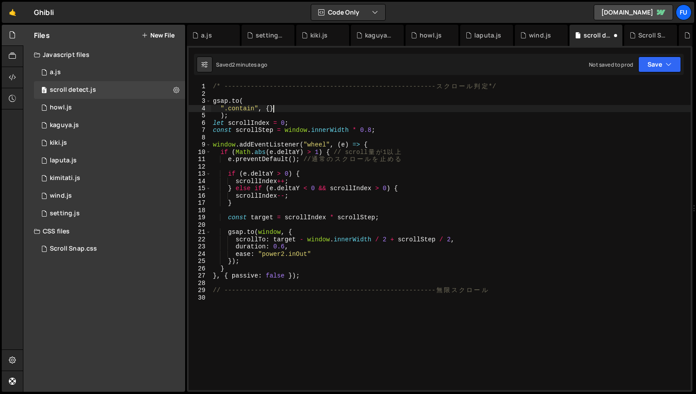
click at [299, 111] on div "/* -------------------------------------------------------- ス ク ロ ー ル 判 定 */ gs…" at bounding box center [451, 243] width 480 height 321
click at [271, 111] on div "/* -------------------------------------------------------- ス ク ロ ー ル 判 定 */ gs…" at bounding box center [451, 243] width 480 height 321
click at [277, 116] on div "/* -------------------------------------------------------- ス ク ロ ー ル 判 定 */ gs…" at bounding box center [451, 243] width 480 height 321
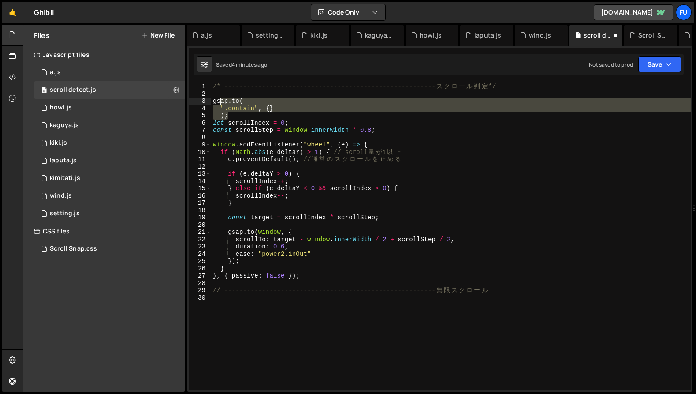
drag, startPoint x: 276, startPoint y: 117, endPoint x: 218, endPoint y: 98, distance: 60.2
click at [218, 98] on div "/* -------------------------------------------------------- ス ク ロ ー ル 判 定 */ gs…" at bounding box center [451, 243] width 480 height 321
click at [264, 108] on div "/* -------------------------------------------------------- ス ク ロ ー ル 判 定 */ gs…" at bounding box center [451, 236] width 480 height 307
type textarea "".contain", {}"
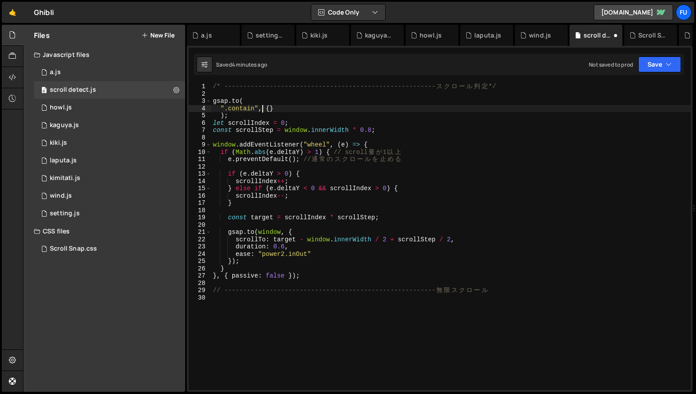
click at [244, 96] on div "/* -------------------------------------------------------- ス ク ロ ー ル 判 定 */ gs…" at bounding box center [451, 243] width 480 height 321
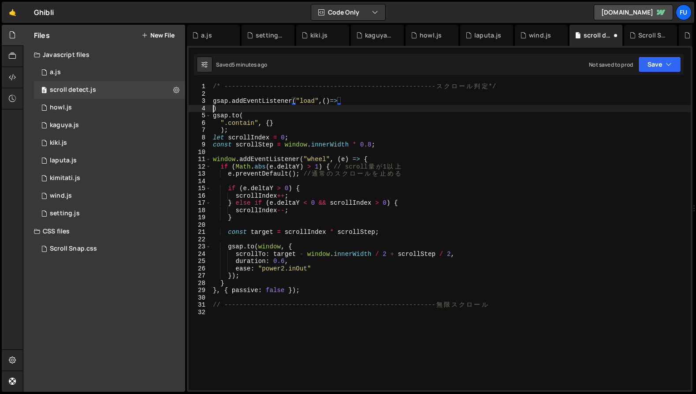
scroll to position [0, 0]
type textarea ")"
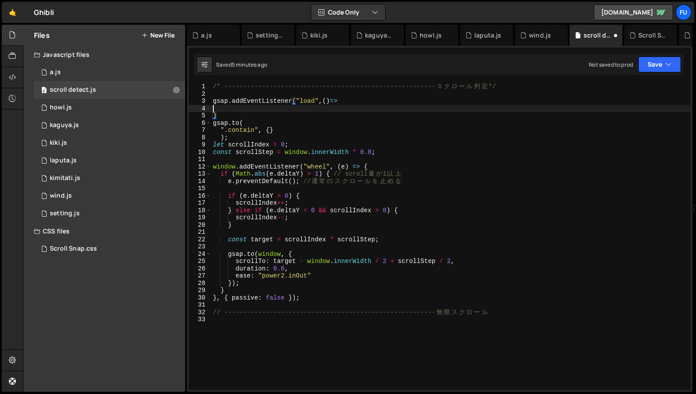
click at [244, 110] on div "/* -------------------------------------------------------- ス ク ロ ー ル 判 定 */ gs…" at bounding box center [451, 243] width 480 height 321
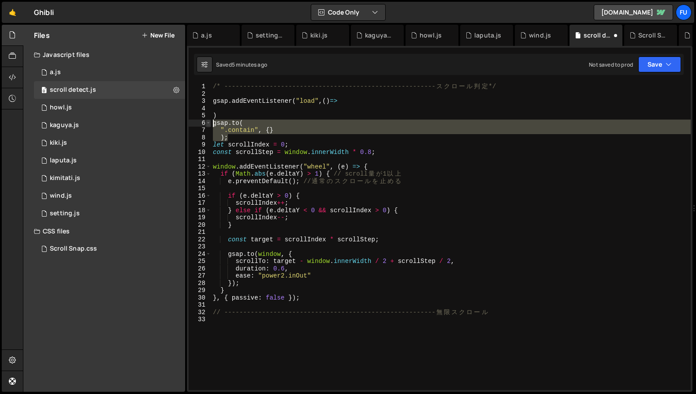
drag, startPoint x: 243, startPoint y: 137, endPoint x: 209, endPoint y: 122, distance: 37.7
click at [209, 122] on div "1 2 3 4 5 6 7 8 9 10 11 12 13 14 15 16 17 18 19 20 21 22 23 24 25 26 27 28 29 3…" at bounding box center [440, 236] width 502 height 307
type textarea "[DOMAIN_NAME]( ".contain", {}"
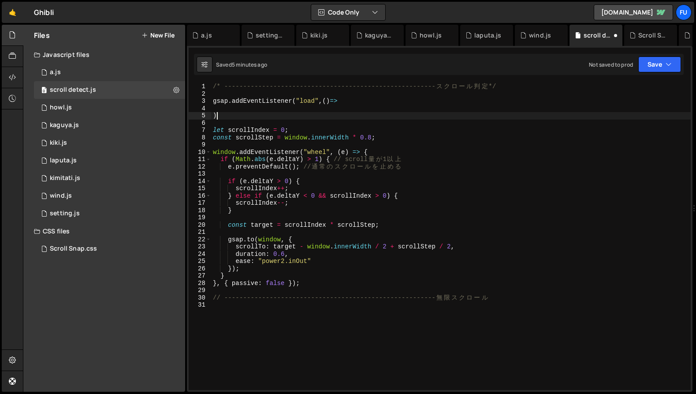
click at [218, 113] on div "/* -------------------------------------------------------- ス ク ロ ー ル 判 定 */ gs…" at bounding box center [451, 243] width 480 height 321
type textarea ")"
click at [233, 110] on div "/* -------------------------------------------------------- ス ク ロ ー ル 判 定 */ gs…" at bounding box center [451, 243] width 480 height 321
paste textarea ");"
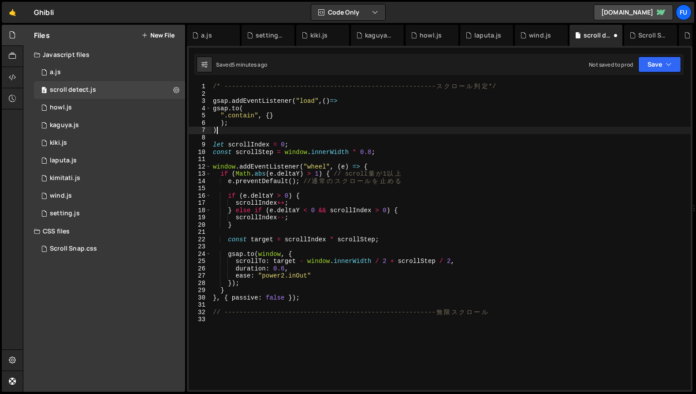
click at [232, 130] on div "/* -------------------------------------------------------- ス ク ロ ー ル 判 定 */ gs…" at bounding box center [451, 243] width 480 height 321
click at [258, 112] on div "/* -------------------------------------------------------- ス ク ロ ー ル 判 定 */ gs…" at bounding box center [451, 243] width 480 height 321
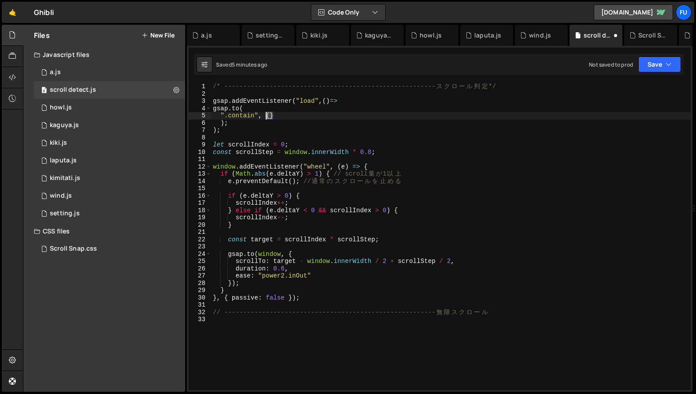
drag, startPoint x: 283, startPoint y: 112, endPoint x: 264, endPoint y: 113, distance: 19.4
click at [264, 113] on div "/* -------------------------------------------------------- ス ク ロ ー ル 判 定 */ gs…" at bounding box center [451, 243] width 480 height 321
drag, startPoint x: 256, startPoint y: 115, endPoint x: 249, endPoint y: 115, distance: 6.6
click at [249, 115] on div "/* -------------------------------------------------------- ス ク ロ ー ル 判 定 */ gs…" at bounding box center [451, 243] width 480 height 321
drag, startPoint x: 260, startPoint y: 115, endPoint x: 220, endPoint y: 114, distance: 39.3
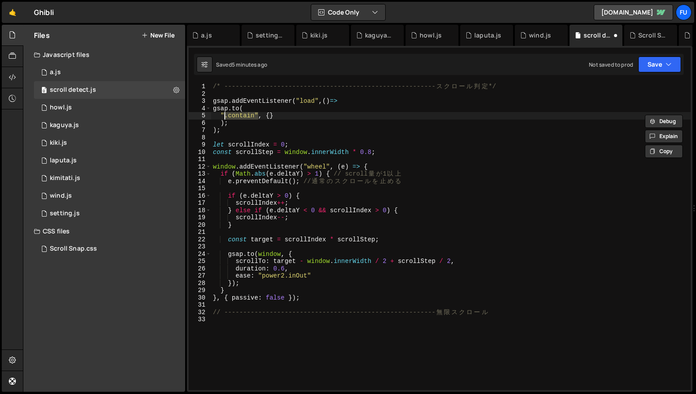
click at [220, 114] on div "/* -------------------------------------------------------- ス ク ロ ー ル 判 定 */ gs…" at bounding box center [451, 243] width 480 height 321
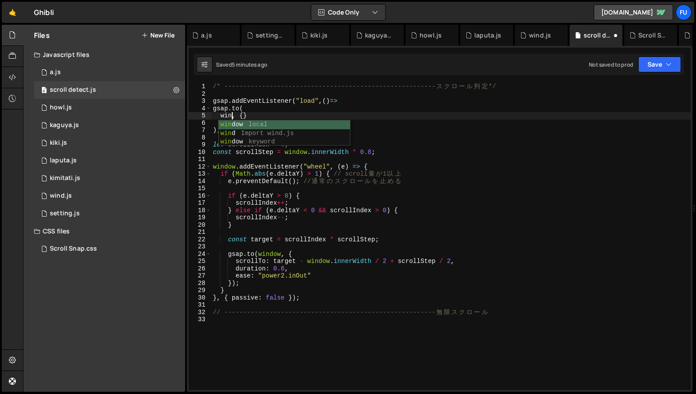
scroll to position [0, 1]
click at [254, 113] on div "/* -------------------------------------------------------- ス ク ロ ー ル 判 定 */ gs…" at bounding box center [451, 243] width 480 height 321
type textarea "window, {}"
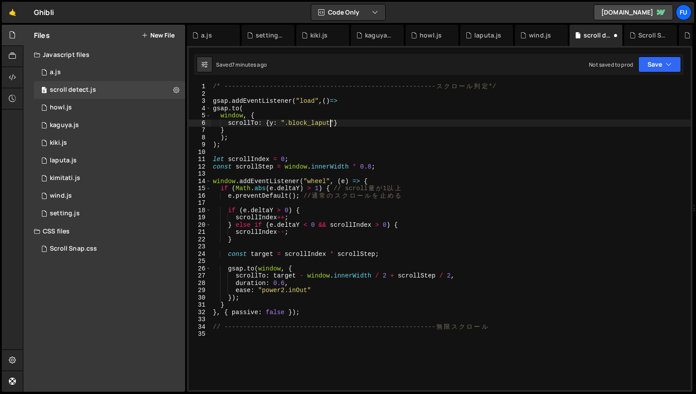
scroll to position [0, 8]
click at [394, 116] on div "/* -------------------------------------------------------- ス ク ロ ー ル 判 定 */ gs…" at bounding box center [451, 243] width 480 height 321
click at [362, 127] on div "/* -------------------------------------------------------- ス ク ロ ー ル 判 定 */ gs…" at bounding box center [451, 243] width 480 height 321
click at [352, 122] on div "/* -------------------------------------------------------- ス ク ロ ー ル 判 定 */ gs…" at bounding box center [451, 243] width 480 height 321
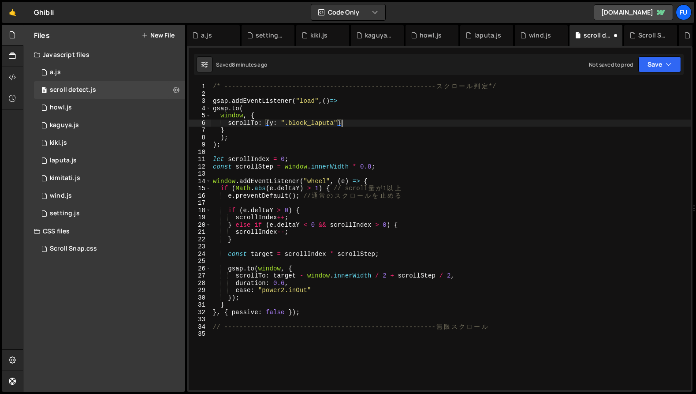
click at [335, 123] on div "/* -------------------------------------------------------- ス ク ロ ー ル 判 定 */ gs…" at bounding box center [451, 243] width 480 height 321
drag, startPoint x: 286, startPoint y: 120, endPoint x: 334, endPoint y: 123, distance: 48.2
click at [334, 123] on div "/* -------------------------------------------------------- ス ク ロ ー ル 判 定 */ gs…" at bounding box center [451, 243] width 480 height 321
click at [353, 122] on div "/* -------------------------------------------------------- ス ク ロ ー ル 判 定 */ gs…" at bounding box center [451, 243] width 480 height 321
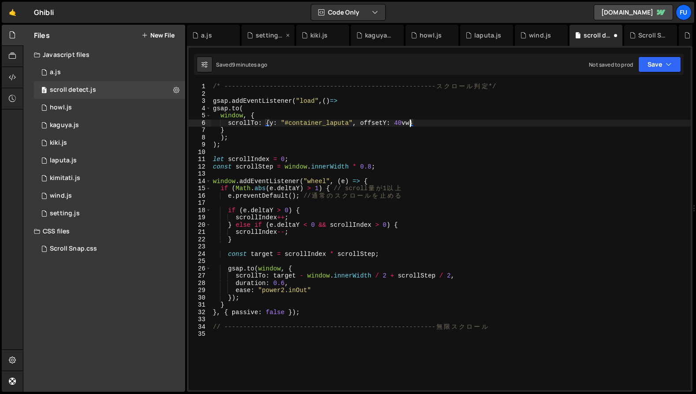
scroll to position [0, 14]
click at [396, 125] on div "/* -------------------------------------------------------- ス ク ロ ー ル 判 定 */ gs…" at bounding box center [451, 243] width 480 height 321
click at [427, 123] on div "/* -------------------------------------------------------- ス ク ロ ー ル 判 定 */ gs…" at bounding box center [451, 243] width 480 height 321
click at [264, 122] on div "/* -------------------------------------------------------- ス ク ロ ー ル 判 定 */ gs…" at bounding box center [451, 243] width 480 height 321
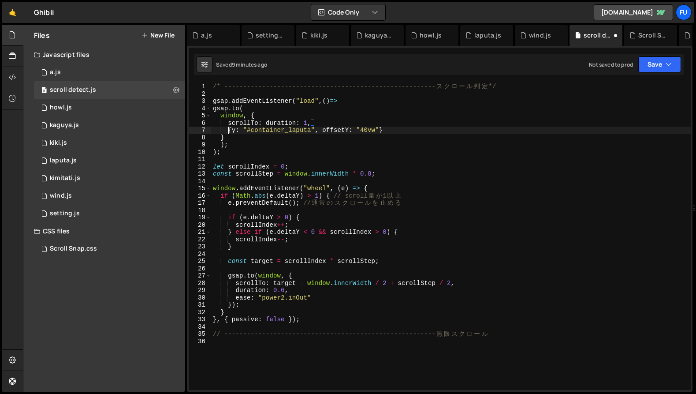
scroll to position [0, 1]
drag, startPoint x: 315, startPoint y: 123, endPoint x: 270, endPoint y: 123, distance: 44.5
click at [262, 122] on div "/* -------------------------------------------------------- ス ク ロ ー ル 判 定 */ gs…" at bounding box center [451, 243] width 480 height 321
click at [256, 114] on div "/* -------------------------------------------------------- ス ク ロ ー ル 判 定 */ gs…" at bounding box center [451, 243] width 480 height 321
paste textarea "duration: 1,"
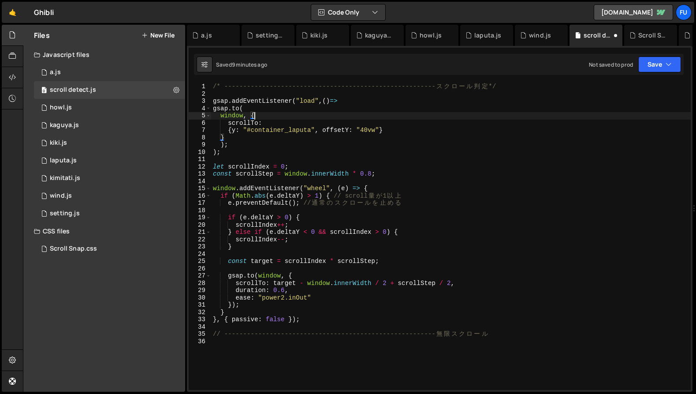
type textarea "window, { duration: 1,"
click at [389, 156] on div "/* -------------------------------------------------------- ス ク ロ ー ル 判 定 */ gs…" at bounding box center [451, 243] width 480 height 321
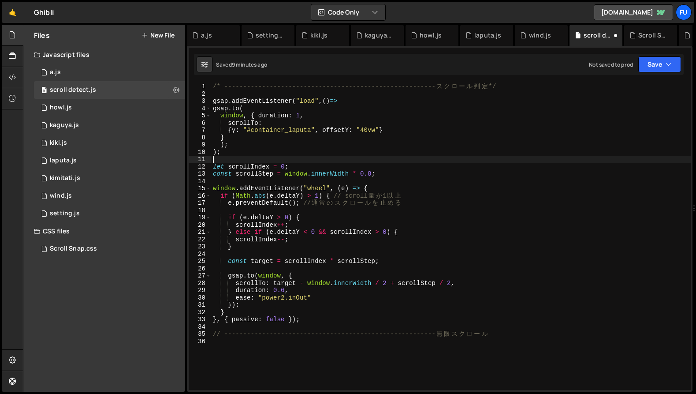
scroll to position [0, 0]
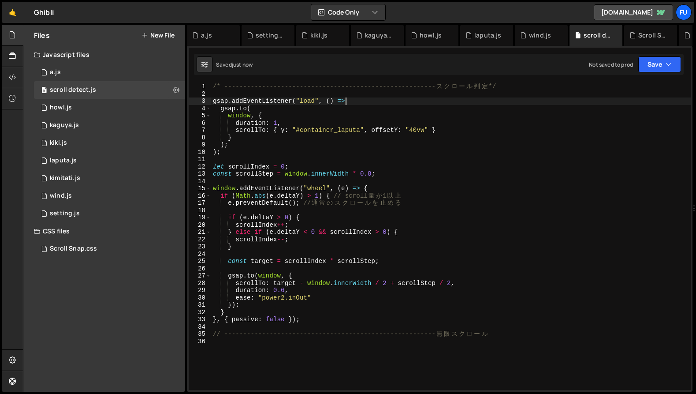
click at [441, 101] on div "/* -------------------------------------------------------- ス ク ロ ー ル 判 定 */ gs…" at bounding box center [451, 243] width 480 height 321
click at [438, 146] on div "/* -------------------------------------------------------- ス ク ロ ー ル 判 定 */ gs…" at bounding box center [451, 243] width 480 height 321
click at [437, 153] on div "/* -------------------------------------------------------- ス ク ロ ー ル 判 定 */ gs…" at bounding box center [451, 243] width 480 height 321
drag, startPoint x: 227, startPoint y: 100, endPoint x: 213, endPoint y: 98, distance: 14.2
click at [213, 98] on div "/* -------------------------------------------------------- ス ク ロ ー ル 判 定 */ gs…" at bounding box center [451, 243] width 480 height 321
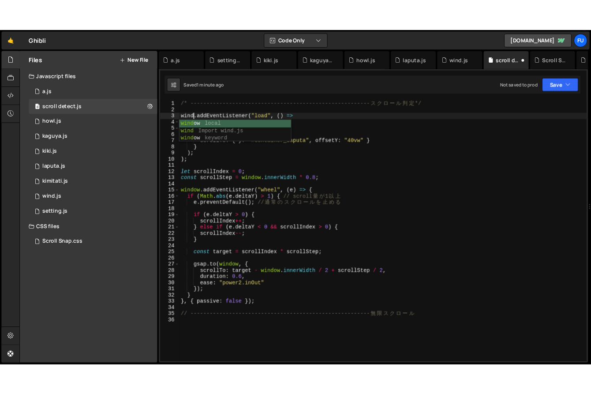
scroll to position [0, 1]
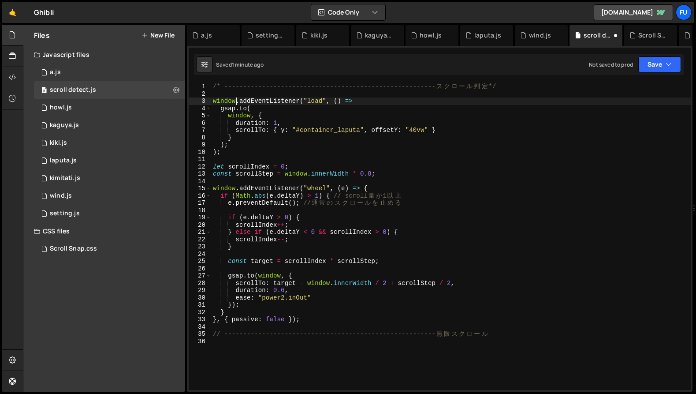
click at [448, 125] on div "/* -------------------------------------------------------- ス ク ロ ー ル 判 定 */ wi…" at bounding box center [451, 243] width 480 height 321
click at [523, 65] on button "Save" at bounding box center [660, 64] width 43 height 16
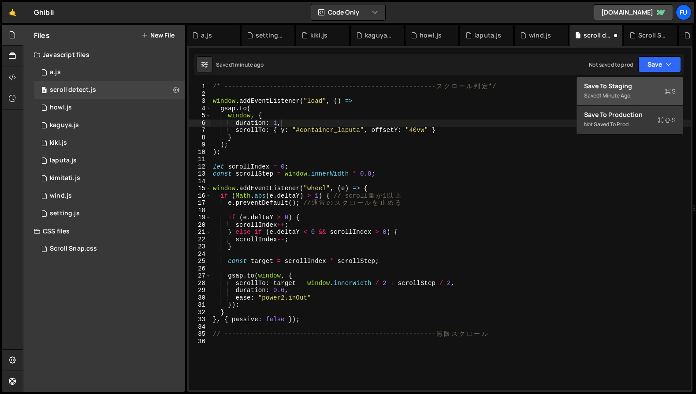
click at [523, 87] on div "Save to Staging S" at bounding box center [630, 86] width 92 height 9
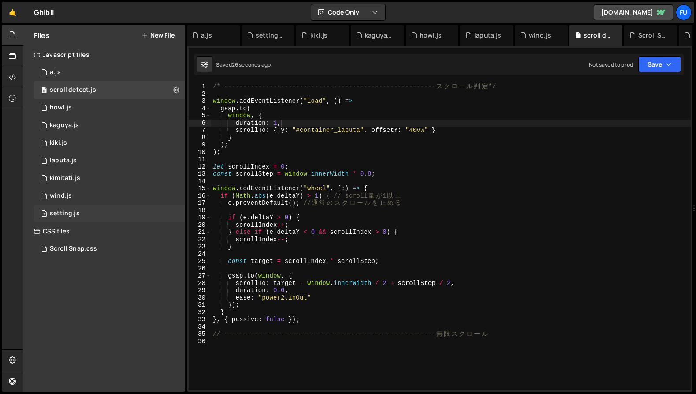
click at [118, 208] on div "2 setting.js 0" at bounding box center [111, 214] width 154 height 18
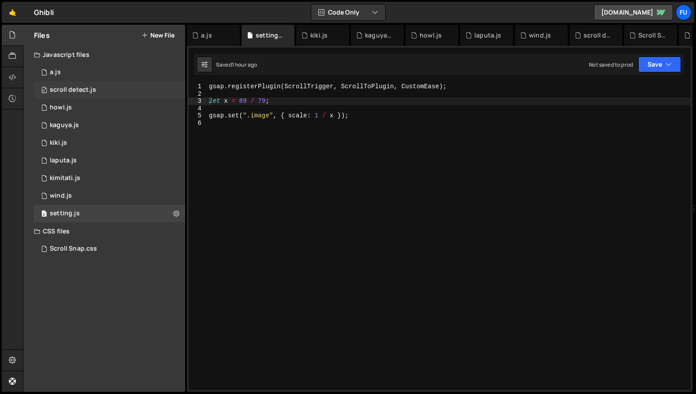
click at [93, 91] on div "scroll detect.js" at bounding box center [73, 90] width 46 height 8
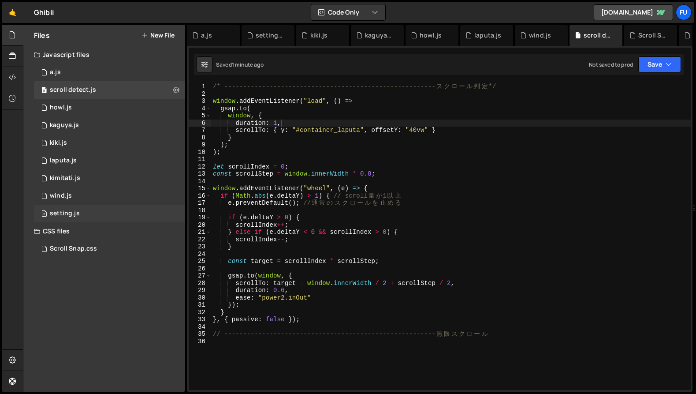
click at [111, 217] on div "2 setting.js 0" at bounding box center [111, 214] width 154 height 18
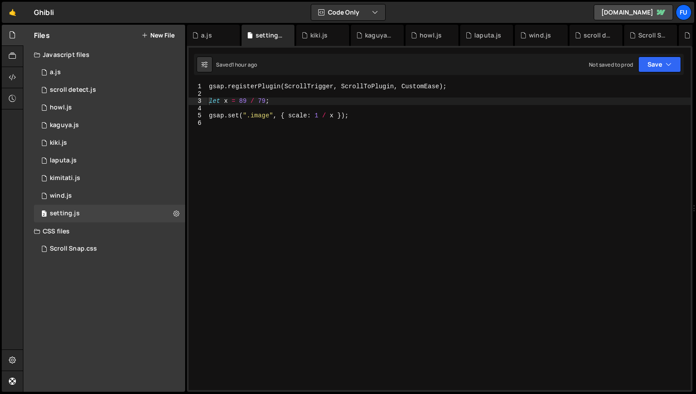
click at [523, 61] on div "trigger: ".block_kimitati", 1 2 3 4 5 6 7 8 9 10 11 12 13 14 15 16 17 18 19 20 …" at bounding box center [440, 219] width 506 height 346
click at [523, 64] on button "Save" at bounding box center [660, 64] width 43 height 16
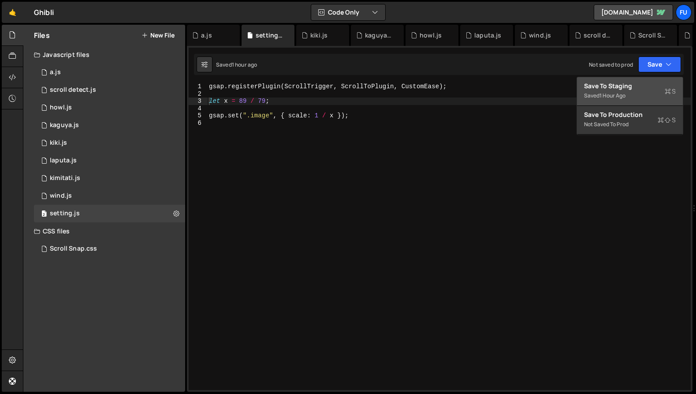
click at [523, 84] on div "Save to Staging S" at bounding box center [630, 86] width 92 height 9
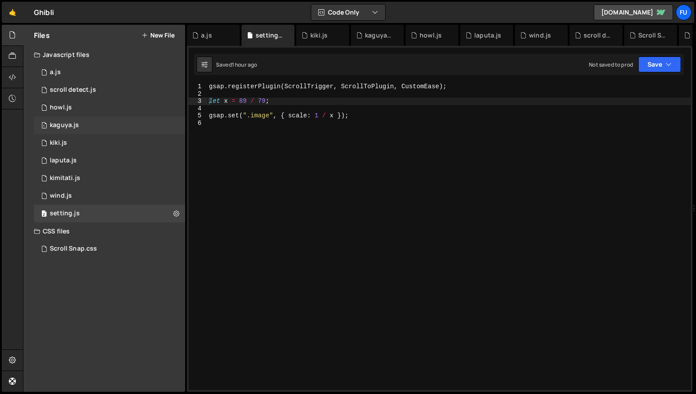
click at [112, 130] on div "1 kaguya.js 0" at bounding box center [111, 125] width 154 height 18
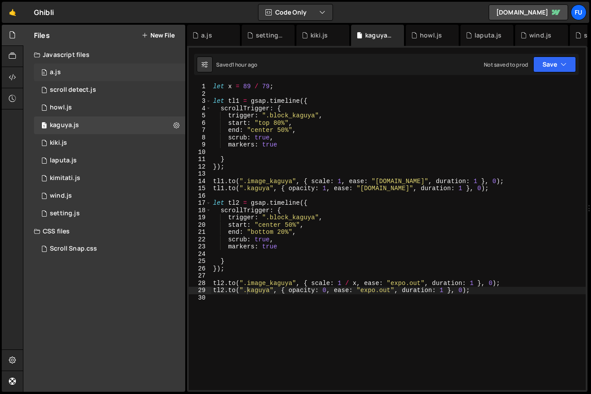
click at [108, 75] on div "0 a.js 0" at bounding box center [109, 73] width 151 height 18
click at [97, 93] on div "0 scroll detect.js 0" at bounding box center [111, 90] width 154 height 18
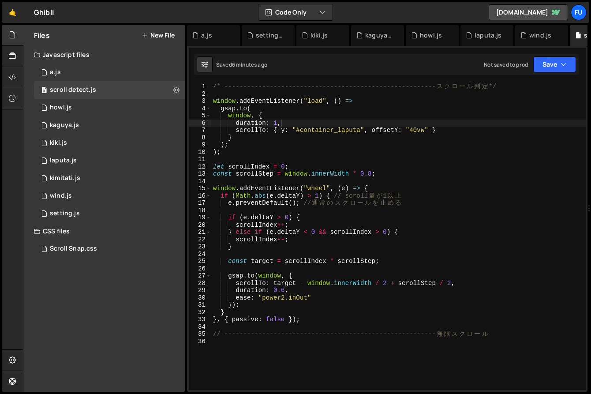
scroll to position [0, 0]
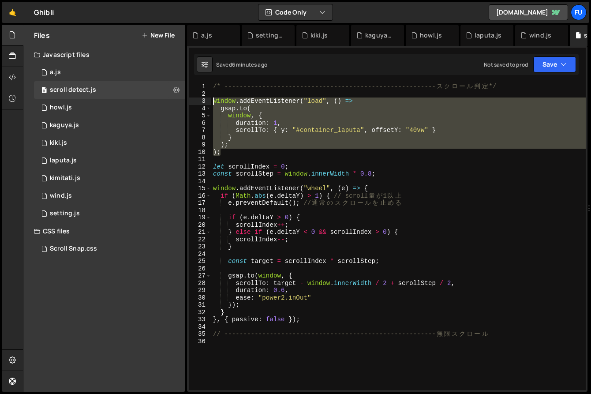
drag, startPoint x: 243, startPoint y: 146, endPoint x: 195, endPoint y: 99, distance: 67.0
click at [195, 99] on div "); 1 2 3 4 5 6 7 8 9 10 11 12 13 14 15 16 17 18 19 20 21 22 23 24 25 26 27 28 2…" at bounding box center [387, 236] width 397 height 307
click at [304, 146] on div "/* -------------------------------------------------------- ス ク ロ ー ル 判 定 */ wi…" at bounding box center [398, 236] width 374 height 307
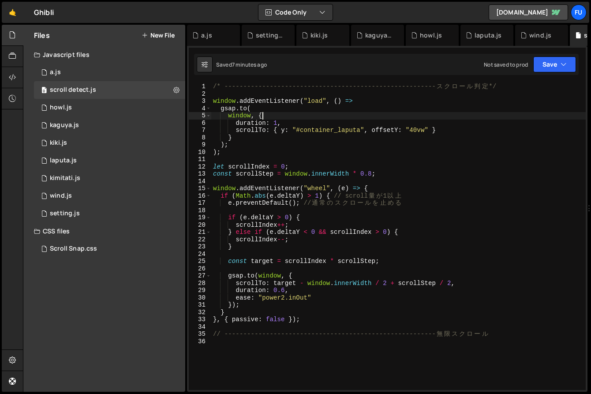
click at [359, 119] on div "/* -------------------------------------------------------- ス ク ロ ー ル 判 定 */ wi…" at bounding box center [398, 243] width 374 height 321
click at [369, 98] on div "/* -------------------------------------------------------- ス ク ロ ー ル 判 定 */ wi…" at bounding box center [398, 243] width 374 height 321
type textarea "window.addEventListener("load", () =>"
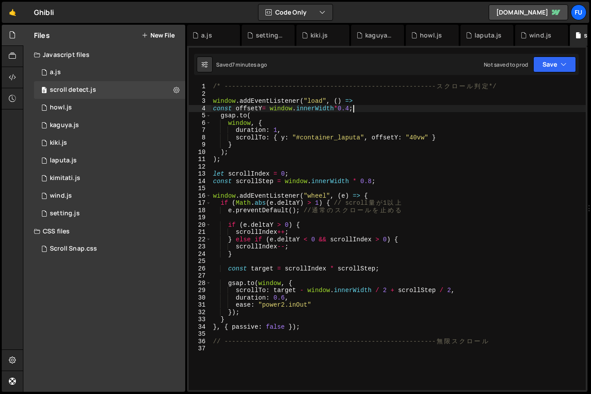
scroll to position [0, 9]
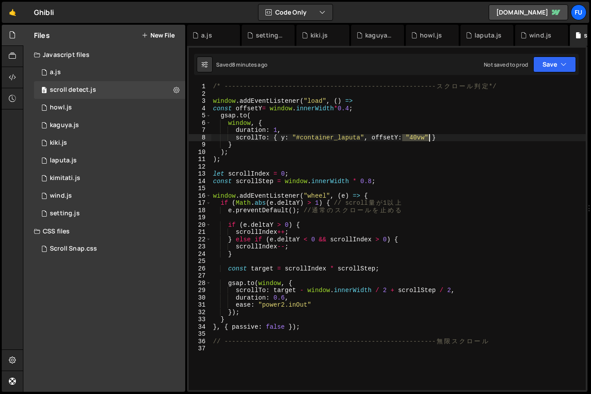
drag, startPoint x: 401, startPoint y: 136, endPoint x: 435, endPoint y: 139, distance: 34.1
click at [435, 139] on div "/* -------------------------------------------------------- ス ク ロ ー ル 判 定 */ wi…" at bounding box center [398, 243] width 374 height 321
click at [429, 136] on div "/* -------------------------------------------------------- ス ク ロ ー ル 判 定 */ wi…" at bounding box center [398, 243] width 374 height 321
click at [447, 138] on div "/* -------------------------------------------------------- ス ク ロ ー ル 判 定 */ wi…" at bounding box center [398, 243] width 374 height 321
type textarea "}"
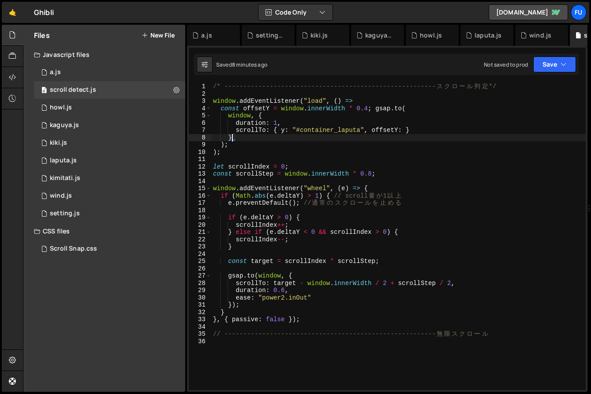
scroll to position [0, 1]
click at [523, 66] on icon "button" at bounding box center [563, 64] width 6 height 9
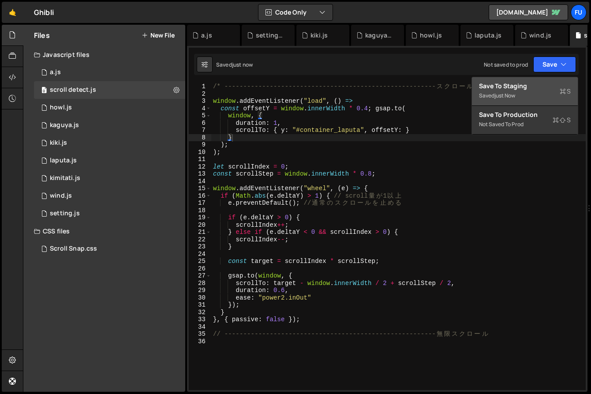
click at [523, 88] on div "Save to Staging S" at bounding box center [525, 86] width 92 height 9
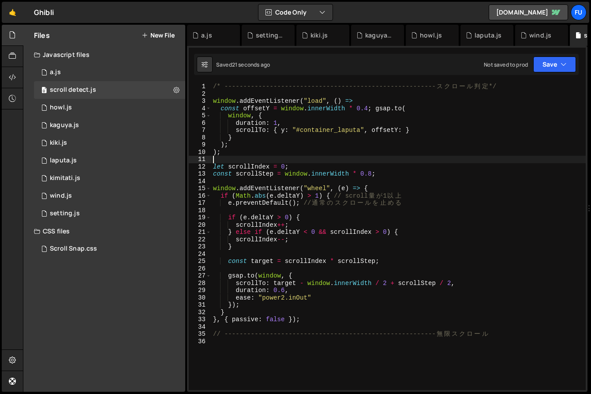
scroll to position [0, 0]
click at [254, 161] on div "/* -------------------------------------------------------- ス ク ロ ー ル 判 定 */ wi…" at bounding box center [398, 243] width 374 height 321
click at [111, 210] on div "2 setting.js 0" at bounding box center [111, 214] width 154 height 18
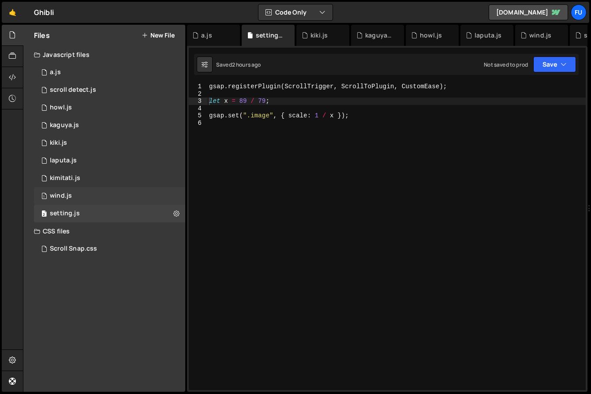
click at [112, 202] on div "1 wind.js 0" at bounding box center [111, 196] width 154 height 18
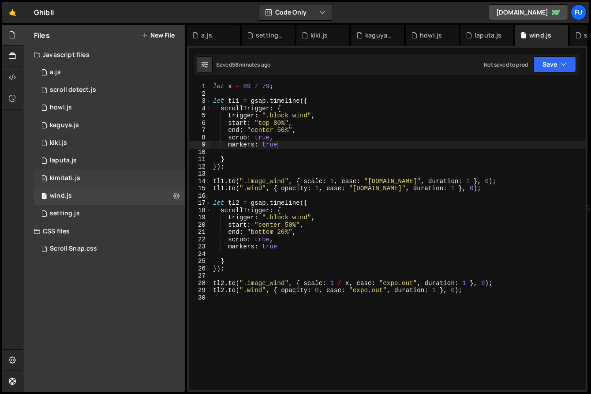
click at [113, 185] on div "2 kimitati.js 0" at bounding box center [111, 178] width 154 height 18
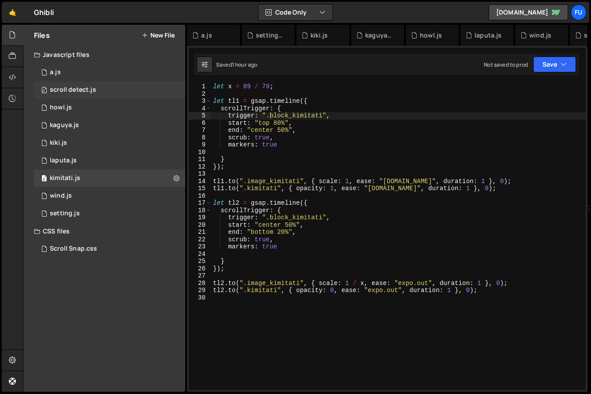
scroll to position [13503, 0]
click at [102, 94] on div "0 scroll detect.js 0" at bounding box center [111, 90] width 154 height 18
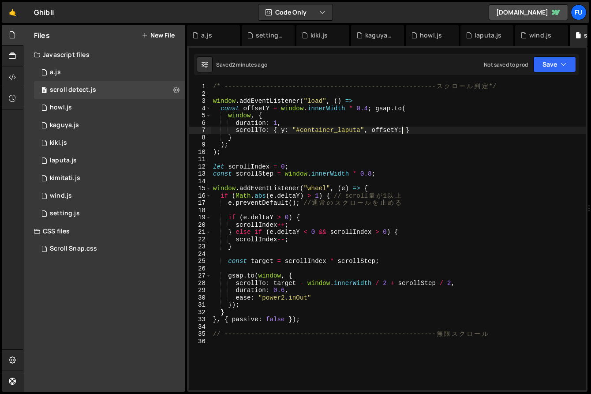
click at [403, 129] on div "/* -------------------------------------------------------- ス ク ロ ー ル 判 定 */ wi…" at bounding box center [398, 243] width 374 height 321
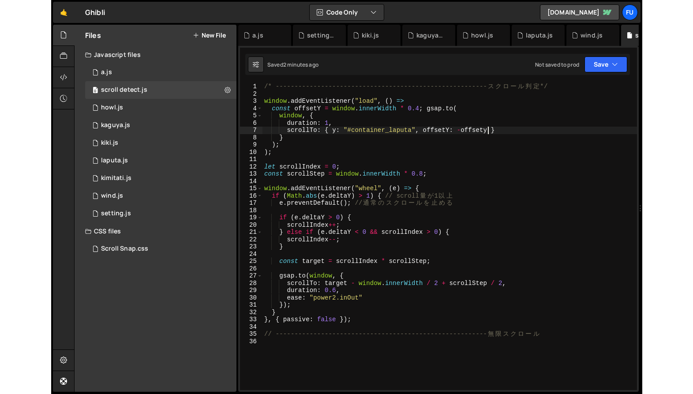
scroll to position [0, 15]
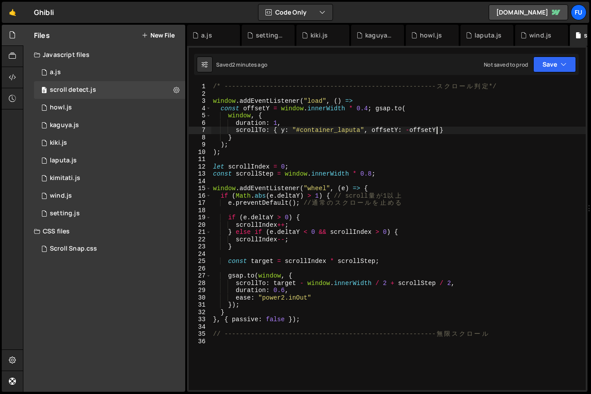
click at [490, 132] on div "/* -------------------------------------------------------- ス ク ロ ー ル 判 定 */ wi…" at bounding box center [398, 243] width 374 height 321
type textarea "scrollTo: { y: "#container_laputa", offsetY: -offsetY }"
click at [523, 66] on icon "button" at bounding box center [563, 64] width 6 height 9
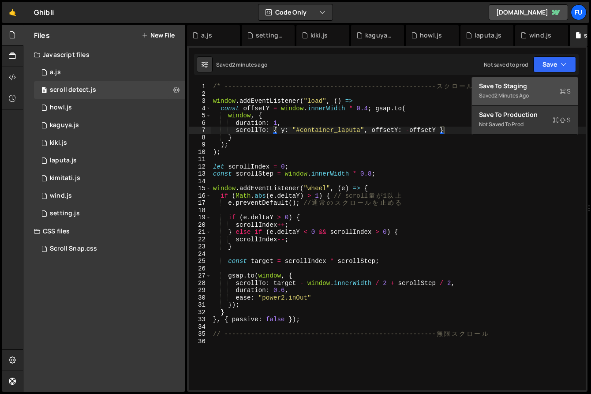
click at [523, 96] on div "Saved 2 minutes ago" at bounding box center [525, 95] width 92 height 11
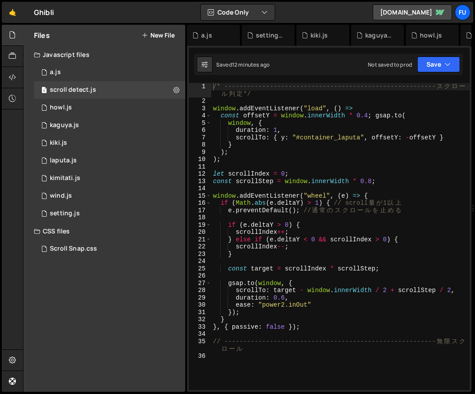
click at [379, 105] on div "/* -------------------------------------------------------- ス ク ロ ー ル 判 定 */ wi…" at bounding box center [340, 247] width 258 height 329
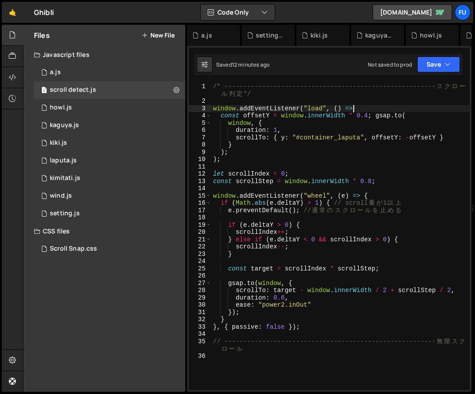
type textarea "『"
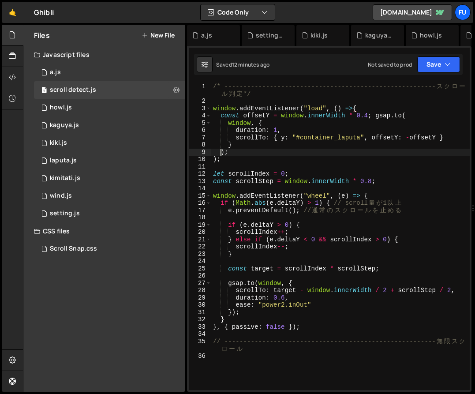
click at [220, 151] on div "/* -------------------------------------------------------- ス ク ロ ー ル 判 定 */ wi…" at bounding box center [340, 247] width 258 height 329
type textarea "});"
click at [317, 166] on div "/* -------------------------------------------------------- ス ク ロ ー ル 判 定 */ wi…" at bounding box center [340, 247] width 258 height 329
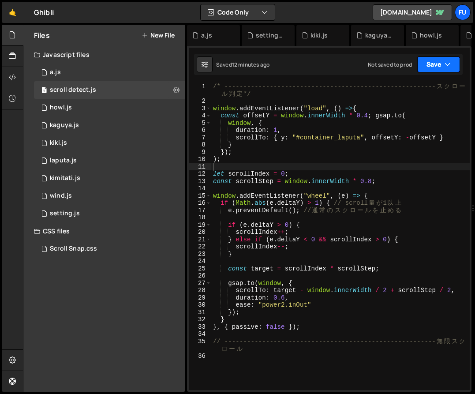
click at [448, 60] on icon "button" at bounding box center [448, 64] width 6 height 9
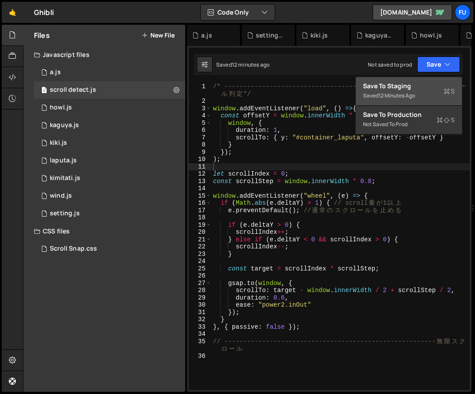
click at [434, 90] on div "Saved 12 minutes ago" at bounding box center [409, 95] width 92 height 11
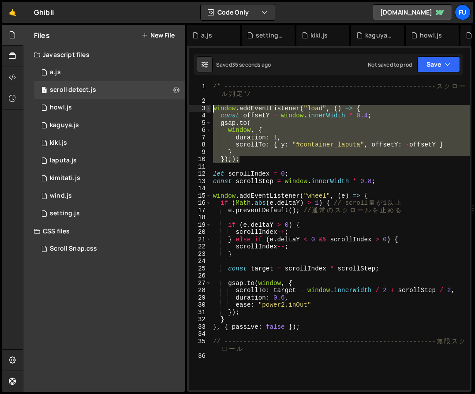
drag, startPoint x: 264, startPoint y: 158, endPoint x: 208, endPoint y: 106, distance: 76.7
click at [208, 106] on div "});); 1 2 3 4 5 6 7 8 9 10 11 12 13 14 15 16 17 18 19 20 21 22 23 24 25 26 27 2…" at bounding box center [329, 236] width 281 height 307
paste textarea "})"
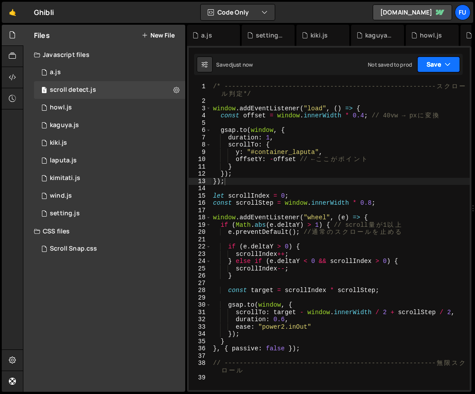
click at [448, 67] on icon "button" at bounding box center [448, 64] width 6 height 9
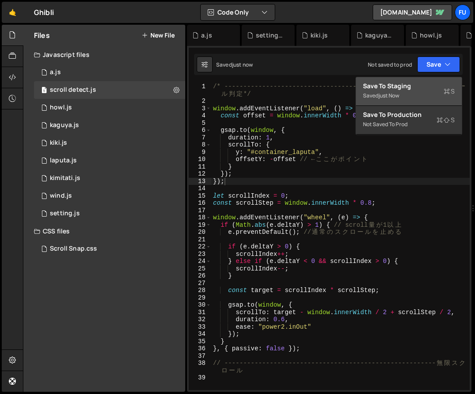
click at [429, 88] on div "Save to Staging S" at bounding box center [409, 86] width 92 height 9
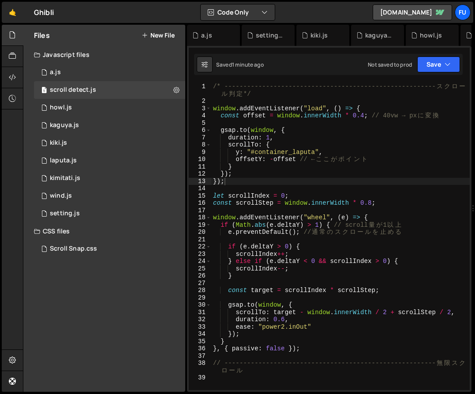
scroll to position [8, 0]
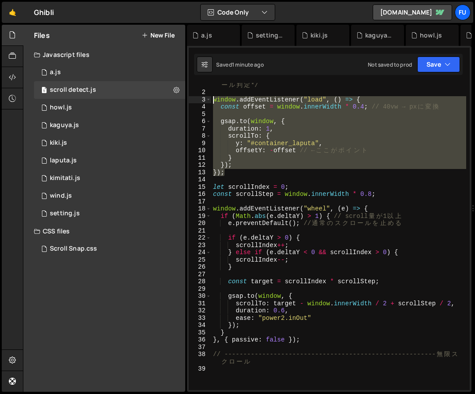
drag, startPoint x: 228, startPoint y: 169, endPoint x: 200, endPoint y: 97, distance: 76.9
click at [200, 97] on div "}); 1 2 3 4 5 6 7 8 9 10 11 12 13 14 15 16 17 18 19 20 21 22 23 24 25 26 27 28 …" at bounding box center [329, 236] width 281 height 307
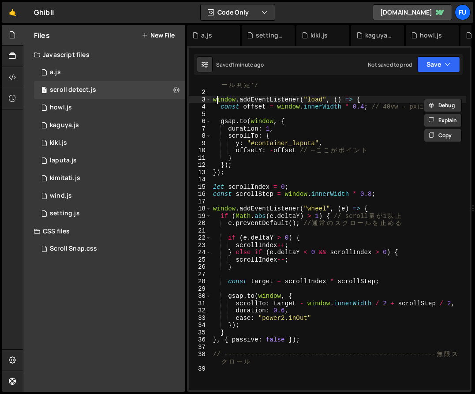
click at [217, 101] on div "/* -------------------------------------------------------- ス ク ロ ー ル 判 定 */ wi…" at bounding box center [338, 238] width 255 height 329
click at [214, 101] on div "/* -------------------------------------------------------- ス ク ロ ー ル 判 定 */ wi…" at bounding box center [338, 238] width 255 height 329
type textarea "window.addEventListener("load", () => {"
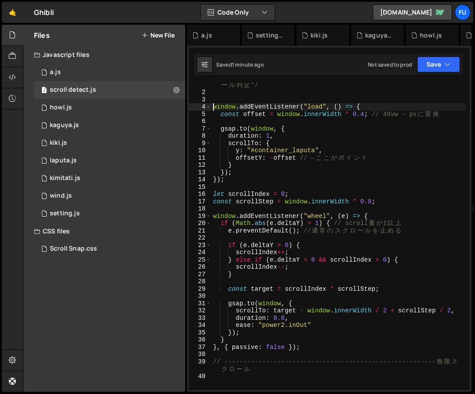
click at [250, 101] on div "/* -------------------------------------------------------- ス ク ロ ー ル 判 定 */ wi…" at bounding box center [338, 238] width 255 height 329
paste textarea "gsap.registerPlugin(ScrollToPlugin);"
type textarea "gsap.registerPlugin(ScrollToPlugin);"
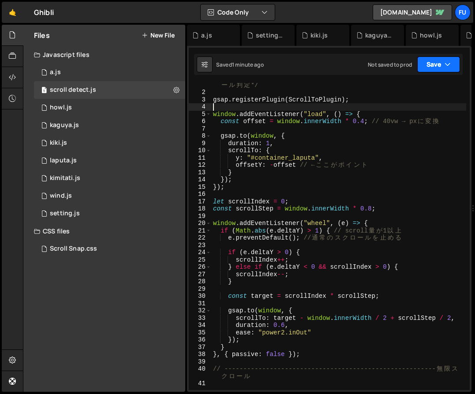
drag, startPoint x: 447, startPoint y: 62, endPoint x: 447, endPoint y: 68, distance: 5.7
click at [447, 62] on icon "button" at bounding box center [448, 64] width 6 height 9
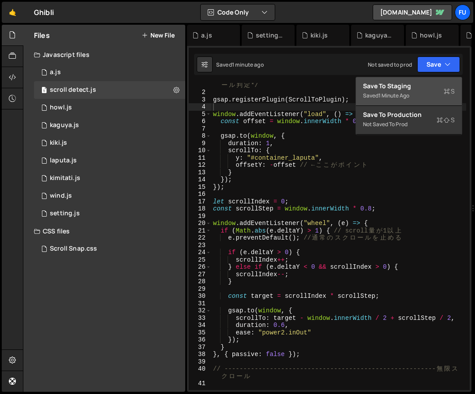
click at [439, 88] on div "Save to Staging S" at bounding box center [409, 86] width 92 height 9
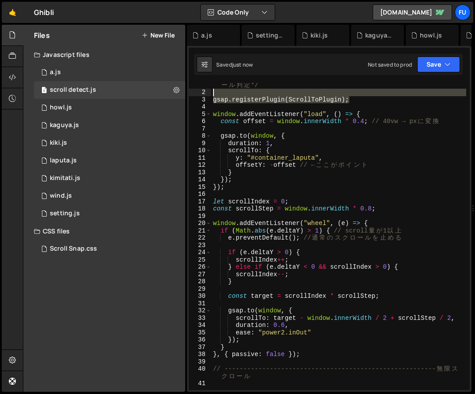
drag, startPoint x: 351, startPoint y: 104, endPoint x: 190, endPoint y: 92, distance: 161.0
click at [190, 92] on div "gsap.registerPlugin(ScrollToPlugin); 1 2 3 4 5 6 7 8 9 10 11 12 13 14 15 16 17 …" at bounding box center [329, 236] width 281 height 307
type textarea "gsap.registerPlugin(ScrollToPlugin);"
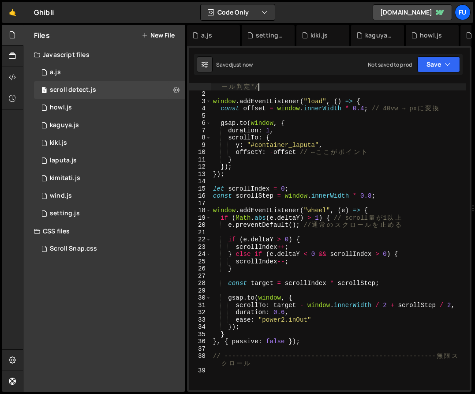
scroll to position [7, 0]
click at [213, 102] on div "/* -------------------------------------------------------- ス ク ロ ー ル 判 定 */ wi…" at bounding box center [338, 240] width 255 height 329
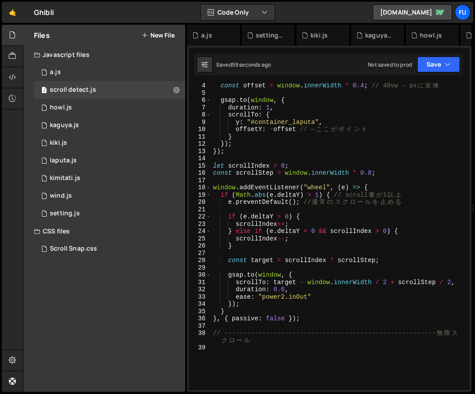
scroll to position [12, 0]
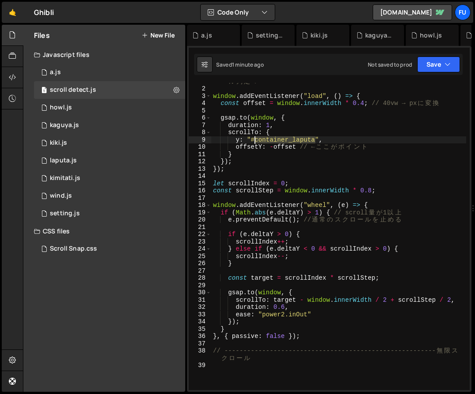
drag, startPoint x: 315, startPoint y: 140, endPoint x: 255, endPoint y: 142, distance: 60.0
click at [255, 142] on div "/* -------------------------------------------------------- ス ク ロ ー ル 判 定 */ wi…" at bounding box center [338, 235] width 255 height 329
paste textarea "});"
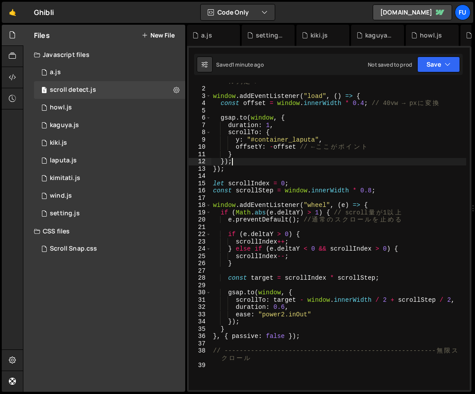
click at [339, 163] on div "/* -------------------------------------------------------- ス ク ロ ー ル 判 定 */ wi…" at bounding box center [338, 235] width 255 height 329
click at [429, 64] on button "Save" at bounding box center [438, 64] width 43 height 16
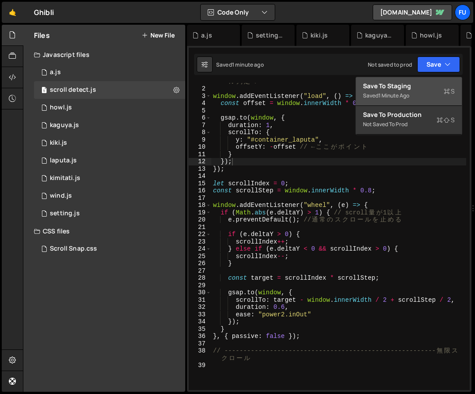
click at [428, 89] on div "Save to Staging S" at bounding box center [409, 86] width 92 height 9
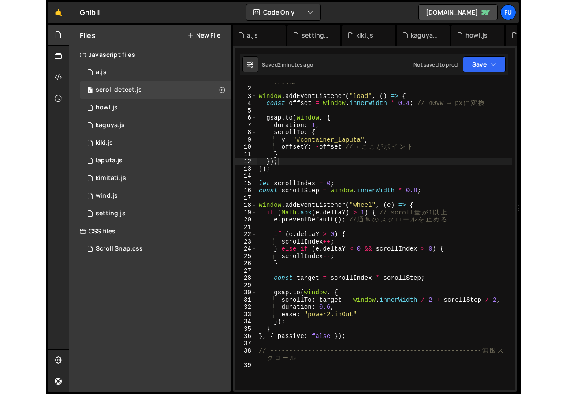
scroll to position [2, 0]
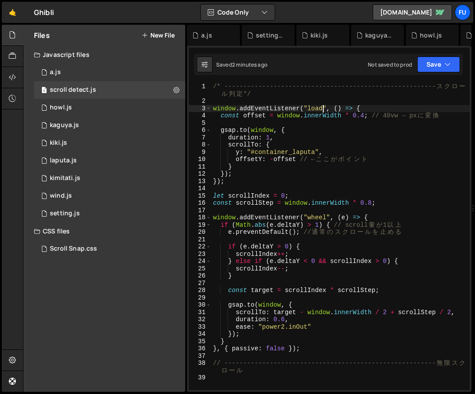
click at [321, 110] on div "/* -------------------------------------------------------- ス ク ロ ー ル 判 定 */ wi…" at bounding box center [340, 247] width 258 height 329
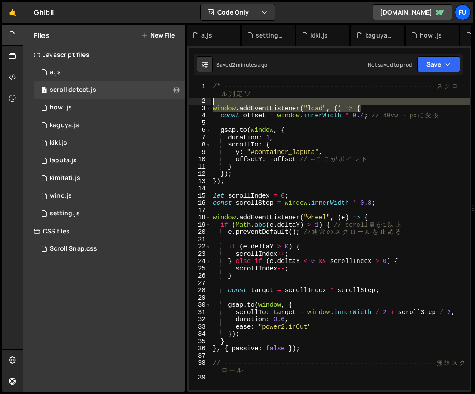
drag, startPoint x: 378, startPoint y: 108, endPoint x: 205, endPoint y: 102, distance: 172.9
click at [205, 102] on div "window.addEventListener("load", () => { 1 2 3 4 5 6 7 8 9 10 11 12 13 14 15 16 …" at bounding box center [329, 236] width 281 height 307
paste textarea "Webflow.push(function()"
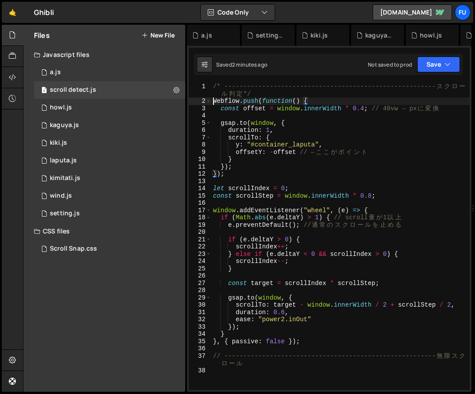
click at [212, 101] on div "/* -------------------------------------------------------- ス ク ロ ー ル 判 定 */ We…" at bounding box center [340, 247] width 258 height 329
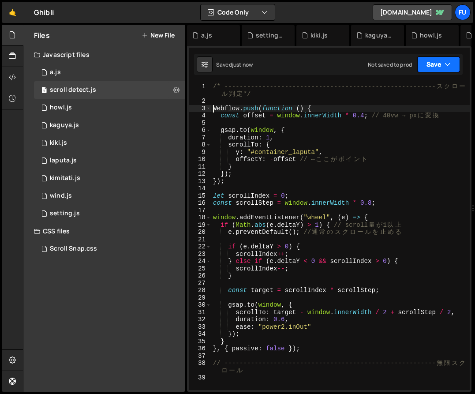
click at [430, 67] on button "Save" at bounding box center [438, 64] width 43 height 16
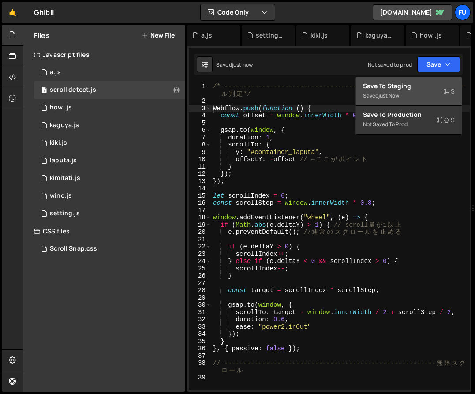
click at [427, 101] on div "Saved just now" at bounding box center [409, 95] width 92 height 11
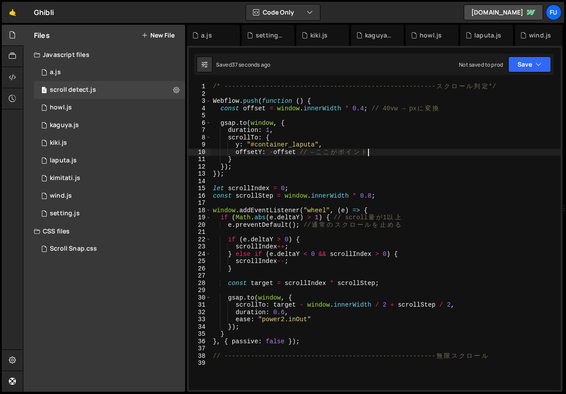
click at [374, 151] on div "/* -------------------------------------------------------- ス ク ロ ー ル 判 定 */ We…" at bounding box center [386, 243] width 350 height 321
click at [374, 144] on div "/* -------------------------------------------------------- ス ク ロ ー ル 判 定 */ We…" at bounding box center [386, 243] width 350 height 321
click at [373, 148] on div "/* -------------------------------------------------------- ス ク ロ ー ル 判 定 */ We…" at bounding box center [386, 243] width 350 height 321
click at [373, 152] on div "/* -------------------------------------------------------- ス ク ロ ー ル 判 定 */ We…" at bounding box center [386, 243] width 350 height 321
click at [274, 150] on div "/* -------------------------------------------------------- ス ク ロ ー ル 判 定 */ We…" at bounding box center [386, 243] width 350 height 321
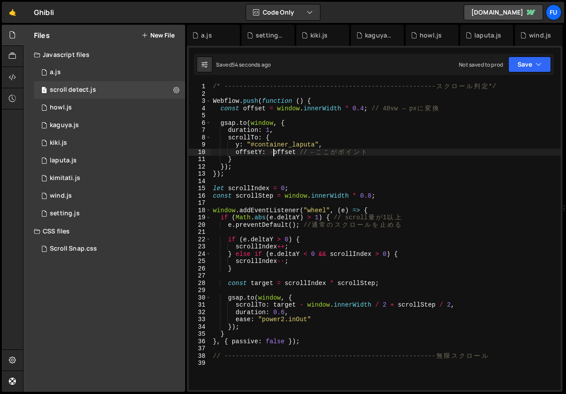
type textarea "offsetY: offset // ←ここがポイント"
click at [536, 66] on icon "button" at bounding box center [539, 64] width 6 height 9
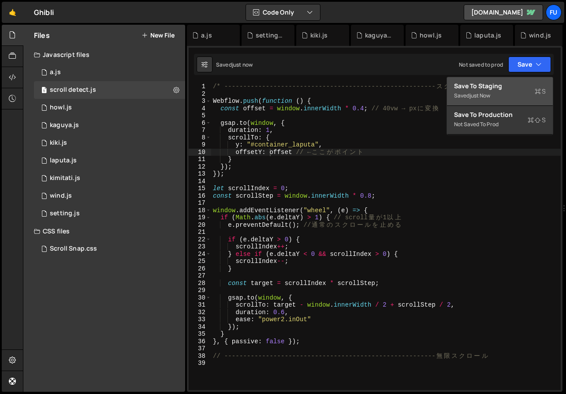
click at [515, 84] on div "Save to Staging S" at bounding box center [500, 86] width 92 height 9
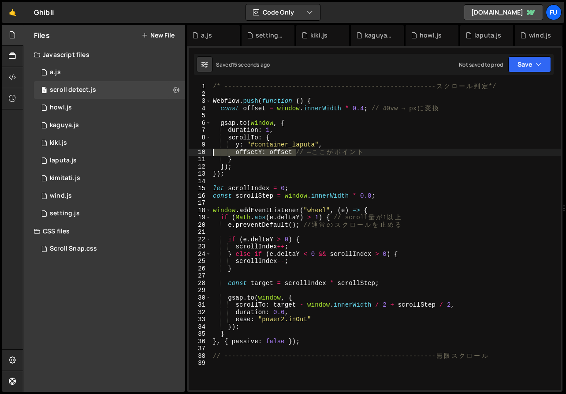
drag, startPoint x: 296, startPoint y: 152, endPoint x: 191, endPoint y: 154, distance: 105.0
click at [191, 154] on div "offsetY: offset // ←ここがポイント 1 2 3 4 5 6 7 8 9 10 11 12 13 14 15 16 17 18 19 20 …" at bounding box center [375, 236] width 372 height 307
click at [381, 155] on div "/* -------------------------------------------------------- ス ク ロ ー ル 判 定 */ We…" at bounding box center [386, 243] width 350 height 321
drag, startPoint x: 375, startPoint y: 155, endPoint x: 207, endPoint y: 151, distance: 168.5
click at [207, 151] on div "offsetY: offset // ←ここがポイント 1 2 3 4 5 6 7 8 9 10 11 12 13 14 15 16 17 18 19 20 …" at bounding box center [375, 236] width 372 height 307
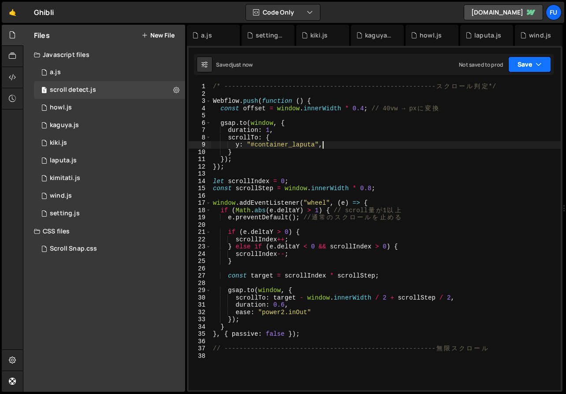
click at [536, 66] on icon "button" at bounding box center [539, 64] width 6 height 9
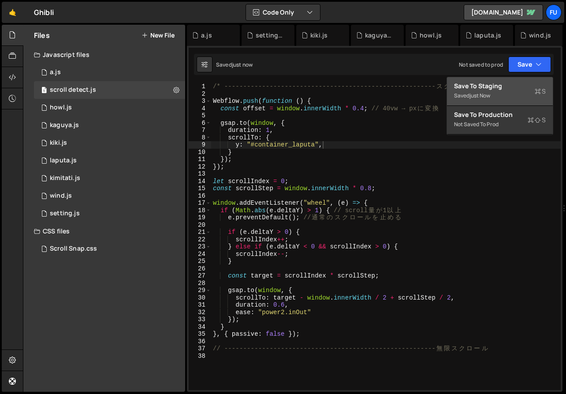
click at [528, 86] on div "Save to Staging S" at bounding box center [500, 86] width 92 height 9
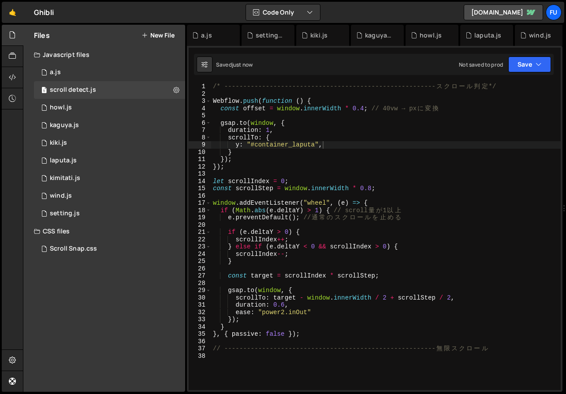
click at [255, 146] on div "/* -------------------------------------------------------- ス ク ロ ー ル 判 定 */ We…" at bounding box center [386, 243] width 350 height 321
click at [287, 145] on div "/* -------------------------------------------------------- ス ク ロ ー ル 判 定 */ We…" at bounding box center [386, 243] width 350 height 321
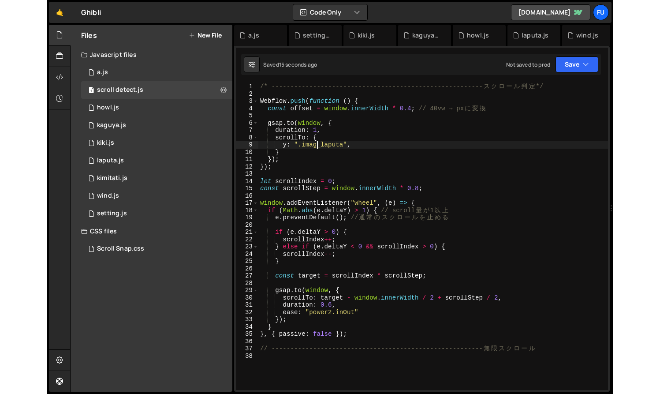
scroll to position [0, 4]
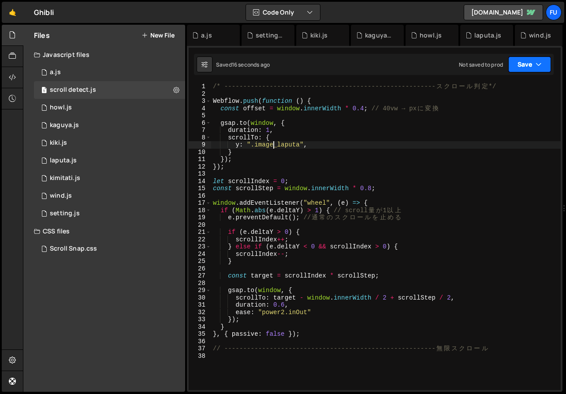
click at [527, 60] on button "Save" at bounding box center [529, 64] width 43 height 16
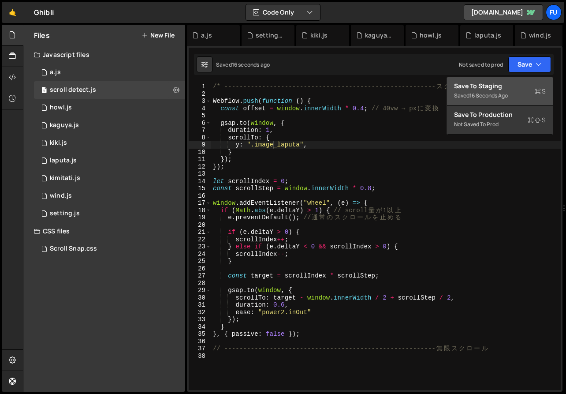
click at [513, 85] on div "Save to Staging S" at bounding box center [500, 86] width 92 height 9
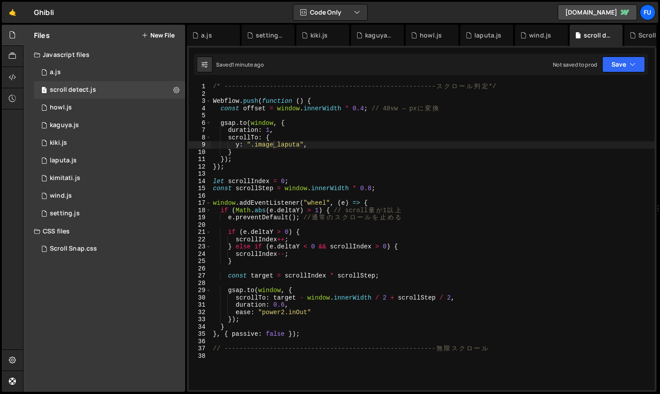
click at [342, 146] on div "/* -------------------------------------------------------- ス ク ロ ー ル 判 定 */ We…" at bounding box center [433, 243] width 444 height 321
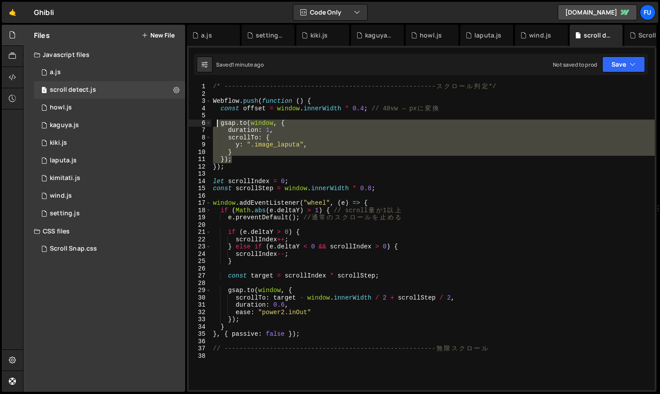
drag, startPoint x: 304, startPoint y: 163, endPoint x: 217, endPoint y: 125, distance: 95.2
click at [217, 125] on div "/* -------------------------------------------------------- ス ク ロ ー ル 判 定 */ We…" at bounding box center [433, 243] width 444 height 321
click at [319, 144] on div "/* -------------------------------------------------------- ス ク ロ ー ル 判 定 */ We…" at bounding box center [433, 236] width 444 height 307
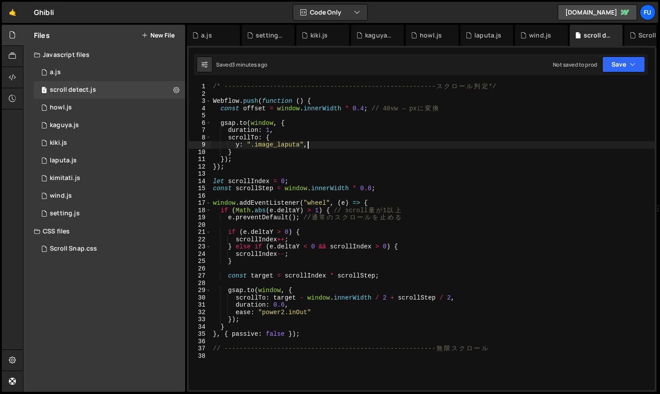
click at [403, 110] on div "/* -------------------------------------------------------- ス ク ロ ー ル 判 定 */ We…" at bounding box center [433, 243] width 444 height 321
type textarea "const offset = window.innerWidth * 0.4; // 40vw → px に変換"
click at [439, 119] on div "/* -------------------------------------------------------- ス ク ロ ー ル 判 定 */ We…" at bounding box center [433, 243] width 444 height 321
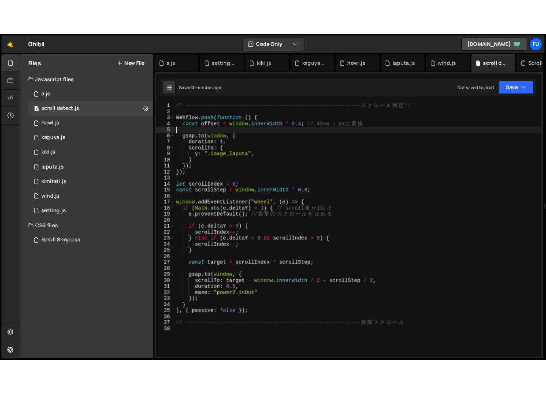
scroll to position [0, 0]
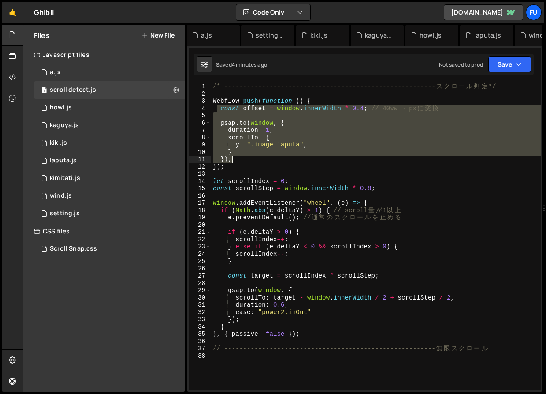
drag, startPoint x: 216, startPoint y: 109, endPoint x: 245, endPoint y: 156, distance: 55.1
click at [245, 156] on div "/* -------------------------------------------------------- ス ク ロ ー ル 判 定 */ We…" at bounding box center [376, 243] width 330 height 321
paste textarea
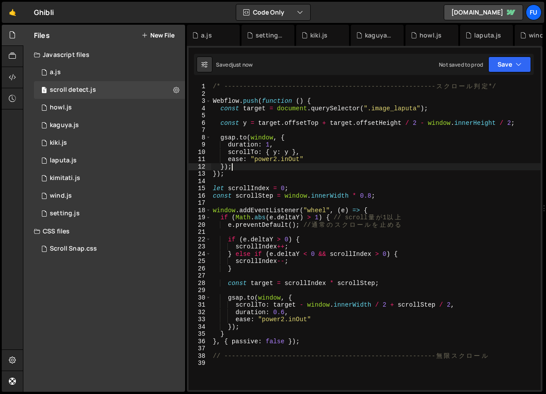
click at [235, 167] on div "/* -------------------------------------------------------- ス ク ロ ー ル 判 定 */ We…" at bounding box center [376, 243] width 330 height 321
click at [227, 163] on div "/* -------------------------------------------------------- ス ク ロ ー ル 判 定 */ We…" at bounding box center [376, 243] width 330 height 321
click at [506, 69] on button "Save" at bounding box center [510, 64] width 43 height 16
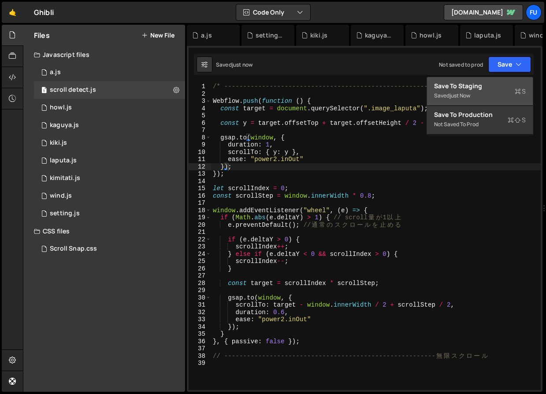
click at [504, 85] on div "Save to Staging S" at bounding box center [480, 86] width 92 height 9
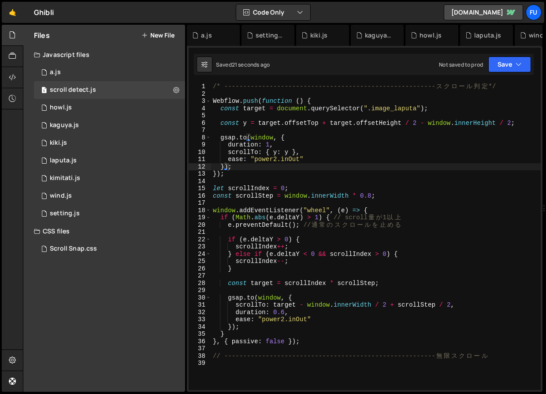
click at [319, 151] on div "/* -------------------------------------------------------- ス ク ロ ー ル 判 定 */ We…" at bounding box center [376, 243] width 330 height 321
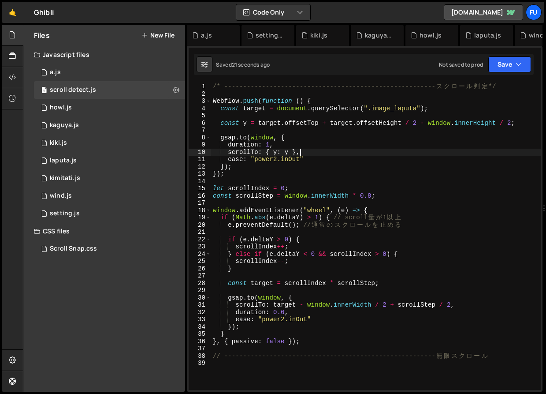
click at [318, 158] on div "/* -------------------------------------------------------- ス ク ロ ー ル 判 定 */ We…" at bounding box center [376, 243] width 330 height 321
click at [278, 152] on div "/* -------------------------------------------------------- ス ク ロ ー ル 判 定 */ We…" at bounding box center [376, 243] width 330 height 321
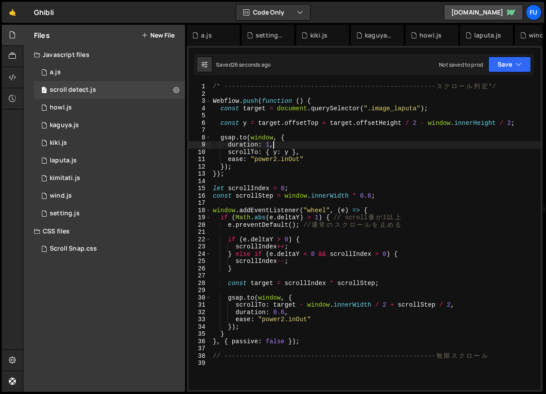
click at [368, 142] on div "/* -------------------------------------------------------- ス ク ロ ー ル 判 定 */ We…" at bounding box center [376, 243] width 330 height 321
click at [247, 126] on div "/* -------------------------------------------------------- ス ク ロ ー ル 判 定 */ We…" at bounding box center [376, 243] width 330 height 321
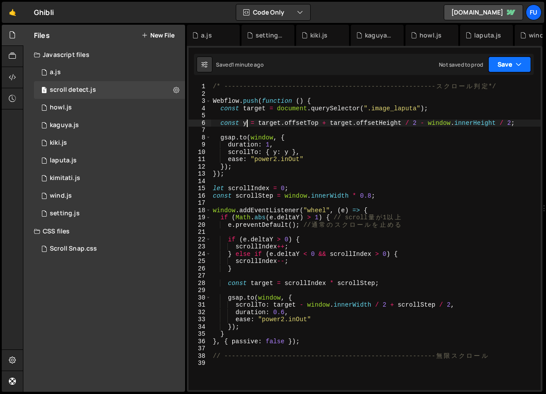
click at [509, 63] on button "Save" at bounding box center [510, 64] width 43 height 16
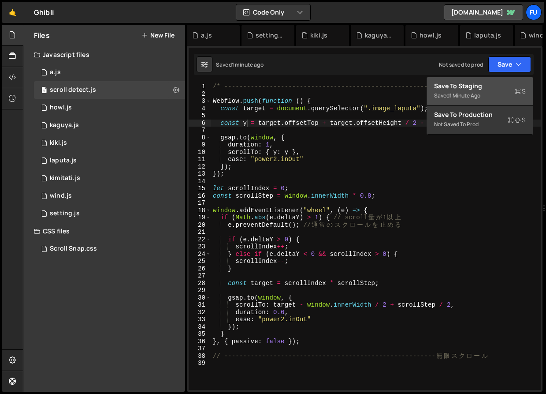
click at [477, 82] on div "Save to Staging S" at bounding box center [480, 86] width 92 height 9
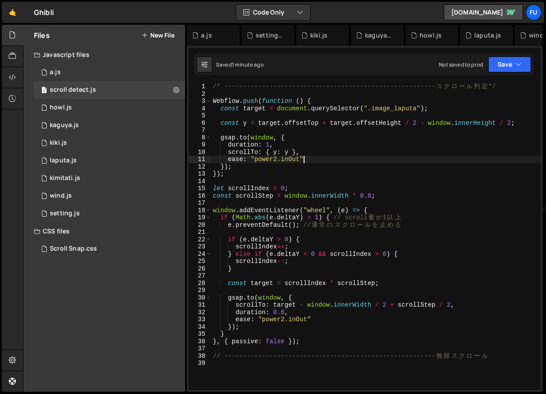
click at [337, 161] on div "/* -------------------------------------------------------- ス ク ロ ー ル 判 定 */ We…" at bounding box center [376, 243] width 330 height 321
click at [337, 167] on div "/* -------------------------------------------------------- ス ク ロ ー ル 判 定 */ We…" at bounding box center [376, 243] width 330 height 321
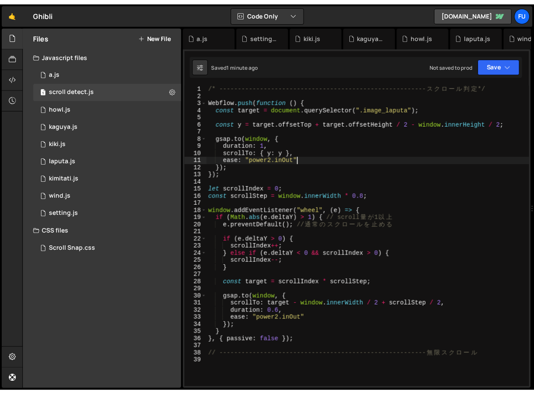
scroll to position [0, 1]
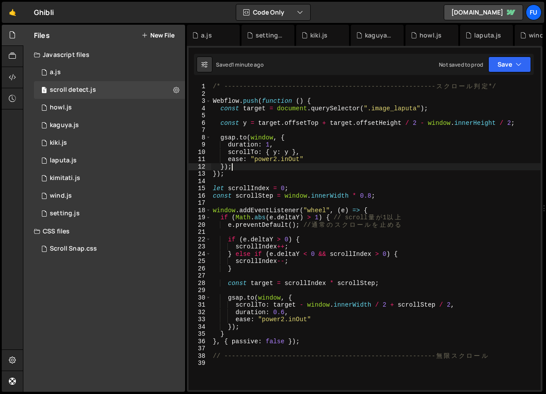
click at [336, 161] on div "/* -------------------------------------------------------- ス ク ロ ー ル 判 定 */ We…" at bounding box center [376, 243] width 330 height 321
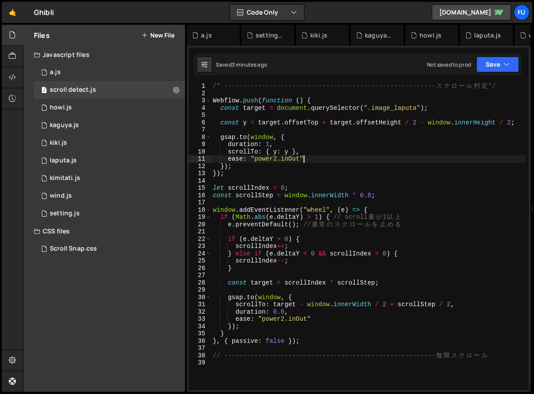
scroll to position [0, 0]
click at [501, 62] on button "Save" at bounding box center [498, 64] width 43 height 16
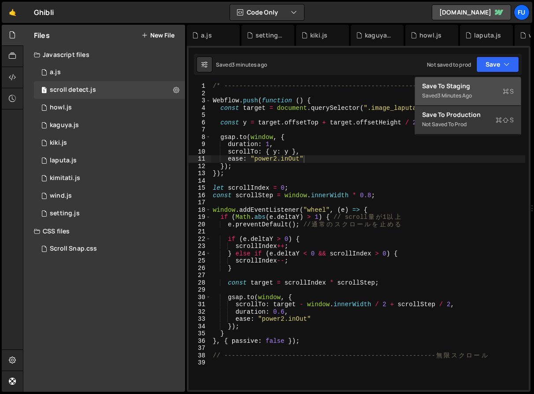
click at [483, 85] on div "Save to Staging S" at bounding box center [468, 86] width 92 height 9
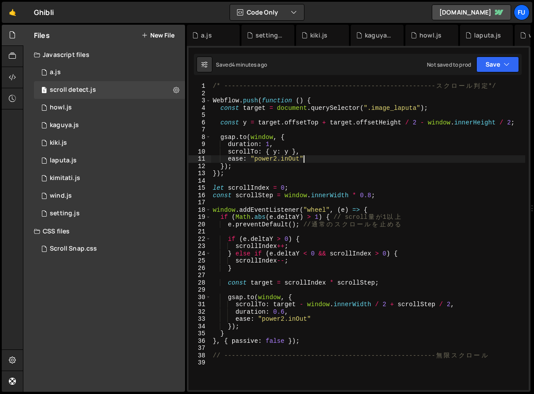
click at [381, 158] on div "/* -------------------------------------------------------- ス ク ロ ー ル 判 定 */ We…" at bounding box center [368, 242] width 314 height 321
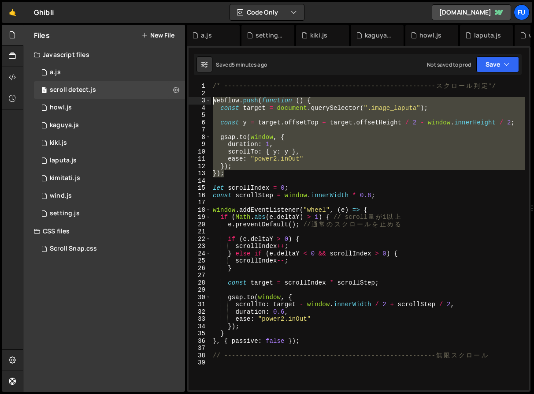
drag, startPoint x: 233, startPoint y: 174, endPoint x: 202, endPoint y: 99, distance: 81.2
click at [202, 99] on div "ease: "power2.inOut" 1 2 3 4 5 6 7 8 9 10 11 12 13 14 15 16 17 18 19 20 21 22 2…" at bounding box center [359, 236] width 340 height 307
type textarea "Webflow.push(function () { const target = document.querySelector(".image_laputa…"
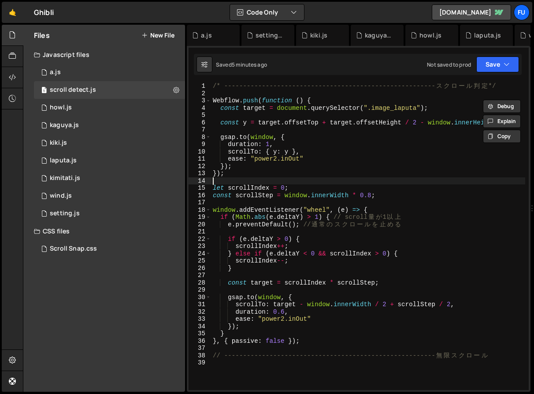
click at [244, 180] on div "/* -------------------------------------------------------- ス ク ロ ー ル 判 定 */ We…" at bounding box center [368, 242] width 314 height 321
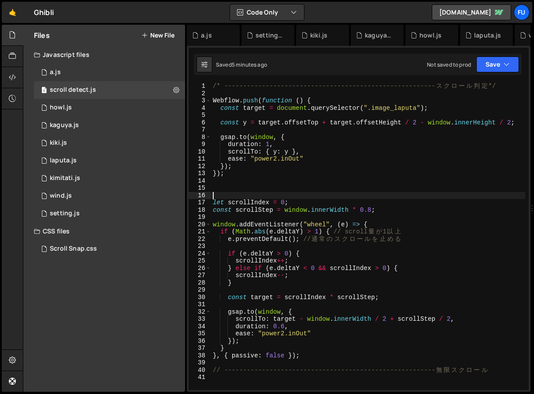
click at [232, 185] on div "/* -------------------------------------------------------- ス ク ロ ー ル 判 定 */ We…" at bounding box center [368, 242] width 314 height 321
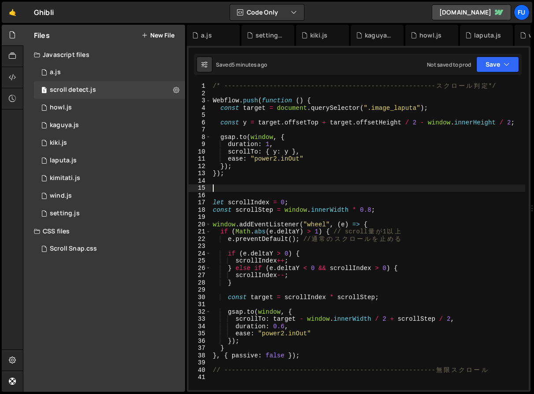
paste textarea "console.log(target);"
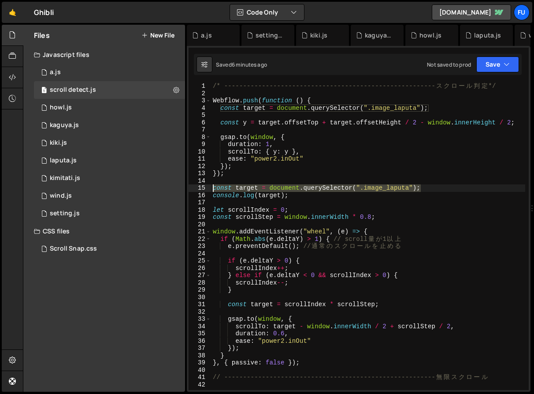
drag, startPoint x: 422, startPoint y: 186, endPoint x: 207, endPoint y: 188, distance: 215.2
click at [207, 188] on div "console.log(target); 1 2 3 4 5 6 7 8 9 10 11 12 13 14 15 16 17 18 19 20 21 22 2…" at bounding box center [359, 236] width 340 height 307
type textarea "const target = document.querySelector(".image_laputa");"
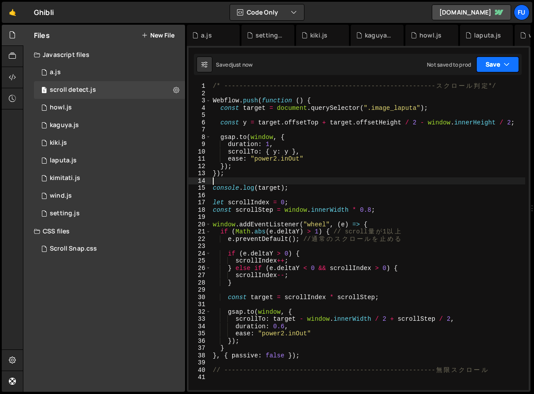
click at [502, 69] on button "Save" at bounding box center [498, 64] width 43 height 16
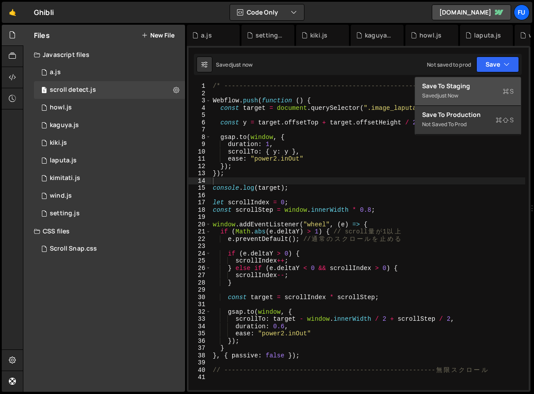
click at [487, 90] on div "Saved just now" at bounding box center [468, 95] width 92 height 11
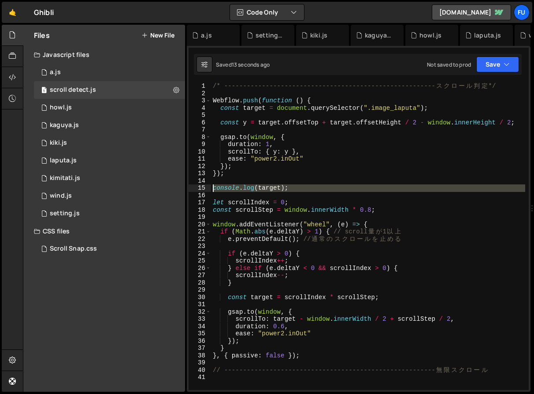
drag, startPoint x: 305, startPoint y: 194, endPoint x: 205, endPoint y: 189, distance: 99.8
click at [205, 189] on div "1 2 3 4 5 6 7 8 9 10 11 12 13 14 15 16 17 18 19 20 21 22 23 24 25 26 27 28 29 3…" at bounding box center [359, 236] width 340 height 307
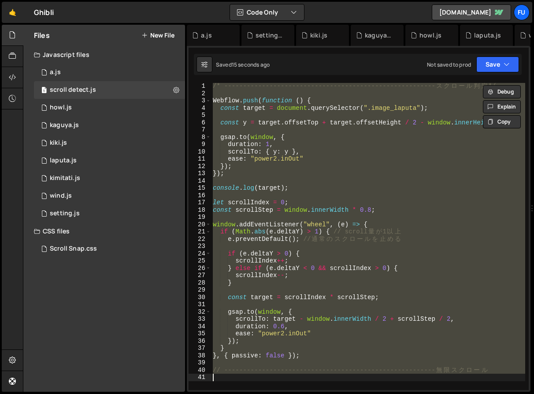
click at [250, 186] on div "/* -------------------------------------------------------- ス ク ロ ー ル 判 定 */ We…" at bounding box center [368, 236] width 314 height 307
type textarea "console.log(target);"
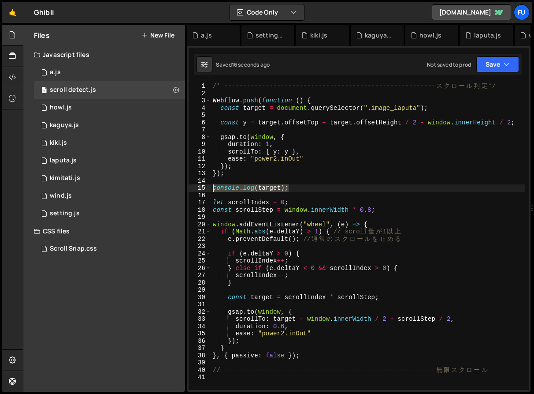
drag, startPoint x: 305, startPoint y: 186, endPoint x: 190, endPoint y: 188, distance: 115.6
click at [190, 188] on div "console.log(target); 1 2 3 4 5 6 7 8 9 10 11 12 13 14 15 16 17 18 19 20 21 22 2…" at bounding box center [359, 236] width 340 height 307
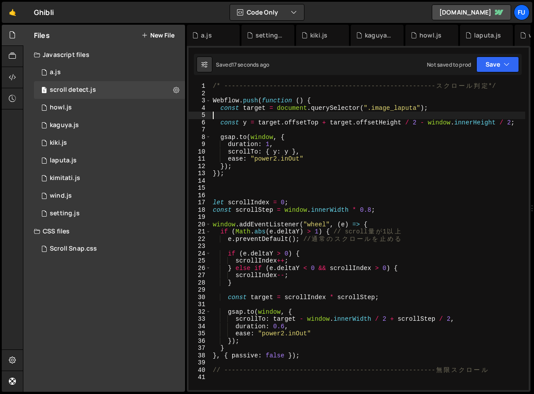
click at [240, 116] on div "/* -------------------------------------------------------- ス ク ロ ー ル 判 定 */ We…" at bounding box center [368, 242] width 314 height 321
paste textarea "console.log(target);"
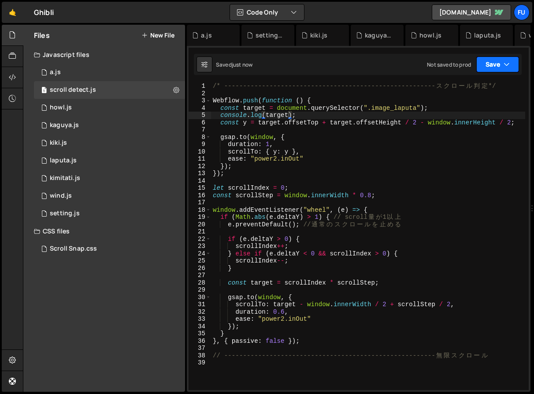
click at [506, 68] on icon "button" at bounding box center [507, 64] width 6 height 9
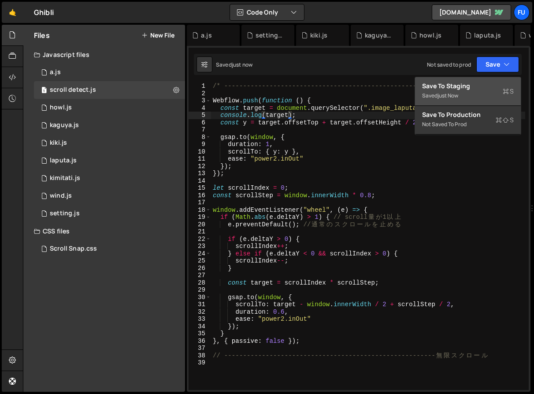
click at [495, 84] on div "Save to Staging S" at bounding box center [468, 86] width 92 height 9
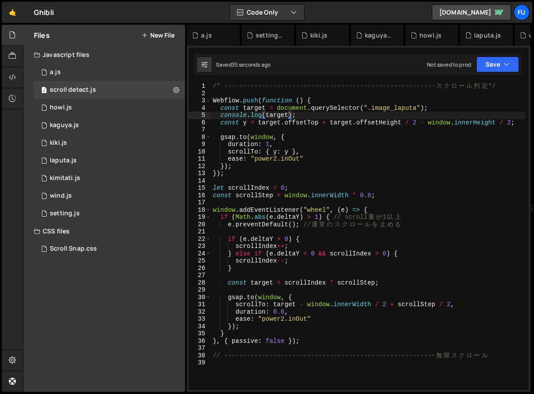
click at [377, 162] on div "/* -------------------------------------------------------- ス ク ロ ー ル 判 定 */ We…" at bounding box center [368, 242] width 314 height 321
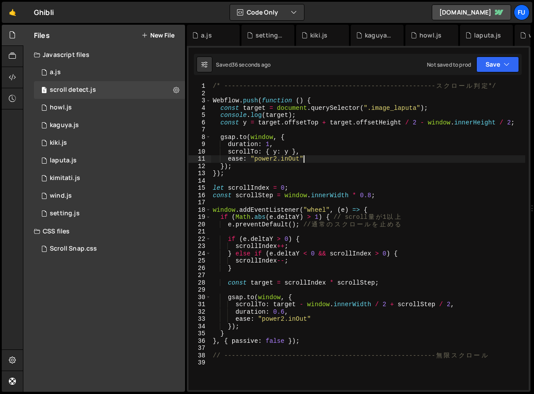
click at [360, 172] on div "/* -------------------------------------------------------- ス ク ロ ー ル 判 定 */ We…" at bounding box center [368, 242] width 314 height 321
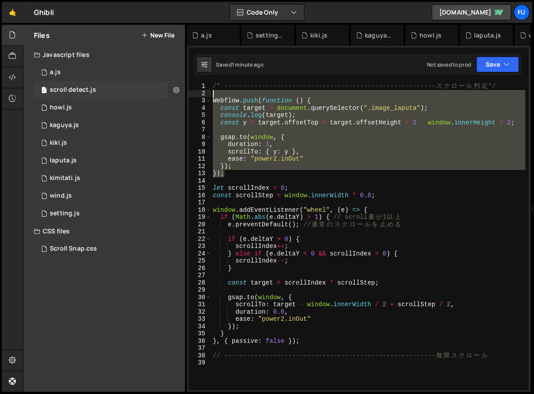
drag, startPoint x: 284, startPoint y: 171, endPoint x: 180, endPoint y: 95, distance: 128.7
click at [180, 95] on div "Files New File Javascript files 0 a.js 0 1 scroll detect.js 0 1 howl.js 0 1 1 1…" at bounding box center [279, 208] width 512 height 367
paste textarea "});"
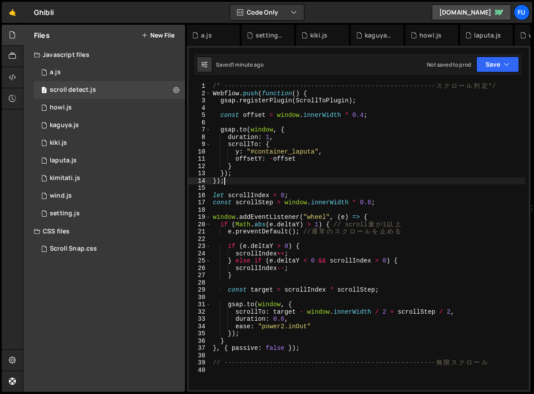
click at [211, 92] on div "2" at bounding box center [200, 93] width 22 height 7
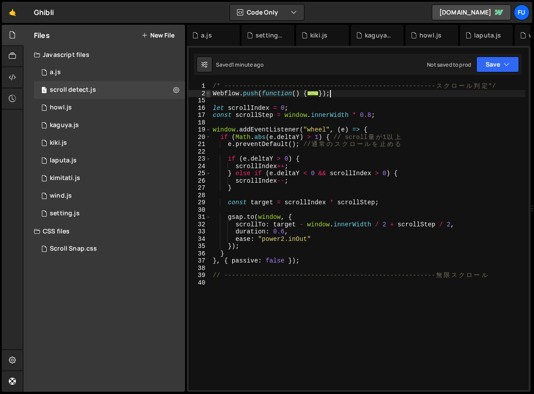
click at [209, 95] on span at bounding box center [208, 93] width 5 height 7
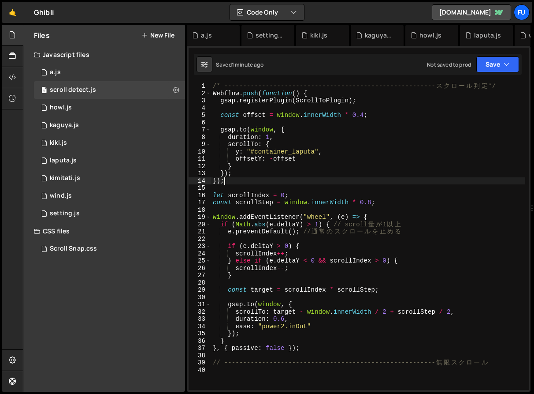
click at [213, 94] on div "/* -------------------------------------------------------- ス ク ロ ー ル 判 定 */ We…" at bounding box center [368, 242] width 314 height 321
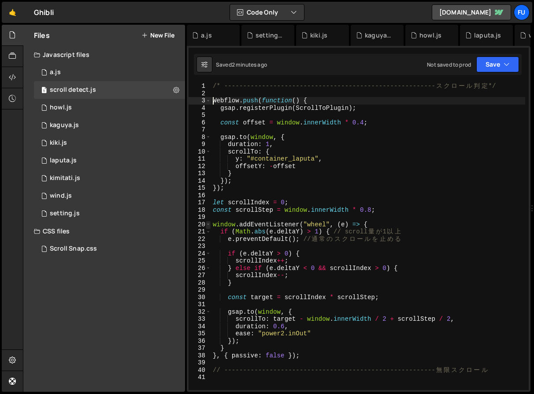
click at [209, 224] on span at bounding box center [208, 224] width 5 height 7
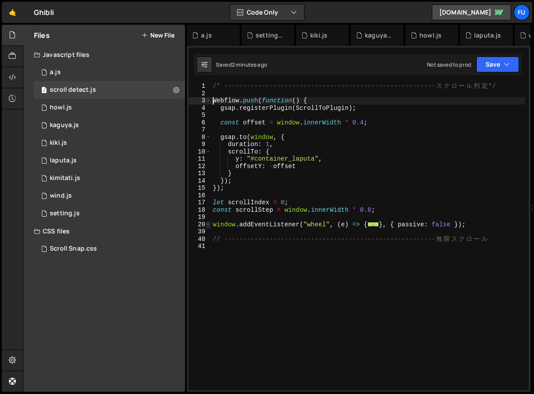
click at [209, 224] on span at bounding box center [208, 224] width 5 height 7
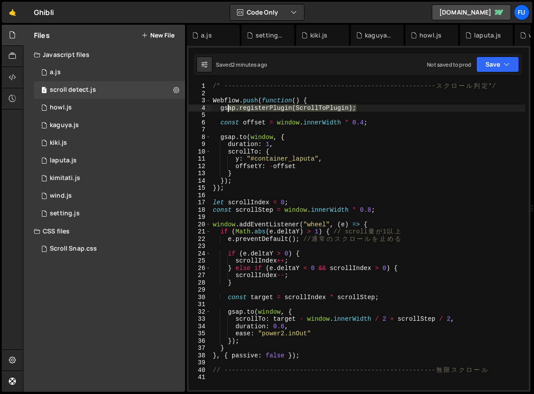
drag, startPoint x: 361, startPoint y: 107, endPoint x: 213, endPoint y: 106, distance: 148.2
click at [213, 105] on div "/* -------------------------------------------------------- ス ク ロ ー ル 判 定 */ We…" at bounding box center [368, 242] width 314 height 321
type textarea "gsap.registerPlugin(ScrollToPlugin);"
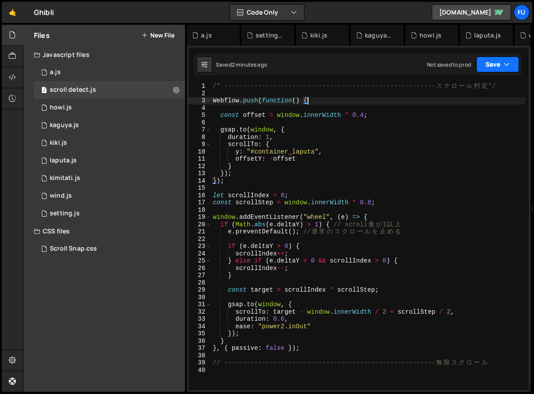
click at [499, 64] on button "Save" at bounding box center [498, 64] width 43 height 16
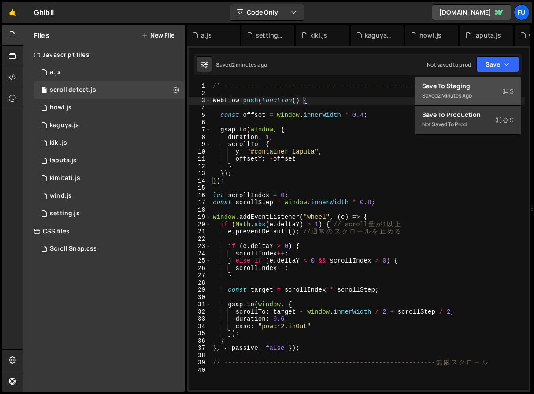
click at [456, 85] on div "Save to Staging S" at bounding box center [468, 86] width 92 height 9
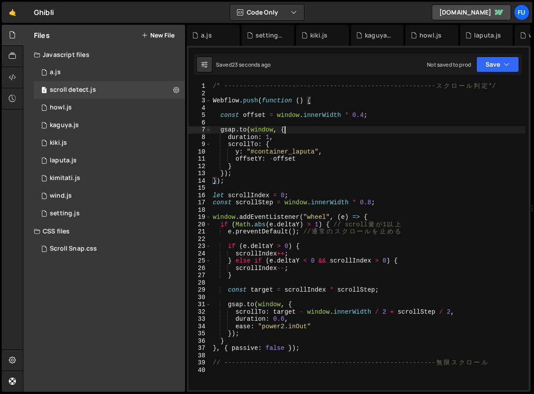
click at [295, 127] on div "/* -------------------------------------------------------- ス ク ロ ー ル 判 定 */ We…" at bounding box center [368, 242] width 314 height 321
click at [294, 136] on div "/* -------------------------------------------------------- ス ク ロ ー ル 判 定 */ We…" at bounding box center [368, 242] width 314 height 321
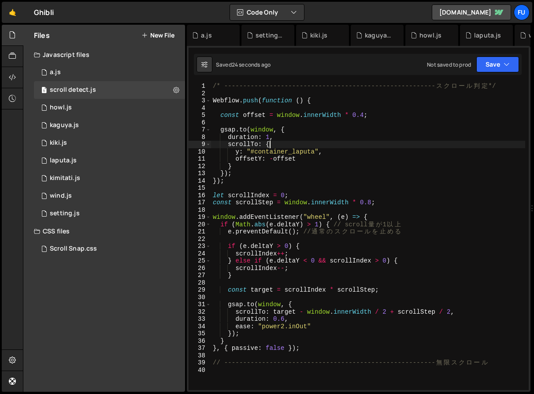
click at [293, 146] on div "/* -------------------------------------------------------- ス ク ロ ー ル 判 定 */ We…" at bounding box center [368, 242] width 314 height 321
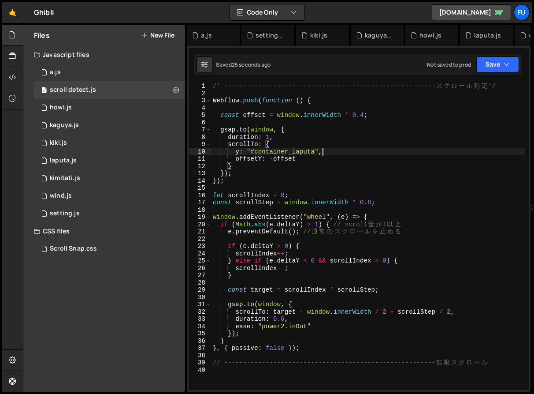
click at [336, 154] on div "/* -------------------------------------------------------- ス ク ロ ー ル 判 定 */ We…" at bounding box center [368, 242] width 314 height 321
type textarea "y: "#container_laputa","
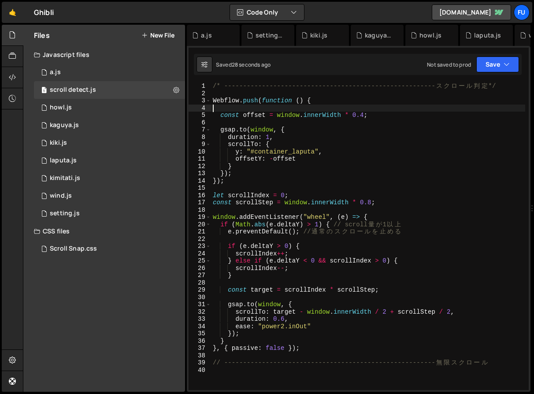
click at [396, 112] on div "/* -------------------------------------------------------- ス ク ロ ー ル 判 定 */ We…" at bounding box center [368, 242] width 314 height 321
click at [383, 119] on div "/* -------------------------------------------------------- ス ク ロ ー ル 判 定 */ We…" at bounding box center [368, 242] width 314 height 321
type textarea "const offset = window.innerWidth * 0.4;"
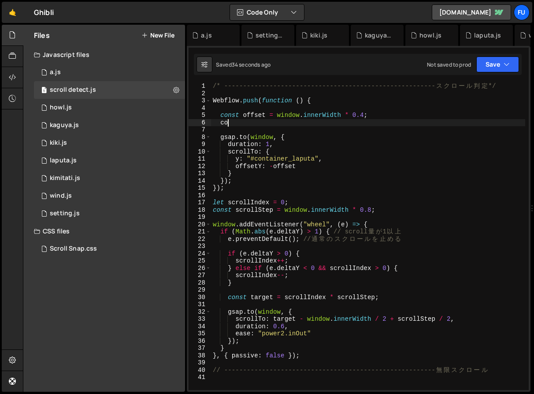
type textarea "c"
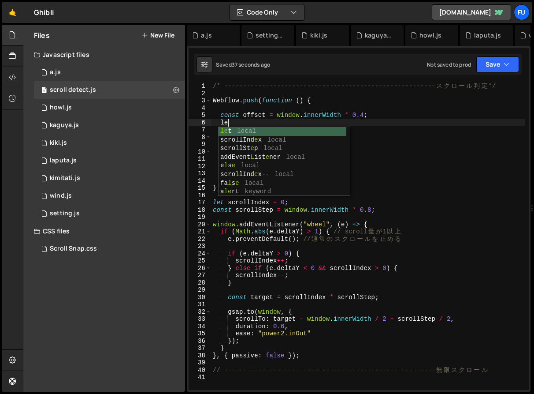
type textarea "l"
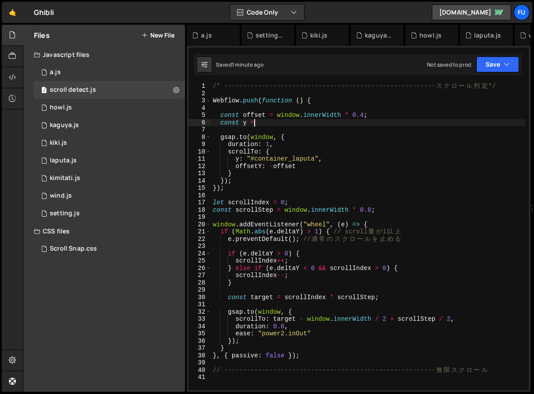
scroll to position [0, 3]
drag, startPoint x: 258, startPoint y: 119, endPoint x: 220, endPoint y: 123, distance: 38.1
click at [220, 123] on div "/* -------------------------------------------------------- ス ク ロ ー ル 判 定 */ We…" at bounding box center [368, 242] width 314 height 321
paste textarea "target.offsetTop + target.offsetHeight / 2 - window.innerHeight / 2;"
click at [410, 137] on div "/* -------------------------------------------------------- ス ク ロ ー ル 判 定 */ We…" at bounding box center [368, 242] width 314 height 321
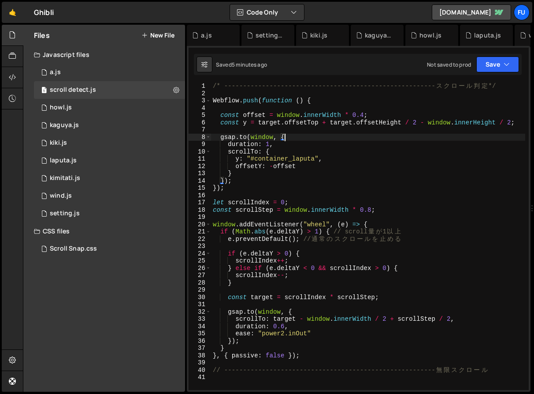
click at [378, 112] on div "/* -------------------------------------------------------- ス ク ロ ー ル 判 定 */ We…" at bounding box center [368, 242] width 314 height 321
type textarea "const offset = window.innerWidth * 0.4;"
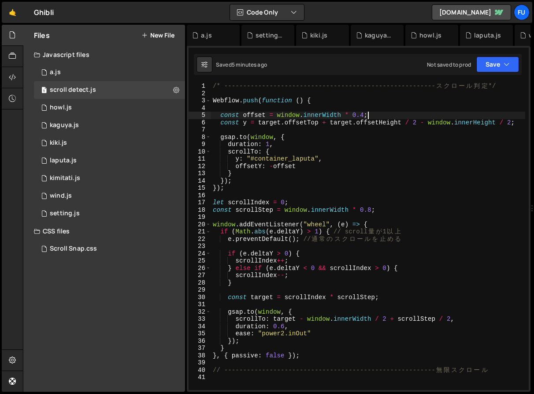
click at [522, 114] on div "/* -------------------------------------------------------- ス ク ロ ー ル 判 定 */ We…" at bounding box center [368, 242] width 314 height 321
click at [395, 112] on div "/* -------------------------------------------------------- ス ク ロ ー ル 判 定 */ We…" at bounding box center [368, 242] width 314 height 321
click at [391, 115] on div "/* -------------------------------------------------------- ス ク ロ ー ル 判 定 */ We…" at bounding box center [368, 242] width 314 height 321
type textarea "const offset = window.innerWidth * 0.4;"
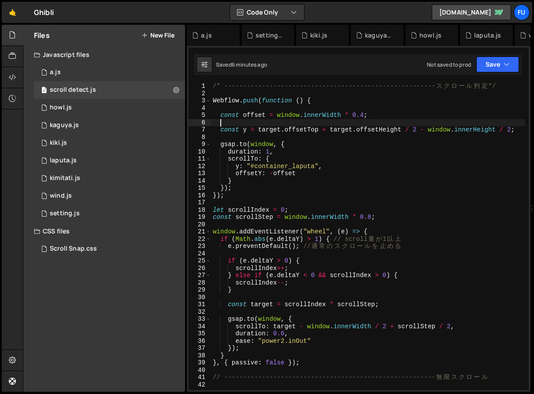
paste textarea "const target = document.querySelector(".image_laputa");"
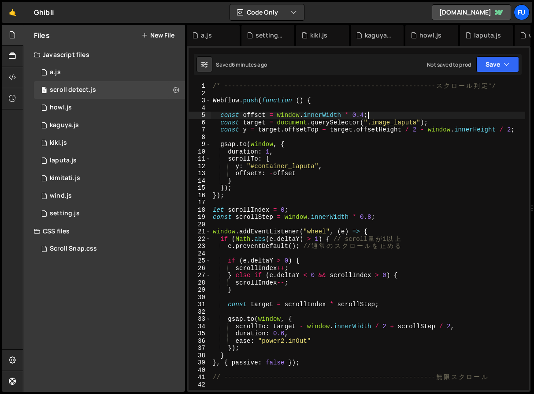
click at [440, 117] on div "/* -------------------------------------------------------- ス ク ロ ー ル 判 定 */ We…" at bounding box center [368, 242] width 314 height 321
type textarea "const offset = window.innerWidth * 0.4;"
drag, startPoint x: 404, startPoint y: 116, endPoint x: 202, endPoint y: 112, distance: 201.6
click at [202, 112] on div "const offset = window.innerWidth * 0.4; 1 2 3 4 5 6 7 8 9 10 11 12 13 14 15 16 …" at bounding box center [359, 236] width 340 height 307
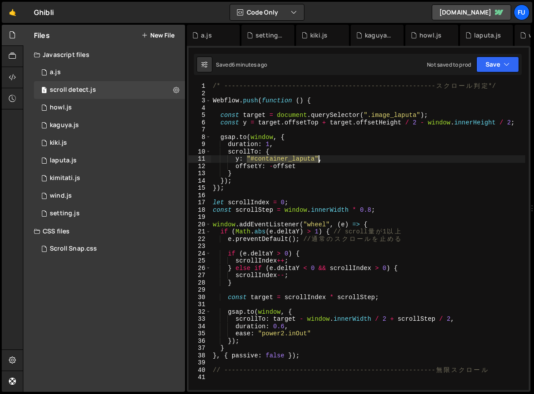
drag, startPoint x: 248, startPoint y: 159, endPoint x: 319, endPoint y: 157, distance: 71.5
click at [319, 157] on div "/* -------------------------------------------------------- ス ク ロ ー ル 判 定 */ We…" at bounding box center [368, 242] width 314 height 321
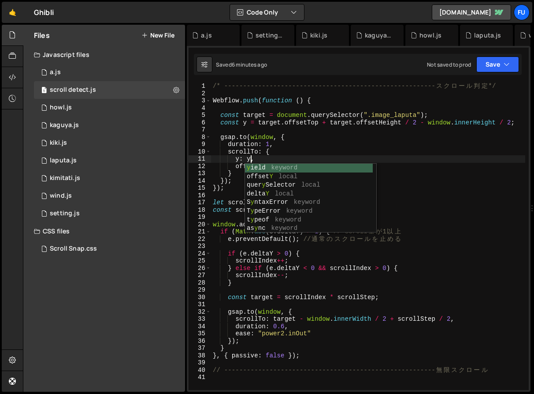
scroll to position [0, 2]
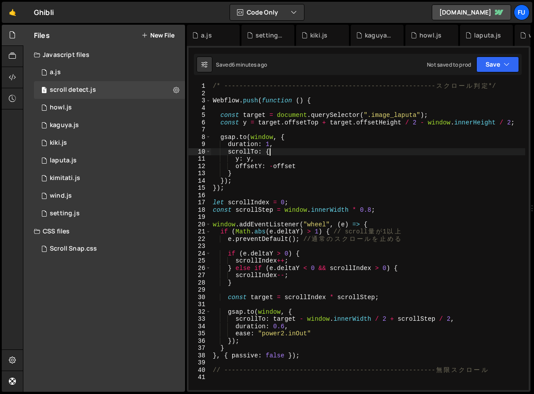
click at [284, 152] on div "/* -------------------------------------------------------- ス ク ロ ー ル 判 定 */ We…" at bounding box center [368, 242] width 314 height 321
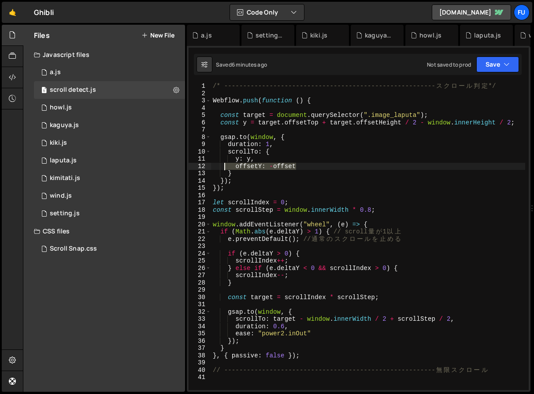
drag, startPoint x: 303, startPoint y: 168, endPoint x: 224, endPoint y: 168, distance: 78.1
click at [224, 168] on div "/* -------------------------------------------------------- ス ク ロ ー ル 判 定 */ We…" at bounding box center [368, 242] width 314 height 321
type textarea "offsetY: -offset"
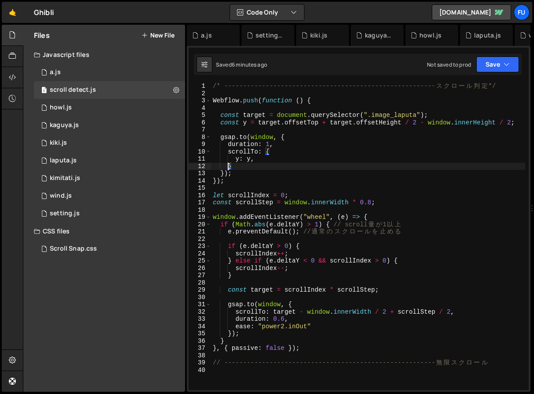
click at [228, 165] on div "/* -------------------------------------------------------- ス ク ロ ー ル 判 定 */ We…" at bounding box center [368, 242] width 314 height 321
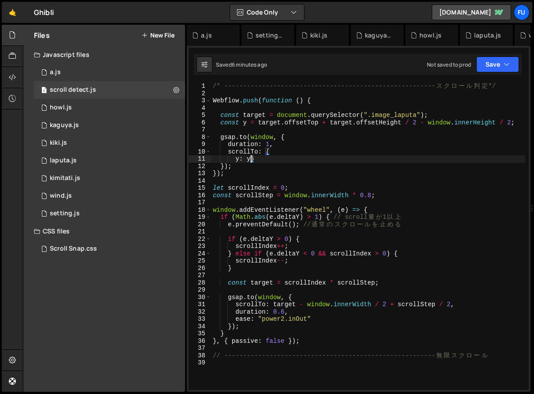
click at [236, 160] on div "/* -------------------------------------------------------- ス ク ロ ー ル 判 定 */ We…" at bounding box center [368, 242] width 314 height 321
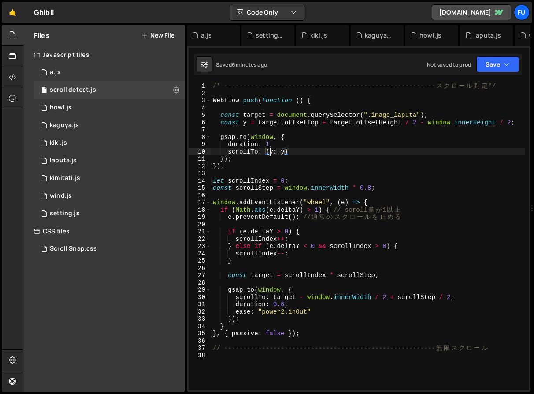
click at [246, 123] on div "/* -------------------------------------------------------- ス ク ロ ー ル 判 定 */ We…" at bounding box center [368, 242] width 314 height 321
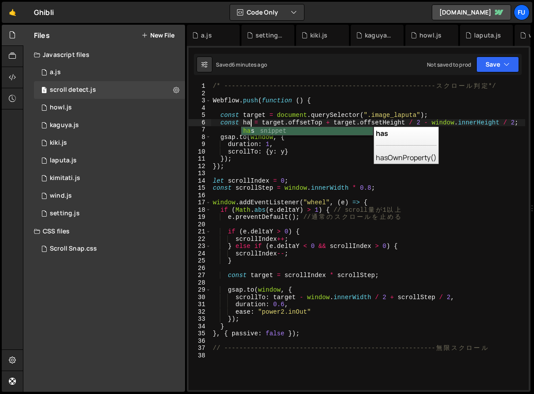
scroll to position [0, 3]
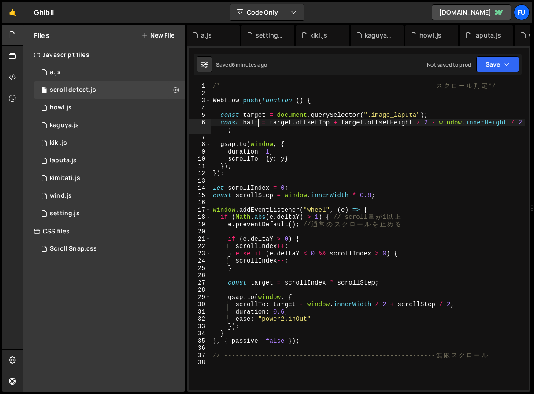
click at [285, 158] on div "/* -------------------------------------------------------- ス ク ロ ー ル 判 定 */ We…" at bounding box center [368, 242] width 314 height 321
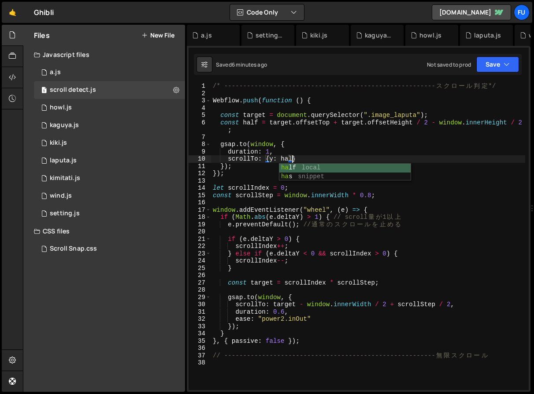
scroll to position [0, 5]
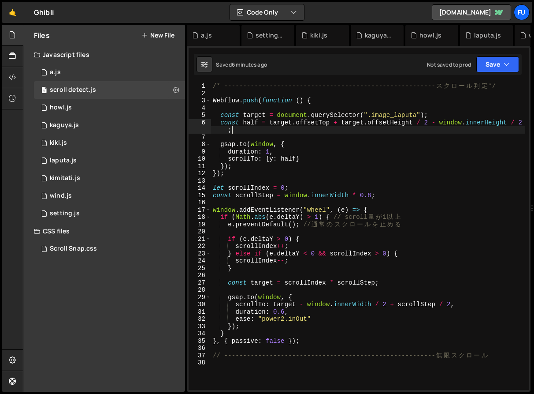
click at [353, 129] on div "/* -------------------------------------------------------- ス ク ロ ー ル 判 定 */ We…" at bounding box center [368, 242] width 314 height 321
click at [497, 71] on button "Save" at bounding box center [498, 64] width 43 height 16
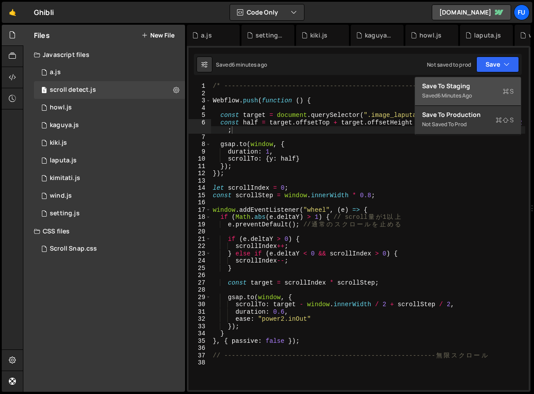
click at [487, 84] on div "Save to Staging S" at bounding box center [468, 86] width 92 height 9
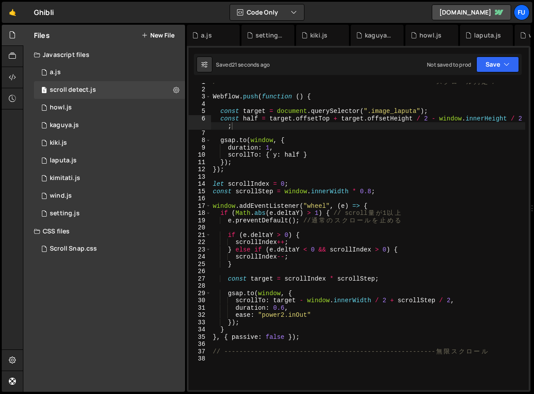
scroll to position [0, 0]
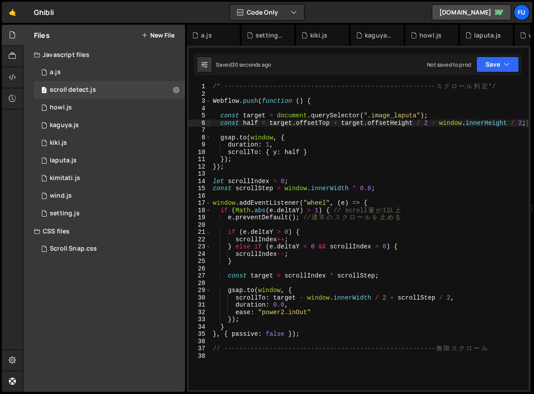
click at [325, 153] on div "/* -------------------------------------------------------- ス ク ロ ー ル 判 定 */ We…" at bounding box center [370, 243] width 318 height 321
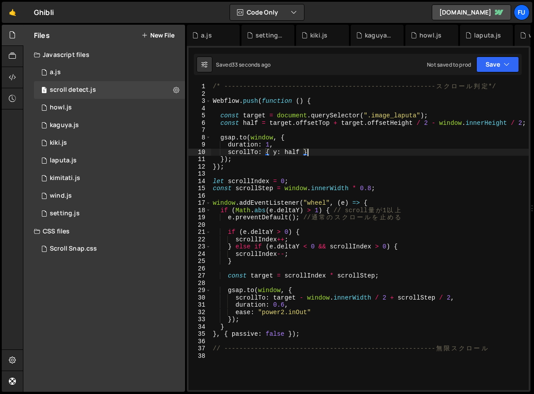
type textarea "scrollTo: { y: half },"
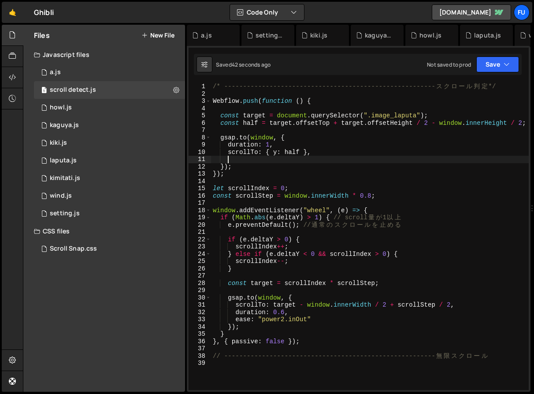
type textarea "s"
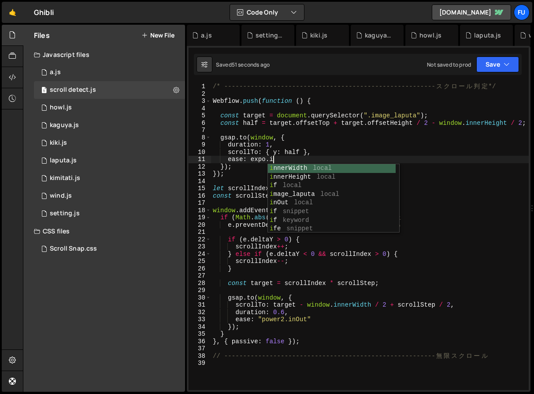
scroll to position [0, 4]
click at [428, 137] on div "/* -------------------------------------------------------- ス ク ロ ー ル 判 定 */ We…" at bounding box center [370, 243] width 318 height 321
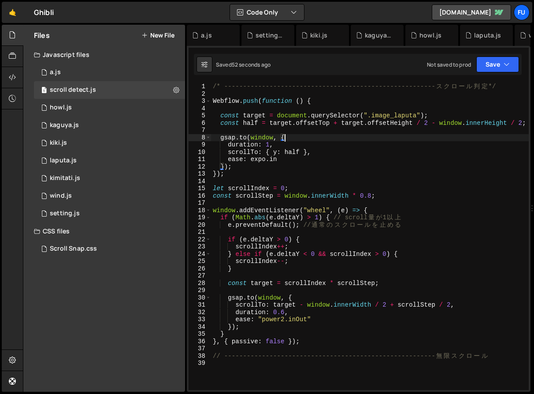
click at [389, 159] on div "/* -------------------------------------------------------- ス ク ロ ー ル 判 定 */ We…" at bounding box center [370, 243] width 318 height 321
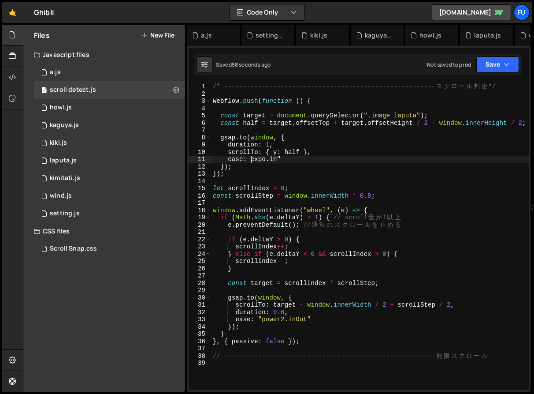
click at [250, 158] on div "/* -------------------------------------------------------- ス ク ロ ー ル 判 定 */ We…" at bounding box center [370, 243] width 318 height 321
click at [329, 154] on div "/* -------------------------------------------------------- ス ク ロ ー ル 判 定 */ We…" at bounding box center [370, 243] width 318 height 321
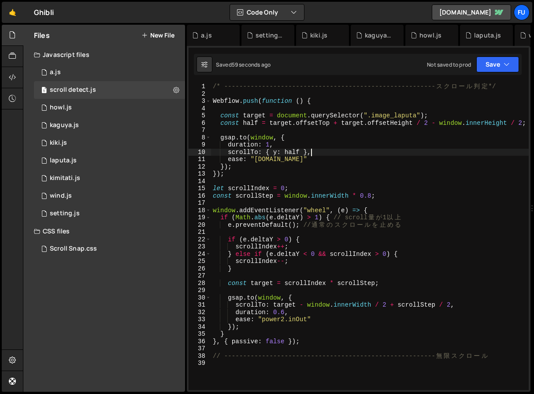
click at [300, 162] on div "/* -------------------------------------------------------- ス ク ロ ー ル 判 定 */ We…" at bounding box center [370, 243] width 318 height 321
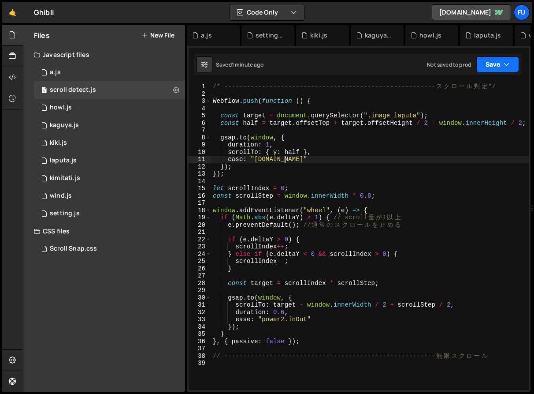
click at [503, 64] on button "Save" at bounding box center [498, 64] width 43 height 16
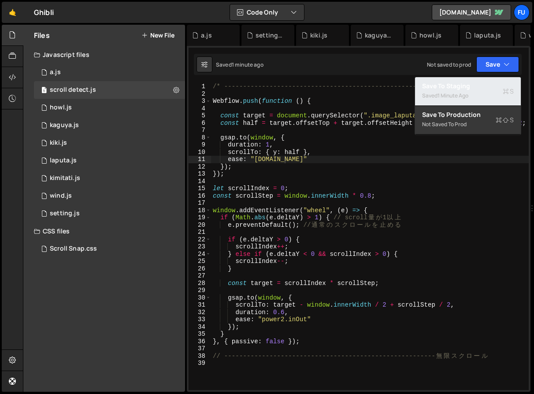
click at [490, 86] on div "Save to Staging S" at bounding box center [468, 86] width 92 height 9
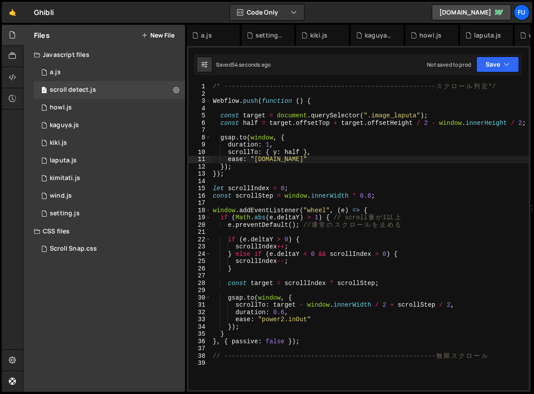
click at [373, 116] on div "/* -------------------------------------------------------- ス ク ロ ー ル 判 定 */ We…" at bounding box center [370, 243] width 318 height 321
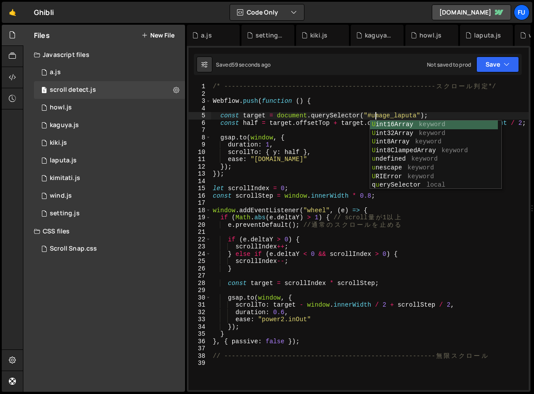
scroll to position [0, 11]
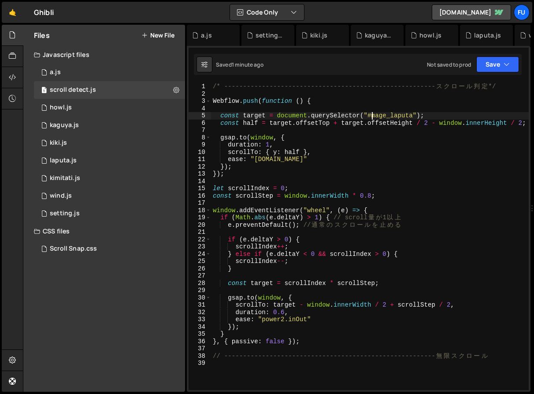
type textarea "const target = document.querySelector("#image_laputa");"
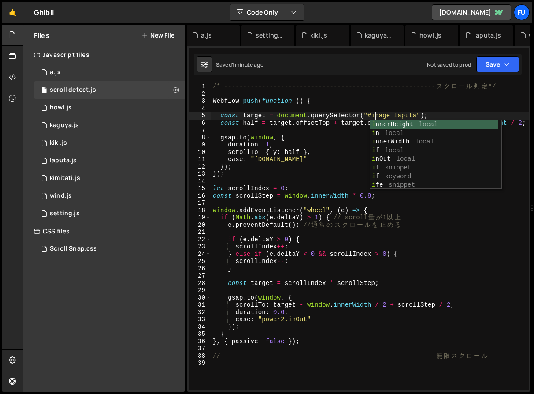
click at [432, 110] on div "/* -------------------------------------------------------- ス ク ロ ー ル 判 定 */ We…" at bounding box center [370, 243] width 318 height 321
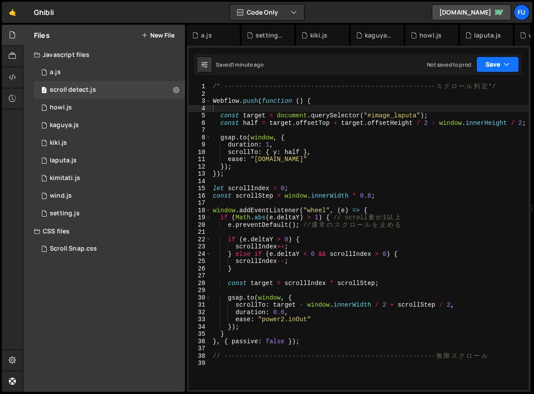
click at [518, 56] on button "Save" at bounding box center [498, 64] width 43 height 16
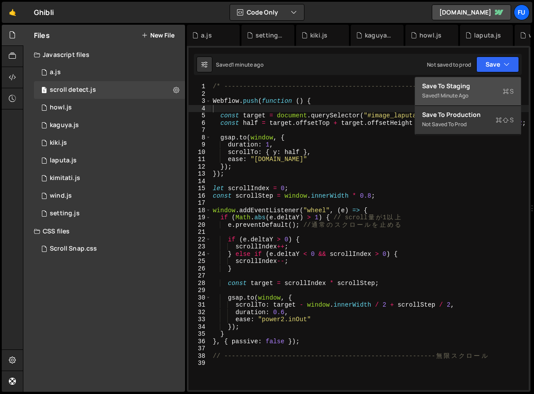
click at [508, 83] on div "Save to Staging S" at bounding box center [468, 86] width 92 height 9
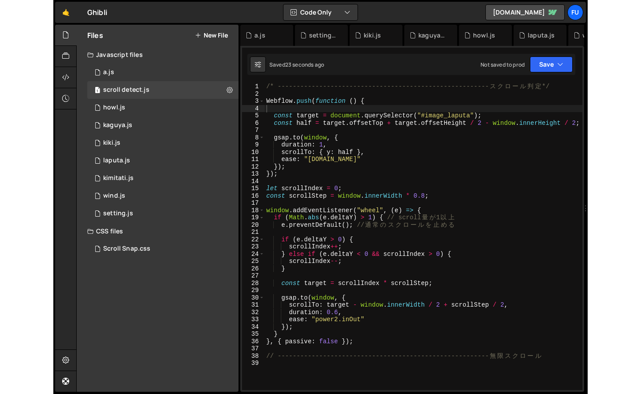
scroll to position [8, 0]
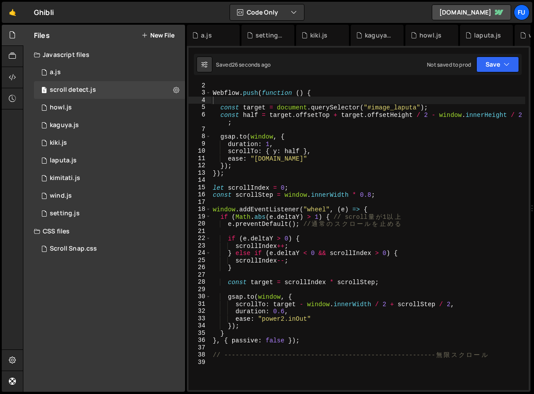
drag, startPoint x: 532, startPoint y: 116, endPoint x: 606, endPoint y: 116, distance: 74.1
click at [534, 116] on html "Projects [GEOGRAPHIC_DATA] Blog Fu Projects Your Teams Account Upgrade Logout" at bounding box center [267, 197] width 534 height 394
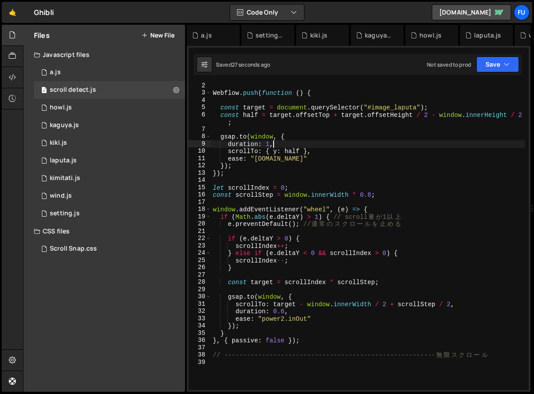
click at [521, 143] on div "Webflow . push ( function ( ) { const target = document . querySelector ( "#ima…" at bounding box center [368, 242] width 314 height 321
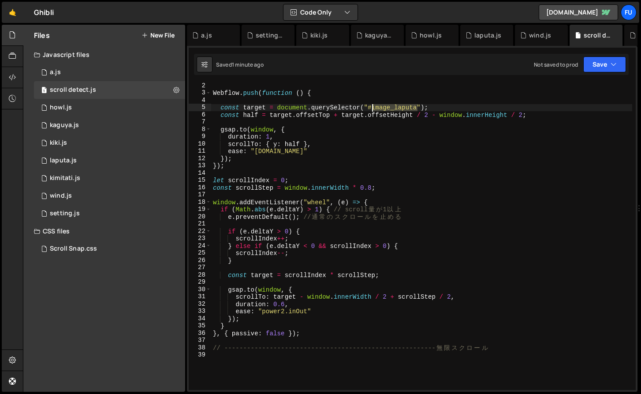
drag, startPoint x: 418, startPoint y: 110, endPoint x: 374, endPoint y: 111, distance: 45.0
click at [374, 111] on div "Webflow . push ( function ( ) { const target = document . querySelector ( "#ima…" at bounding box center [421, 242] width 421 height 321
paste textarea "container"
type textarea "const target = document.querySelector("#container_laputa");"
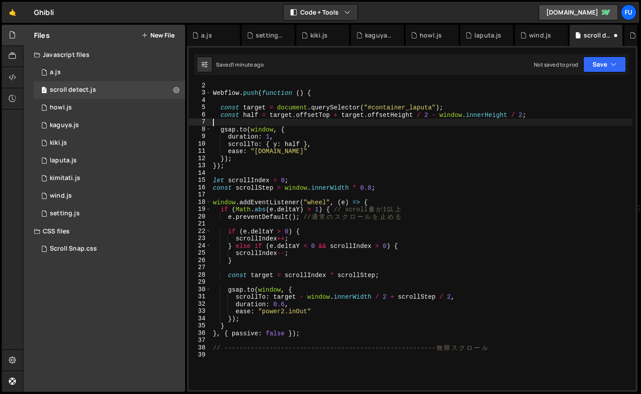
click at [445, 123] on div "Webflow . push ( function ( ) { const target = document . querySelector ( "#con…" at bounding box center [421, 242] width 421 height 321
click at [594, 66] on button "Save" at bounding box center [604, 64] width 43 height 16
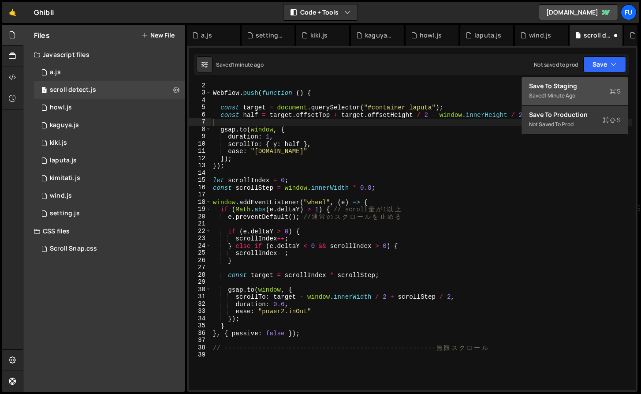
click at [565, 92] on div "1 minute ago" at bounding box center [560, 95] width 31 height 7
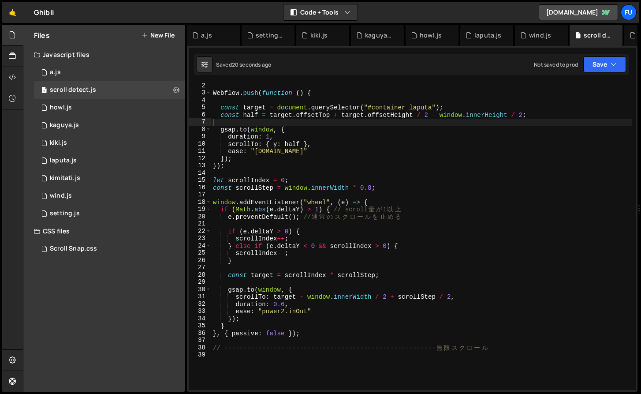
click at [270, 135] on div "Webflow . push ( function ( ) { const target = document . querySelector ( "#con…" at bounding box center [421, 242] width 421 height 321
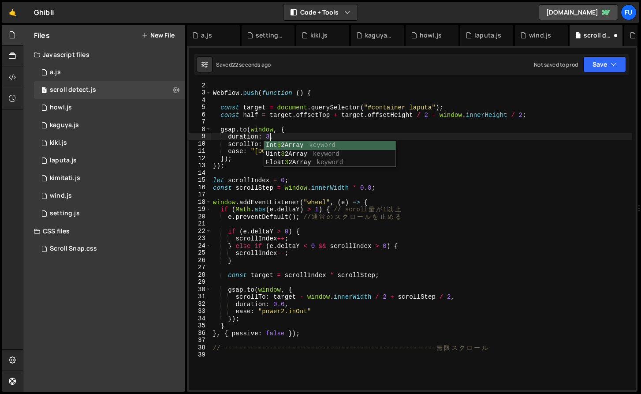
scroll to position [0, 4]
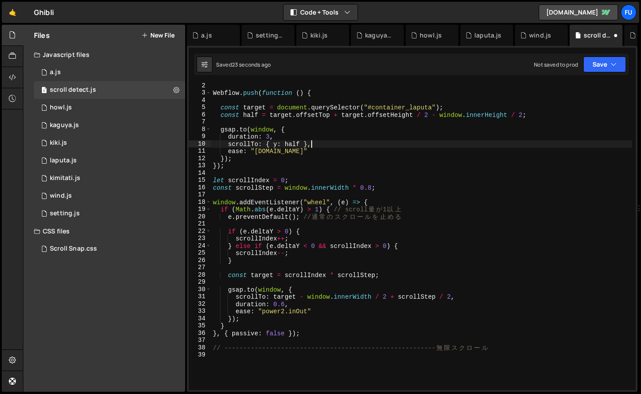
click at [403, 142] on div "Webflow . push ( function ( ) { const target = document . querySelector ( "#con…" at bounding box center [421, 242] width 421 height 321
click at [280, 151] on div "Webflow . push ( function ( ) { const target = document . querySelector ( "#con…" at bounding box center [421, 242] width 421 height 321
click at [343, 166] on div "Webflow . push ( function ( ) { const target = document . querySelector ( "#con…" at bounding box center [421, 242] width 421 height 321
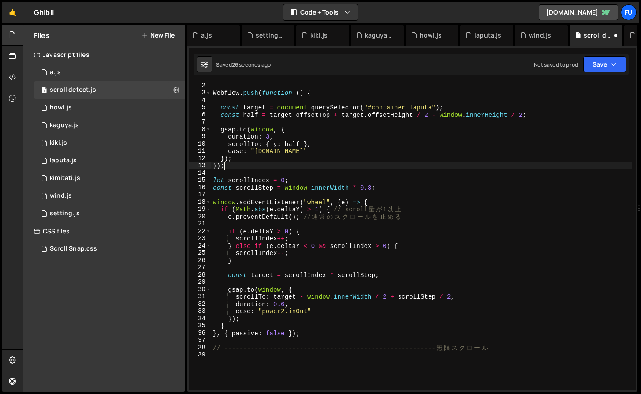
scroll to position [0, 0]
click at [331, 157] on div "Webflow . push ( function ( ) { const target = document . querySelector ( "#con…" at bounding box center [421, 242] width 421 height 321
click at [326, 154] on div "Webflow . push ( function ( ) { const target = document . querySelector ( "#con…" at bounding box center [421, 242] width 421 height 321
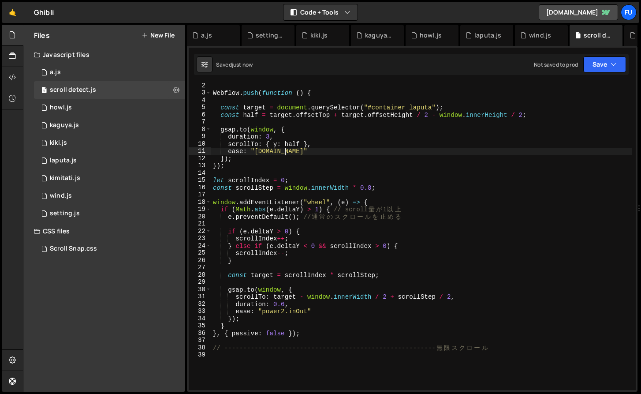
type textarea "ease: "expo.in""
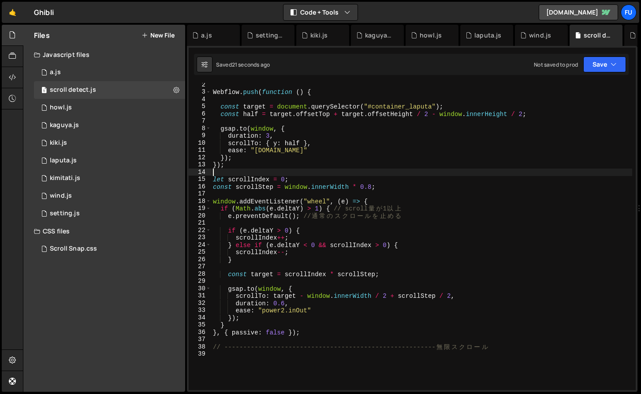
click at [330, 169] on div "Webflow . push ( function ( ) { const target = document . querySelector ( "#con…" at bounding box center [421, 241] width 421 height 321
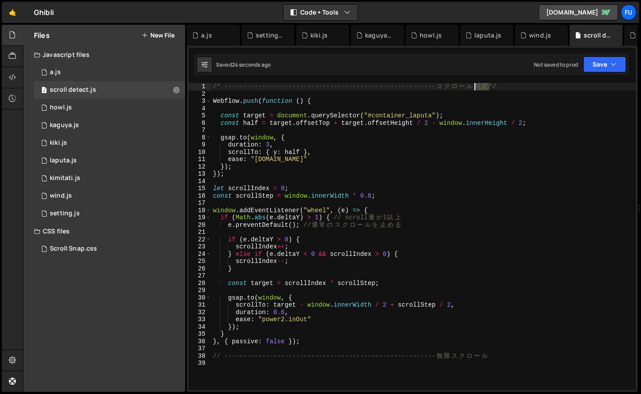
drag, startPoint x: 488, startPoint y: 86, endPoint x: 478, endPoint y: 87, distance: 9.3
click at [478, 87] on div "/* -------------------------------------------------------- ス ク ロ ー ル 判 定 */ We…" at bounding box center [423, 243] width 425 height 321
click at [438, 85] on div "/* -------------------------------------------------------- ス ク ロ ー ル */ Webflo…" at bounding box center [423, 243] width 425 height 321
click at [511, 87] on div "/* -------------------------------------------------------- 開 始 ス ク ロ ー ル */ We…" at bounding box center [423, 243] width 425 height 321
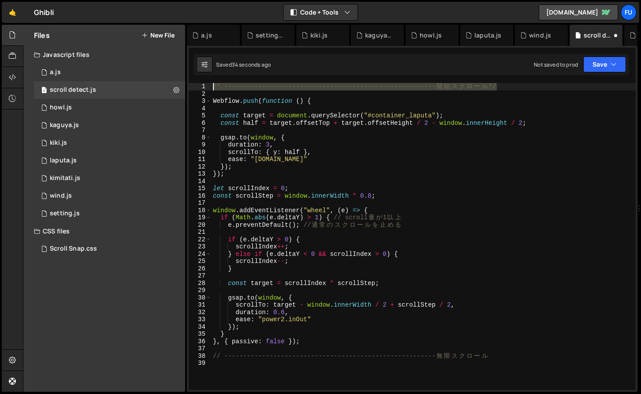
drag, startPoint x: 522, startPoint y: 87, endPoint x: 210, endPoint y: 88, distance: 312.2
click at [210, 88] on div "/* --------------------------------------------------------開始スクロール*/ 1 2 3 4 5 …" at bounding box center [412, 236] width 447 height 307
click at [244, 177] on div "/* -------------------------------------------------------- 開 始 ス ク ロ ー ル */ We…" at bounding box center [423, 243] width 425 height 321
type textarea "});"
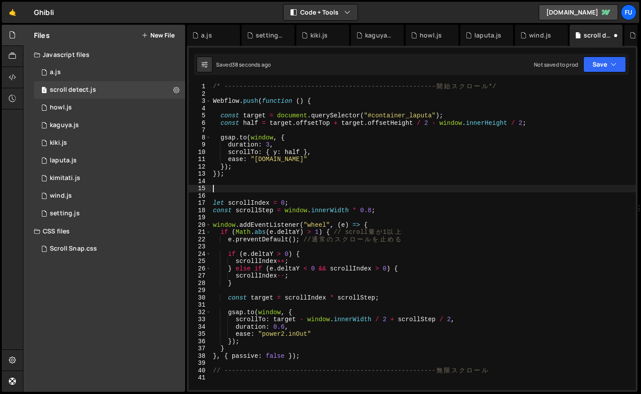
paste textarea "/* --------------------------------------------------------開始スクロール*/"
click at [491, 190] on div "/* -------------------------------------------------------- 開 始 ス ク ロ ー ル */ We…" at bounding box center [423, 243] width 425 height 321
click at [461, 187] on div "/* -------------------------------------------------------- 開 始 ス ク ロ ー ル */ We…" at bounding box center [423, 243] width 425 height 321
click at [451, 186] on div "/* -------------------------------------------------------- 開 始 ス ク ロ ー ル */ We…" at bounding box center [423, 243] width 425 height 321
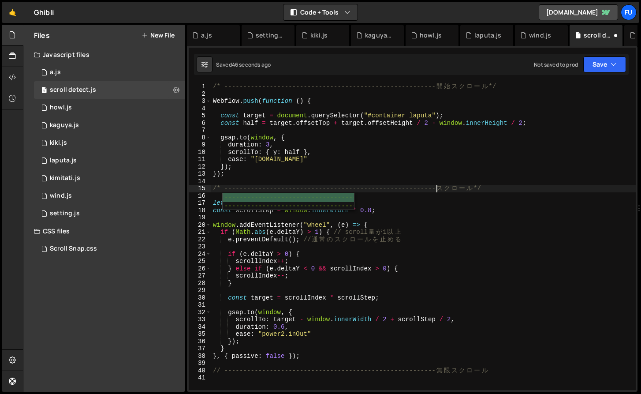
click at [473, 188] on div "/* -------------------------------------------------------- 開 始 ス ク ロ ー ル */ We…" at bounding box center [423, 243] width 425 height 321
click at [422, 208] on div "/* -------------------------------------------------------- 開 始 ス ク ロ ー ル */ We…" at bounding box center [423, 243] width 425 height 321
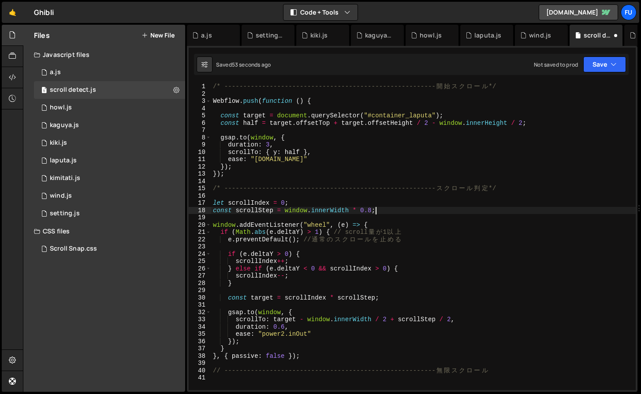
type textarea "const scrollStep = window.innerWidth * 0.8;"
click at [394, 197] on div "/* -------------------------------------------------------- 開 始 ス ク ロ ー ル */ We…" at bounding box center [423, 243] width 425 height 321
click at [393, 208] on div "/* -------------------------------------------------------- 開 始 ス ク ロ ー ル */ We…" at bounding box center [423, 243] width 425 height 321
click at [265, 116] on div "/* -------------------------------------------------------- 開 始 ス ク ロ ー ル */ We…" at bounding box center [423, 243] width 425 height 321
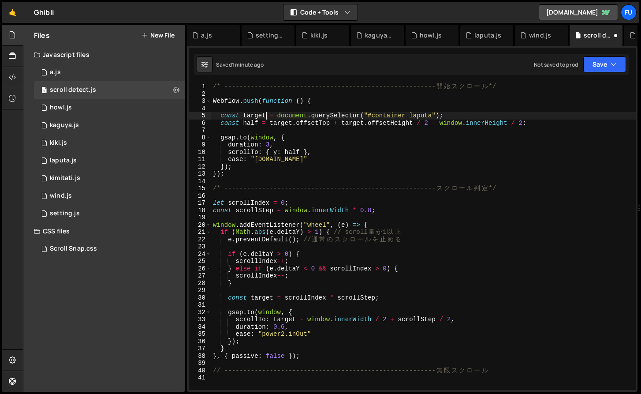
click at [273, 295] on div "/* -------------------------------------------------------- 開 始 ス ク ロ ー ル */ We…" at bounding box center [423, 243] width 425 height 321
click at [237, 114] on div "/* -------------------------------------------------------- 開 始 ス ク ロ ー ル */ We…" at bounding box center [423, 243] width 425 height 321
click at [239, 114] on div "/* -------------------------------------------------------- 開 始 ス ク ロ ー ル */ We…" at bounding box center [423, 243] width 425 height 321
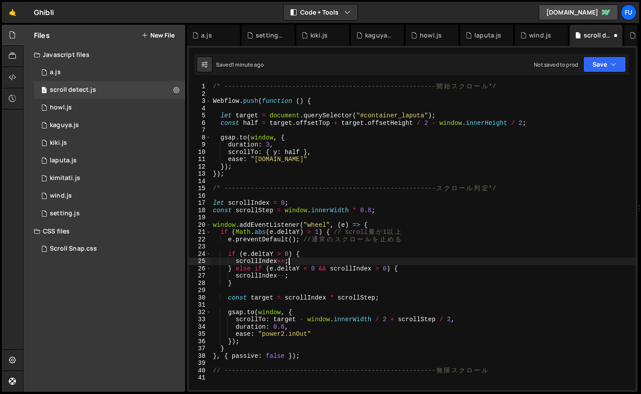
click at [354, 262] on div "/* -------------------------------------------------------- 開 始 ス ク ロ ー ル */ We…" at bounding box center [423, 243] width 425 height 321
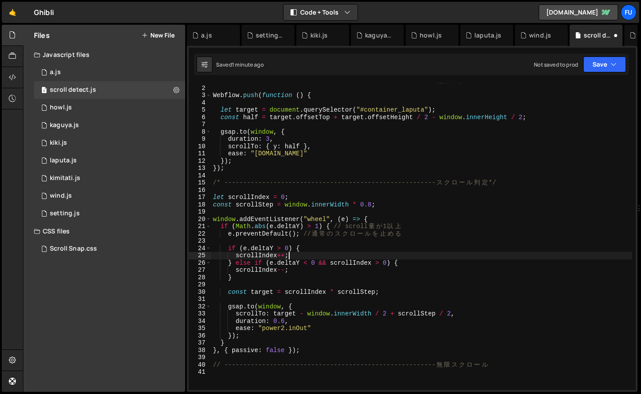
scroll to position [5, 0]
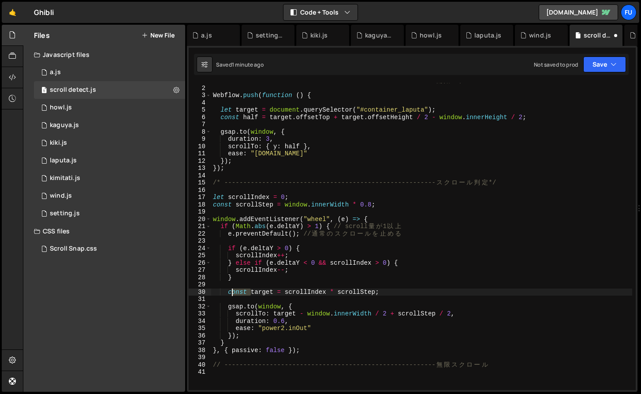
drag, startPoint x: 252, startPoint y: 295, endPoint x: 231, endPoint y: 294, distance: 21.2
click at [231, 294] on div "/* -------------------------------------------------------- 開 始 ス ク ロ ー ル */ We…" at bounding box center [421, 237] width 421 height 321
type textarea "target = scrollIndex * scrollStep;"
click at [618, 65] on button "Save" at bounding box center [604, 64] width 43 height 16
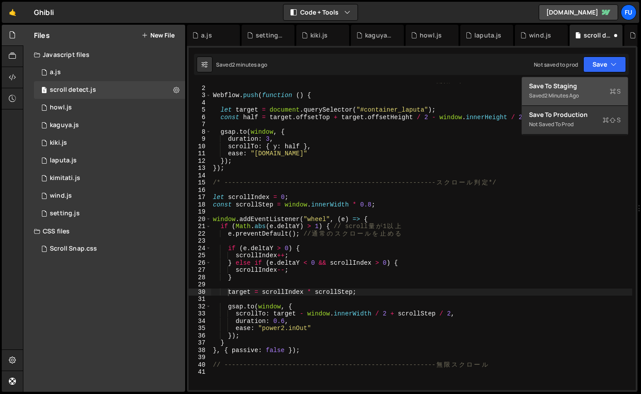
click at [605, 78] on button "Save to Staging S Saved 2 minutes ago" at bounding box center [575, 91] width 106 height 29
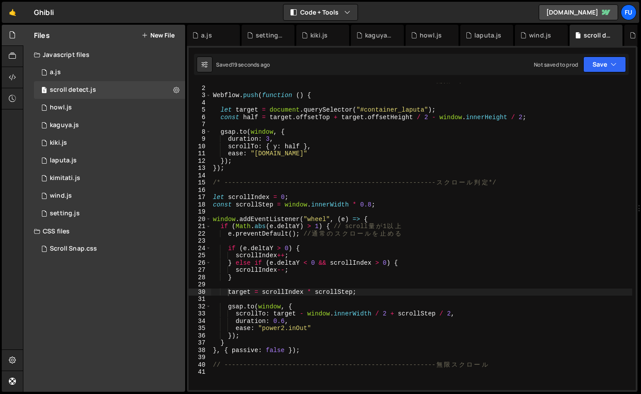
scroll to position [0, 0]
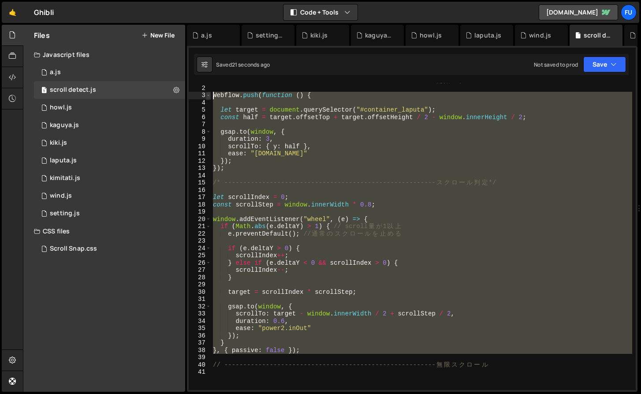
drag, startPoint x: 344, startPoint y: 355, endPoint x: 206, endPoint y: 93, distance: 296.5
click at [206, 93] on div "1 2 3 4 5 6 7 8 9 10 11 12 13 14 15 16 17 18 19 20 21 22 23 24 25 26 27 28 29 3…" at bounding box center [412, 236] width 447 height 307
type textarea "Webflow.push(function () {"
click at [249, 125] on div "/* -------------------------------------------------------- 開 始 ス ク ロ ー ル */ We…" at bounding box center [421, 236] width 421 height 307
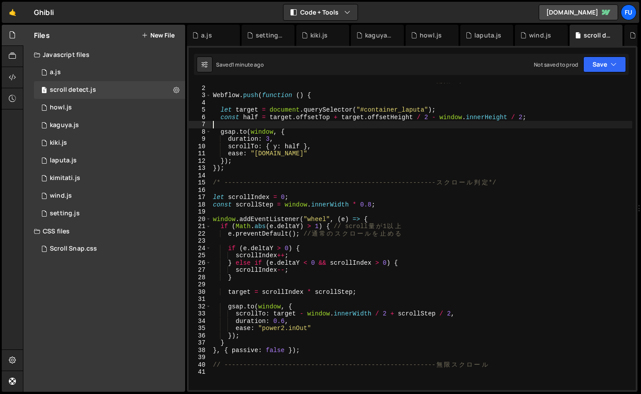
click at [233, 108] on div "/* -------------------------------------------------------- 開 始 ス ク ロ ー ル */ We…" at bounding box center [421, 237] width 421 height 321
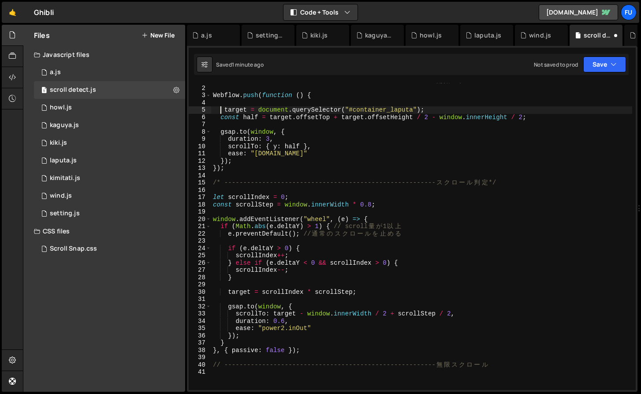
scroll to position [0, 1]
click at [228, 290] on div "/* -------------------------------------------------------- 開 始 ス ク ロ ー ル */ We…" at bounding box center [421, 237] width 421 height 321
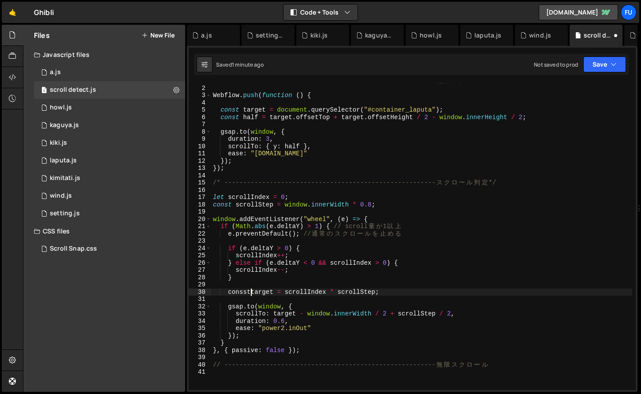
scroll to position [0, 2]
click at [273, 292] on div "/* -------------------------------------------------------- 開 始 ス ク ロ ー ル */ We…" at bounding box center [421, 237] width 421 height 321
click at [296, 312] on div "/* -------------------------------------------------------- 開 始 ス ク ロ ー ル */ We…" at bounding box center [421, 237] width 421 height 321
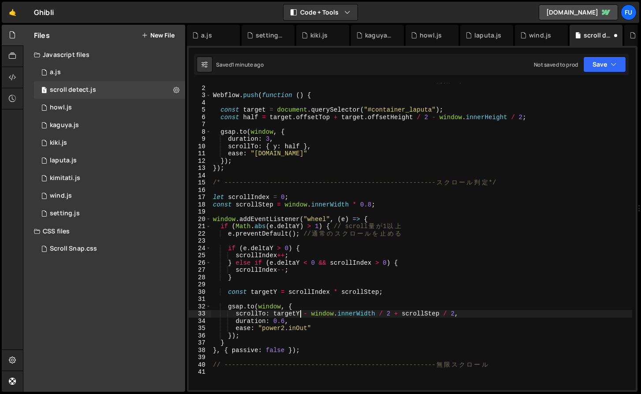
scroll to position [0, 6]
click at [610, 61] on button "Save" at bounding box center [604, 64] width 43 height 16
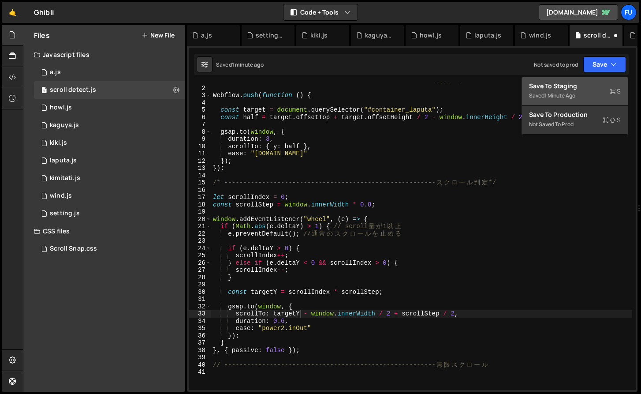
click at [596, 89] on div "Save to Staging S" at bounding box center [575, 86] width 92 height 9
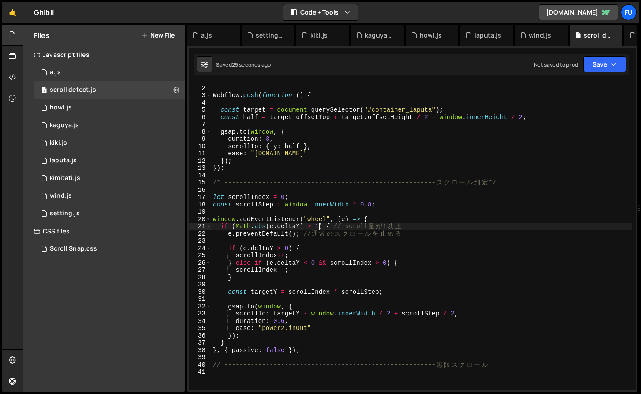
click at [319, 225] on div "/* -------------------------------------------------------- 開 始 ス ク ロ ー ル */ We…" at bounding box center [421, 237] width 421 height 321
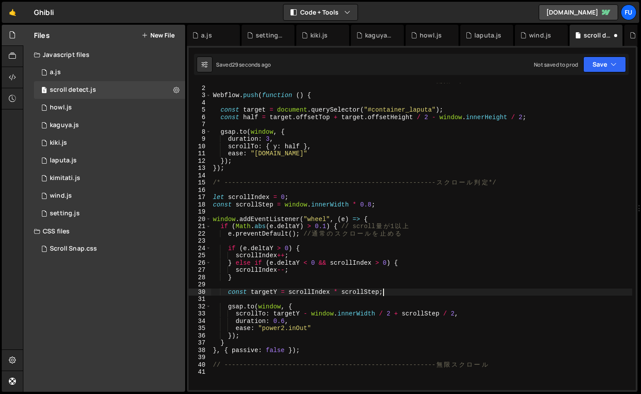
click at [409, 290] on div "/* -------------------------------------------------------- 開 始 ス ク ロ ー ル */ We…" at bounding box center [421, 237] width 421 height 321
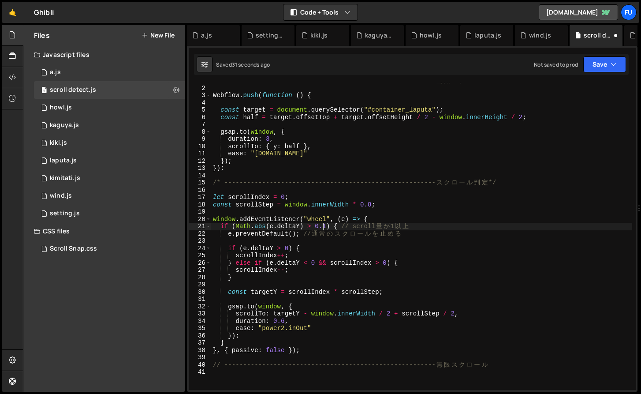
click at [325, 226] on div "/* -------------------------------------------------------- 開 始 ス ク ロ ー ル */ We…" at bounding box center [421, 237] width 421 height 321
click at [374, 274] on div "/* -------------------------------------------------------- 開 始 ス ク ロ ー ル */ We…" at bounding box center [421, 237] width 421 height 321
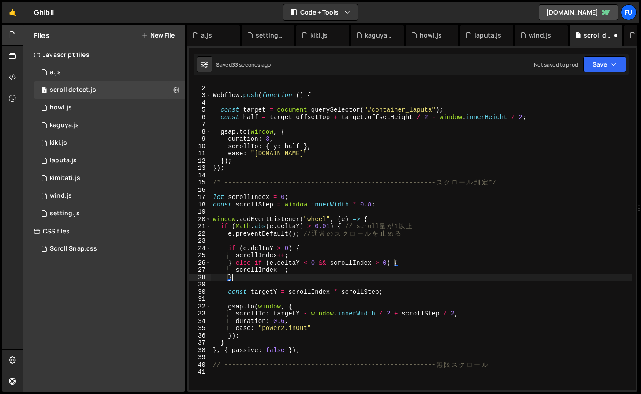
scroll to position [0, 1]
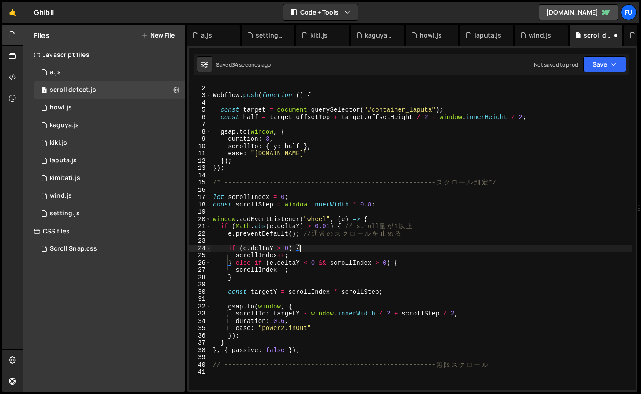
click at [339, 250] on div "/* -------------------------------------------------------- 開 始 ス ク ロ ー ル */ We…" at bounding box center [421, 237] width 421 height 321
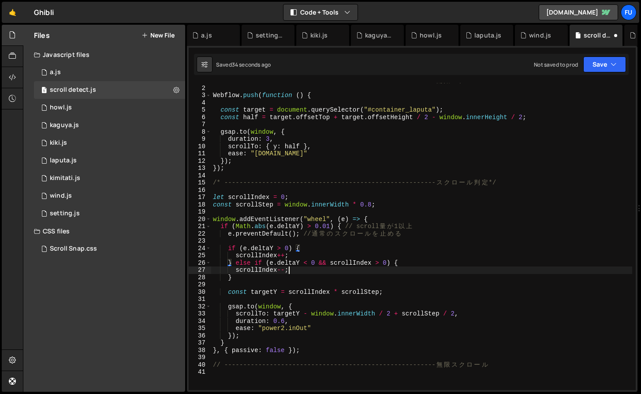
click at [338, 268] on div "/* -------------------------------------------------------- 開 始 ス ク ロ ー ル */ We…" at bounding box center [421, 237] width 421 height 321
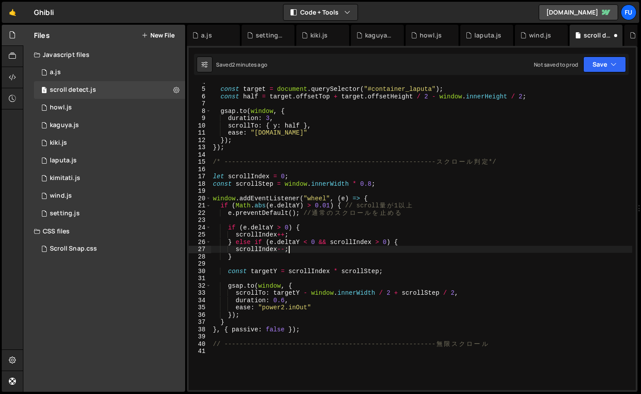
scroll to position [0, 0]
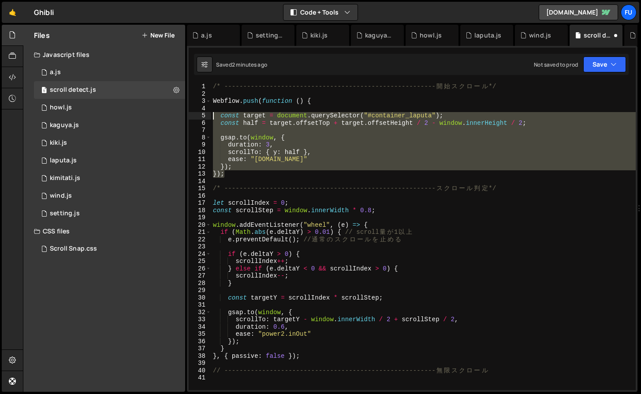
drag, startPoint x: 262, startPoint y: 168, endPoint x: 191, endPoint y: 116, distance: 87.5
click at [191, 116] on div "scrollIndex--; 1 2 3 4 5 6 7 8 9 10 11 12 13 14 15 16 17 18 19 20 21 22 23 24 2…" at bounding box center [412, 236] width 447 height 307
click at [308, 284] on div "/* -------------------------------------------------------- 開 始 ス ク ロ ー ル */ We…" at bounding box center [423, 243] width 425 height 321
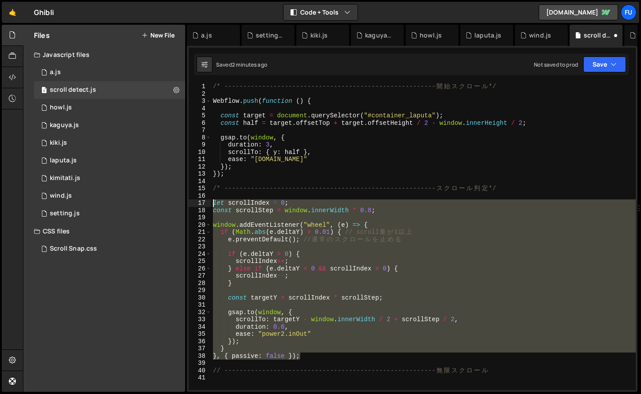
drag, startPoint x: 327, startPoint y: 358, endPoint x: 206, endPoint y: 203, distance: 196.4
click at [206, 203] on div "} 1 2 3 4 5 6 7 8 9 10 11 12 13 14 15 16 17 18 19 20 21 22 23 24 25 26 27 28 29…" at bounding box center [412, 236] width 447 height 307
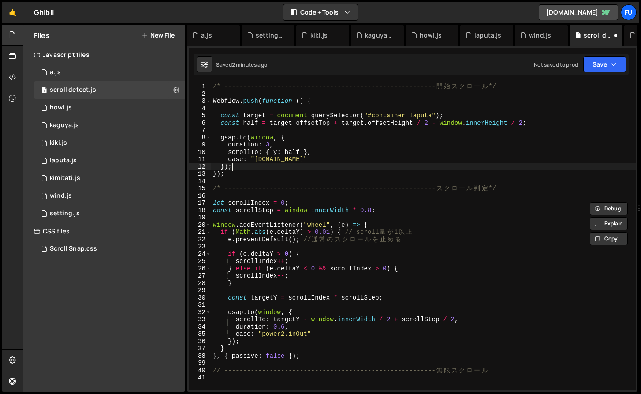
click at [304, 166] on div "/* -------------------------------------------------------- 開 始 ス ク ロ ー ル */ We…" at bounding box center [423, 243] width 425 height 321
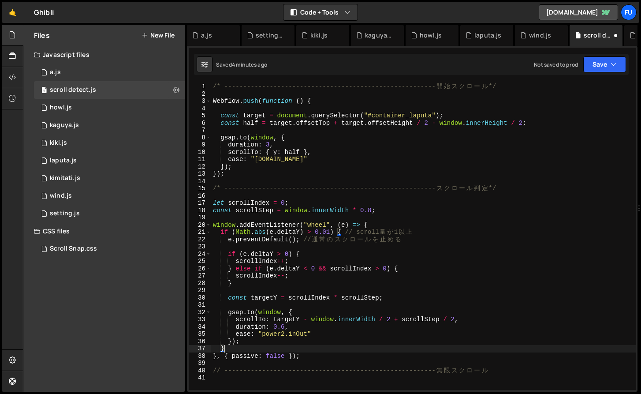
click at [325, 349] on div "/* -------------------------------------------------------- 開 始 ス ク ロ ー ル */ We…" at bounding box center [423, 243] width 425 height 321
click at [325, 355] on div "/* -------------------------------------------------------- 開 始 ス ク ロ ー ル */ We…" at bounding box center [423, 243] width 425 height 321
type textarea "}, { passive: false });"
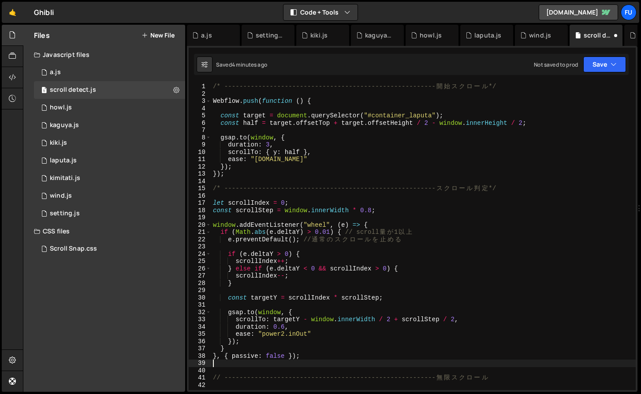
scroll to position [0, 0]
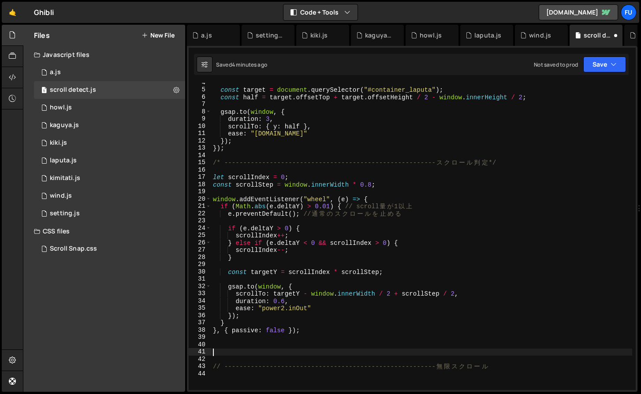
paste textarea "});"
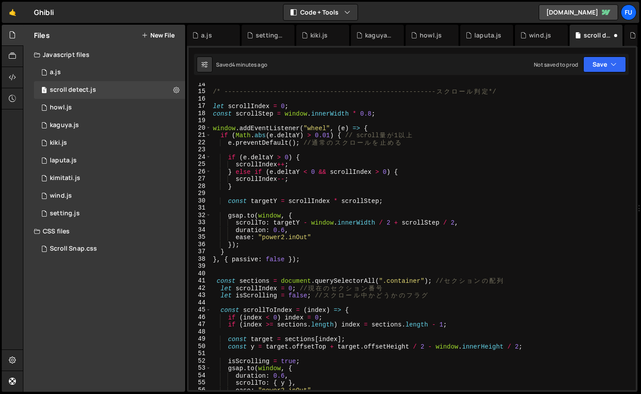
scroll to position [90, 0]
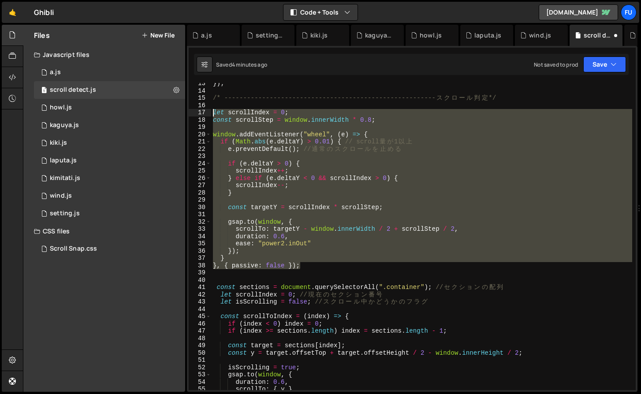
drag, startPoint x: 311, startPoint y: 263, endPoint x: 210, endPoint y: 111, distance: 182.6
click at [210, 111] on div "}); 13 14 15 16 17 18 19 20 21 22 23 24 25 26 27 28 29 30 31 32 33 34 35 36 37 …" at bounding box center [412, 236] width 447 height 307
type textarea "let scrollIndex = 0; const scrollStep = window.innerWidth * 0.8;"
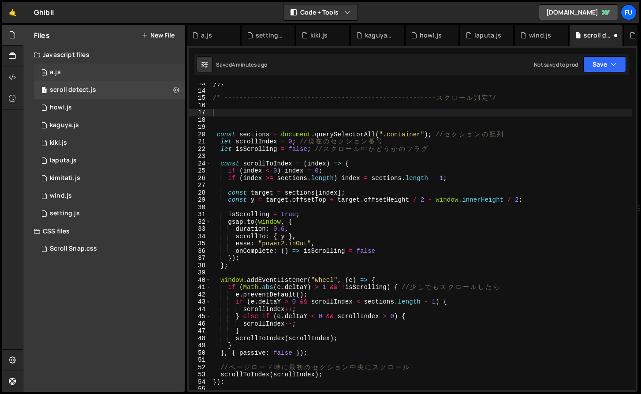
click at [88, 73] on div "0 a.js 0" at bounding box center [109, 73] width 151 height 18
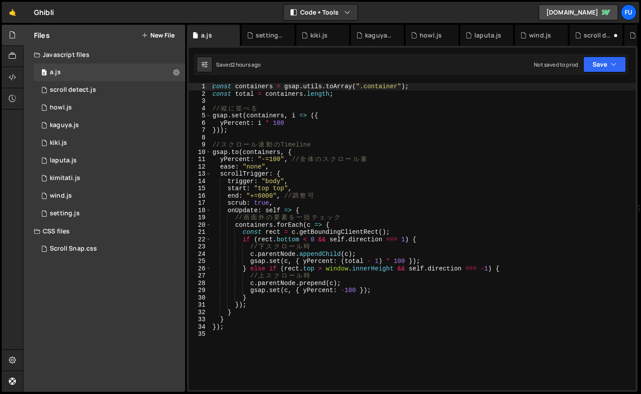
click at [330, 334] on div "const containers = gsap . utils . toArray ( ".container" ) ; const total = cont…" at bounding box center [423, 243] width 425 height 321
paste textarea "}, { passive: false });"
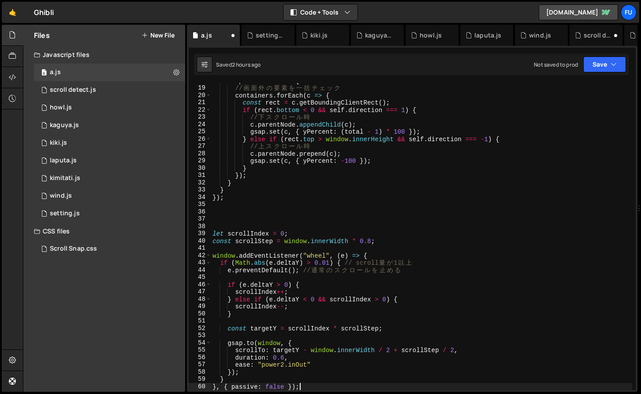
scroll to position [0, 0]
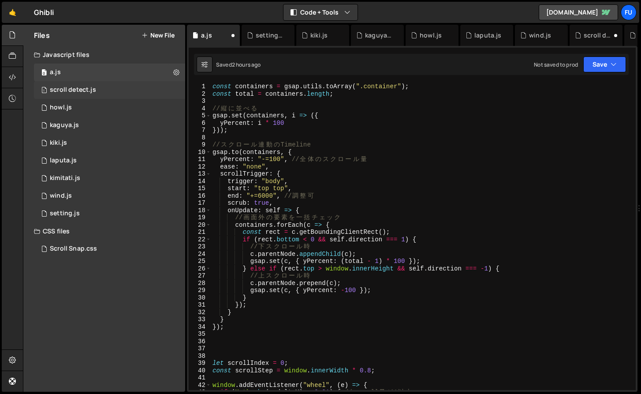
type textarea "}, { passive: false });"
click at [67, 85] on div "1 scroll detect.js 0" at bounding box center [109, 90] width 151 height 18
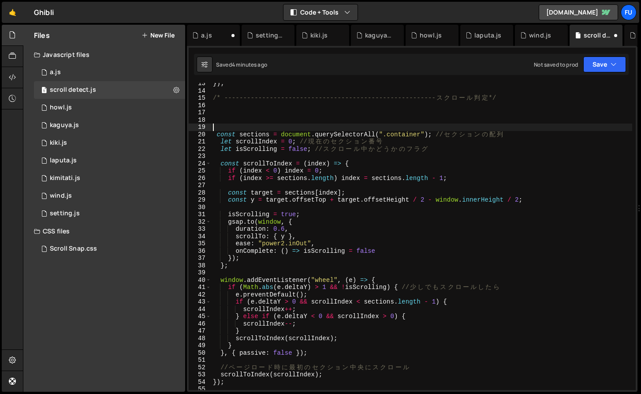
click at [276, 124] on div "}) ; /* -------------------------------------------------------- ス ク ロ ー ル 判 定 …" at bounding box center [421, 240] width 421 height 321
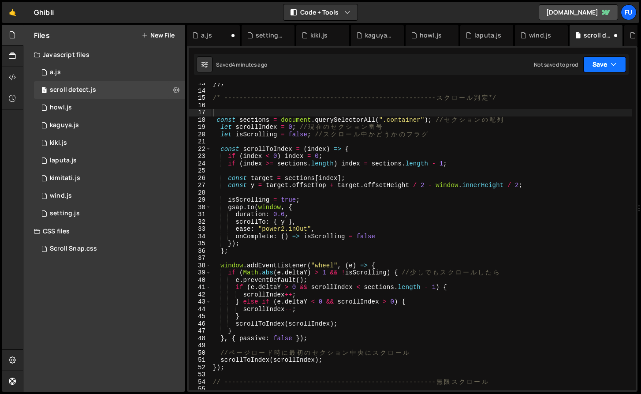
click at [615, 59] on button "Save" at bounding box center [604, 64] width 43 height 16
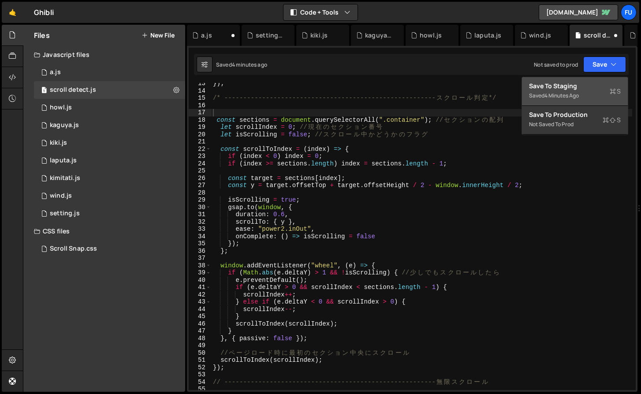
click at [587, 84] on div "Save to Staging S" at bounding box center [575, 86] width 92 height 9
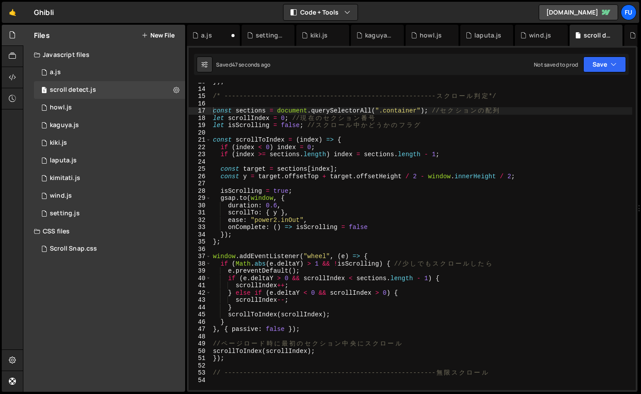
scroll to position [92, 0]
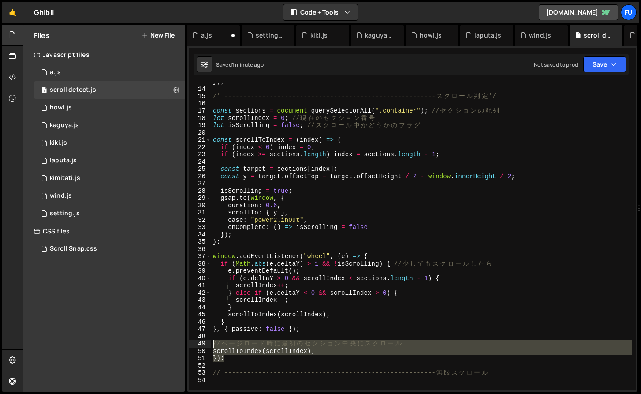
drag, startPoint x: 260, startPoint y: 358, endPoint x: 209, endPoint y: 342, distance: 52.7
click at [209, 342] on div "}); 13 14 15 16 17 18 19 20 21 22 23 24 25 26 27 28 29 30 31 32 33 34 35 36 37 …" at bounding box center [412, 236] width 447 height 307
type textarea "// ページロード時に最初のセクション中央にスクロール scrollToIndex(scrollIndex);"
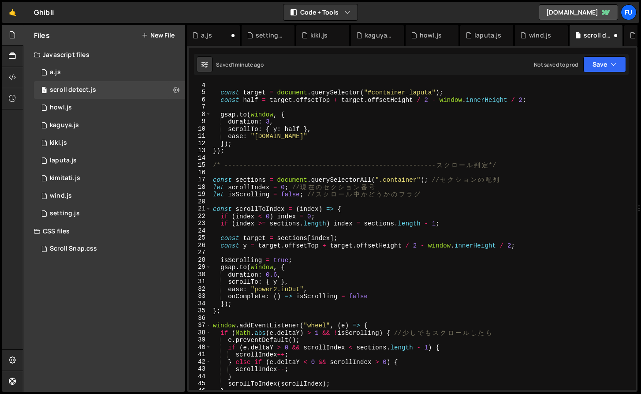
scroll to position [75, 0]
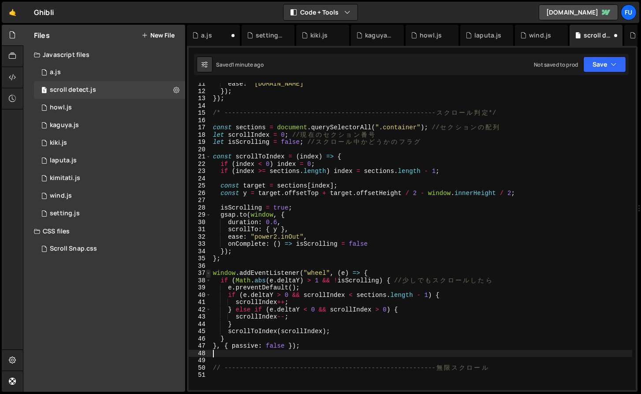
click at [206, 274] on span at bounding box center [208, 272] width 5 height 7
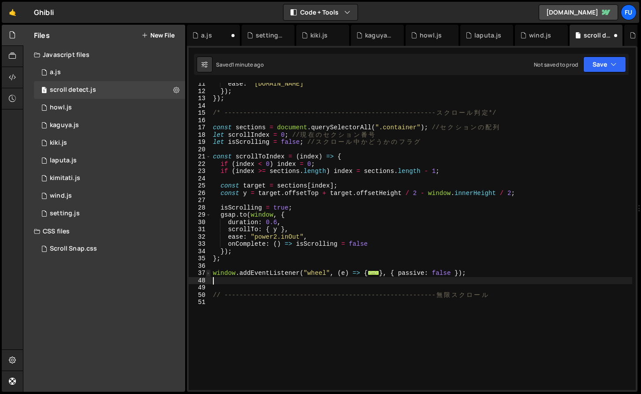
click at [206, 274] on span at bounding box center [208, 272] width 5 height 7
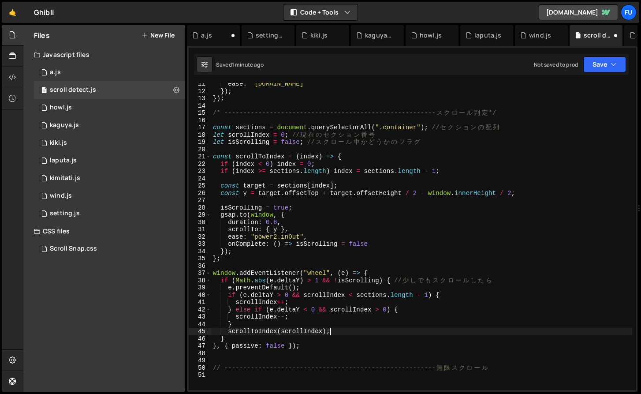
click at [343, 329] on div "ease : "expo.in" }) ; }) ; /* -------------------------------------------------…" at bounding box center [421, 240] width 421 height 321
drag, startPoint x: 343, startPoint y: 329, endPoint x: 323, endPoint y: 331, distance: 20.3
click at [323, 331] on div "ease : "expo.in" }) ; }) ; /* -------------------------------------------------…" at bounding box center [421, 240] width 421 height 321
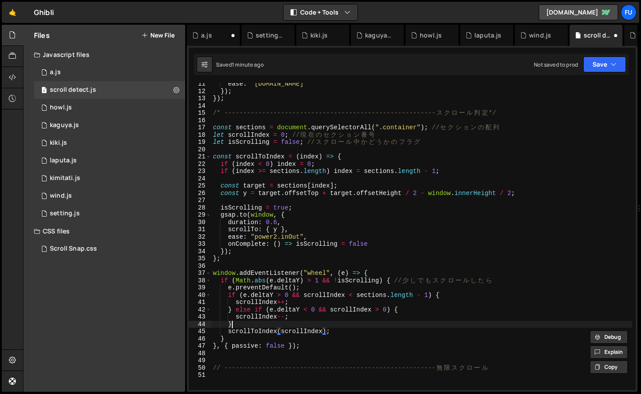
click at [341, 325] on div "ease : "expo.in" }) ; }) ; /* -------------------------------------------------…" at bounding box center [421, 240] width 421 height 321
click at [617, 61] on button "Save" at bounding box center [604, 64] width 43 height 16
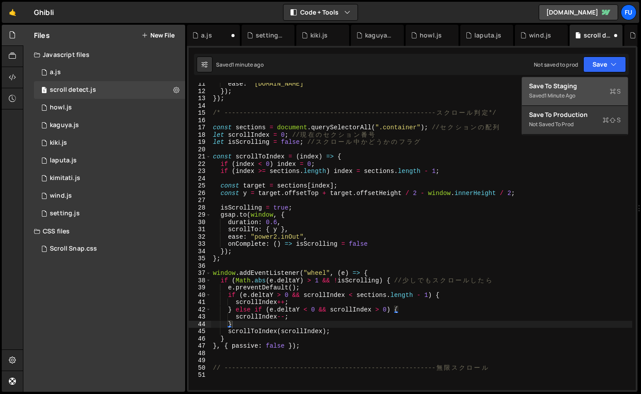
click at [597, 82] on div "Save to Staging S" at bounding box center [575, 86] width 92 height 9
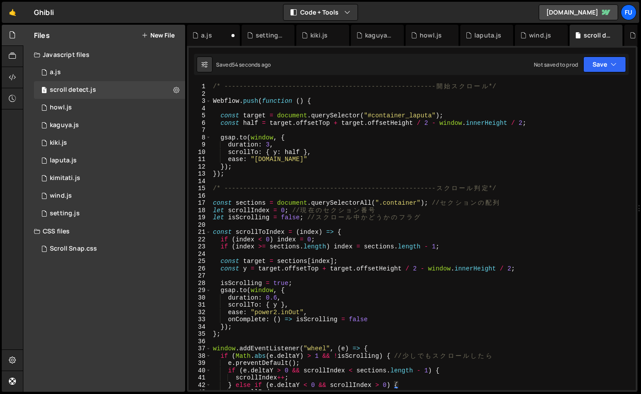
scroll to position [0, 0]
click at [286, 210] on div "/* -------------------------------------------------------- 開 始 ス ク ロ ー ル */ We…" at bounding box center [421, 243] width 421 height 321
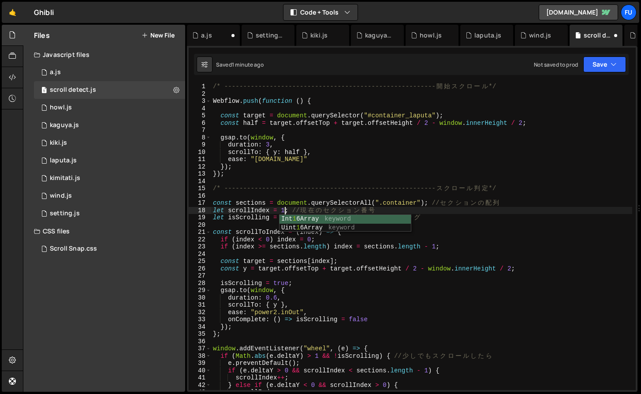
click at [460, 220] on div "/* -------------------------------------------------------- 開 始 ス ク ロ ー ル */ We…" at bounding box center [421, 243] width 421 height 321
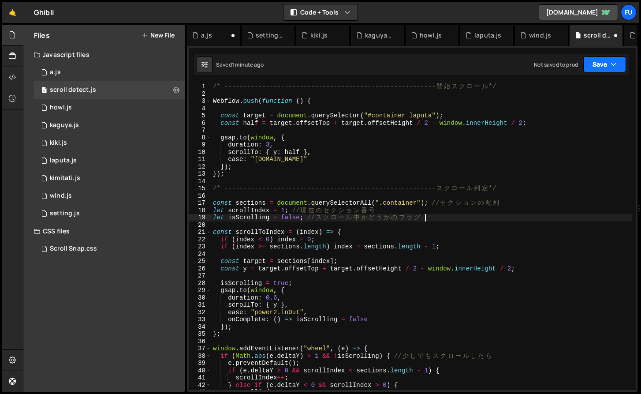
type textarea "let isScrolling = false; // スクロール中かどうかのフラグ"
click at [615, 63] on icon "button" at bounding box center [614, 64] width 6 height 9
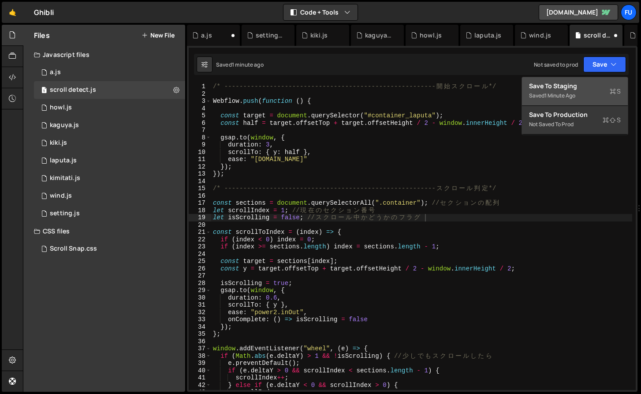
click at [583, 89] on div "Save to Staging S" at bounding box center [575, 86] width 92 height 9
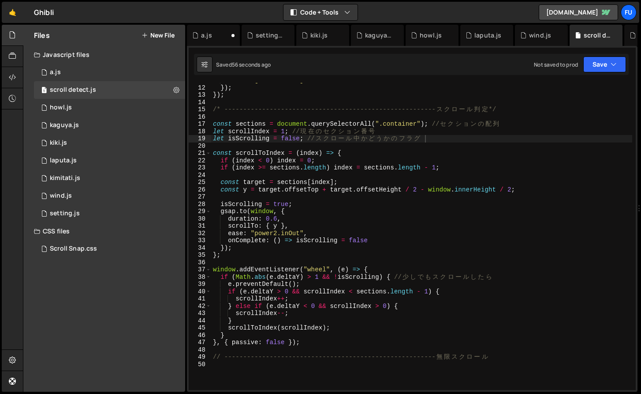
scroll to position [78, 0]
drag, startPoint x: 432, startPoint y: 142, endPoint x: 201, endPoint y: 137, distance: 231.1
click at [201, 137] on div "let isScrolling = false; // スクロール中かどうかのフラグ 11 12 13 14 15 16 17 18 19 20 21 22 …" at bounding box center [412, 236] width 447 height 307
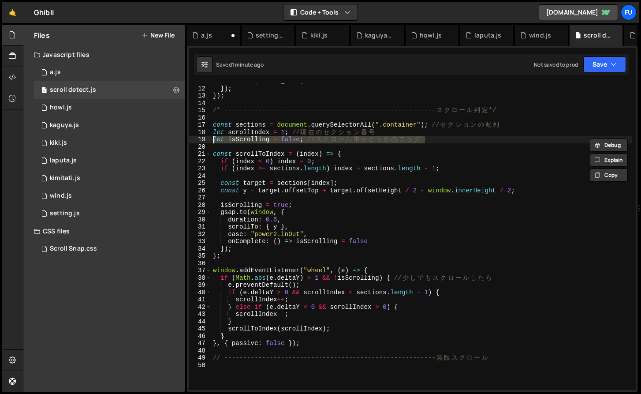
scroll to position [0, 0]
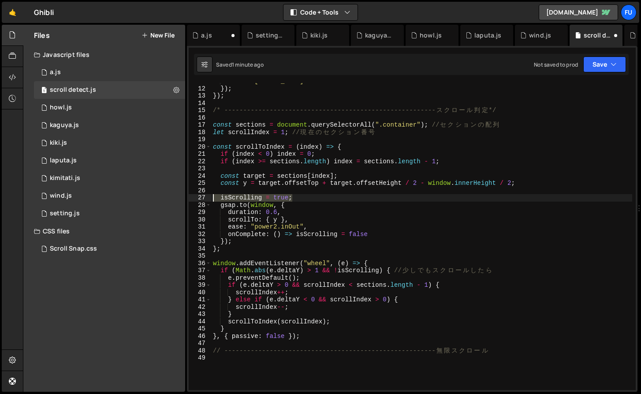
drag, startPoint x: 310, startPoint y: 199, endPoint x: 200, endPoint y: 194, distance: 110.3
click at [200, 194] on div "let scrollIndex = 1; // 現在のセクション番号 11 12 13 14 15 16 17 18 19 20 21 22 23 24 25…" at bounding box center [412, 236] width 447 height 307
type textarea "isScrolling = true;"
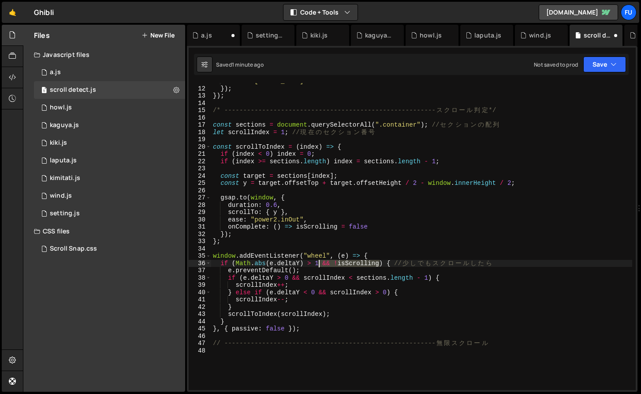
drag, startPoint x: 379, startPoint y: 264, endPoint x: 318, endPoint y: 264, distance: 61.7
click at [318, 264] on div "ease : "expo.in" }) ; }) ; /* -------------------------------------------------…" at bounding box center [421, 238] width 421 height 321
click at [400, 312] on div "ease : "expo.in" }) ; }) ; /* -------------------------------------------------…" at bounding box center [421, 238] width 421 height 321
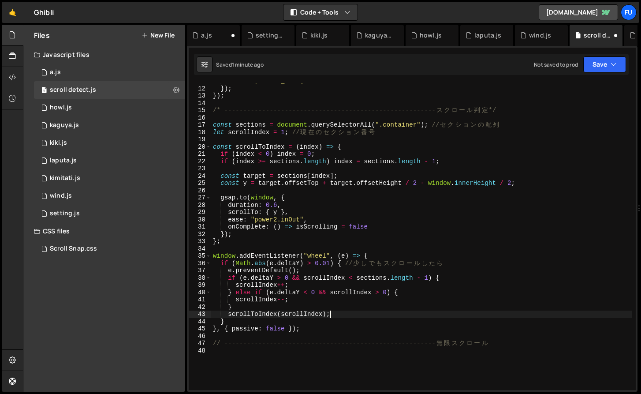
scroll to position [77, 0]
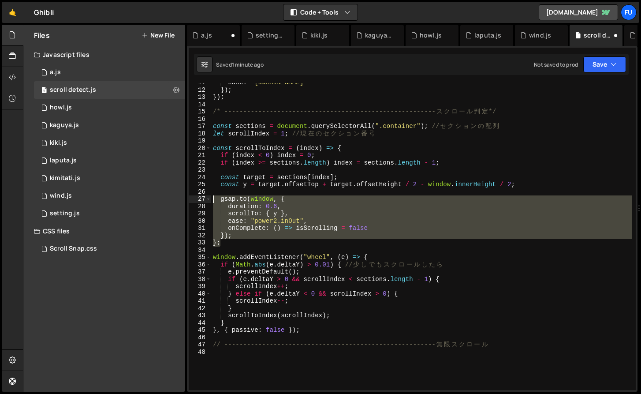
drag, startPoint x: 232, startPoint y: 240, endPoint x: 212, endPoint y: 198, distance: 47.2
click at [212, 198] on div "ease : "expo.in" }) ; }) ; /* -------------------------------------------------…" at bounding box center [421, 239] width 421 height 321
type textarea "gsap.to(window, { duration: 0.6,"
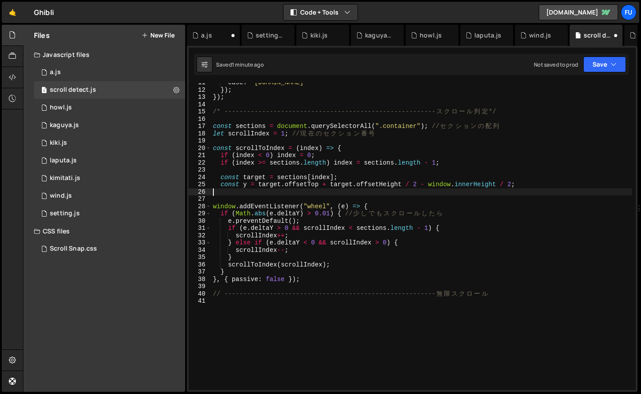
type textarea "const y = target.offsetTop + target.offsetHeight / 2 - window.innerHeight / 2;"
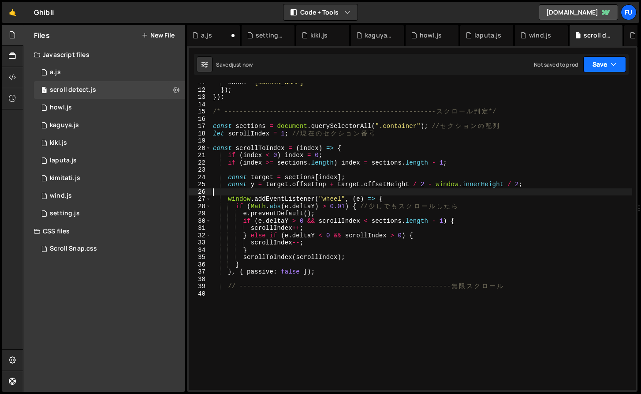
click at [609, 56] on button "Save" at bounding box center [604, 64] width 43 height 16
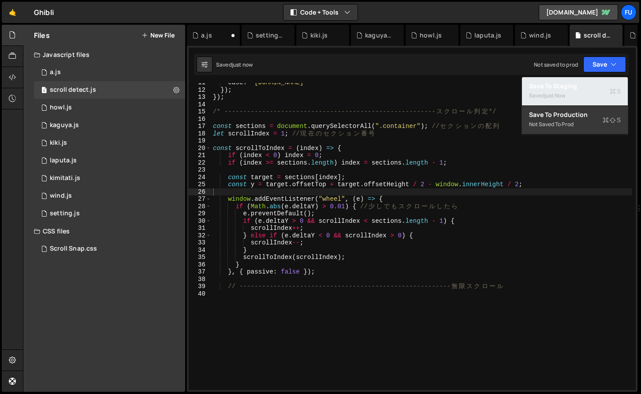
click at [601, 95] on div "Saved just now" at bounding box center [575, 95] width 92 height 11
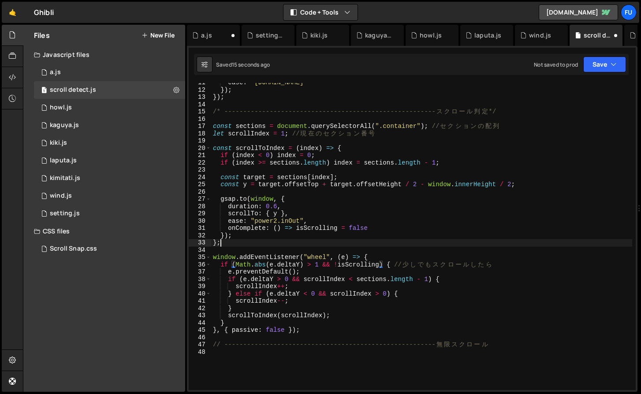
click at [371, 240] on div "ease : "expo.in" }) ; }) ; /* -------------------------------------------------…" at bounding box center [421, 239] width 421 height 321
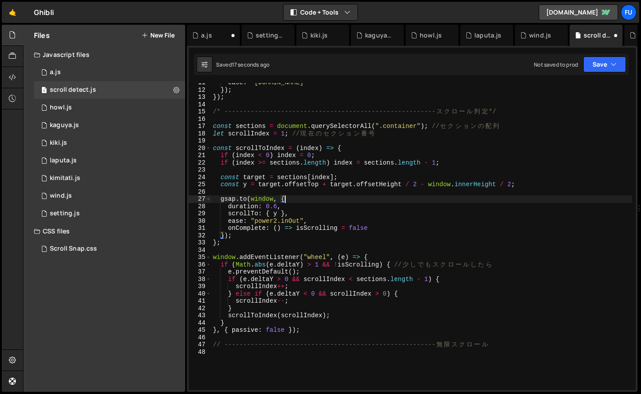
click at [306, 199] on div "ease : "expo.in" }) ; }) ; /* -------------------------------------------------…" at bounding box center [421, 239] width 421 height 321
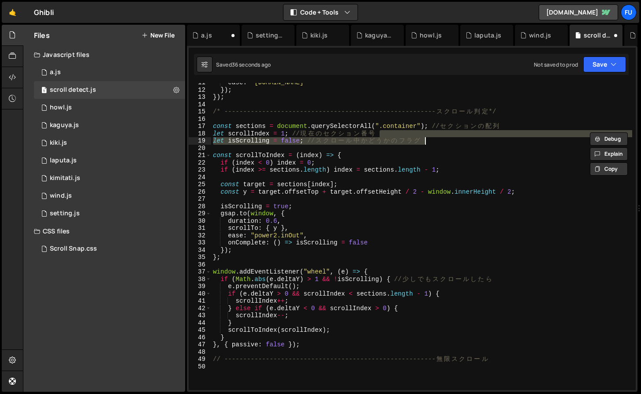
type textarea "// --------------------------------------------------------無限スクロール"
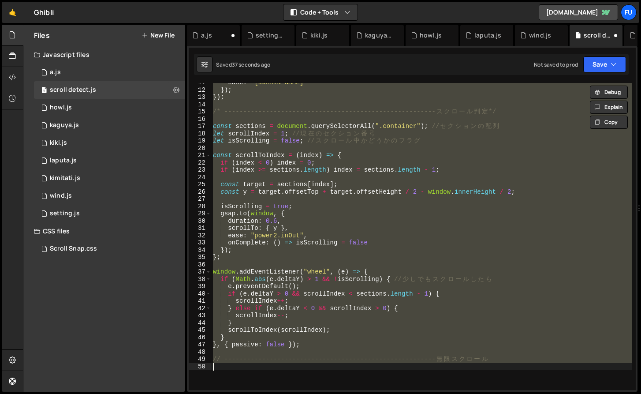
click at [426, 145] on div "ease : "expo.in" }) ; }) ; /* -------------------------------------------------…" at bounding box center [421, 236] width 421 height 307
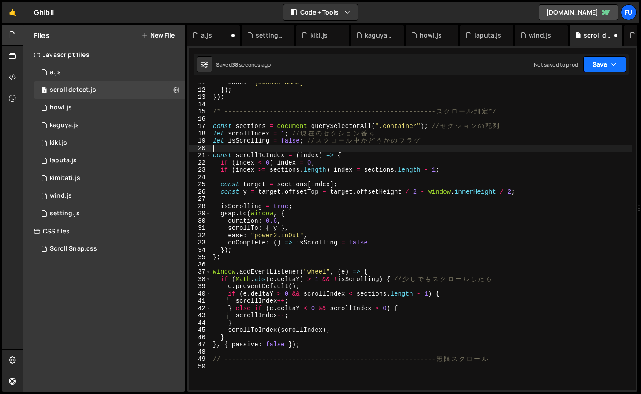
click at [601, 60] on button "Save" at bounding box center [604, 64] width 43 height 16
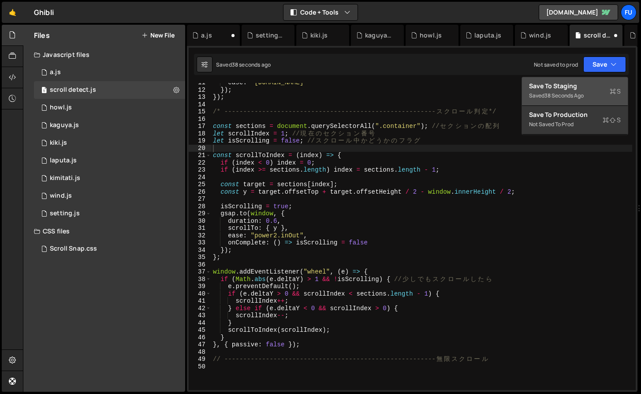
click at [585, 86] on div "Save to Staging S" at bounding box center [575, 86] width 92 height 9
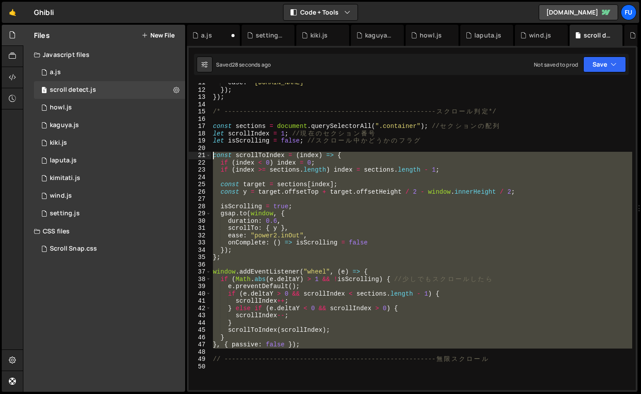
drag, startPoint x: 330, startPoint y: 350, endPoint x: 212, endPoint y: 153, distance: 229.1
click at [212, 153] on div "ease : "expo.in" }) ; }) ; /* -------------------------------------------------…" at bounding box center [421, 239] width 421 height 321
type textarea "const scrollToIndex = (index) => { if (index < 0) index = 0;"
click at [340, 148] on div "ease : "expo.in" }) ; }) ; /* -------------------------------------------------…" at bounding box center [421, 239] width 421 height 321
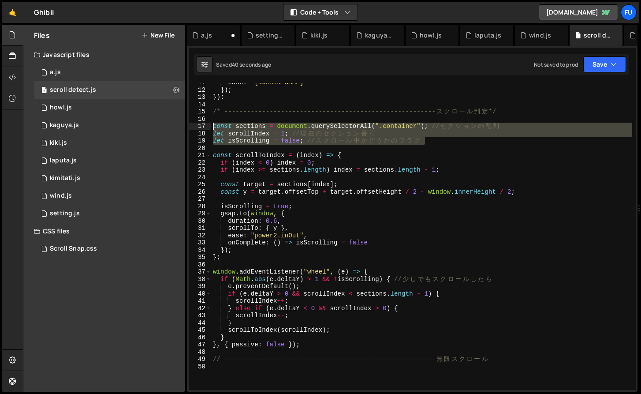
drag, startPoint x: 431, startPoint y: 144, endPoint x: 203, endPoint y: 126, distance: 228.7
click at [203, 126] on div "11 12 13 14 15 16 17 18 19 20 21 22 23 24 25 26 27 28 29 30 31 32 33 34 35 36 3…" at bounding box center [412, 236] width 447 height 307
click at [293, 251] on div "ease : "expo.in" }) ; }) ; /* -------------------------------------------------…" at bounding box center [421, 239] width 421 height 321
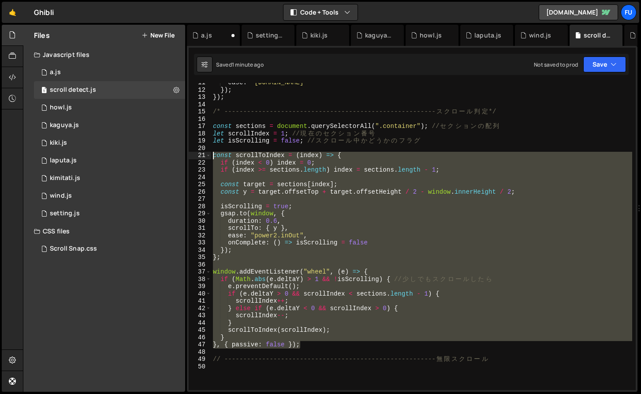
drag, startPoint x: 327, startPoint y: 347, endPoint x: 211, endPoint y: 155, distance: 224.2
click at [211, 155] on div "ease : "expo.in" }) ; }) ; /* -------------------------------------------------…" at bounding box center [421, 239] width 421 height 321
paste textarea "}, { passive: false })"
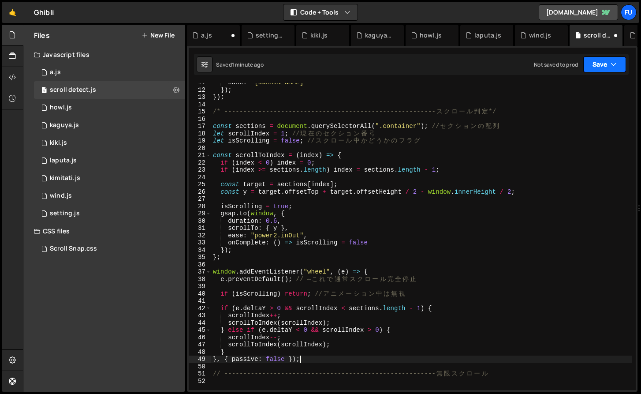
click at [601, 68] on button "Save" at bounding box center [604, 64] width 43 height 16
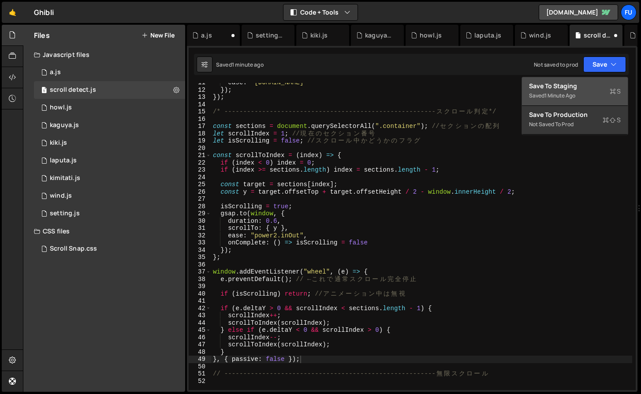
click at [598, 91] on div "Saved 1 minute ago" at bounding box center [575, 95] width 92 height 11
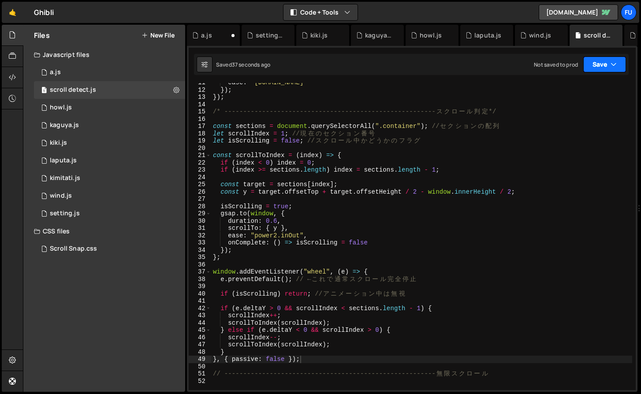
click at [601, 57] on button "Save" at bounding box center [604, 64] width 43 height 16
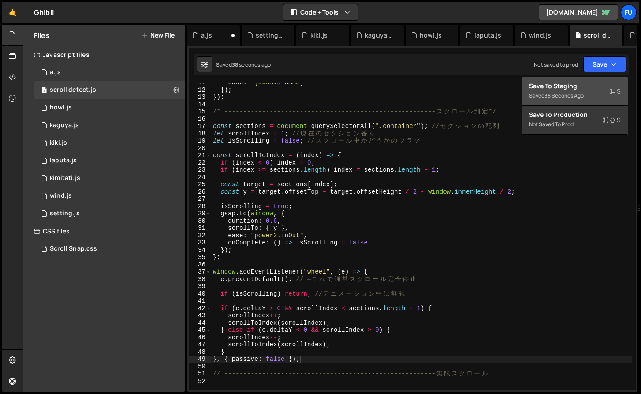
click at [598, 96] on div "Saved 38 seconds ago" at bounding box center [575, 95] width 92 height 11
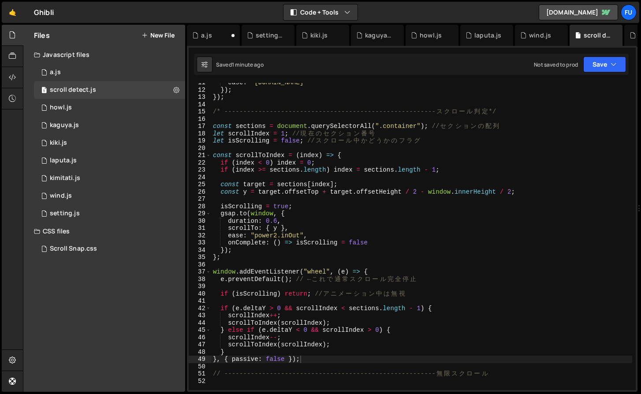
click at [374, 349] on div "ease : "expo.in" }) ; }) ; /* -------------------------------------------------…" at bounding box center [421, 239] width 421 height 321
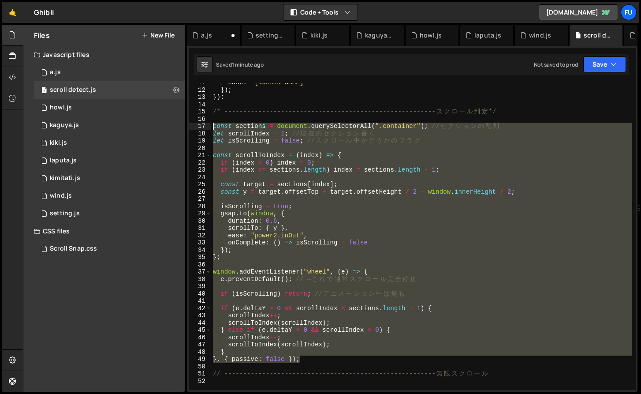
drag, startPoint x: 365, startPoint y: 359, endPoint x: 210, endPoint y: 126, distance: 279.7
click at [210, 126] on div "} 11 12 13 14 15 16 17 18 19 20 21 22 23 24 25 26 27 28 29 30 31 32 33 34 35 36…" at bounding box center [412, 236] width 447 height 307
click at [227, 171] on div "ease : "expo.in" }) ; }) ; /* -------------------------------------------------…" at bounding box center [421, 239] width 421 height 321
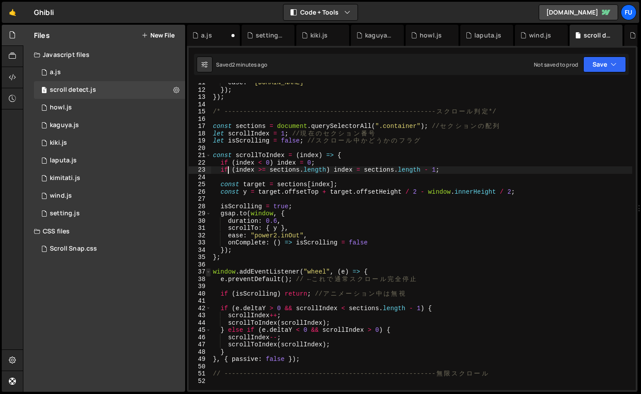
click at [210, 270] on span at bounding box center [208, 271] width 5 height 7
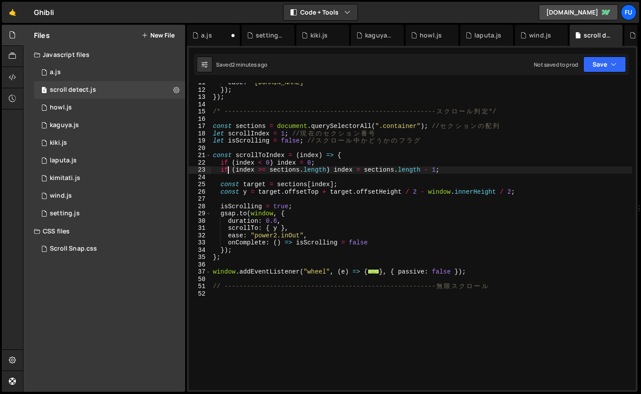
click at [519, 271] on div "ease : "expo.in" }) ; }) ; /* -------------------------------------------------…" at bounding box center [421, 239] width 421 height 321
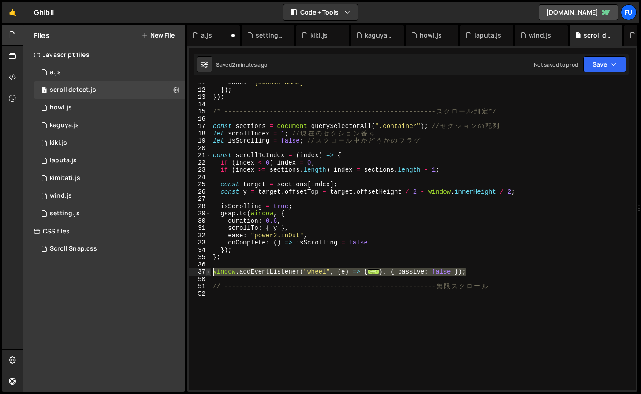
drag, startPoint x: 507, startPoint y: 271, endPoint x: 209, endPoint y: 273, distance: 298.6
click at [209, 273] on div "}, { passive: false }); 11 12 13 14 15 16 17 18 19 20 21 22 23 24 25 26 27 28 2…" at bounding box center [412, 236] width 447 height 307
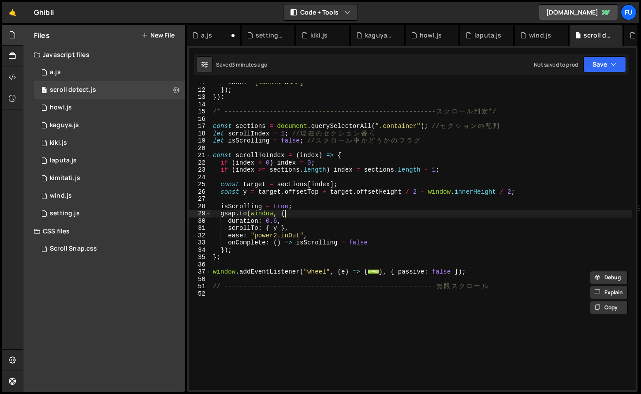
click at [306, 215] on div "ease : "expo.in" }) ; }) ; /* -------------------------------------------------…" at bounding box center [421, 239] width 421 height 321
type textarea "[DOMAIN_NAME](window, {"
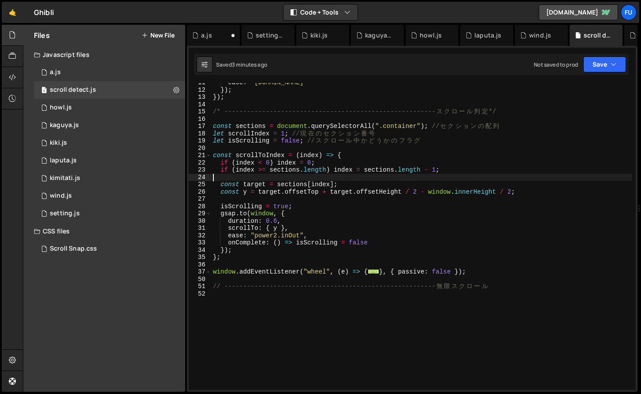
click at [309, 178] on div "ease : "expo.in" }) ; }) ; /* -------------------------------------------------…" at bounding box center [421, 239] width 421 height 321
click at [208, 274] on span at bounding box center [208, 271] width 5 height 7
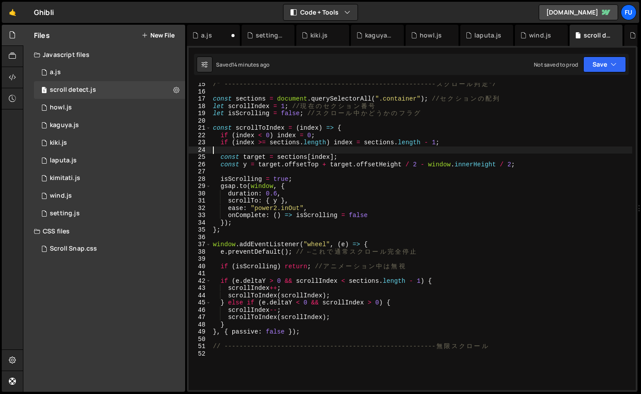
scroll to position [94, 0]
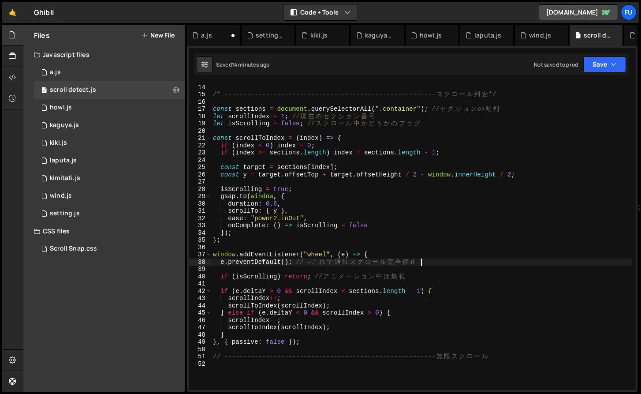
click at [445, 263] on div "}) ; /* -------------------------------------------------------- ス ク ロ ー ル 判 定 …" at bounding box center [421, 236] width 421 height 321
click at [423, 273] on div "}) ; /* -------------------------------------------------------- ス ク ロ ー ル 判 定 …" at bounding box center [421, 236] width 421 height 321
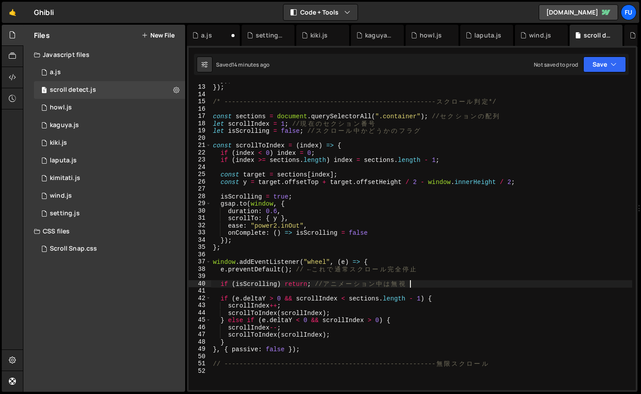
scroll to position [86, 0]
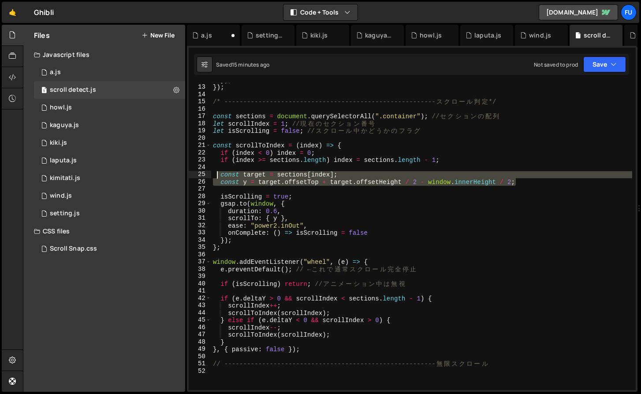
drag, startPoint x: 533, startPoint y: 184, endPoint x: 215, endPoint y: 173, distance: 318.6
click at [215, 173] on div "}) ; }) ; /* -------------------------------------------------------- ス ク ロ ー ル…" at bounding box center [421, 236] width 421 height 321
click at [370, 198] on div "}) ; }) ; /* -------------------------------------------------------- ス ク ロ ー ル…" at bounding box center [421, 236] width 421 height 321
drag, startPoint x: 518, startPoint y: 181, endPoint x: 208, endPoint y: 173, distance: 310.1
click at [208, 173] on div "isScrolling = true; 12 13 14 15 16 17 18 19 20 21 22 23 24 25 26 27 28 29 30 31…" at bounding box center [412, 236] width 447 height 307
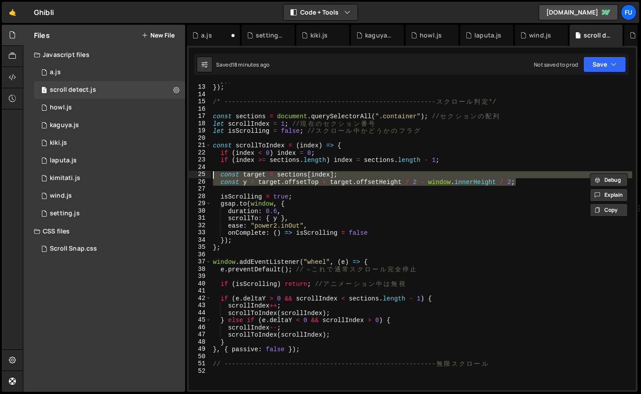
click at [290, 117] on div "}) ; }) ; /* -------------------------------------------------------- ス ク ロ ー ル…" at bounding box center [421, 236] width 421 height 321
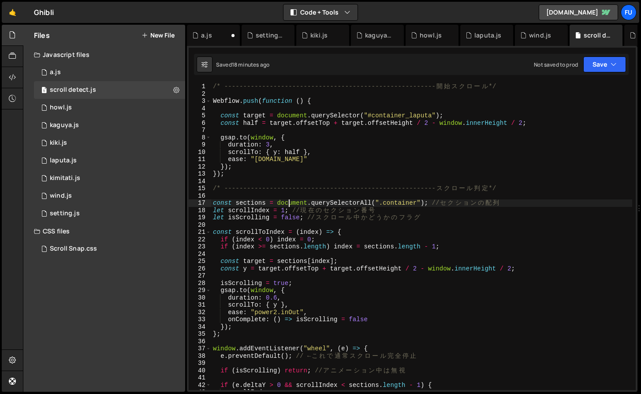
scroll to position [0, 0]
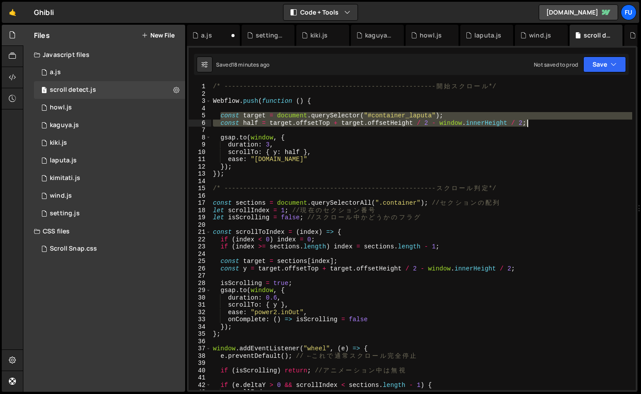
drag, startPoint x: 219, startPoint y: 112, endPoint x: 594, endPoint y: 121, distance: 375.8
click at [594, 121] on div "/* -------------------------------------------------------- 開 始 ス ク ロ ー ル */ We…" at bounding box center [421, 243] width 421 height 321
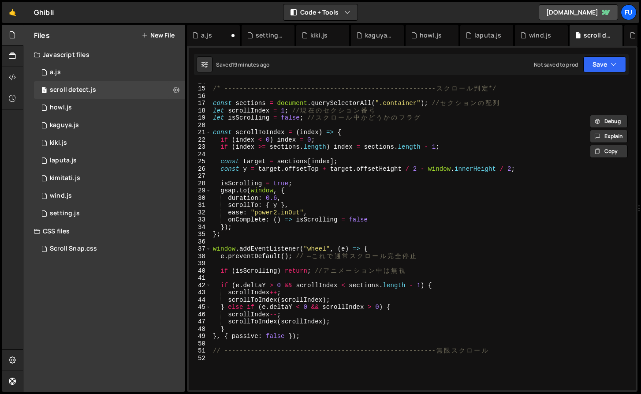
scroll to position [110, 0]
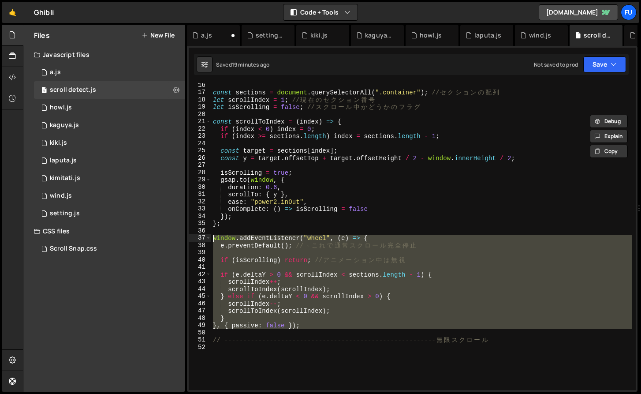
drag, startPoint x: 336, startPoint y: 332, endPoint x: 212, endPoint y: 239, distance: 154.3
click at [212, 239] on div "const sections = document . querySelectorAll ( ".container" ) ; // セ ク シ ョ ン の …" at bounding box center [421, 242] width 421 height 321
click at [333, 179] on div "const sections = document . querySelectorAll ( ".container" ) ; // セ ク シ ョ ン の …" at bounding box center [421, 242] width 421 height 321
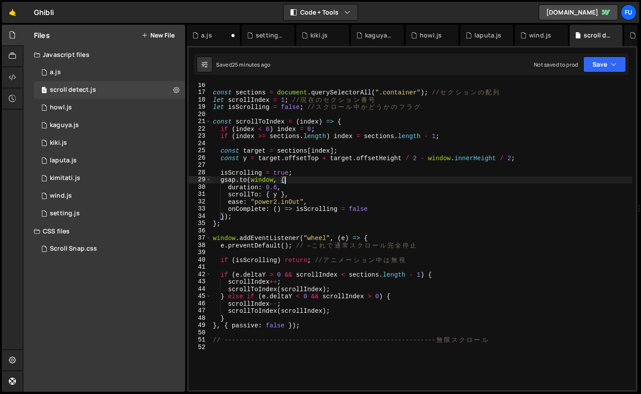
click at [419, 272] on div "const sections = document . querySelectorAll ( ".container" ) ; // セ ク シ ョ ン の …" at bounding box center [421, 242] width 421 height 321
click at [449, 243] on div "const sections = document . querySelectorAll ( ".container" ) ; // セ ク シ ョ ン の …" at bounding box center [421, 242] width 421 height 321
click at [453, 201] on div "const sections = document . querySelectorAll ( ".container" ) ; // セ ク シ ョ ン の …" at bounding box center [421, 242] width 421 height 321
click at [450, 239] on div "const sections = document . querySelectorAll ( ".container" ) ; // セ ク シ ョ ン の …" at bounding box center [421, 242] width 421 height 321
click at [519, 248] on div "const sections = document . querySelectorAll ( ".container" ) ; // セ ク シ ョ ン の …" at bounding box center [421, 242] width 421 height 321
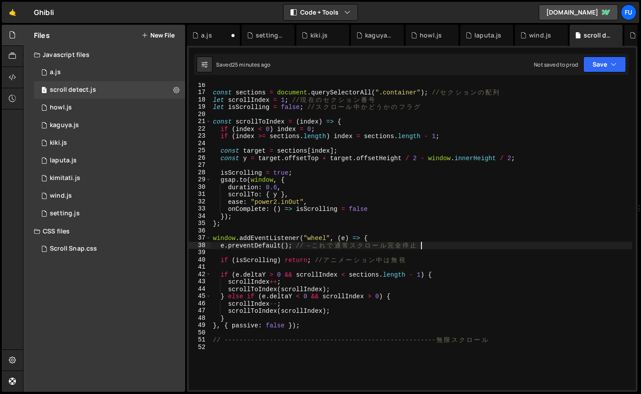
click at [431, 244] on div "const sections = document . querySelectorAll ( ".container" ) ; // セ ク シ ョ ン の …" at bounding box center [421, 242] width 421 height 321
click at [429, 273] on div "const sections = document . querySelectorAll ( ".container" ) ; // セ ク シ ョ ン の …" at bounding box center [421, 242] width 421 height 321
click at [430, 261] on div "const sections = document . querySelectorAll ( ".container" ) ; // セ ク シ ョ ン の …" at bounding box center [421, 242] width 421 height 321
type textarea "if (isScrolling) return; // アニメーション中は無視"
